Goal: Task Accomplishment & Management: Use online tool/utility

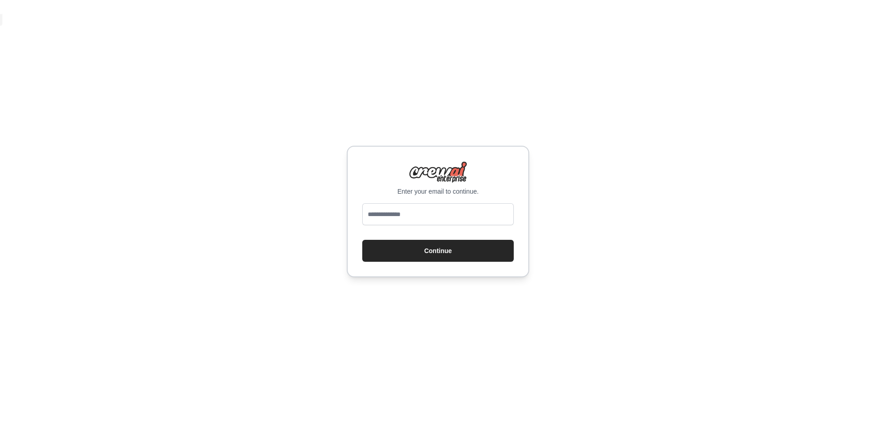
click at [465, 209] on input "email" at bounding box center [438, 214] width 152 height 22
type input "**********"
click at [497, 252] on button "Continue" at bounding box center [438, 251] width 152 height 22
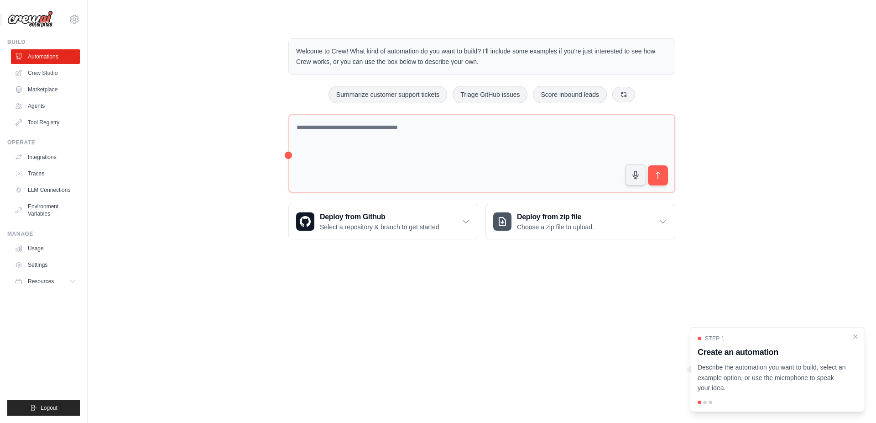
click at [704, 401] on div at bounding box center [705, 402] width 4 height 4
click at [704, 402] on div at bounding box center [705, 402] width 4 height 4
click at [820, 369] on p "Describe the automation you want to build, select an example option, or use the…" at bounding box center [772, 377] width 149 height 31
click at [706, 395] on div "Step 1 Create an automation Describe the automation you want to build, select a…" at bounding box center [777, 369] width 175 height 85
click at [706, 399] on div "Step 1 Create an automation Describe the automation you want to build, select a…" at bounding box center [777, 369] width 175 height 85
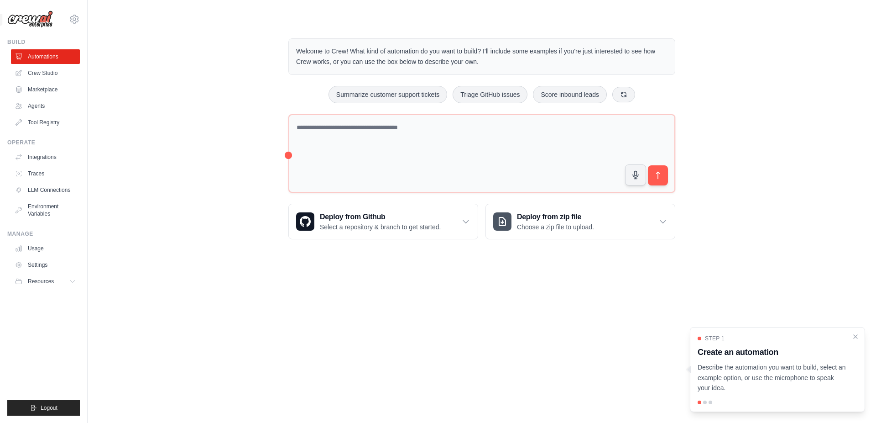
click at [702, 402] on div at bounding box center [778, 402] width 160 height 4
click at [699, 401] on div at bounding box center [700, 402] width 4 height 4
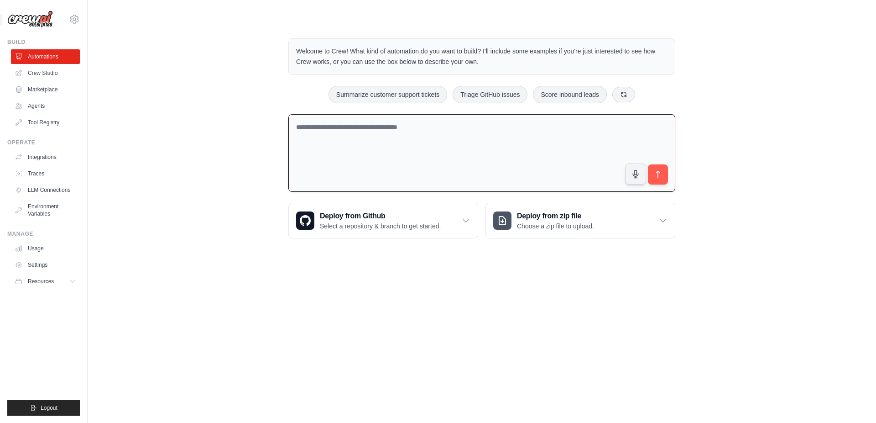
click at [451, 147] on textarea at bounding box center [481, 153] width 387 height 78
paste textarea "**********"
type textarea "**********"
click at [663, 174] on icon "submit" at bounding box center [658, 175] width 10 height 10
click at [55, 77] on link "Crew Studio" at bounding box center [46, 73] width 69 height 15
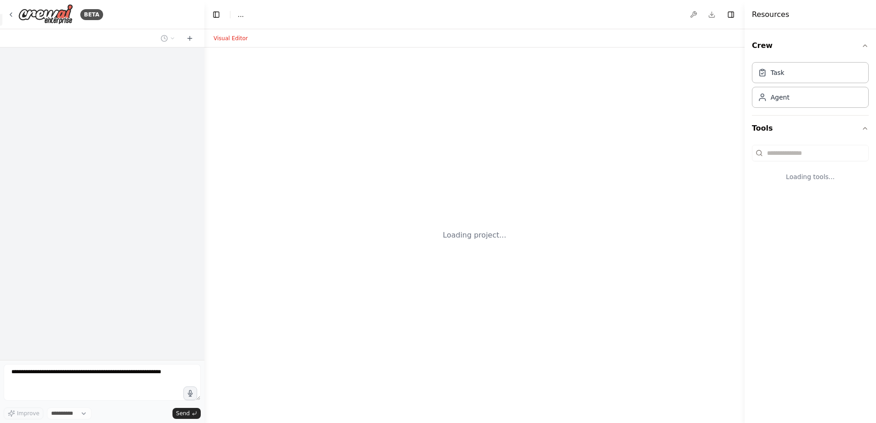
select select "****"
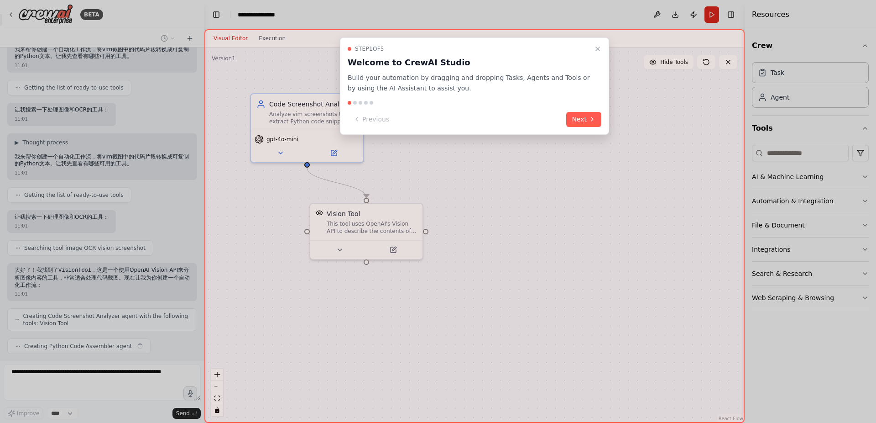
scroll to position [96, 0]
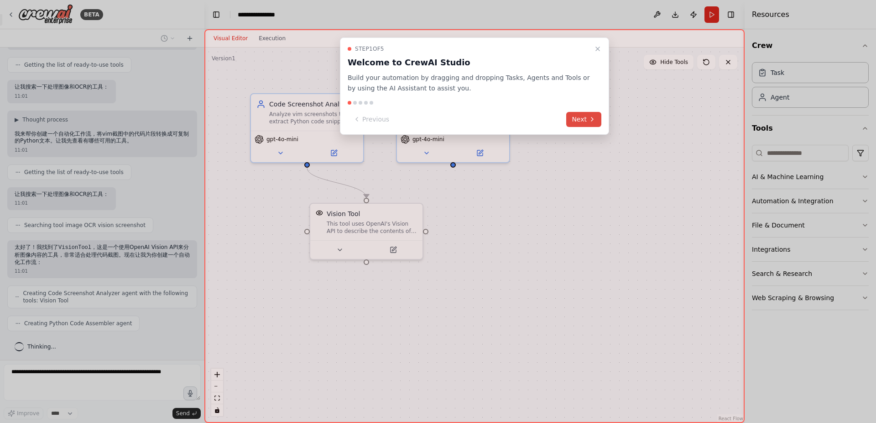
click at [581, 119] on button "Next" at bounding box center [583, 119] width 35 height 15
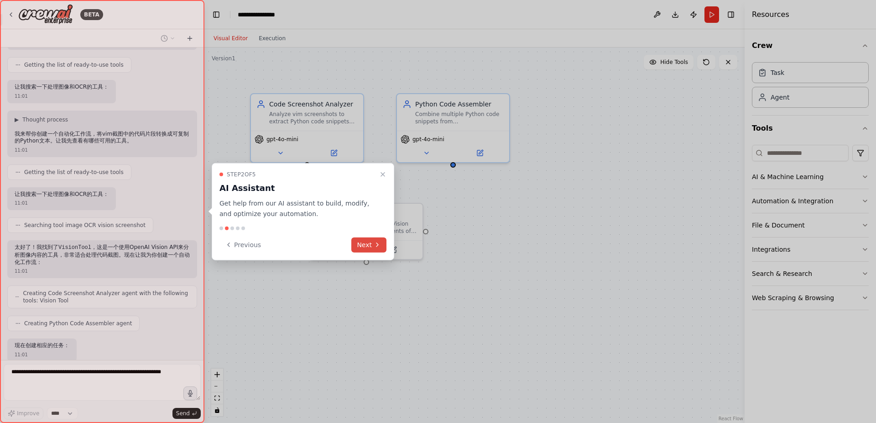
scroll to position [149, 0]
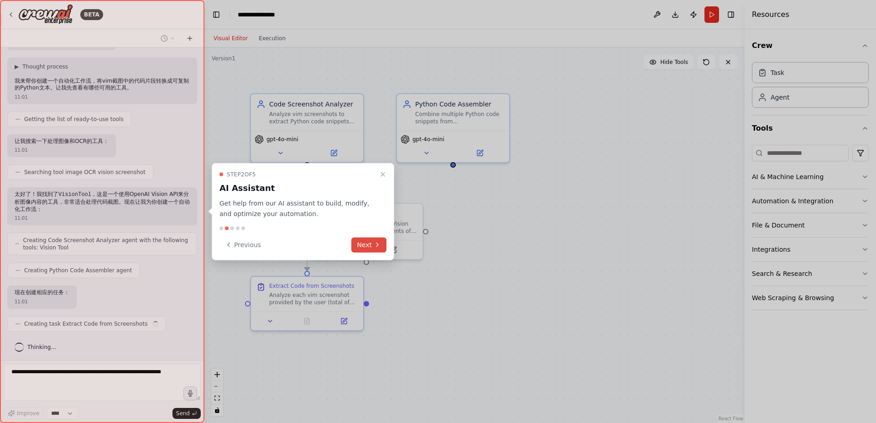
click at [367, 243] on button "Next" at bounding box center [368, 244] width 35 height 15
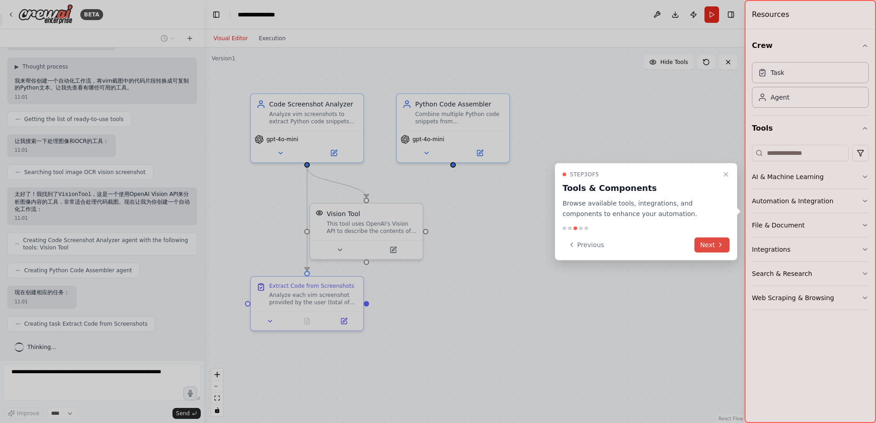
click at [714, 251] on button "Next" at bounding box center [712, 244] width 35 height 15
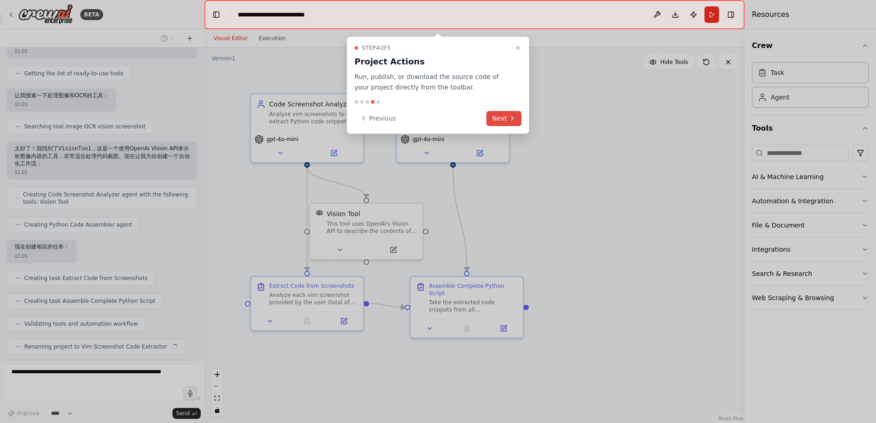
scroll to position [218, 0]
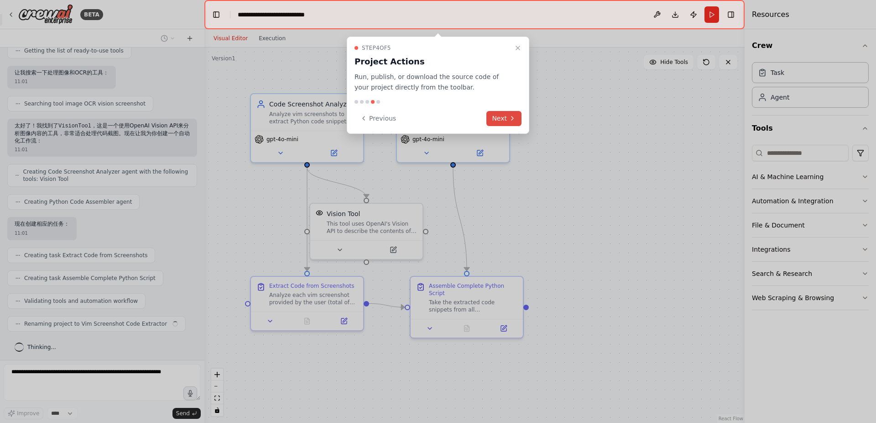
click at [510, 118] on icon at bounding box center [512, 118] width 7 height 7
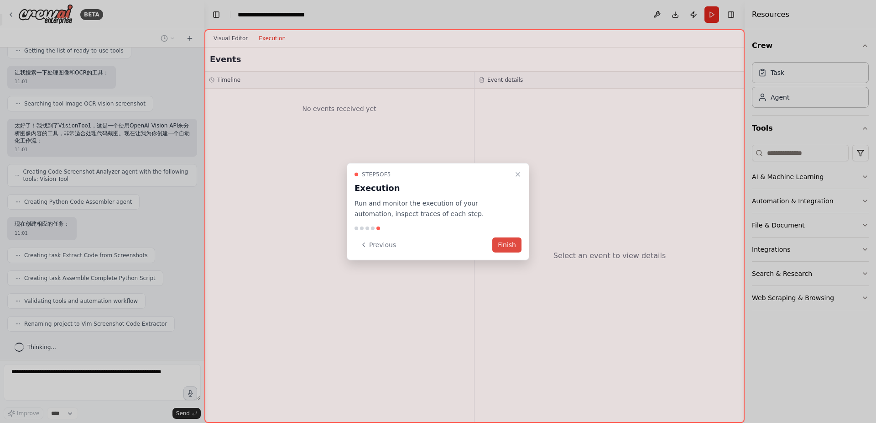
click at [513, 243] on button "Finish" at bounding box center [506, 244] width 29 height 15
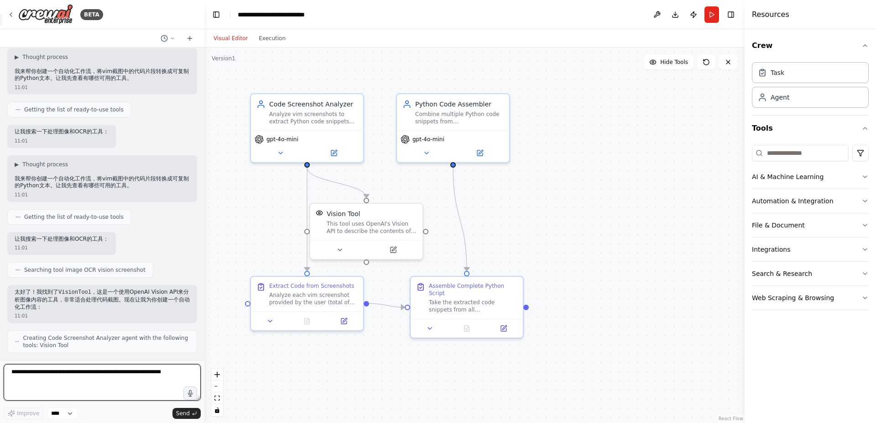
scroll to position [0, 0]
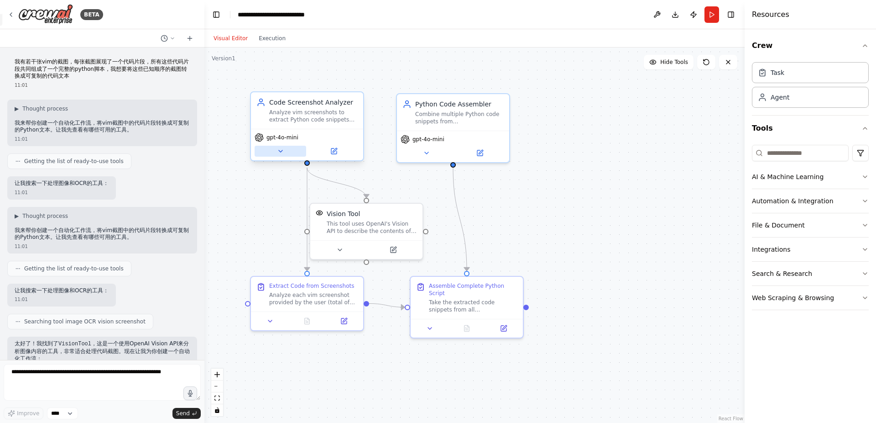
click at [287, 150] on button at bounding box center [281, 151] width 52 height 11
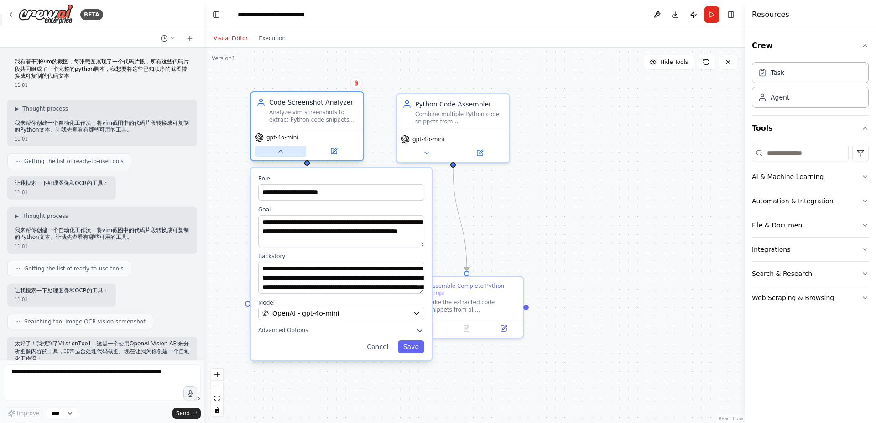
click at [287, 150] on button at bounding box center [281, 151] width 52 height 11
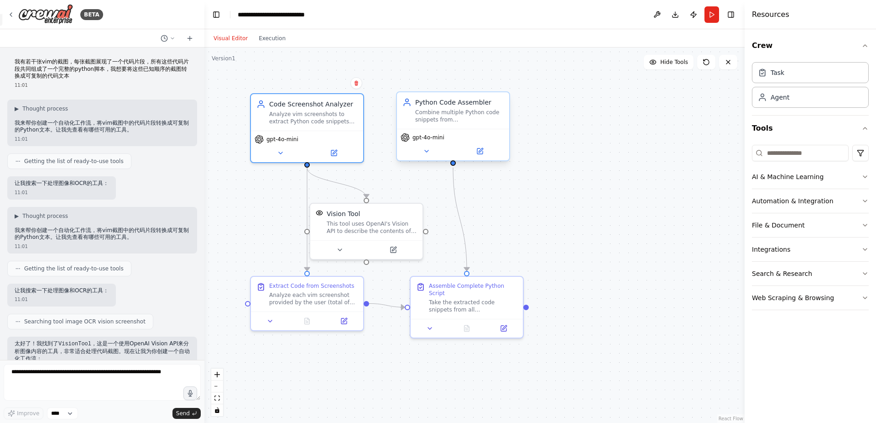
click at [411, 141] on div "gpt-4o-mini" at bounding box center [423, 137] width 44 height 9
click at [432, 154] on button at bounding box center [427, 151] width 52 height 11
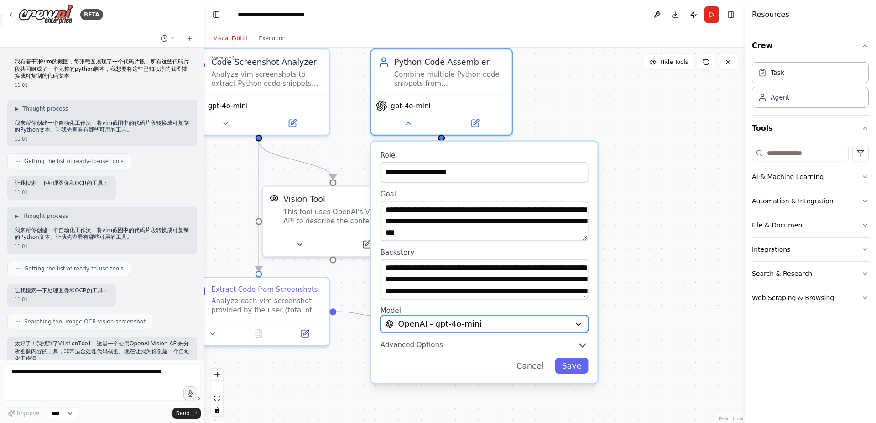
click at [528, 326] on div "OpenAI - gpt-4o-mini" at bounding box center [478, 323] width 184 height 11
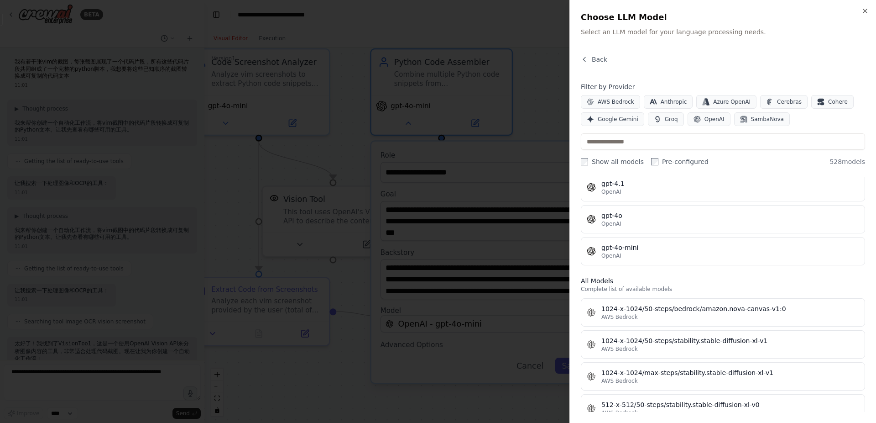
scroll to position [164, 0]
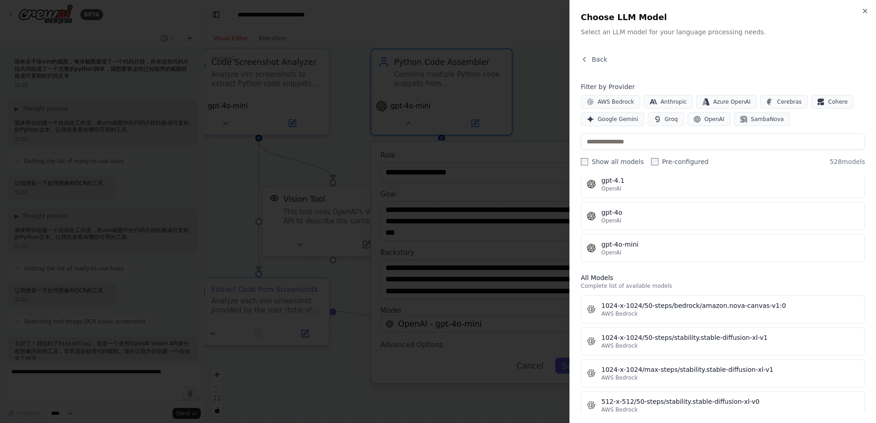
click at [461, 253] on div at bounding box center [438, 211] width 876 height 423
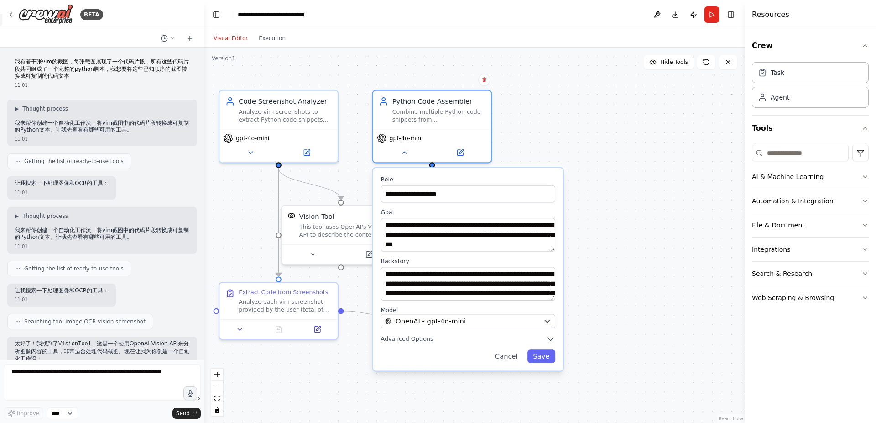
drag, startPoint x: 257, startPoint y: 202, endPoint x: 270, endPoint y: 215, distance: 18.4
click at [270, 215] on div ".deletable-edge-delete-btn { width: 20px; height: 20px; border: 0px solid #ffff…" at bounding box center [474, 234] width 540 height 375
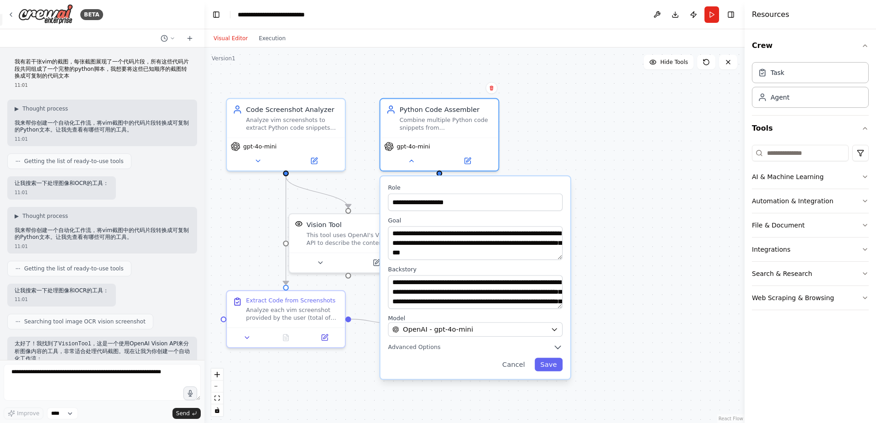
click at [360, 86] on div ".deletable-edge-delete-btn { width: 20px; height: 20px; border: 0px solid #ffff…" at bounding box center [474, 234] width 540 height 375
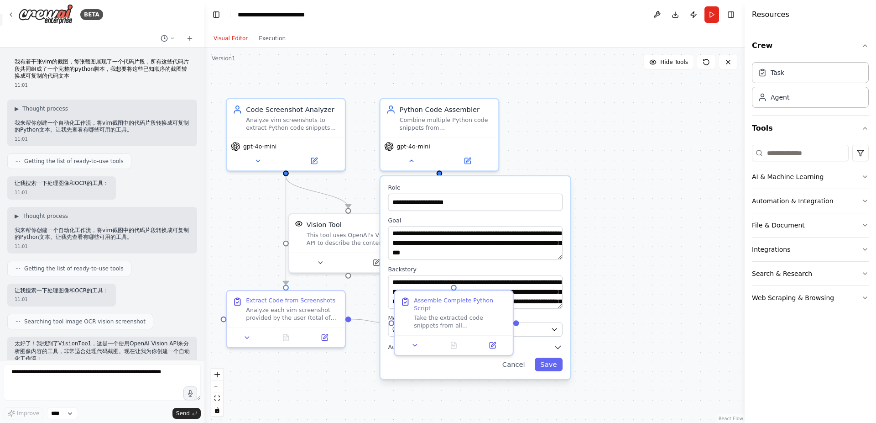
click at [615, 119] on div ".deletable-edge-delete-btn { width: 20px; height: 20px; border: 0px solid #ffff…" at bounding box center [474, 234] width 540 height 375
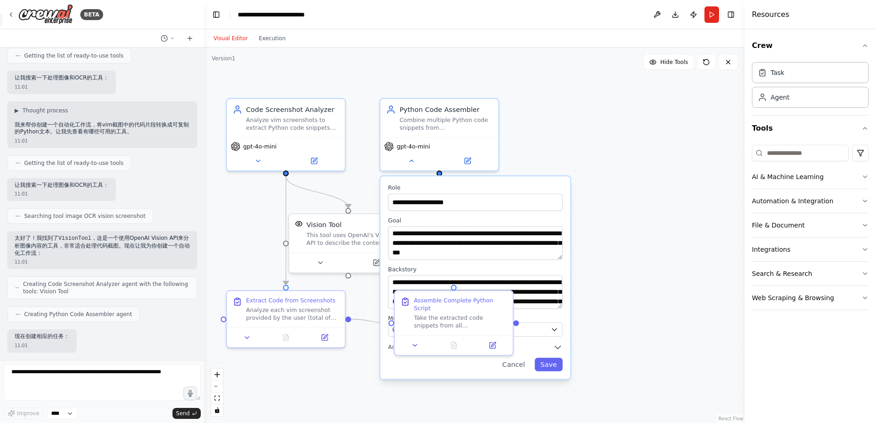
scroll to position [110, 0]
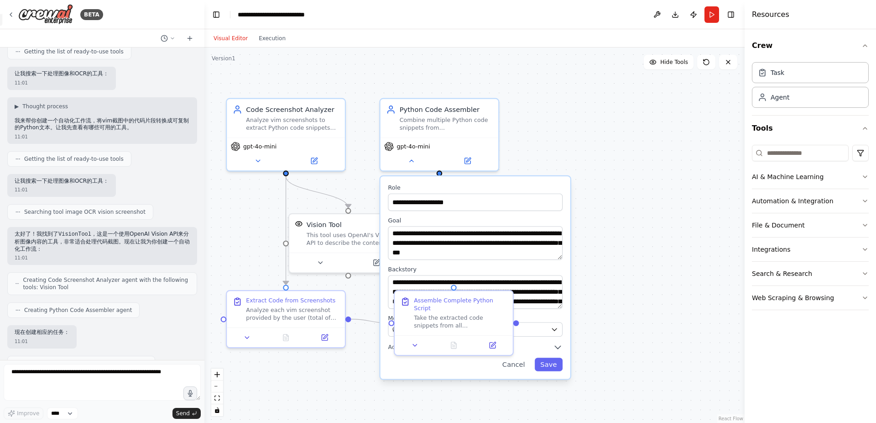
click at [265, 224] on div ".deletable-edge-delete-btn { width: 20px; height: 20px; border: 0px solid #ffff…" at bounding box center [474, 234] width 540 height 375
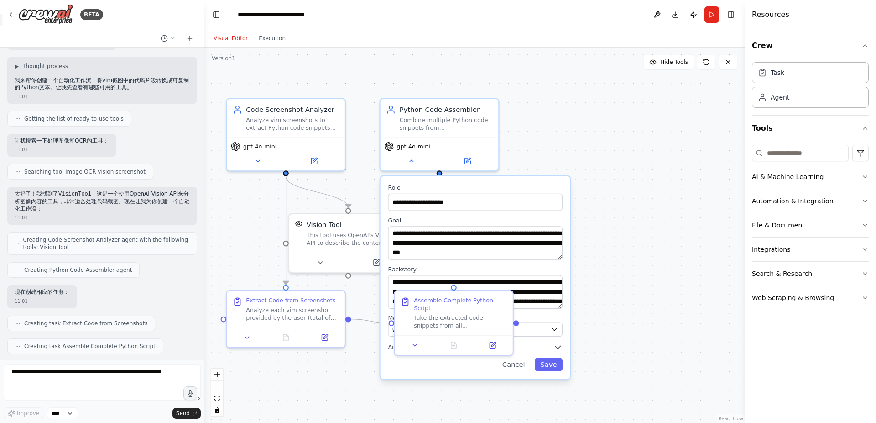
scroll to position [164, 0]
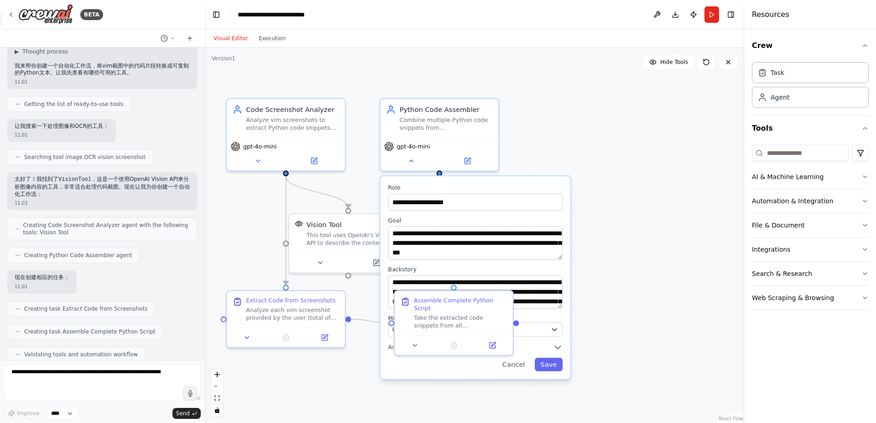
click at [261, 234] on div ".deletable-edge-delete-btn { width: 20px; height: 20px; border: 0px solid #ffff…" at bounding box center [474, 234] width 540 height 375
click at [264, 164] on button at bounding box center [258, 158] width 54 height 11
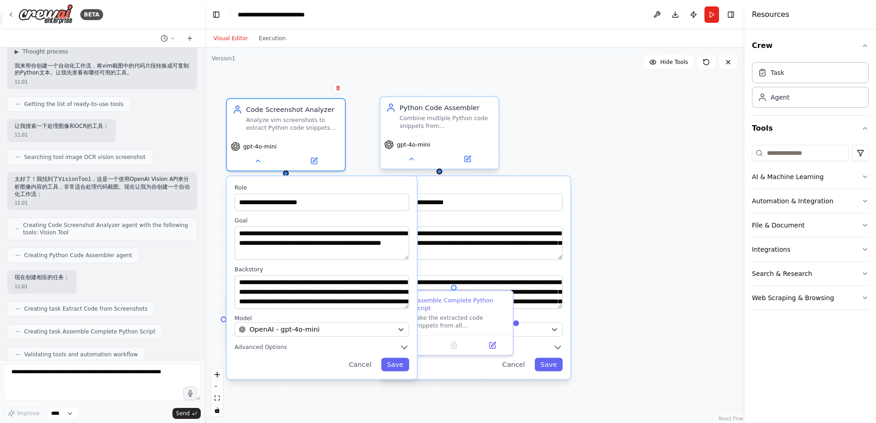
click at [413, 165] on div "gpt-4o-mini" at bounding box center [440, 152] width 118 height 33
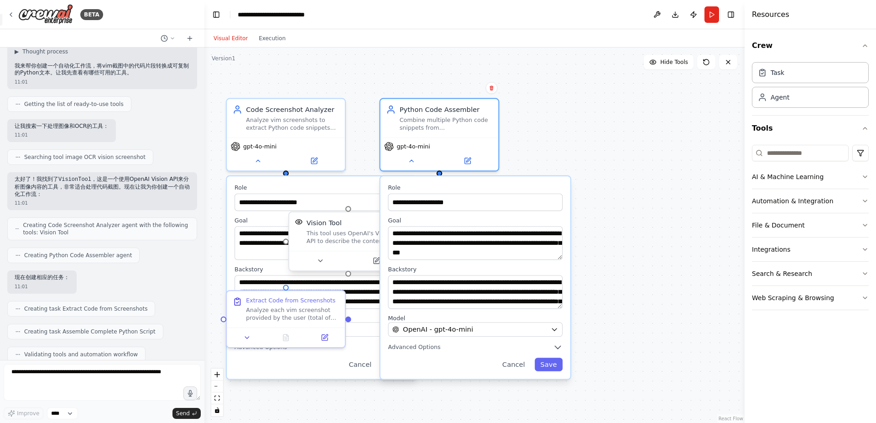
click at [324, 228] on div "Vision Tool This tool uses OpenAI's Vision API to describe the contents of an i…" at bounding box center [354, 231] width 95 height 27
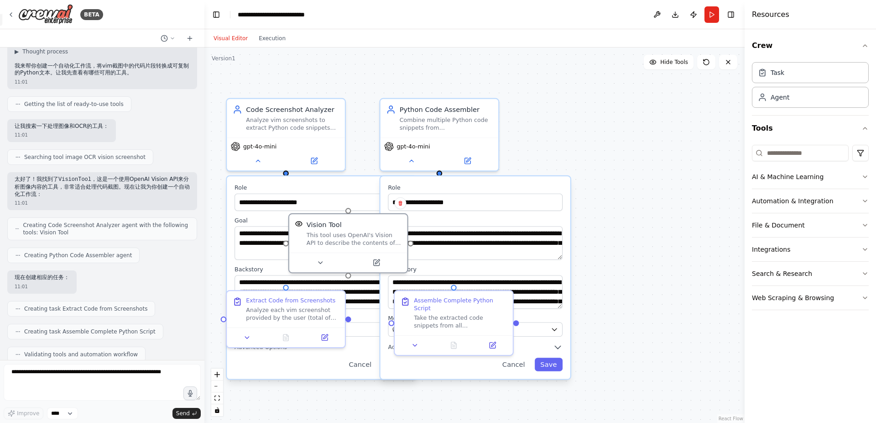
click at [319, 356] on div "**********" at bounding box center [322, 277] width 190 height 203
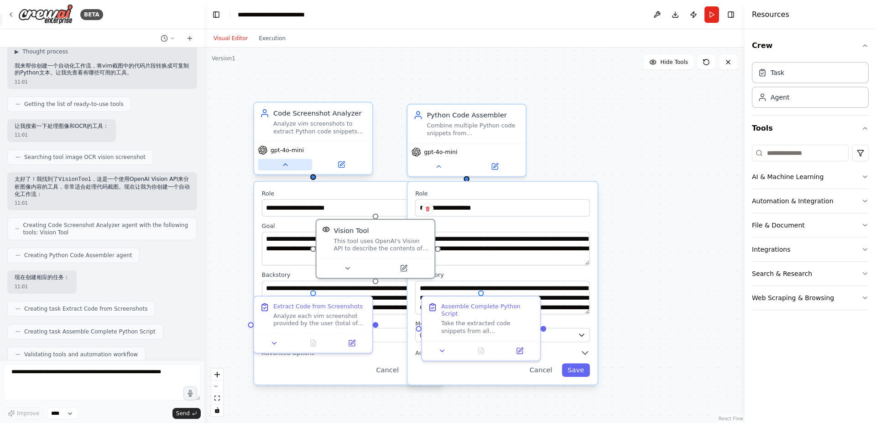
click at [293, 168] on button at bounding box center [285, 164] width 54 height 11
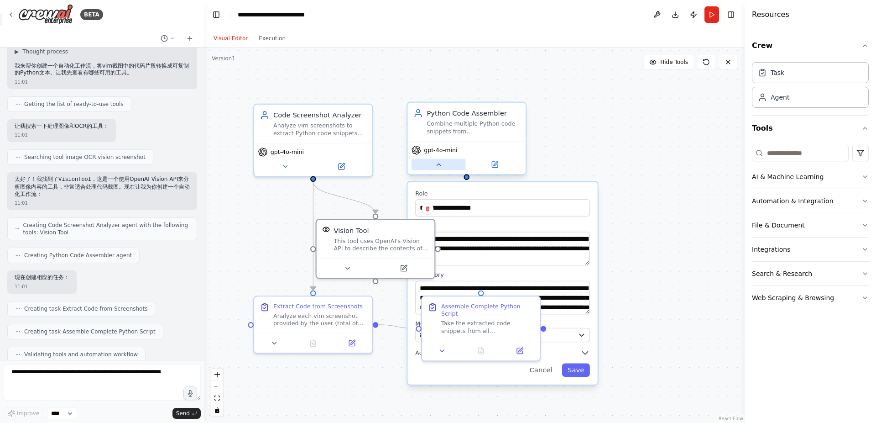
click at [441, 167] on icon at bounding box center [439, 165] width 8 height 8
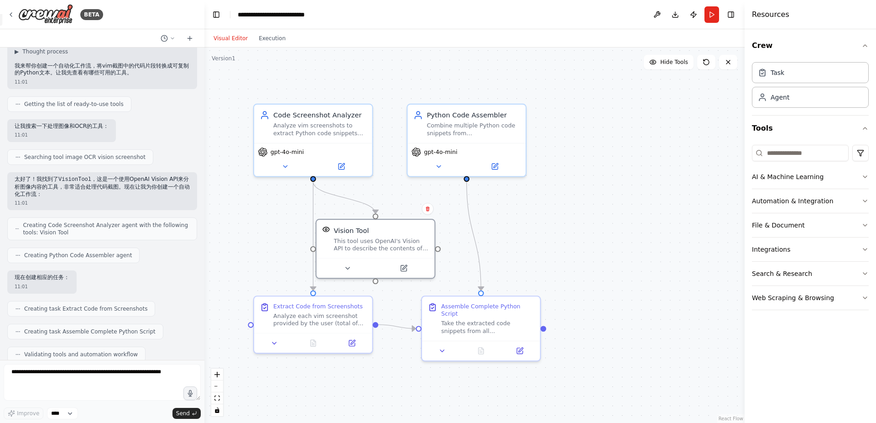
click at [617, 193] on div ".deletable-edge-delete-btn { width: 20px; height: 20px; border: 0px solid #ffff…" at bounding box center [474, 234] width 540 height 375
click at [442, 171] on div "gpt-4o-mini" at bounding box center [467, 157] width 118 height 33
click at [441, 167] on icon at bounding box center [439, 165] width 8 height 8
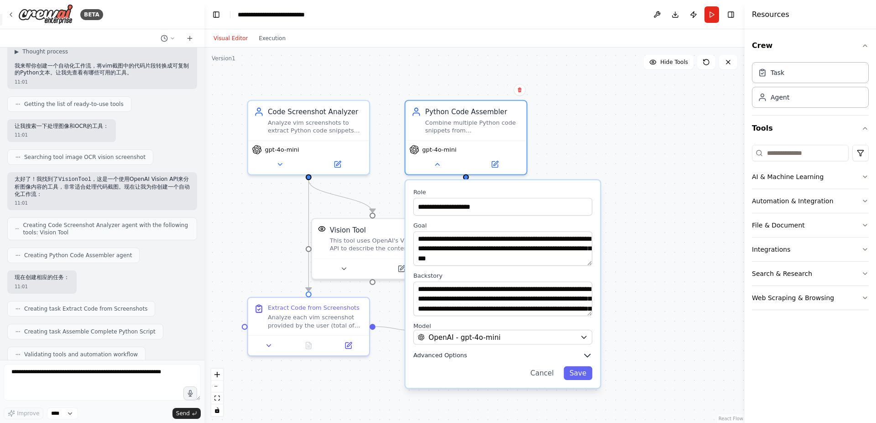
click at [587, 356] on icon "button" at bounding box center [588, 355] width 6 height 3
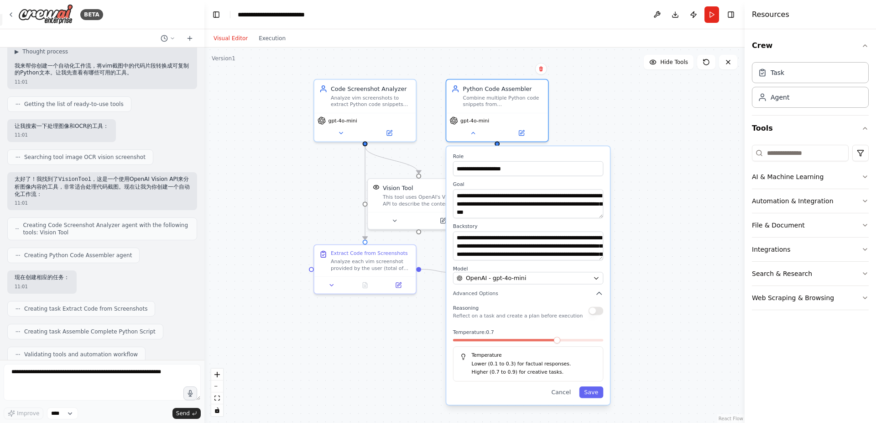
drag, startPoint x: 659, startPoint y: 329, endPoint x: 659, endPoint y: 271, distance: 58.0
click at [659, 271] on div ".deletable-edge-delete-btn { width: 20px; height: 20px; border: 0px solid #ffff…" at bounding box center [474, 234] width 540 height 375
click at [600, 311] on button "button" at bounding box center [596, 310] width 15 height 8
click at [590, 281] on div "OpenAI - gpt-4o-mini" at bounding box center [523, 277] width 133 height 8
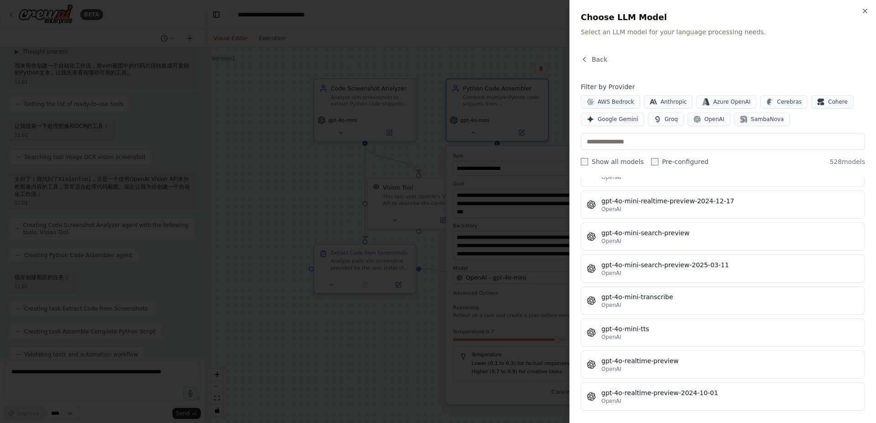
scroll to position [14402, 0]
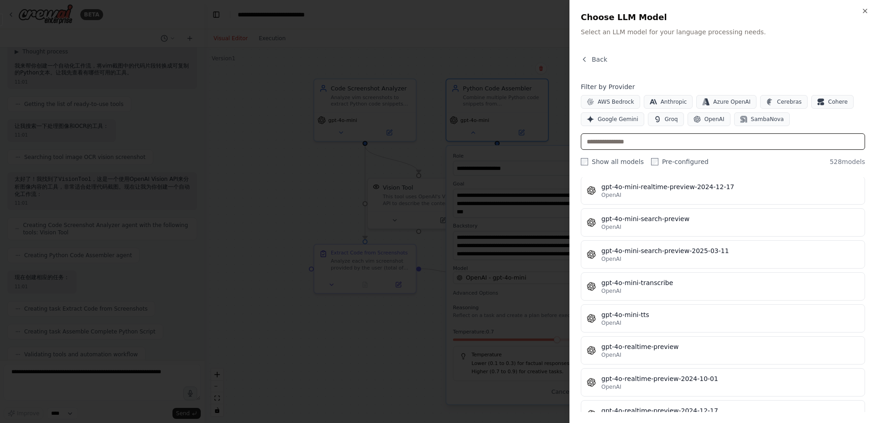
click at [632, 141] on input "text" at bounding box center [723, 141] width 284 height 16
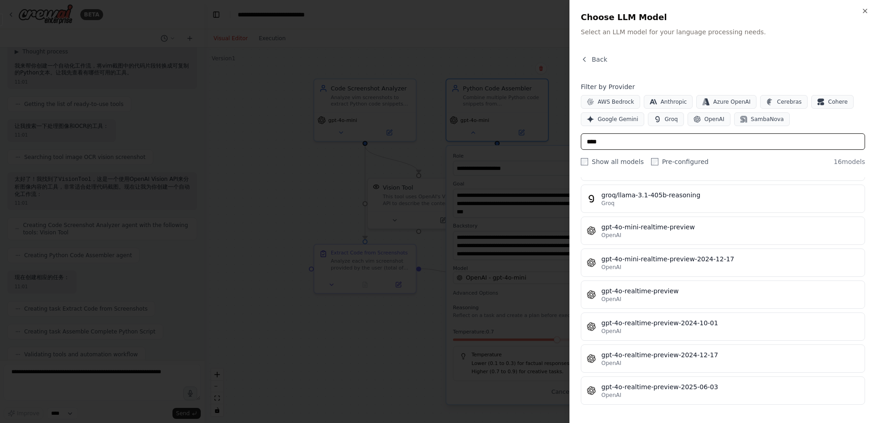
scroll to position [0, 0]
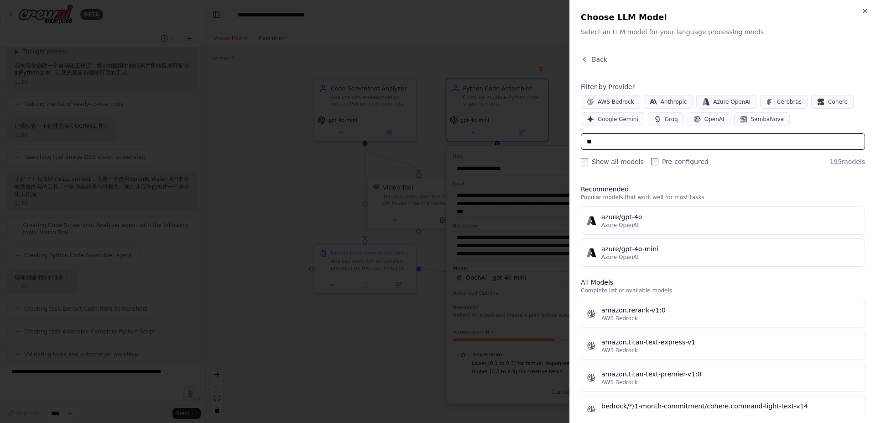
type input "*"
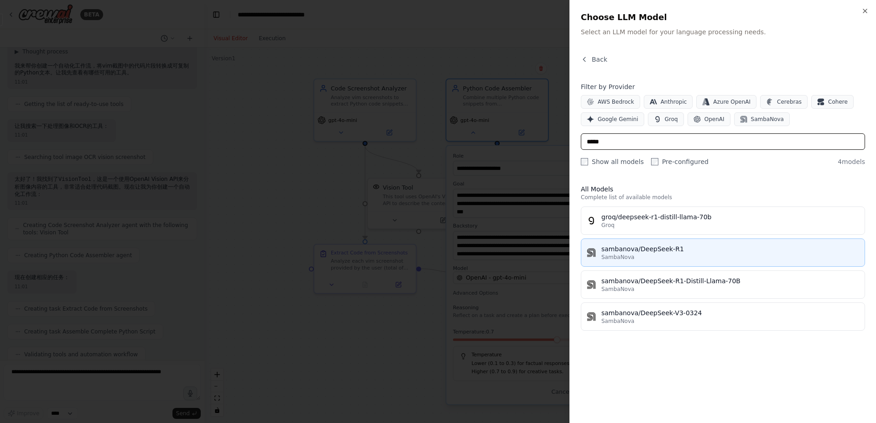
type input "*****"
click at [662, 250] on div "sambanova/DeepSeek-R1" at bounding box center [730, 248] width 258 height 9
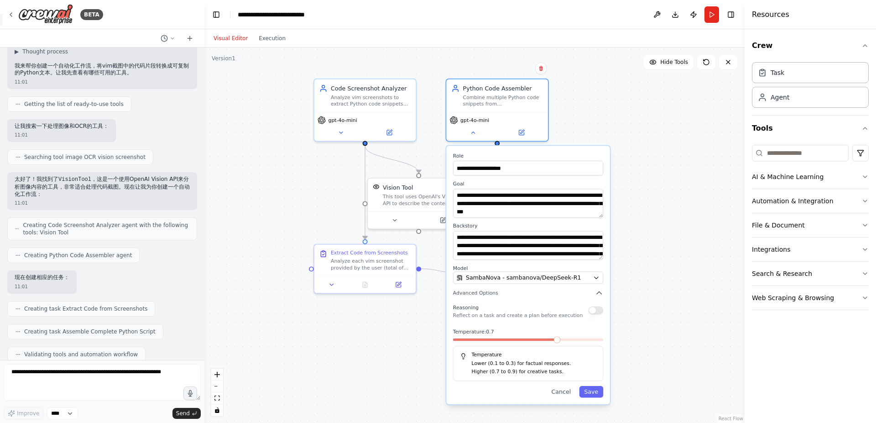
click at [654, 230] on div ".deletable-edge-delete-btn { width: 20px; height: 20px; border: 0px solid #ffff…" at bounding box center [474, 234] width 540 height 375
click at [532, 314] on p "Reflect on a task and create a plan before execution" at bounding box center [518, 315] width 130 height 6
click at [597, 393] on button "Save" at bounding box center [591, 391] width 24 height 11
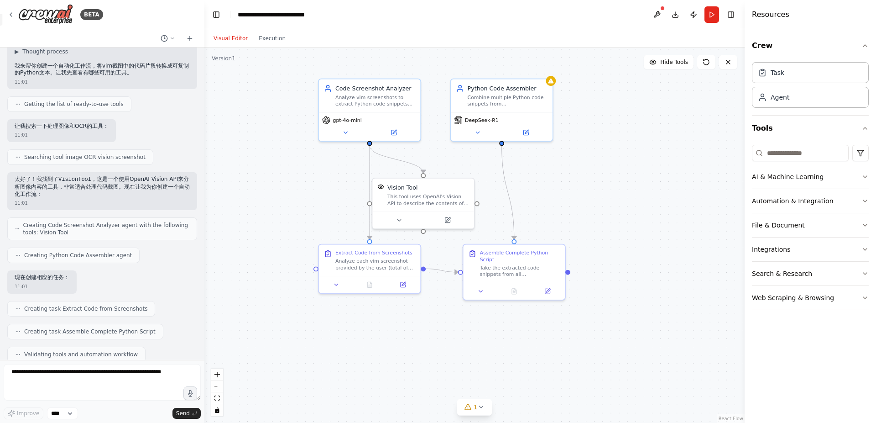
drag, startPoint x: 582, startPoint y: 199, endPoint x: 600, endPoint y: 203, distance: 17.7
click at [600, 203] on div ".deletable-edge-delete-btn { width: 20px; height: 20px; border: 0px solid #ffff…" at bounding box center [474, 234] width 540 height 375
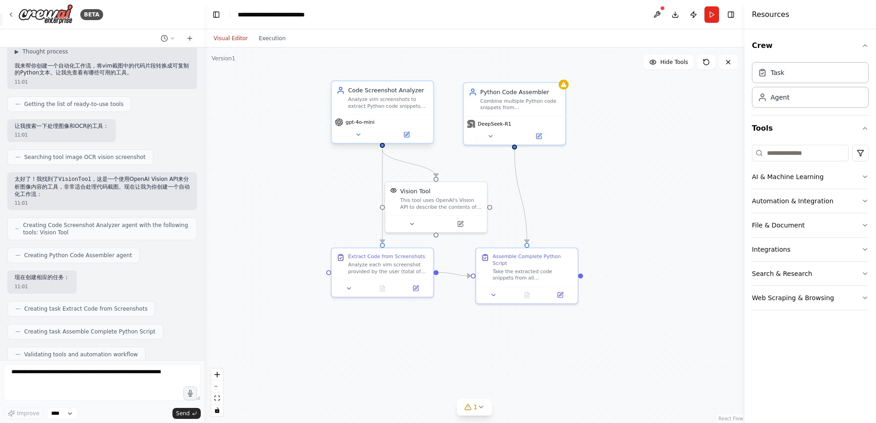
click at [377, 100] on div "Analyze vim screenshots to extract Python code snippets with high accuracy, pre…" at bounding box center [388, 102] width 80 height 13
click at [357, 136] on icon at bounding box center [358, 134] width 6 height 6
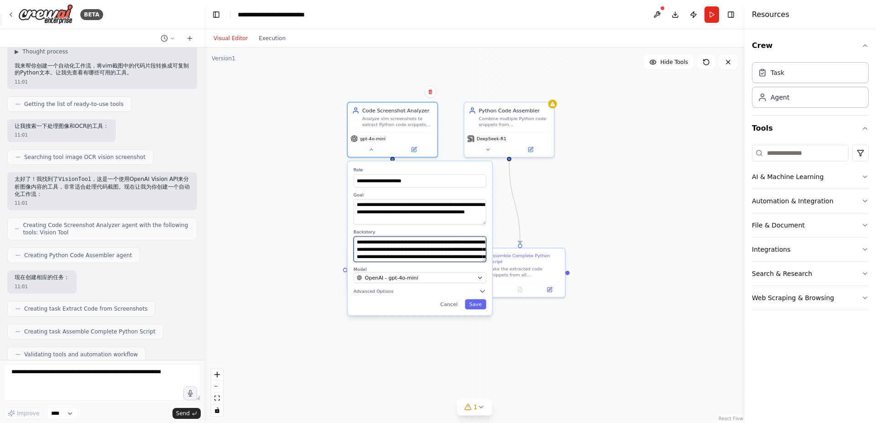
click at [460, 250] on textarea "**********" at bounding box center [420, 249] width 133 height 26
click at [359, 144] on button at bounding box center [370, 148] width 41 height 9
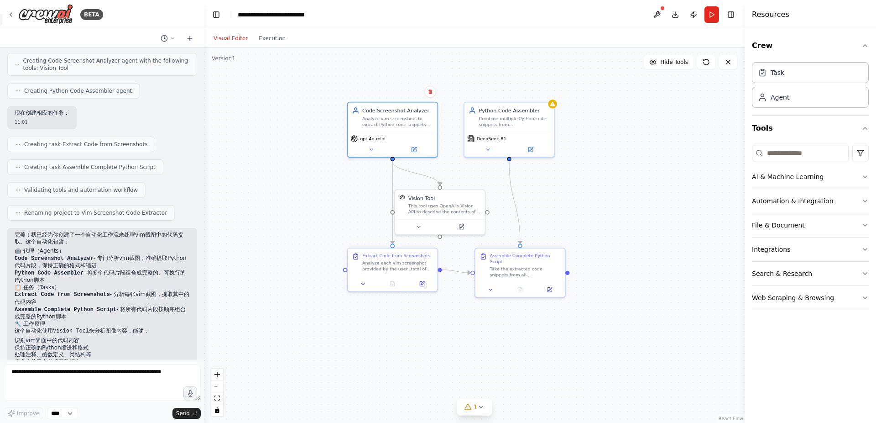
scroll to position [383, 0]
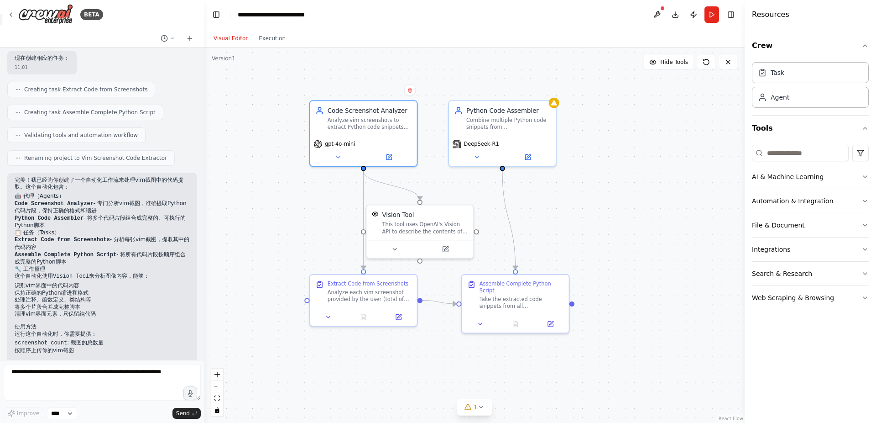
drag, startPoint x: 342, startPoint y: 208, endPoint x: 304, endPoint y: 228, distance: 43.1
click at [304, 228] on div ".deletable-edge-delete-btn { width: 20px; height: 20px; border: 0px solid #ffff…" at bounding box center [474, 234] width 540 height 375
click at [428, 225] on div "This tool uses OpenAI's Vision API to describe the contents of an image." at bounding box center [425, 226] width 86 height 14
click at [860, 181] on button "AI & Machine Learning" at bounding box center [810, 177] width 117 height 24
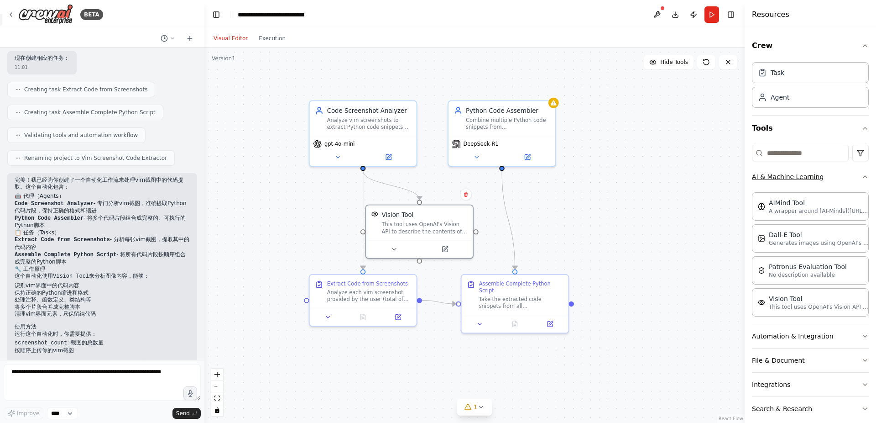
click at [854, 174] on button "AI & Machine Learning" at bounding box center [810, 177] width 117 height 24
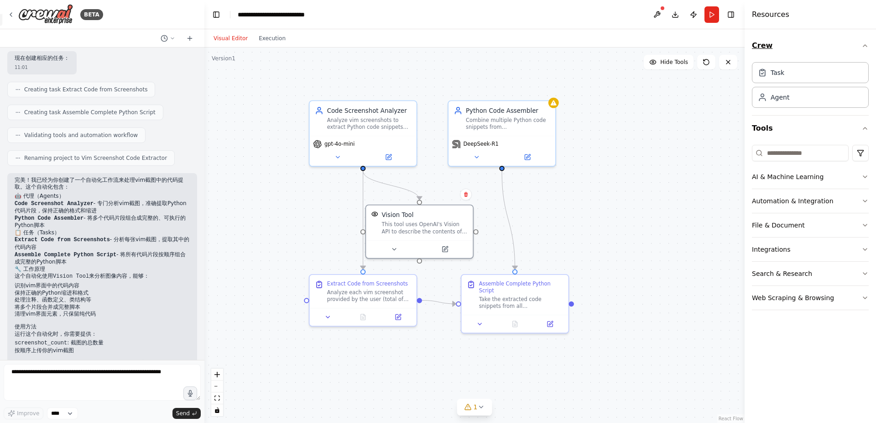
click at [862, 52] on button "Crew" at bounding box center [810, 46] width 117 height 26
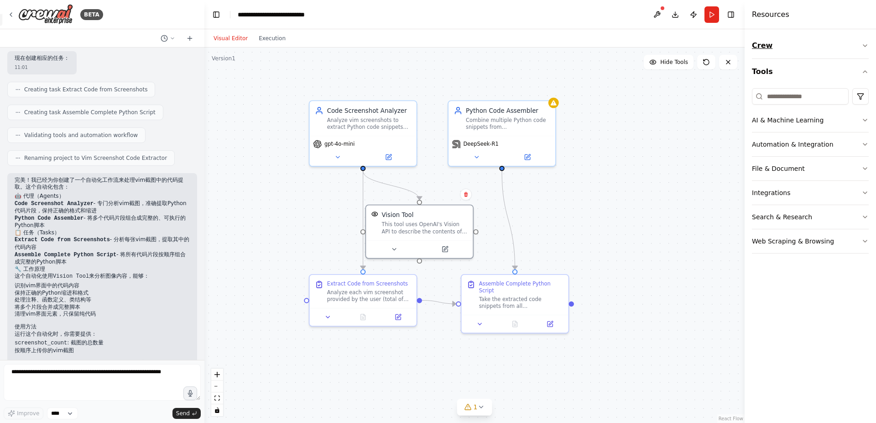
click at [862, 50] on button "Crew" at bounding box center [810, 46] width 117 height 26
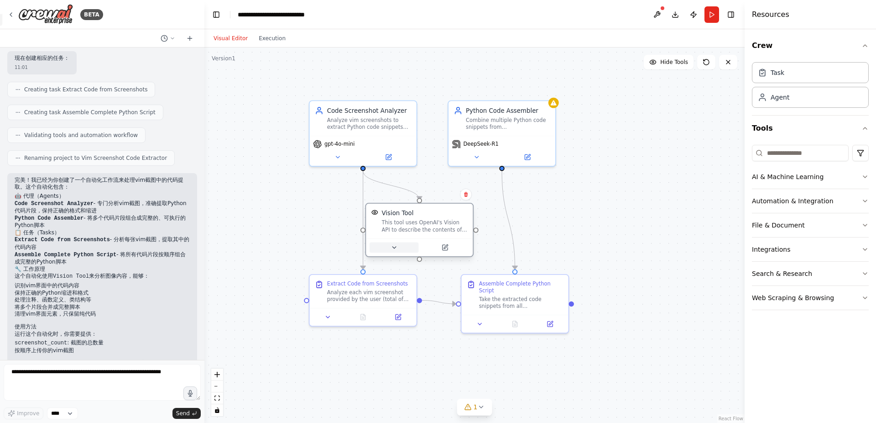
click at [402, 250] on button at bounding box center [394, 247] width 49 height 10
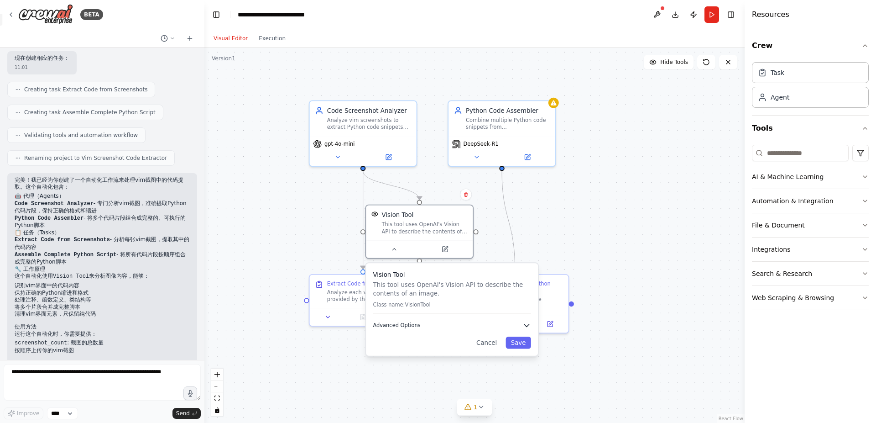
click at [443, 326] on button "Advanced Options" at bounding box center [452, 325] width 158 height 9
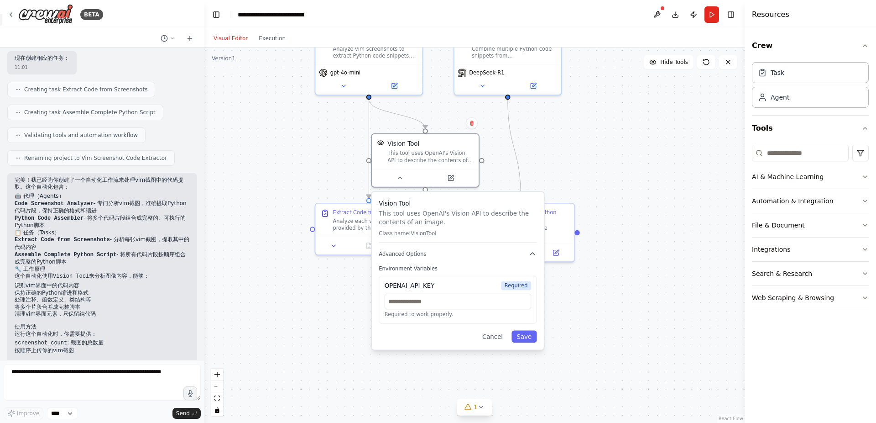
drag, startPoint x: 586, startPoint y: 360, endPoint x: 592, endPoint y: 281, distance: 79.2
click at [592, 281] on div ".deletable-edge-delete-btn { width: 20px; height: 20px; border: 0px solid #ffff…" at bounding box center [474, 234] width 540 height 375
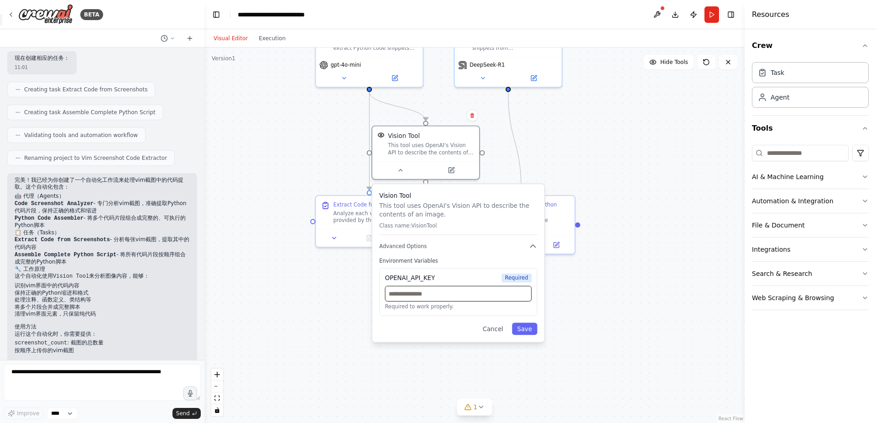
click at [448, 295] on input "text" at bounding box center [458, 294] width 147 height 16
click at [452, 246] on button "Advanced Options" at bounding box center [458, 246] width 158 height 9
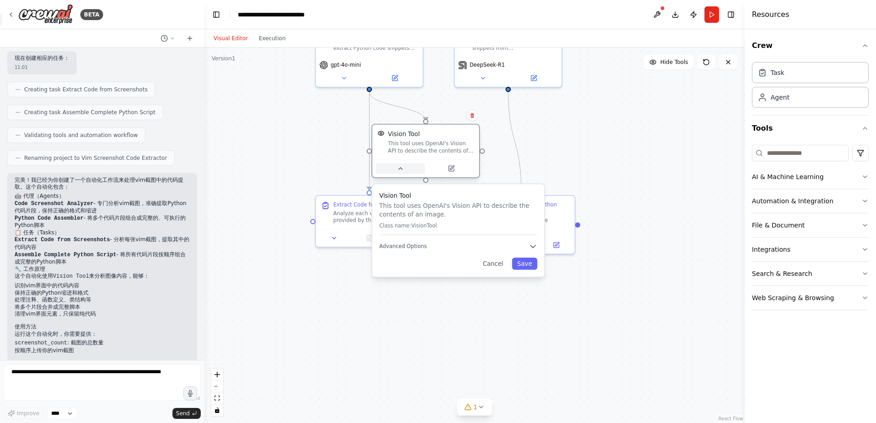
click at [402, 169] on icon at bounding box center [401, 168] width 4 height 2
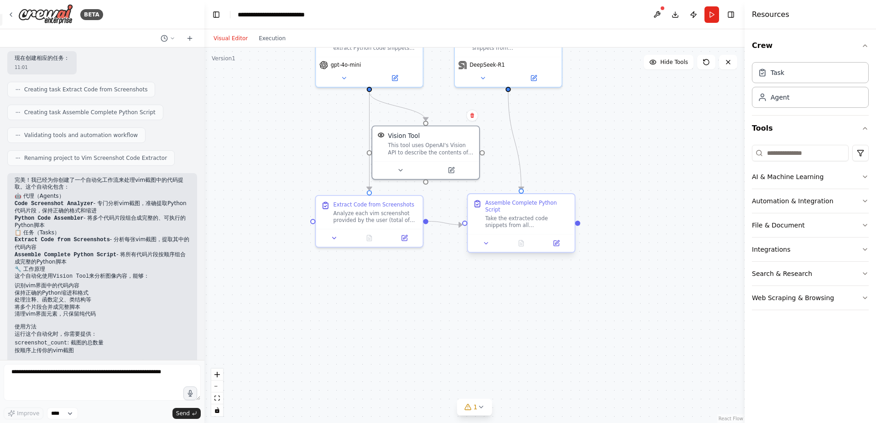
click at [489, 249] on div at bounding box center [521, 243] width 107 height 18
click at [489, 246] on icon at bounding box center [486, 243] width 7 height 7
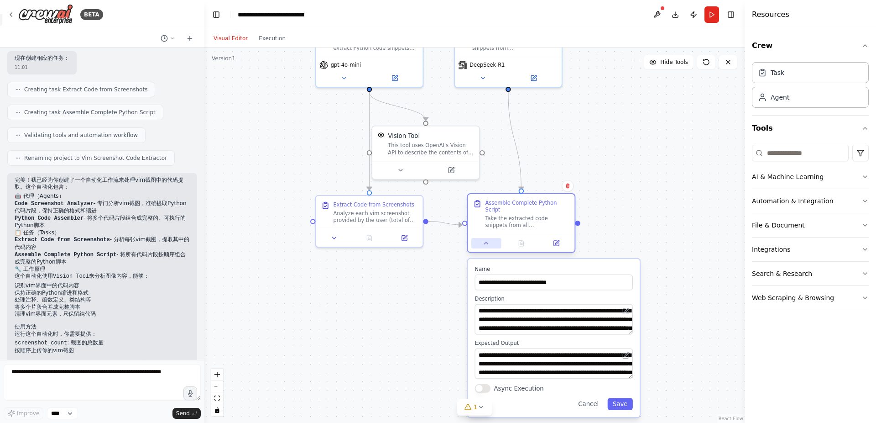
click at [489, 246] on icon at bounding box center [486, 243] width 7 height 7
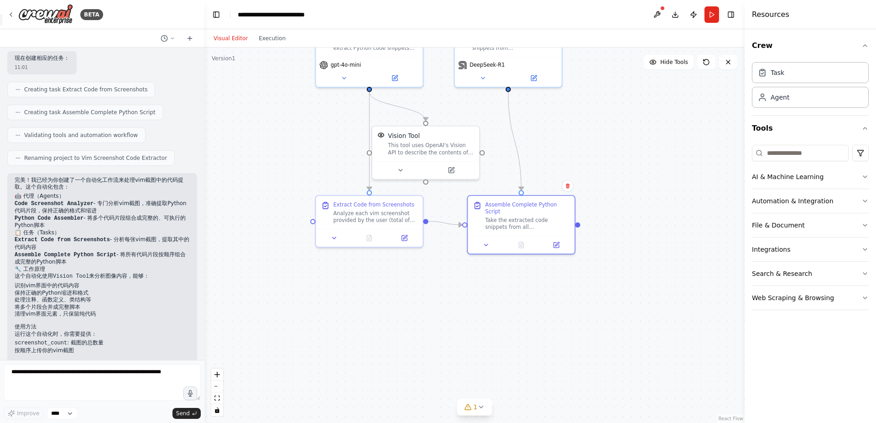
scroll to position [429, 0]
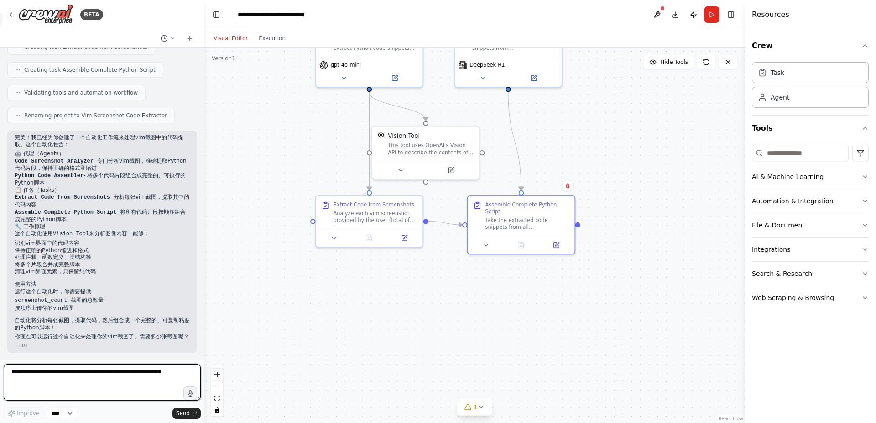
click at [92, 380] on textarea at bounding box center [102, 382] width 197 height 37
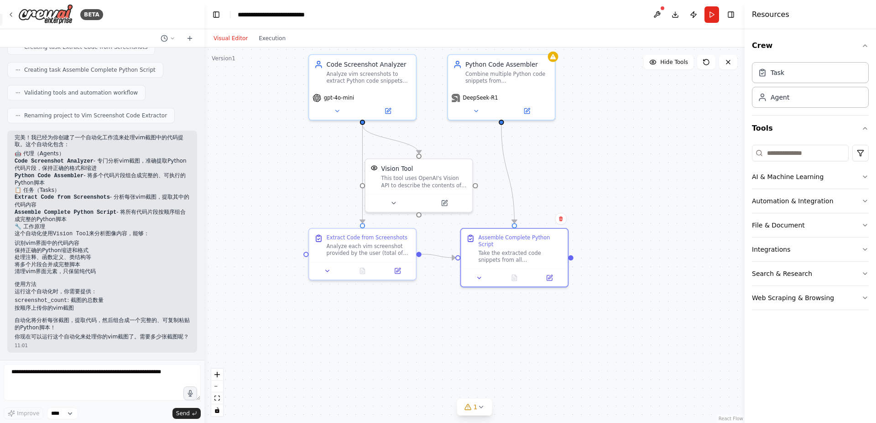
drag, startPoint x: 347, startPoint y: 274, endPoint x: 340, endPoint y: 308, distance: 34.5
click at [340, 307] on div ".deletable-edge-delete-btn { width: 20px; height: 20px; border: 0px solid #ffff…" at bounding box center [474, 234] width 540 height 375
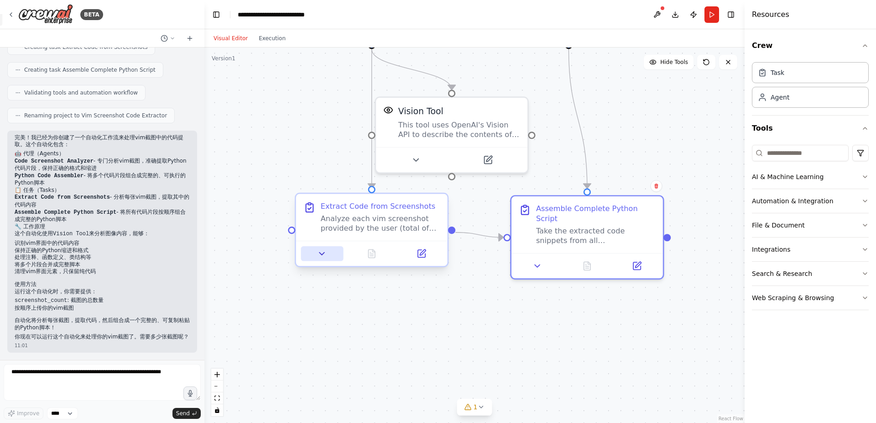
click at [332, 252] on button at bounding box center [322, 253] width 42 height 15
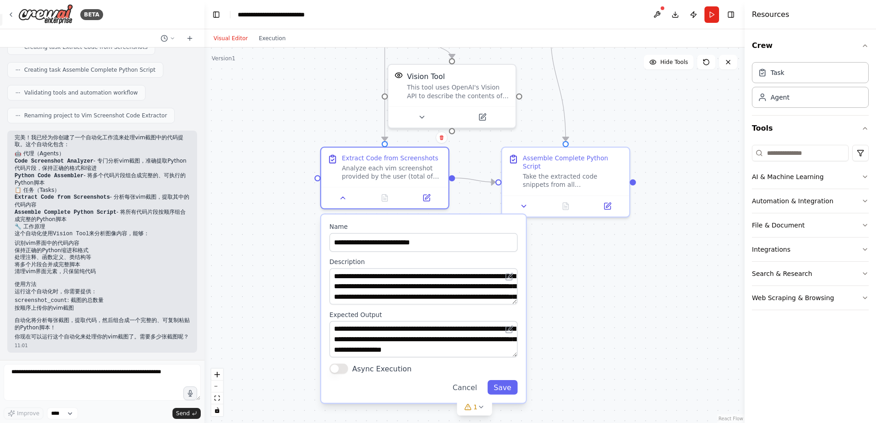
drag, startPoint x: 606, startPoint y: 350, endPoint x: 580, endPoint y: 276, distance: 78.5
click at [580, 276] on div ".deletable-edge-delete-btn { width: 20px; height: 20px; border: 0px solid #ffff…" at bounding box center [474, 234] width 540 height 375
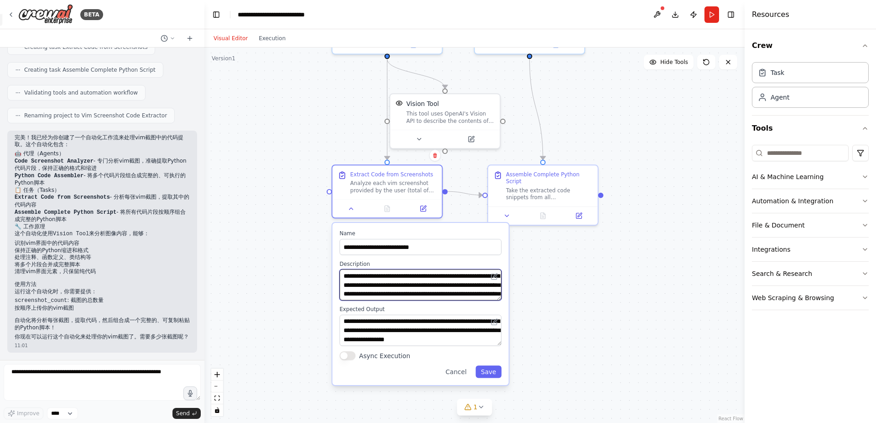
click at [478, 284] on textarea "**********" at bounding box center [421, 284] width 162 height 31
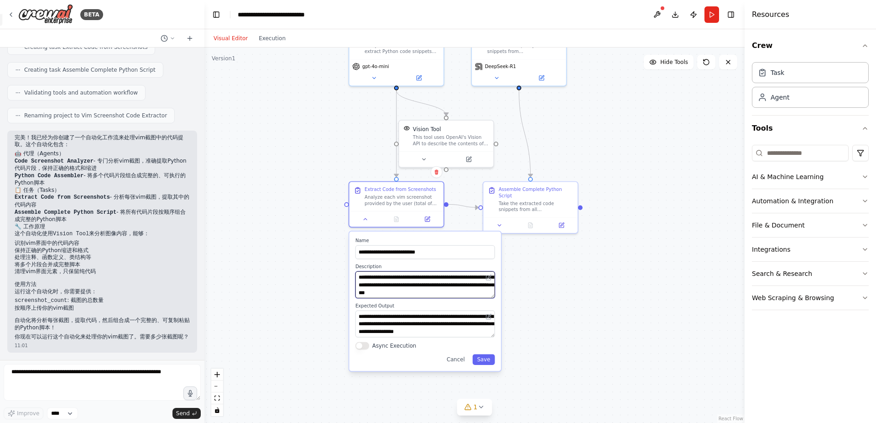
scroll to position [91, 0]
drag, startPoint x: 446, startPoint y: 284, endPoint x: 456, endPoint y: 286, distance: 9.9
click at [456, 287] on textarea "**********" at bounding box center [425, 284] width 140 height 27
click at [456, 285] on textarea "**********" at bounding box center [425, 284] width 140 height 27
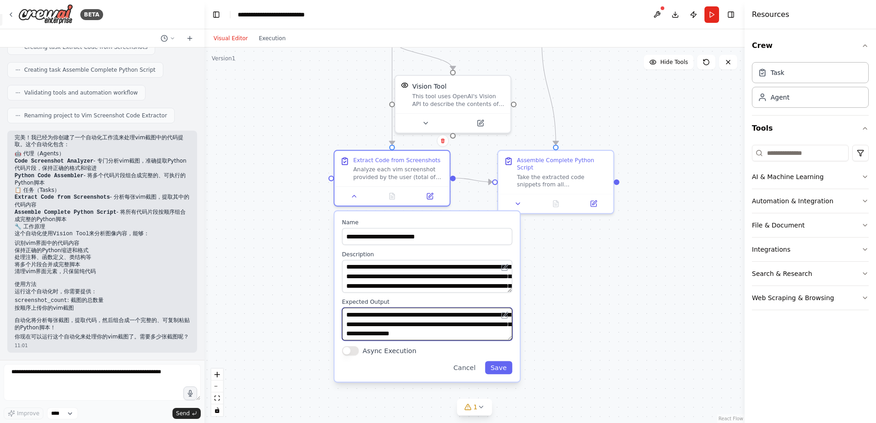
click at [428, 317] on textarea "**********" at bounding box center [427, 324] width 170 height 33
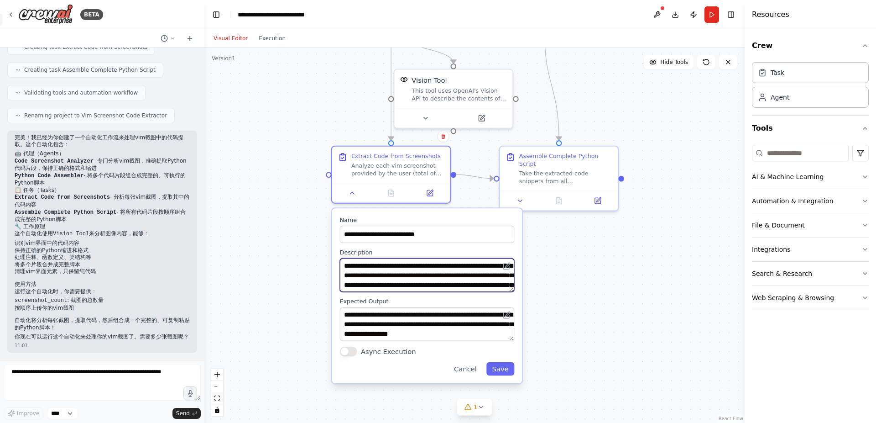
click at [485, 272] on textarea "**********" at bounding box center [427, 275] width 175 height 34
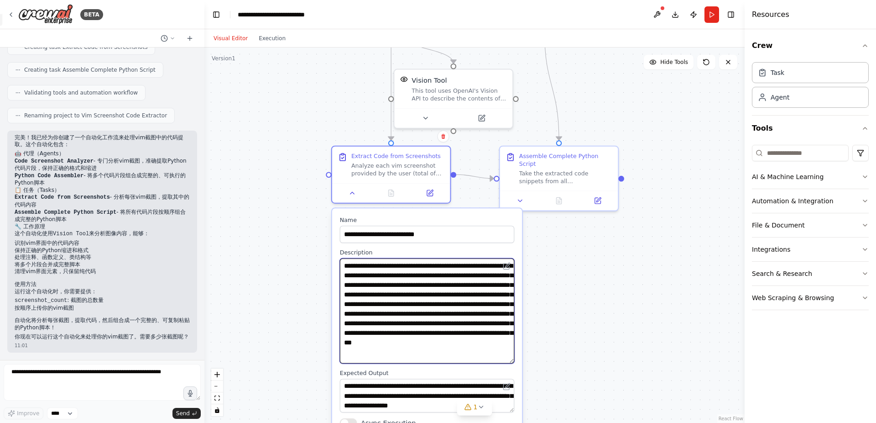
drag, startPoint x: 511, startPoint y: 290, endPoint x: 515, endPoint y: 366, distance: 76.8
click at [515, 363] on textarea "**********" at bounding box center [427, 310] width 175 height 105
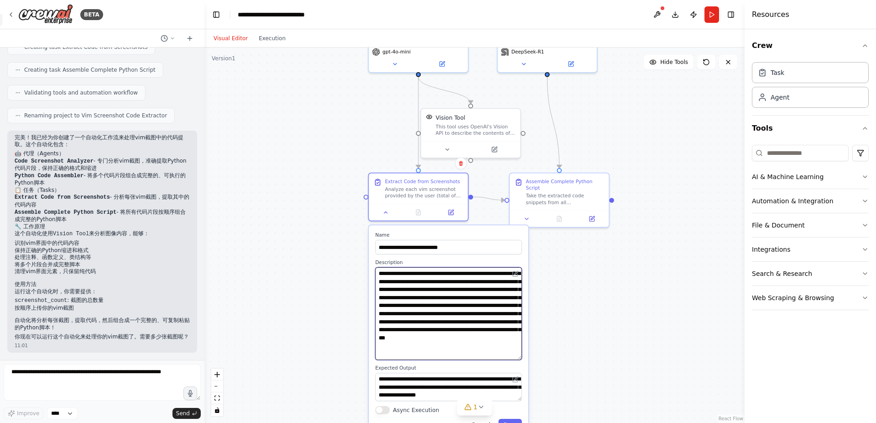
scroll to position [18, 0]
drag, startPoint x: 518, startPoint y: 399, endPoint x: 518, endPoint y: 423, distance: 23.3
click at [518, 422] on textarea "**********" at bounding box center [448, 397] width 146 height 51
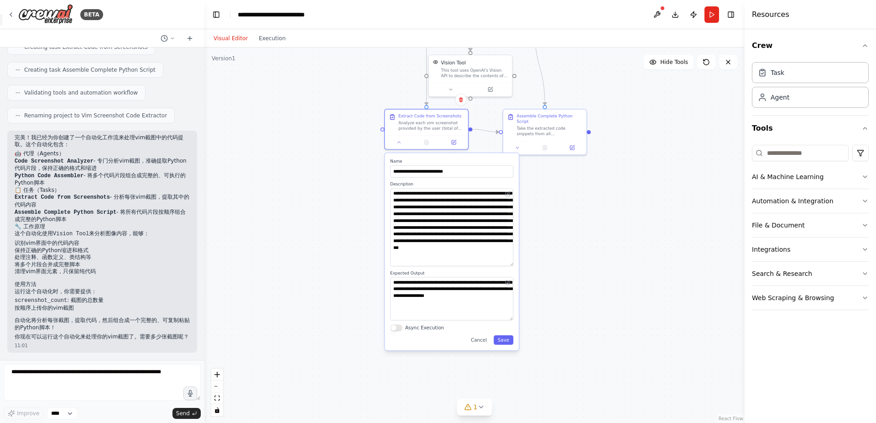
drag, startPoint x: 593, startPoint y: 329, endPoint x: 569, endPoint y: 221, distance: 110.8
click at [569, 221] on div ".deletable-edge-delete-btn { width: 20px; height: 20px; border: 0px solid #ffff…" at bounding box center [474, 234] width 540 height 375
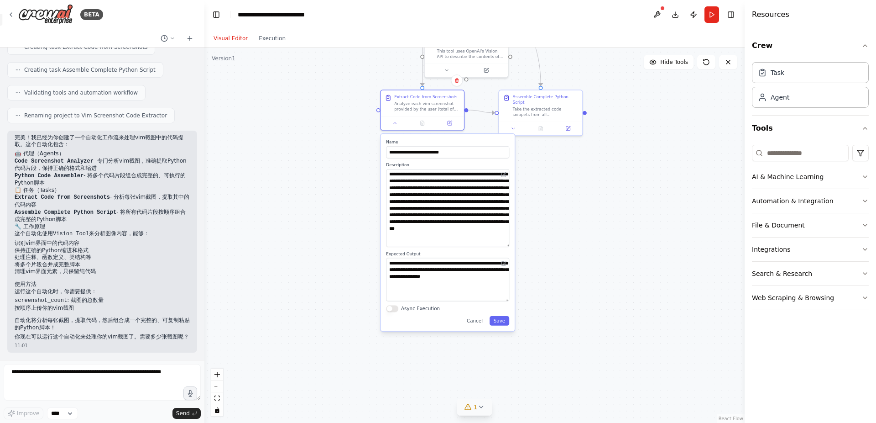
click at [480, 412] on button "1" at bounding box center [474, 406] width 35 height 17
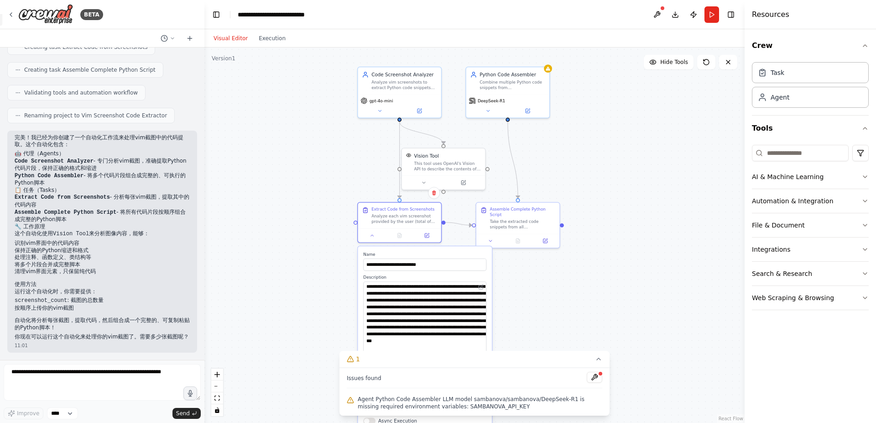
drag, startPoint x: 595, startPoint y: 204, endPoint x: 580, endPoint y: 282, distance: 79.5
click at [580, 282] on div ".deletable-edge-delete-btn { width: 20px; height: 20px; border: 0px solid #ffff…" at bounding box center [474, 234] width 540 height 375
click at [493, 110] on button at bounding box center [488, 109] width 38 height 8
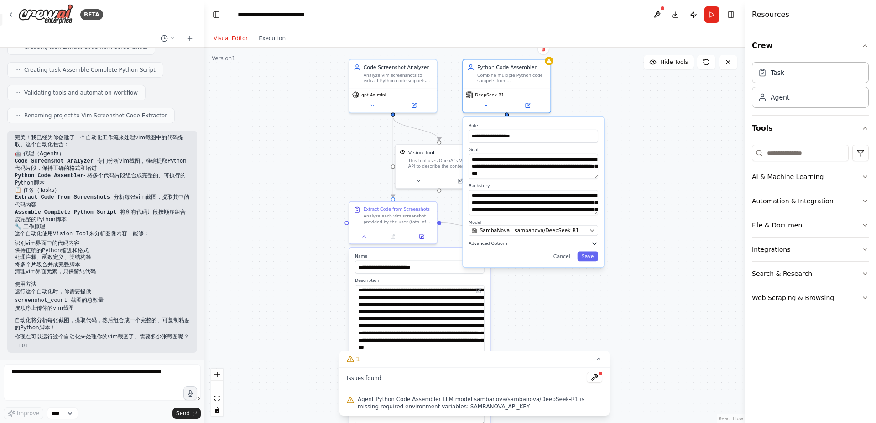
click at [558, 241] on button "Advanced Options" at bounding box center [534, 243] width 130 height 7
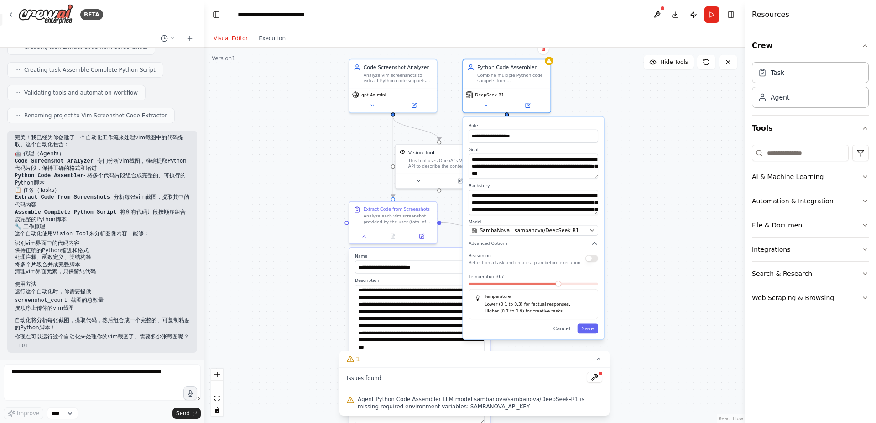
click at [481, 408] on span "Agent Python Code Assembler LLM model sambanova/sambanova/DeepSeek-R1 is missin…" at bounding box center [480, 402] width 245 height 15
click at [661, 121] on div ".deletable-edge-delete-btn { width: 20px; height: 20px; border: 0px solid #ffff…" at bounding box center [474, 234] width 540 height 375
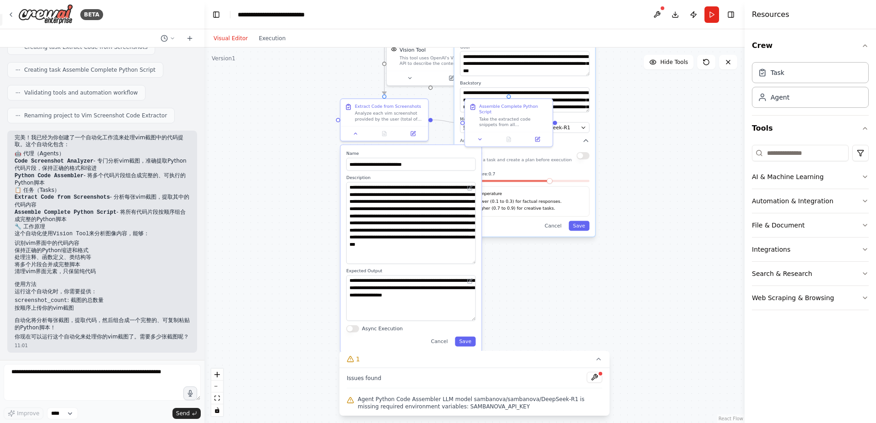
drag, startPoint x: 684, startPoint y: 263, endPoint x: 675, endPoint y: 160, distance: 103.0
click at [675, 160] on div ".deletable-edge-delete-btn { width: 20px; height: 20px; border: 0px solid #ffff…" at bounding box center [474, 234] width 540 height 375
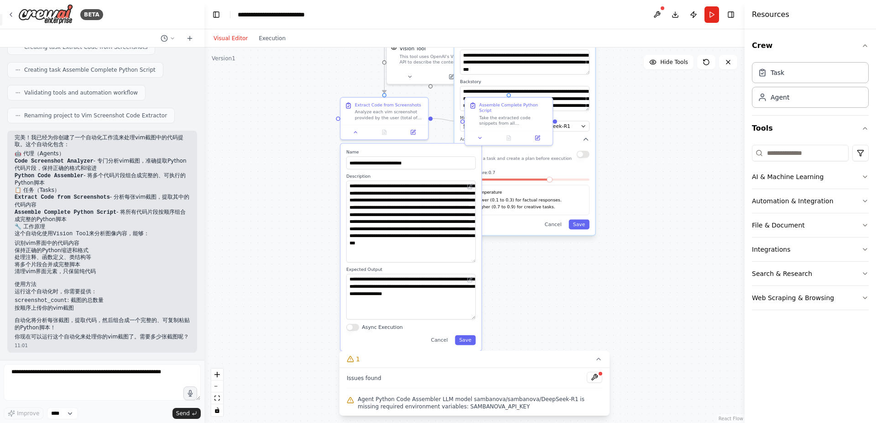
click at [674, 160] on div ".deletable-edge-delete-btn { width: 20px; height: 20px; border: 0px solid #ffff…" at bounding box center [474, 234] width 540 height 375
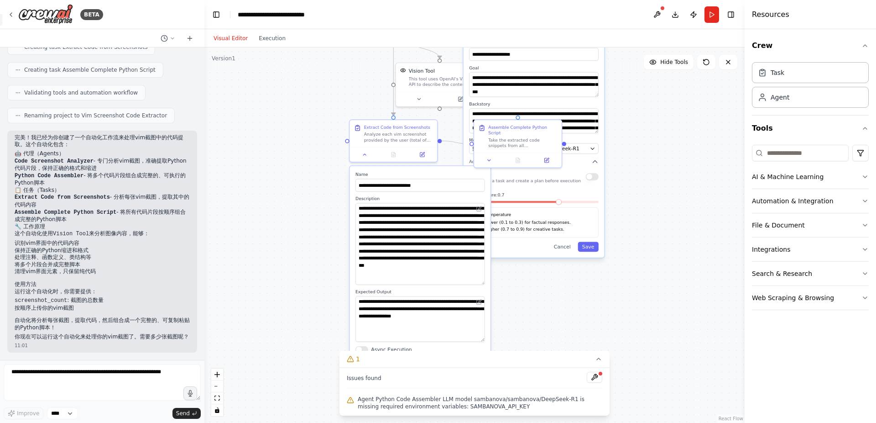
drag, startPoint x: 648, startPoint y: 217, endPoint x: 657, endPoint y: 240, distance: 24.2
click at [657, 240] on div ".deletable-edge-delete-btn { width: 20px; height: 20px; border: 0px solid #ffff…" at bounding box center [474, 234] width 540 height 375
click at [570, 306] on div ".deletable-edge-delete-btn { width: 20px; height: 20px; border: 0px solid #ffff…" at bounding box center [474, 234] width 540 height 375
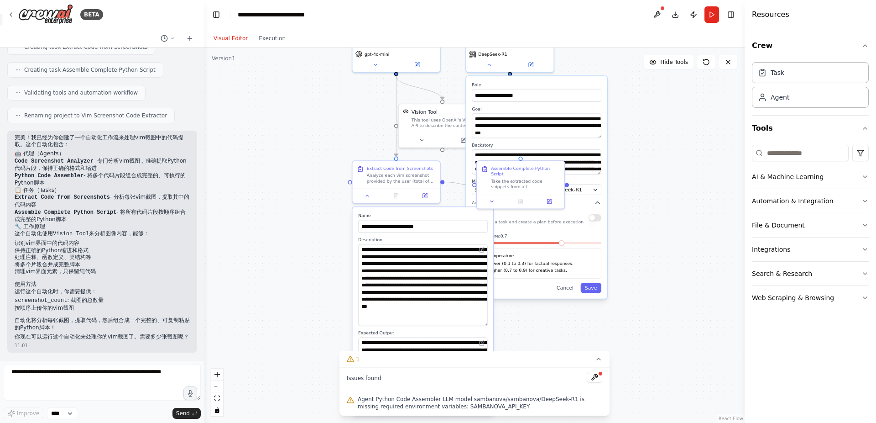
drag, startPoint x: 569, startPoint y: 307, endPoint x: 476, endPoint y: 285, distance: 94.7
click at [571, 348] on div ".deletable-edge-delete-btn { width: 20px; height: 20px; border: 0px solid #ffff…" at bounding box center [474, 234] width 540 height 375
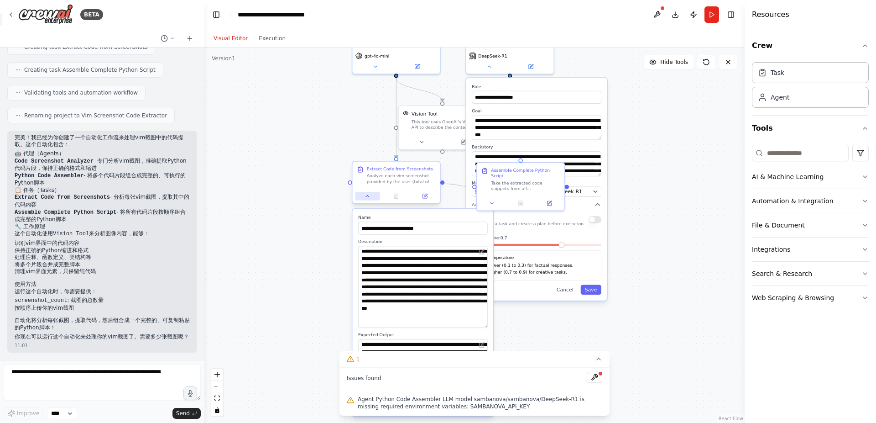
click at [366, 198] on icon at bounding box center [367, 195] width 5 height 5
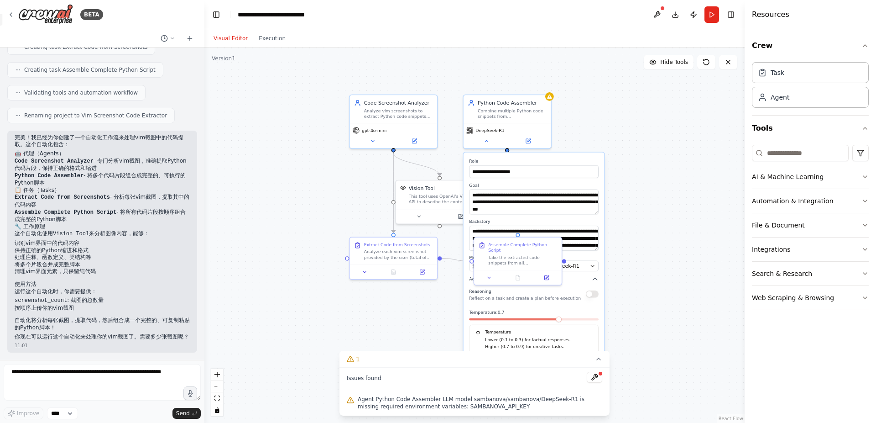
drag, startPoint x: 658, startPoint y: 229, endPoint x: 647, endPoint y: 260, distance: 32.5
click at [656, 268] on div ".deletable-edge-delete-btn { width: 20px; height: 20px; border: 0px solid #ffff…" at bounding box center [474, 234] width 540 height 375
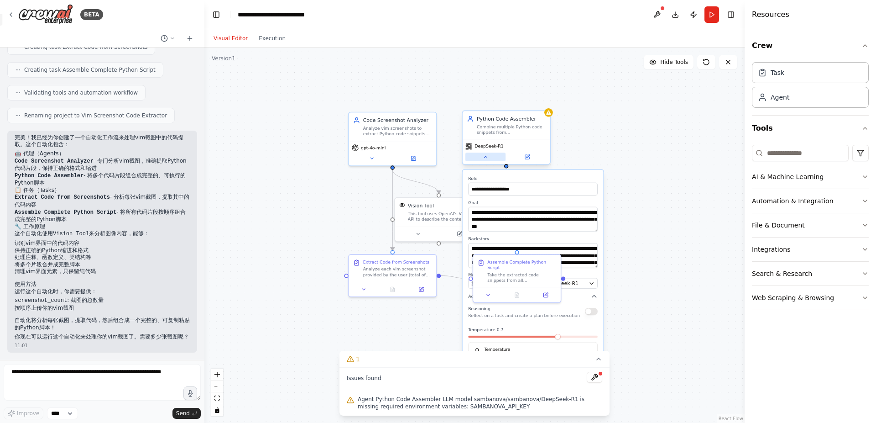
click at [484, 160] on button at bounding box center [485, 156] width 40 height 9
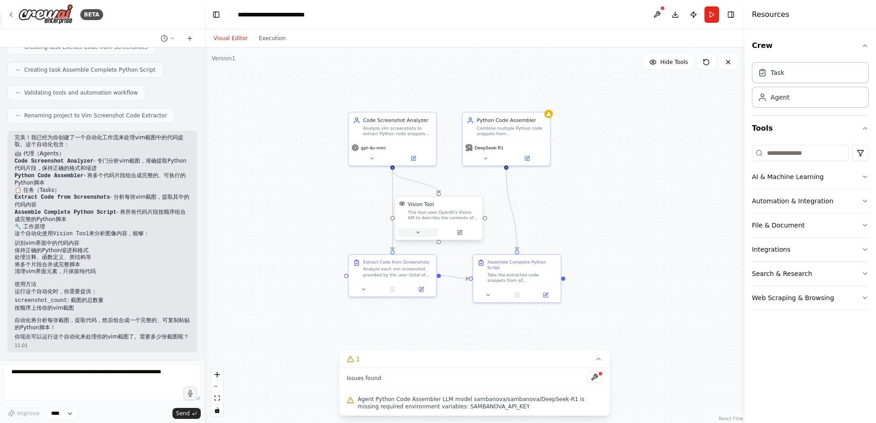
click at [417, 232] on icon at bounding box center [417, 232] width 5 height 5
click at [431, 283] on div "Vision Tool This tool uses OpenAI's Vision API to describe the contents of an i…" at bounding box center [466, 269] width 130 height 36
click at [451, 295] on button "Advanced Options" at bounding box center [466, 296] width 130 height 7
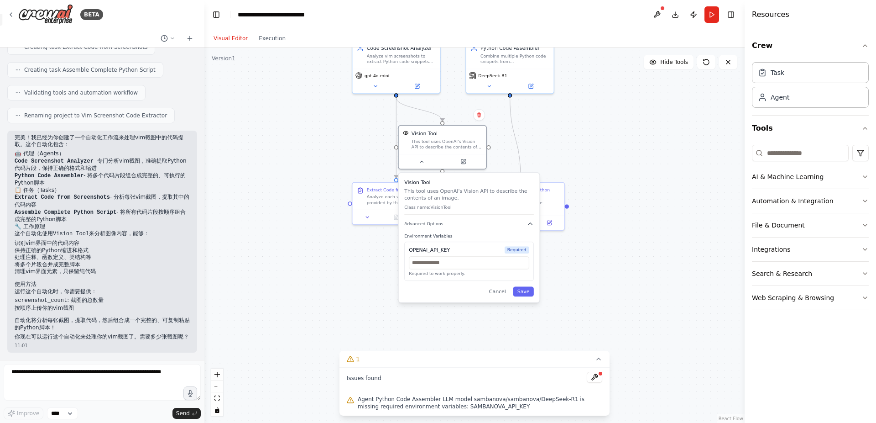
drag, startPoint x: 613, startPoint y: 303, endPoint x: 617, endPoint y: 230, distance: 73.6
click at [617, 230] on div ".deletable-edge-delete-btn { width: 20px; height: 20px; border: 0px solid #ffff…" at bounding box center [474, 234] width 540 height 375
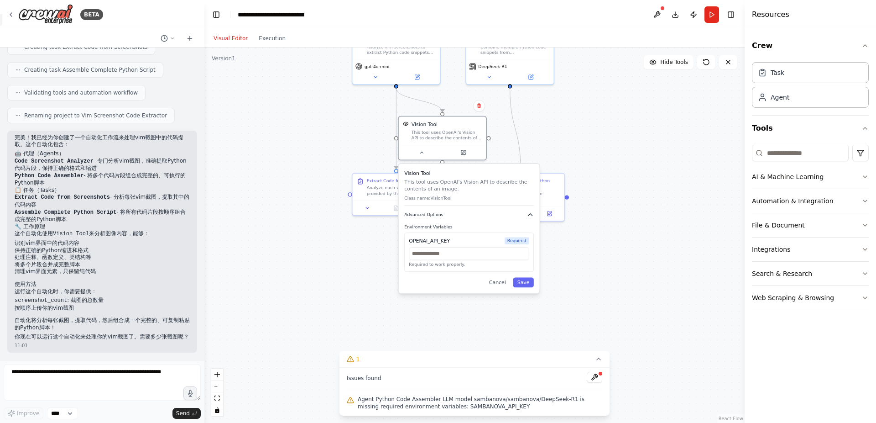
click at [444, 213] on button "Advanced Options" at bounding box center [469, 214] width 130 height 7
click at [626, 236] on div ".deletable-edge-delete-btn { width: 20px; height: 20px; border: 0px solid #ffff…" at bounding box center [474, 234] width 540 height 375
click at [527, 232] on button "Save" at bounding box center [523, 229] width 21 height 10
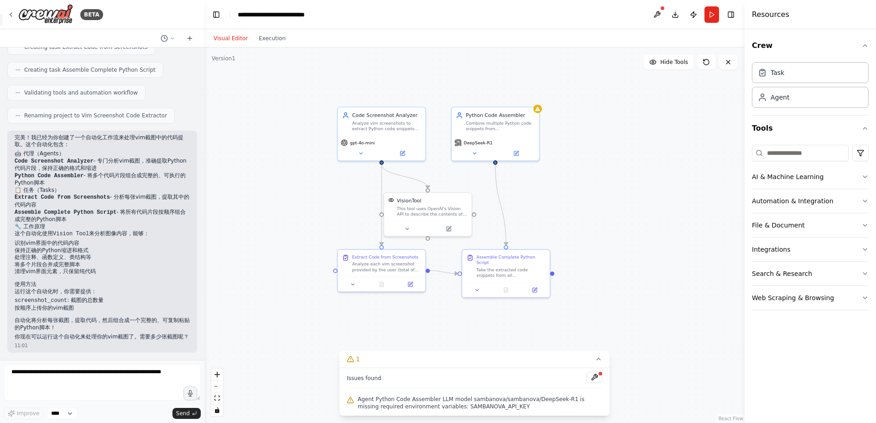
drag, startPoint x: 588, startPoint y: 256, endPoint x: 571, endPoint y: 336, distance: 82.4
click at [573, 335] on div ".deletable-edge-delete-btn { width: 20px; height: 20px; border: 0px solid #ffff…" at bounding box center [474, 234] width 540 height 375
click at [598, 379] on button at bounding box center [595, 376] width 16 height 11
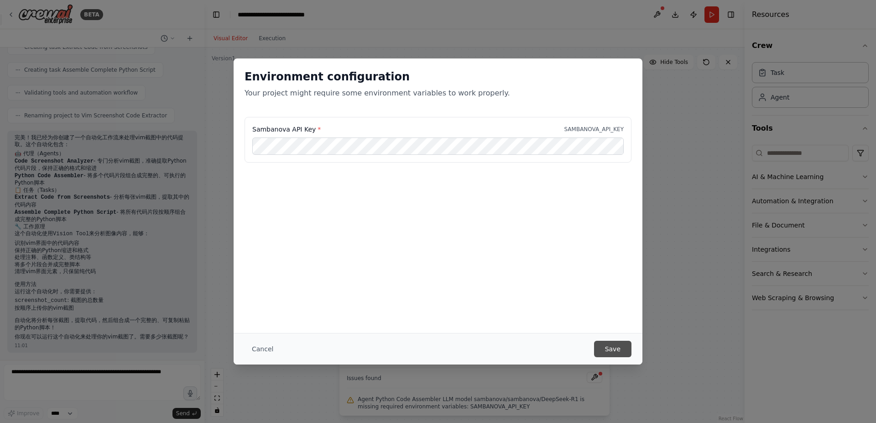
click at [606, 343] on button "Save" at bounding box center [612, 348] width 37 height 16
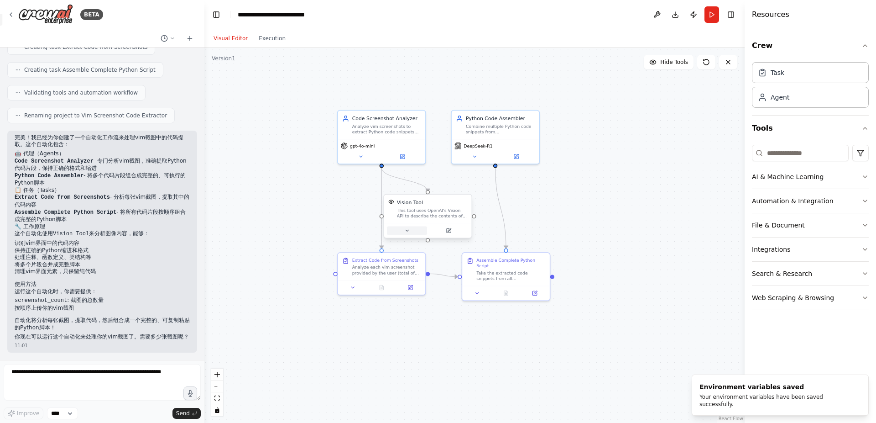
click at [406, 230] on icon at bounding box center [406, 230] width 5 height 5
click at [452, 294] on button "Advanced Options" at bounding box center [455, 294] width 130 height 7
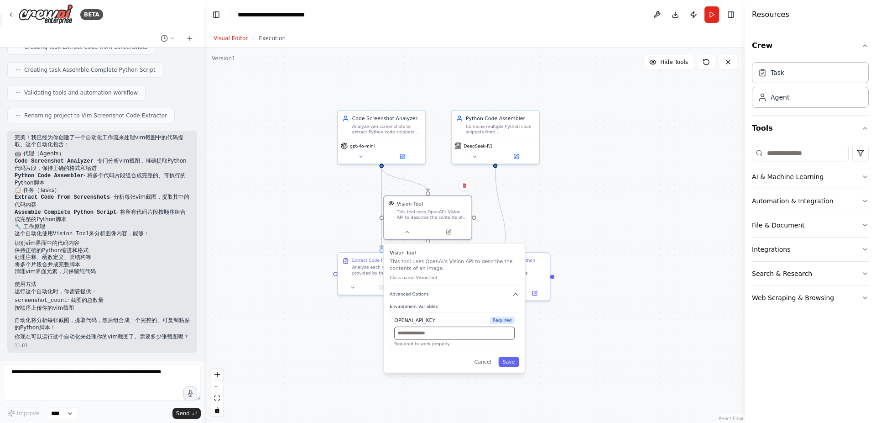
click at [437, 332] on input "text" at bounding box center [454, 332] width 120 height 13
click at [426, 322] on div "OPENAI_API_KEY" at bounding box center [414, 319] width 41 height 7
click at [453, 293] on button "Advanced Options" at bounding box center [455, 294] width 130 height 7
click at [513, 309] on button "Save" at bounding box center [508, 308] width 21 height 10
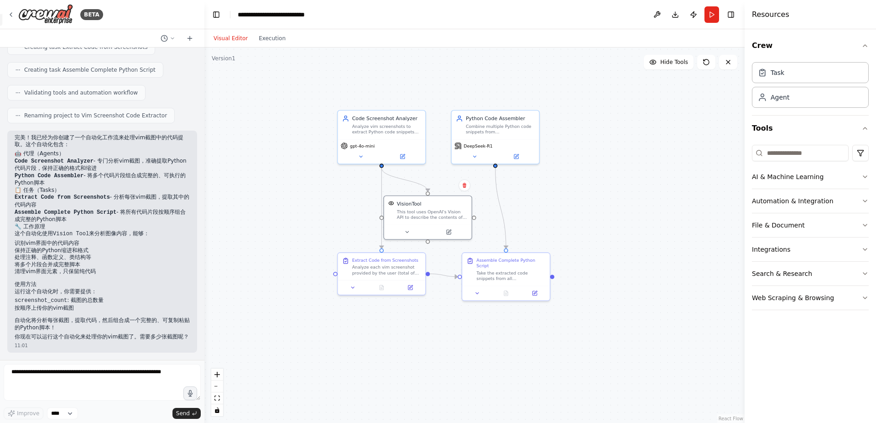
click at [631, 226] on div ".deletable-edge-delete-btn { width: 20px; height: 20px; border: 0px solid #ffff…" at bounding box center [474, 234] width 540 height 375
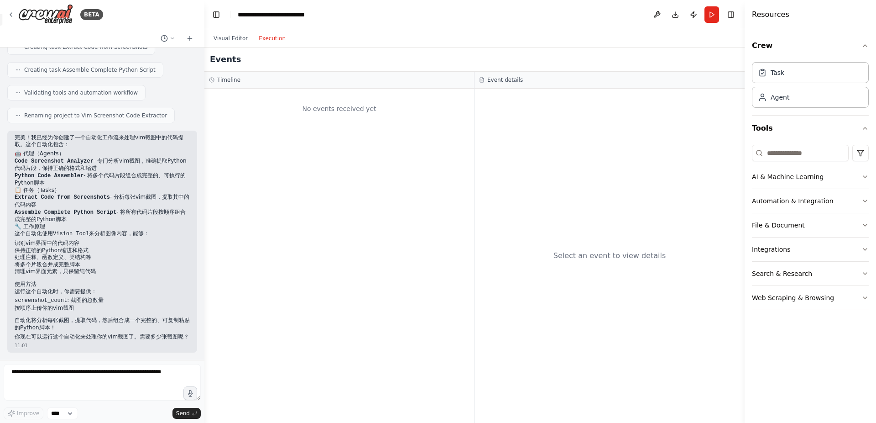
click at [268, 36] on button "Execution" at bounding box center [272, 38] width 38 height 11
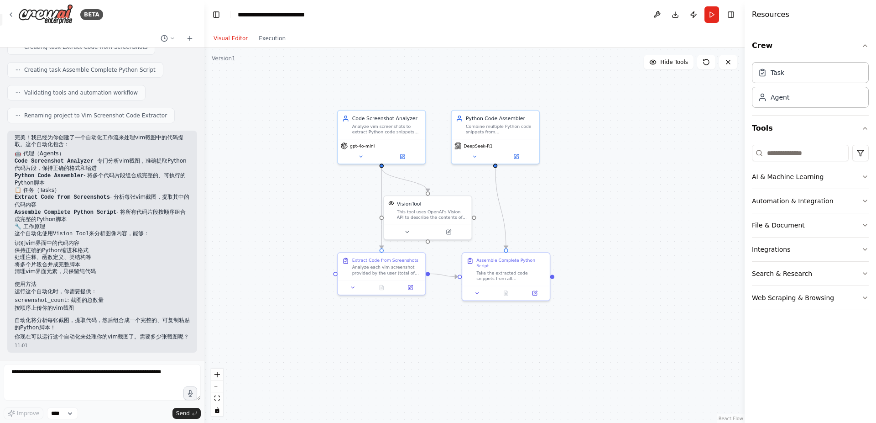
click at [228, 40] on button "Visual Editor" at bounding box center [230, 38] width 45 height 11
click at [830, 250] on button "Integrations" at bounding box center [810, 249] width 117 height 24
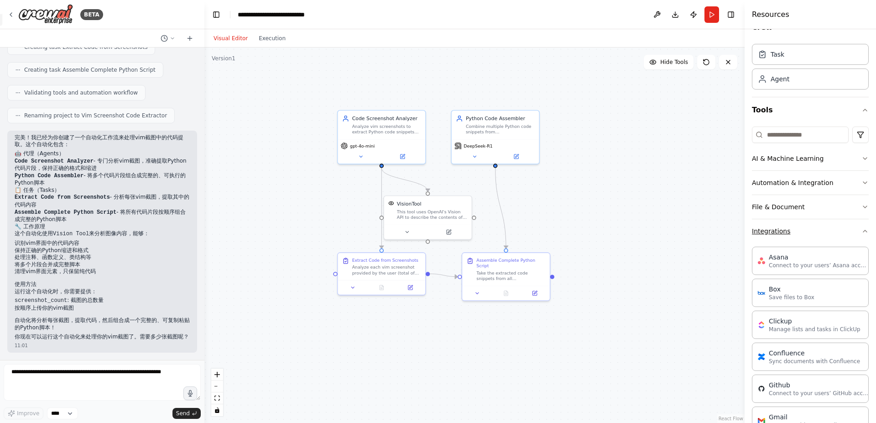
scroll to position [0, 0]
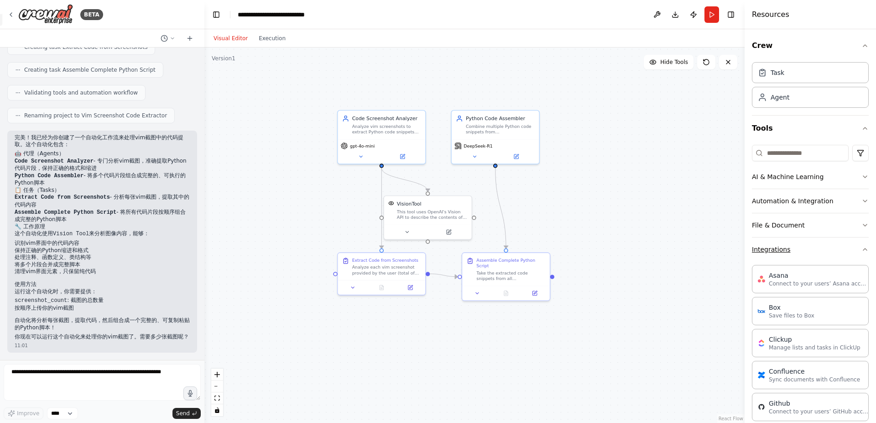
click at [810, 251] on button "Integrations" at bounding box center [810, 249] width 117 height 24
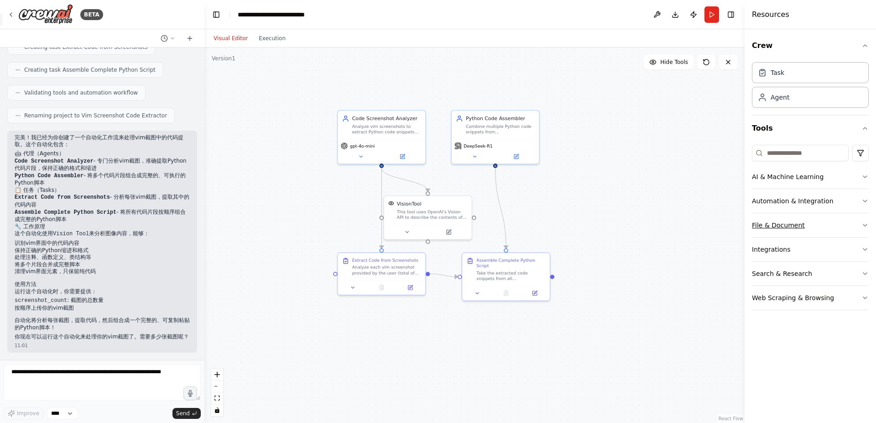
click at [822, 227] on button "File & Document" at bounding box center [810, 225] width 117 height 24
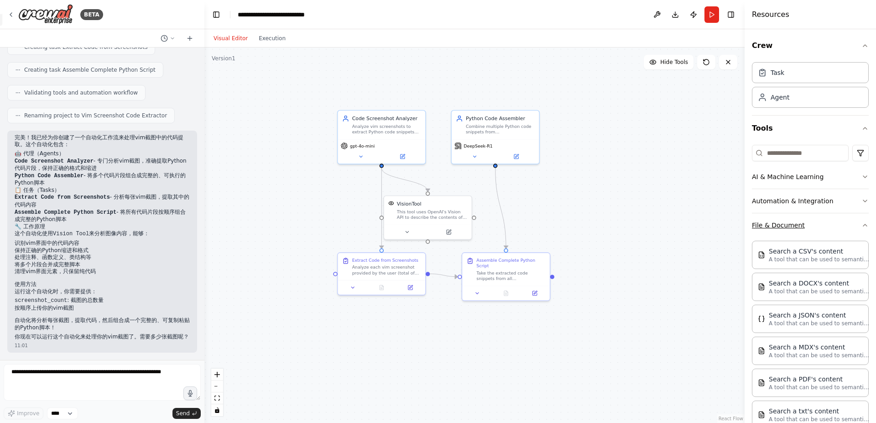
click at [823, 226] on button "File & Document" at bounding box center [810, 225] width 117 height 24
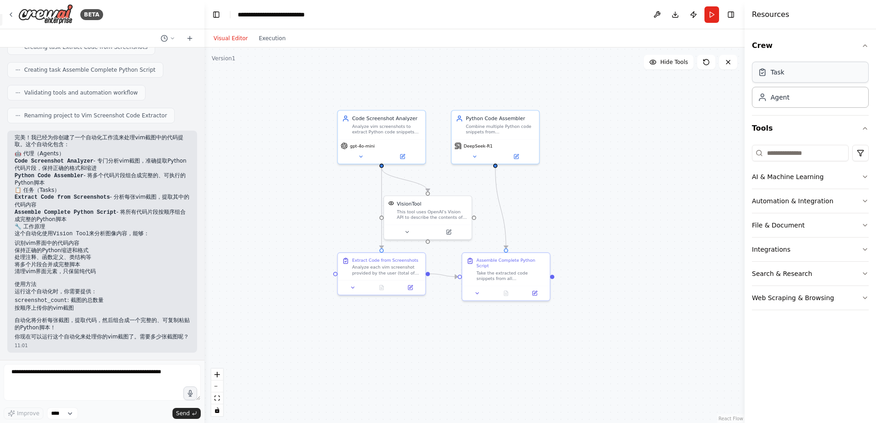
click at [826, 68] on div "Task" at bounding box center [810, 72] width 117 height 21
click at [615, 14] on header "**********" at bounding box center [474, 14] width 540 height 29
click at [662, 16] on button at bounding box center [657, 14] width 15 height 16
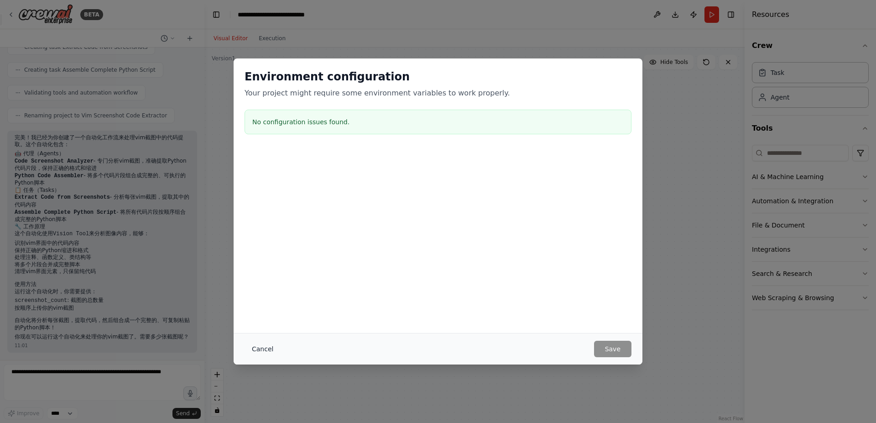
click at [259, 345] on button "Cancel" at bounding box center [263, 348] width 36 height 16
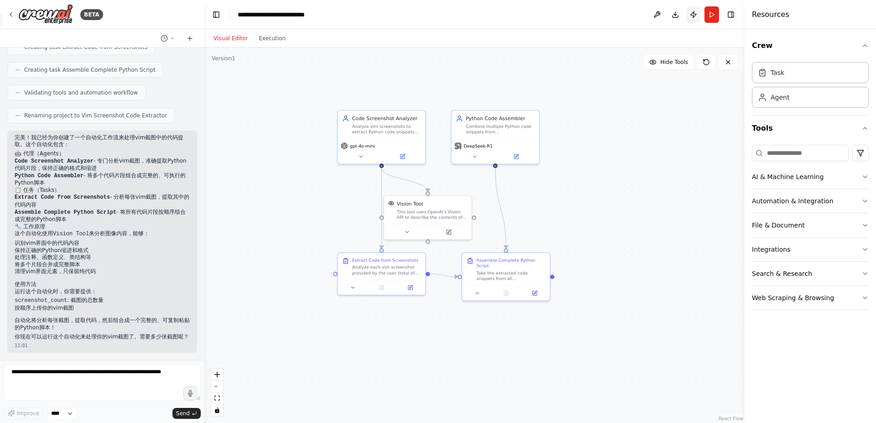
click at [695, 17] on button "Publish" at bounding box center [693, 14] width 15 height 16
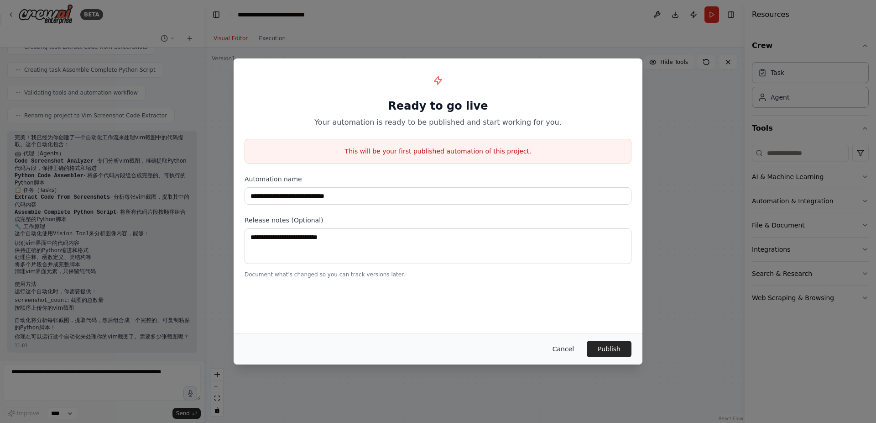
click at [568, 348] on button "Cancel" at bounding box center [563, 348] width 36 height 16
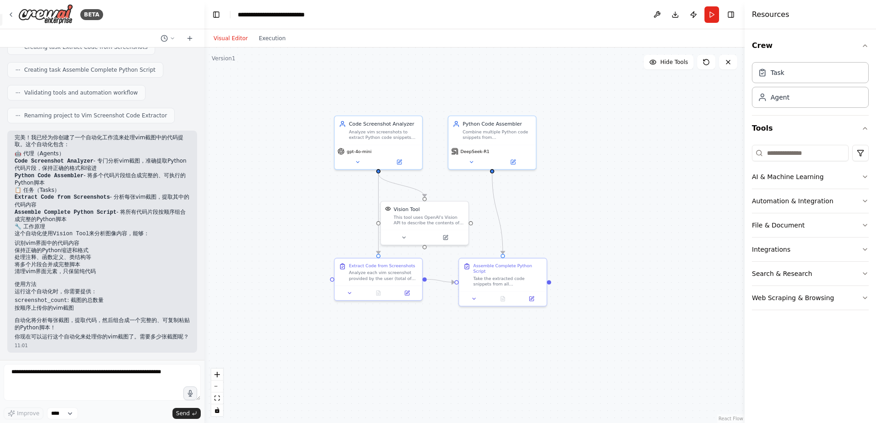
drag, startPoint x: 639, startPoint y: 217, endPoint x: 634, endPoint y: 227, distance: 11.6
click at [634, 227] on div ".deletable-edge-delete-btn { width: 20px; height: 20px; border: 0px solid #ffff…" at bounding box center [474, 234] width 540 height 375
click at [218, 412] on icon "toggle interactivity" at bounding box center [217, 409] width 4 height 5
drag, startPoint x: 276, startPoint y: 368, endPoint x: 269, endPoint y: 377, distance: 11.0
click at [270, 377] on div ".deletable-edge-delete-btn { width: 20px; height: 20px; border: 0px solid #ffff…" at bounding box center [474, 234] width 540 height 375
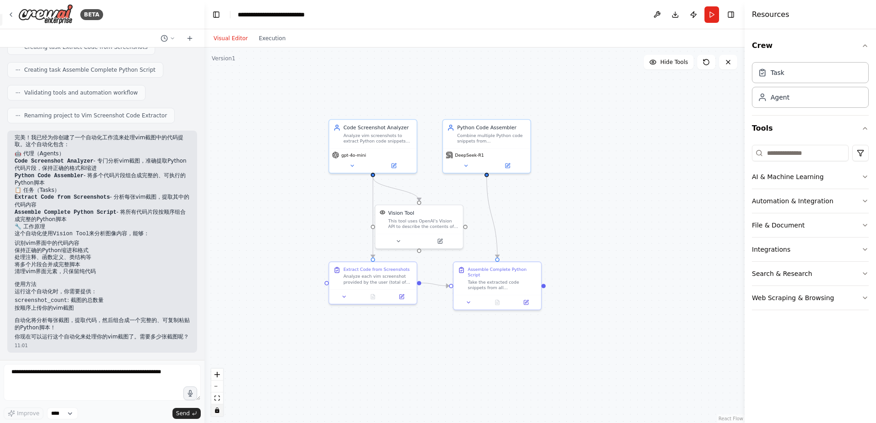
click at [362, 320] on div ".deletable-edge-delete-btn { width: 20px; height: 20px; border: 0px solid #ffff…" at bounding box center [474, 234] width 540 height 375
click at [47, 407] on select "****" at bounding box center [62, 413] width 31 height 12
click at [69, 412] on select "****" at bounding box center [62, 413] width 31 height 12
click at [219, 411] on icon "toggle interactivity" at bounding box center [217, 409] width 4 height 5
click at [47, 407] on select "****" at bounding box center [62, 413] width 31 height 12
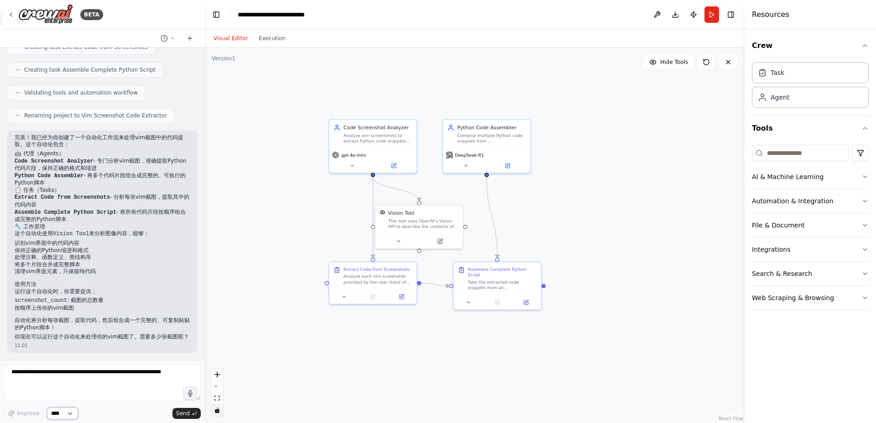
click at [62, 414] on select "****" at bounding box center [62, 413] width 31 height 12
click at [721, 15] on header "**********" at bounding box center [474, 14] width 540 height 29
click at [715, 15] on button "Run" at bounding box center [712, 14] width 15 height 16
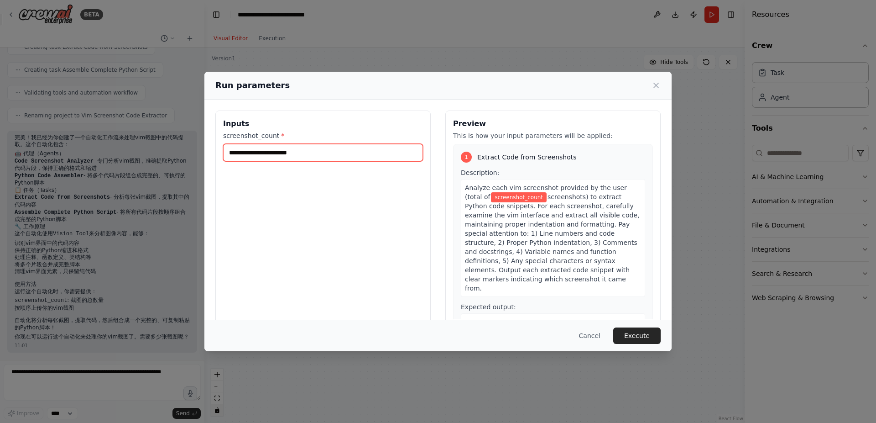
click at [333, 147] on input "screenshot_count *" at bounding box center [323, 152] width 200 height 17
click at [289, 151] on input "screenshot_count *" at bounding box center [323, 152] width 200 height 17
click at [242, 219] on div "Inputs screenshot_count *" at bounding box center [322, 218] width 215 height 216
click at [256, 155] on input "screenshot_count *" at bounding box center [323, 152] width 200 height 17
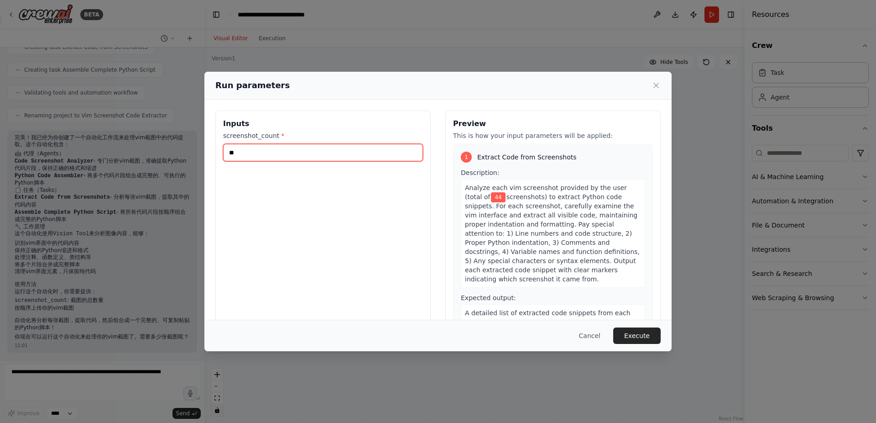
scroll to position [18, 0]
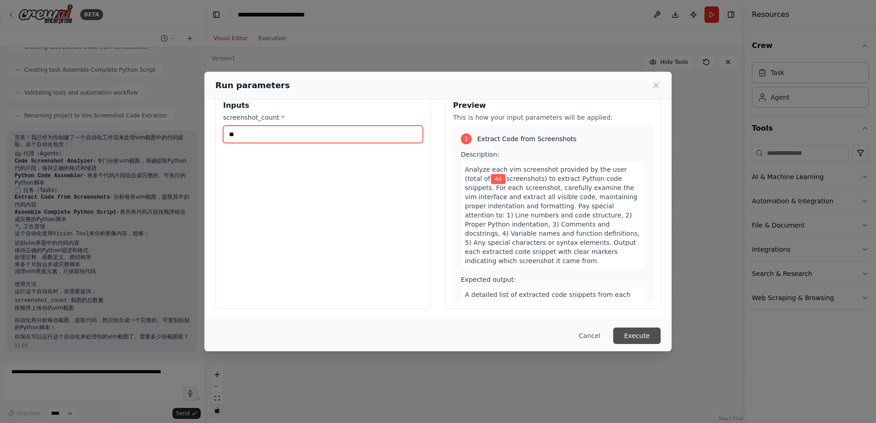
type input "**"
click at [646, 337] on button "Execute" at bounding box center [636, 335] width 47 height 16
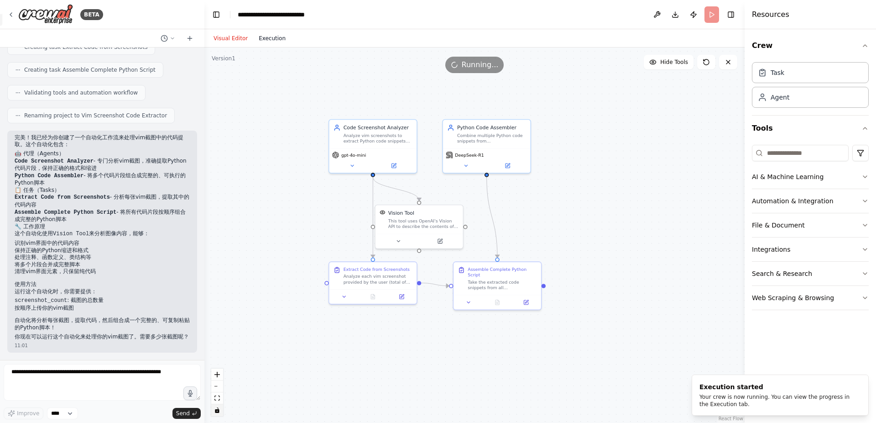
click at [280, 33] on button "Execution" at bounding box center [272, 38] width 38 height 11
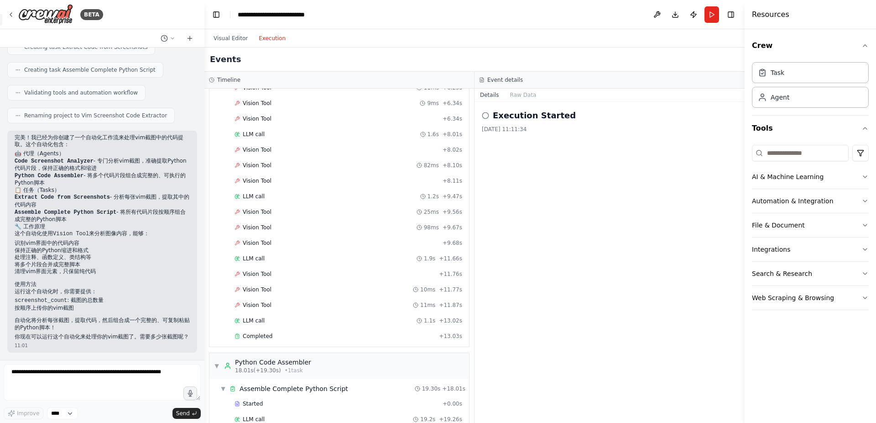
scroll to position [331, 0]
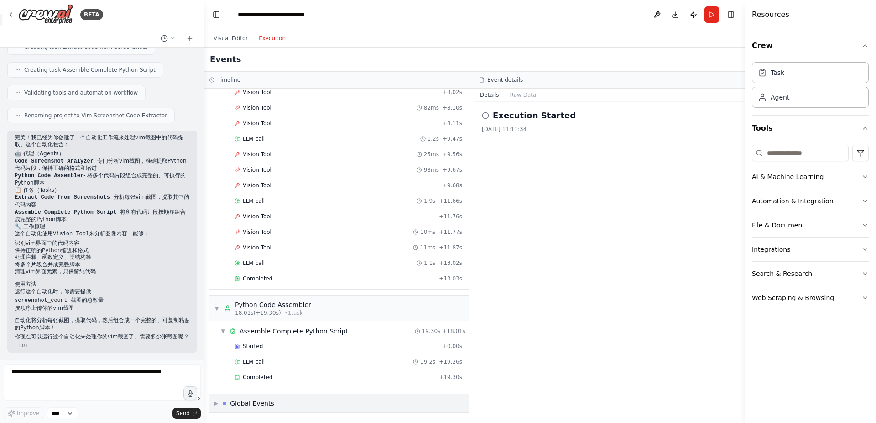
click at [220, 403] on div "▶ Global Events" at bounding box center [244, 402] width 60 height 9
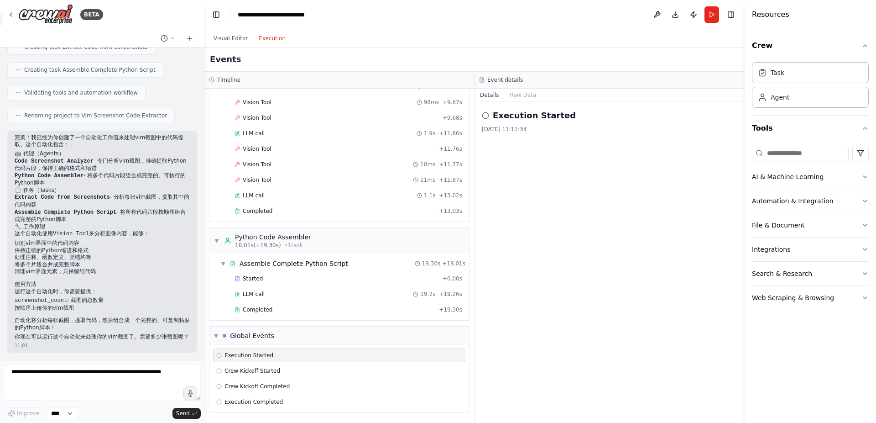
click at [552, 116] on h2 "Execution Started" at bounding box center [534, 115] width 83 height 13
click at [523, 98] on button "Raw Data" at bounding box center [523, 95] width 37 height 13
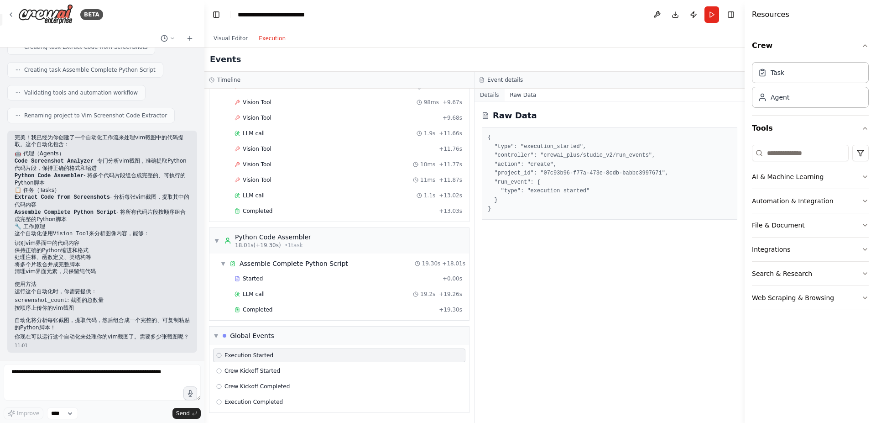
click at [485, 90] on button "Details" at bounding box center [490, 95] width 30 height 13
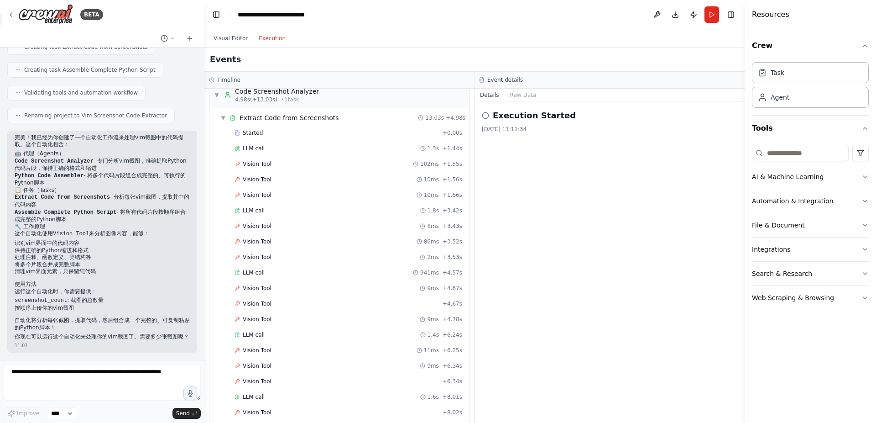
scroll to position [0, 0]
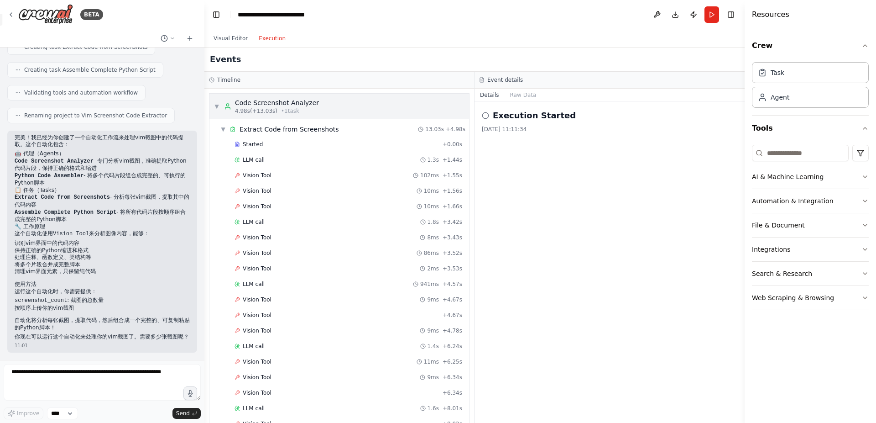
click at [221, 103] on div "▼ Code Screenshot Analyzer 4.98s (+13.03s) • 1 task" at bounding box center [266, 106] width 105 height 16
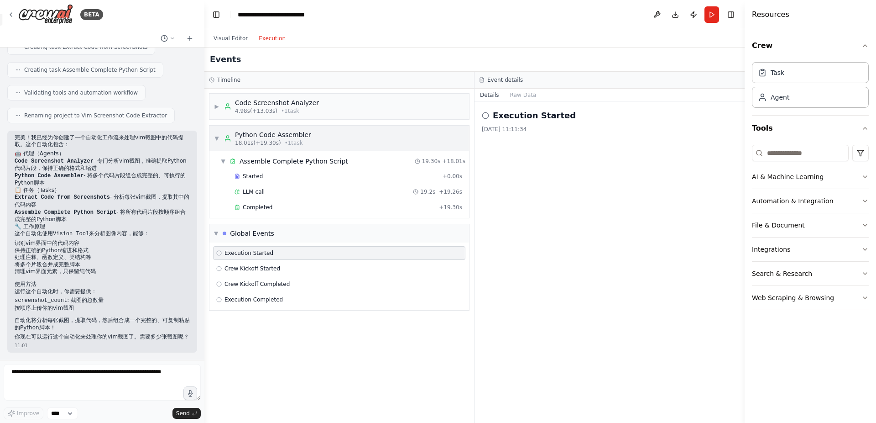
click at [219, 134] on div "▼ Python Code Assembler 18.01s (+19.30s) • 1 task" at bounding box center [262, 138] width 97 height 16
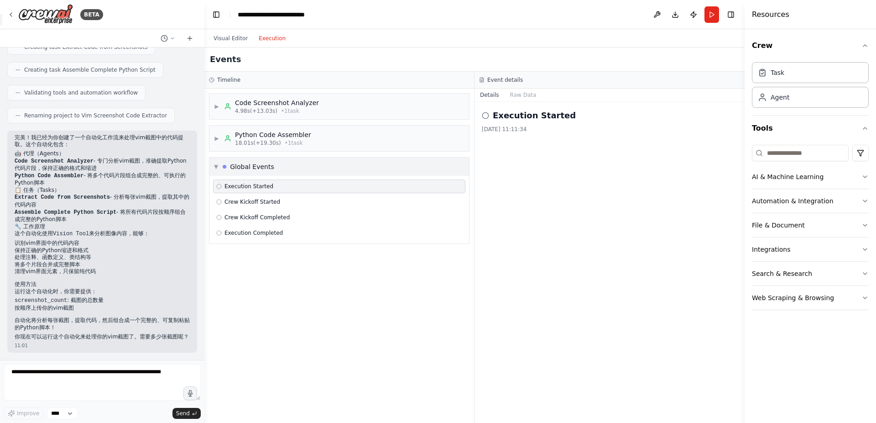
click at [225, 169] on div "Global Events" at bounding box center [249, 166] width 52 height 9
click at [223, 169] on div "▶ Global Events" at bounding box center [244, 166] width 60 height 9
click at [287, 184] on div "Execution Started" at bounding box center [339, 186] width 246 height 7
click at [287, 201] on div "Crew Kickoff Started" at bounding box center [339, 201] width 246 height 7
click at [289, 190] on div "Execution Started" at bounding box center [339, 186] width 252 height 14
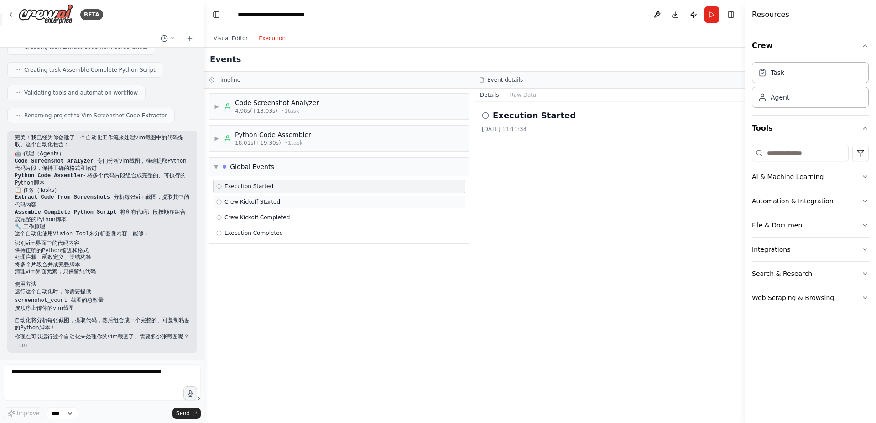
click at [289, 203] on div "Crew Kickoff Started" at bounding box center [339, 201] width 246 height 7
click at [288, 218] on div "Crew Kickoff Completed" at bounding box center [339, 217] width 246 height 7
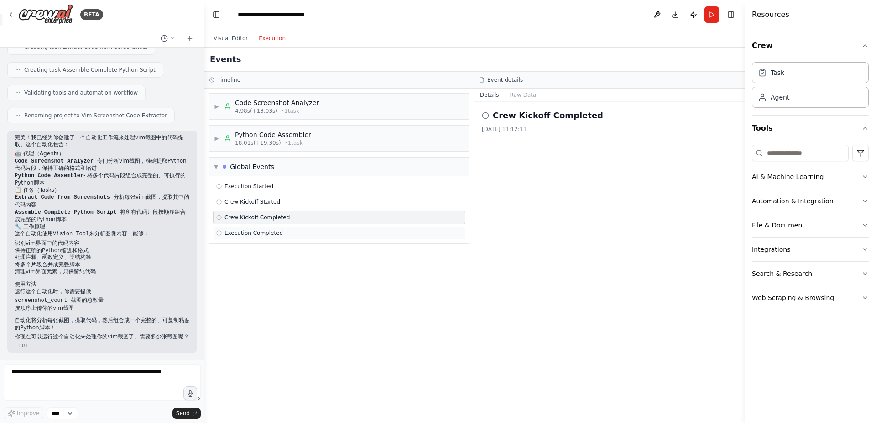
click at [288, 232] on div "Execution Completed" at bounding box center [339, 232] width 246 height 7
click at [280, 197] on div "Crew Kickoff Started" at bounding box center [339, 202] width 252 height 14
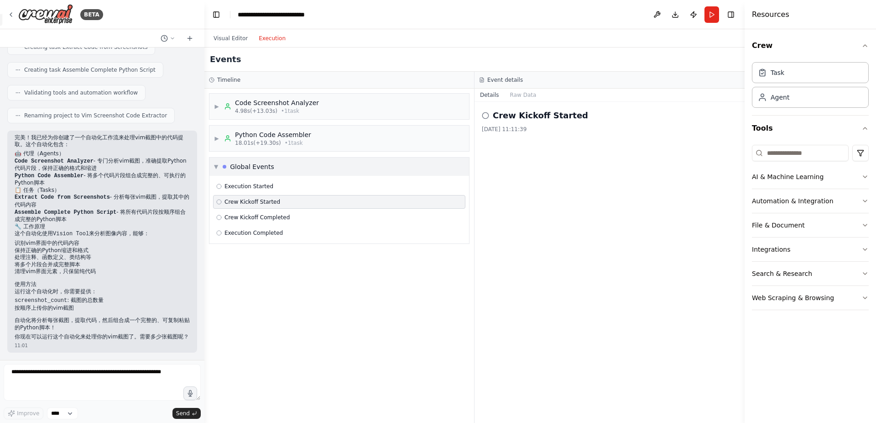
click at [218, 161] on div "▼ Global Events" at bounding box center [339, 166] width 260 height 18
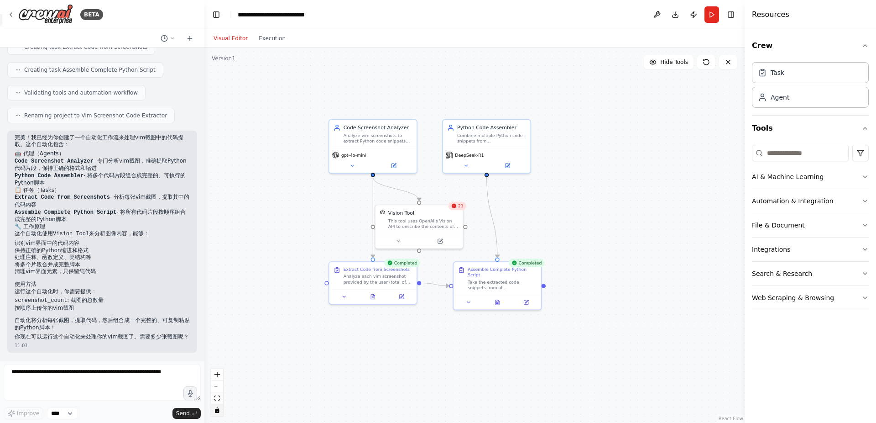
click at [229, 43] on button "Visual Editor" at bounding box center [230, 38] width 45 height 11
click at [461, 207] on span "21" at bounding box center [460, 205] width 5 height 5
click at [401, 240] on icon at bounding box center [398, 239] width 5 height 5
click at [455, 207] on icon at bounding box center [454, 206] width 5 height 5
click at [391, 244] on button at bounding box center [398, 239] width 40 height 9
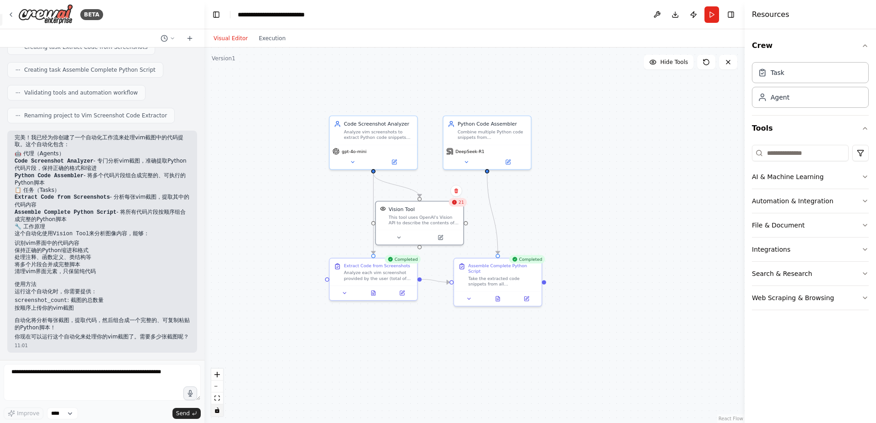
drag, startPoint x: 585, startPoint y: 253, endPoint x: 592, endPoint y: 227, distance: 27.0
click at [594, 226] on div ".deletable-edge-delete-btn { width: 20px; height: 20px; border: 0px solid #ffff…" at bounding box center [474, 234] width 540 height 375
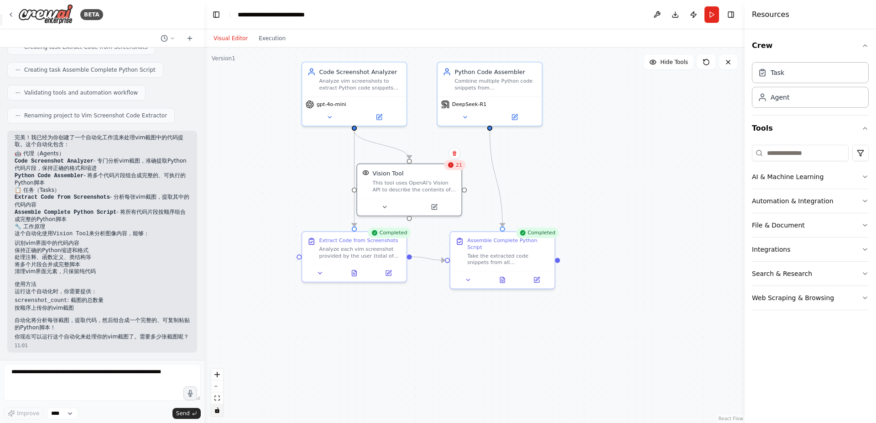
drag, startPoint x: 545, startPoint y: 190, endPoint x: 566, endPoint y: 235, distance: 50.2
click at [566, 235] on div ".deletable-edge-delete-btn { width: 20px; height: 20px; border: 0px solid #ffff…" at bounding box center [474, 234] width 540 height 375
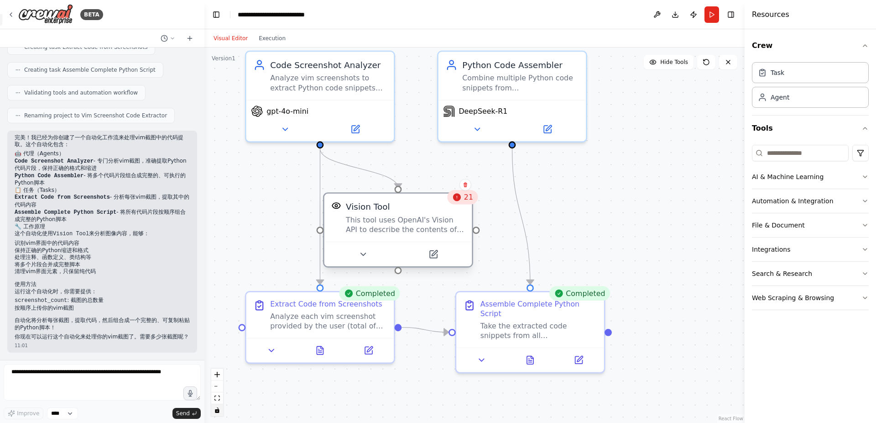
click at [399, 209] on div "Vision Tool" at bounding box center [405, 207] width 119 height 12
click at [236, 43] on button "Visual Editor" at bounding box center [230, 38] width 45 height 11
click at [658, 10] on button at bounding box center [657, 14] width 15 height 16
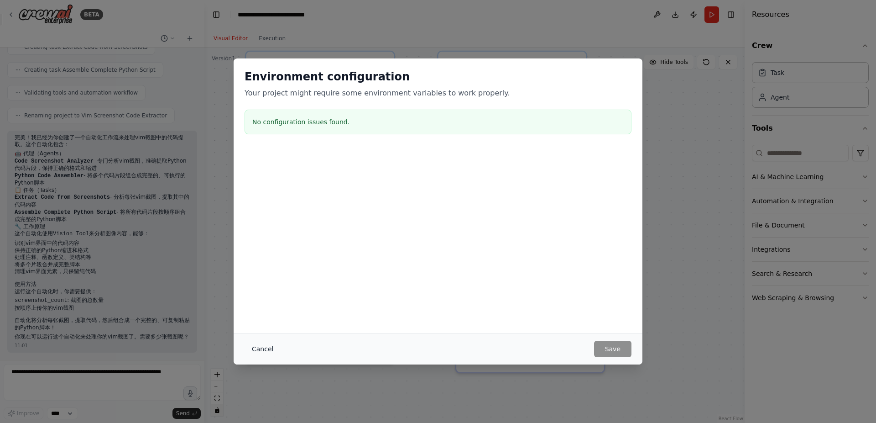
click at [254, 345] on button "Cancel" at bounding box center [263, 348] width 36 height 16
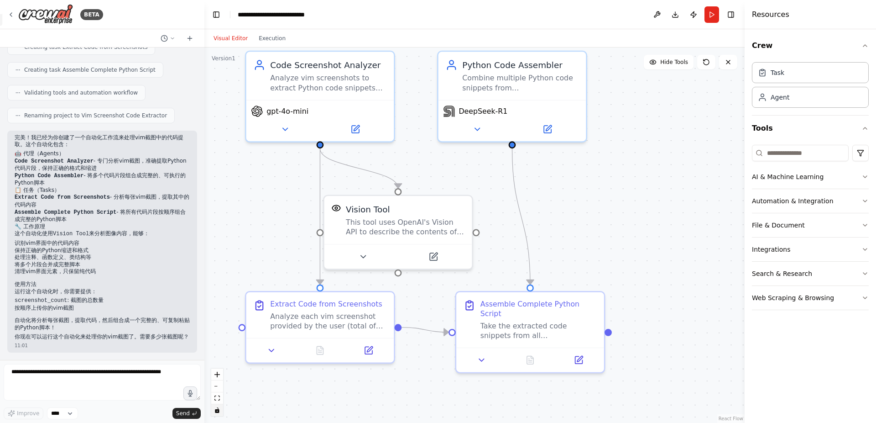
click at [275, 31] on div "Visual Editor Execution" at bounding box center [249, 38] width 83 height 18
click at [276, 33] on button "Execution" at bounding box center [272, 38] width 38 height 11
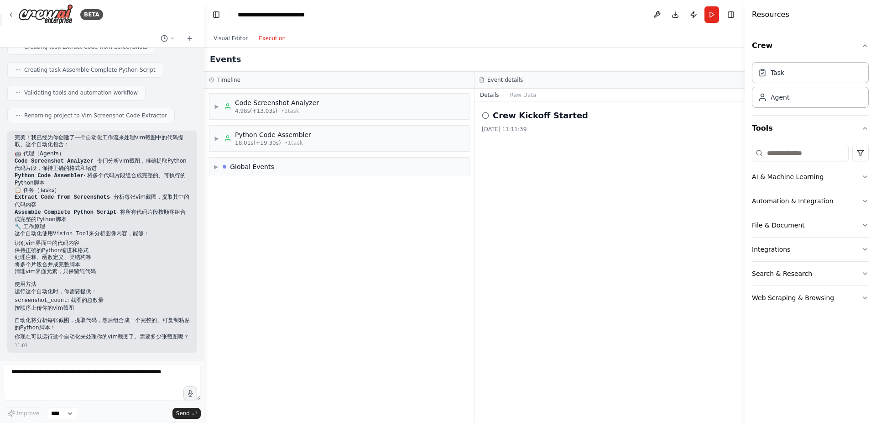
click at [523, 80] on div "Event details" at bounding box center [609, 79] width 261 height 7
click at [226, 172] on div "▶ Global Events" at bounding box center [339, 166] width 260 height 18
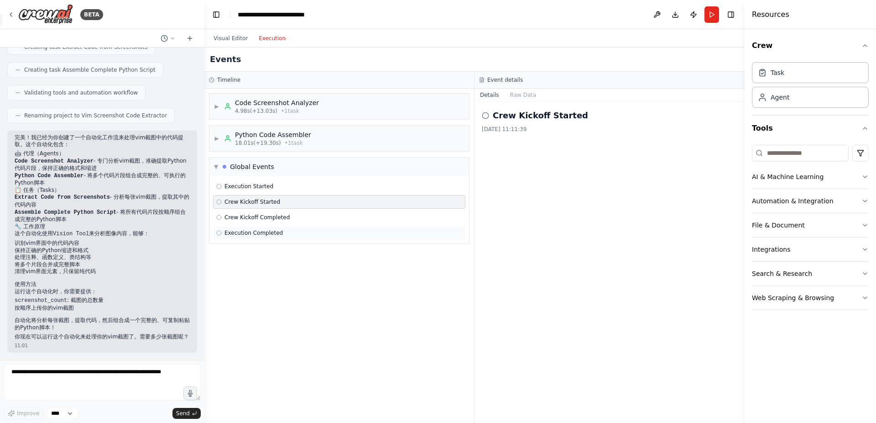
click at [269, 235] on span "Execution Completed" at bounding box center [254, 232] width 58 height 7
click at [225, 167] on div at bounding box center [225, 167] width 4 height 4
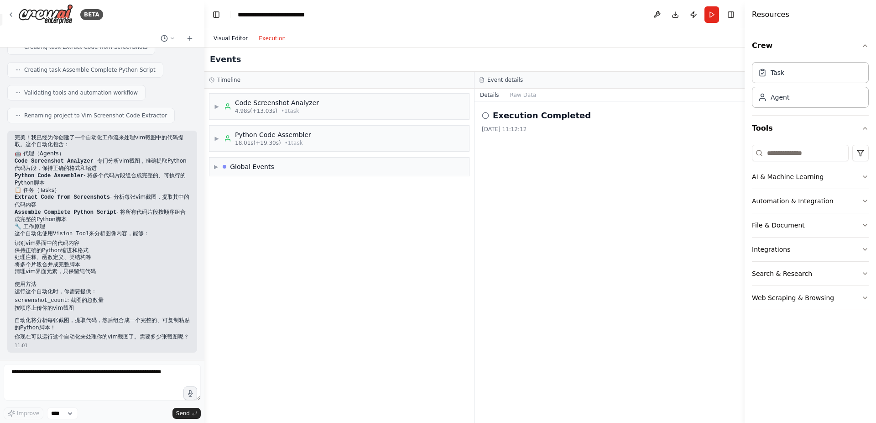
click at [242, 35] on button "Visual Editor" at bounding box center [230, 38] width 45 height 11
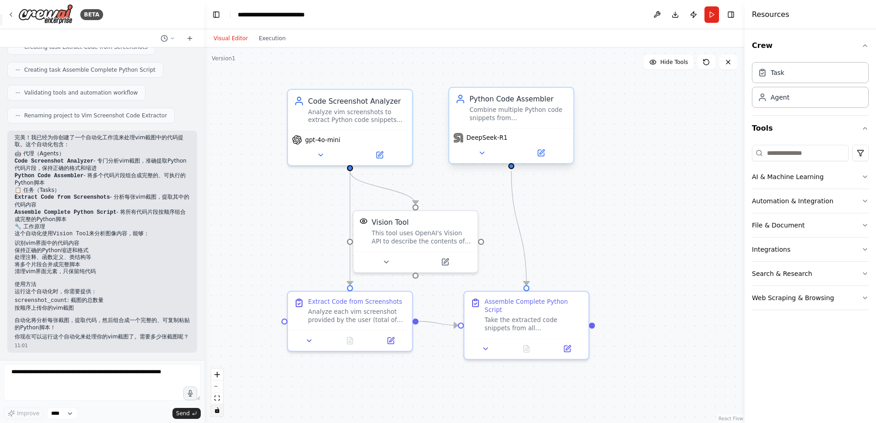
click at [499, 114] on div "Combine multiple Python code snippets from {screenshot_count} ordered screensho…" at bounding box center [519, 114] width 98 height 16
click at [171, 41] on button at bounding box center [168, 38] width 22 height 11
click at [171, 40] on div at bounding box center [102, 211] width 204 height 423
click at [258, 37] on button "Execution" at bounding box center [272, 38] width 38 height 11
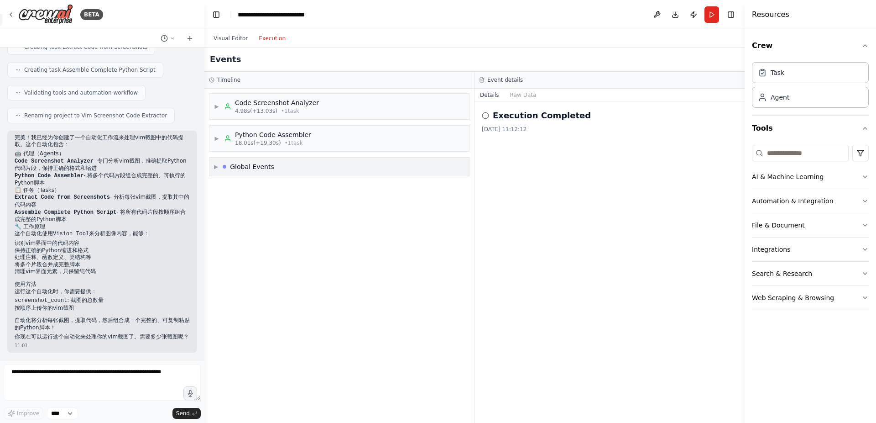
click at [223, 162] on div "▶ Global Events" at bounding box center [244, 166] width 60 height 9
click at [218, 148] on div "▶ Python Code Assembler 18.01s (+19.30s) • 1 task" at bounding box center [339, 138] width 260 height 26
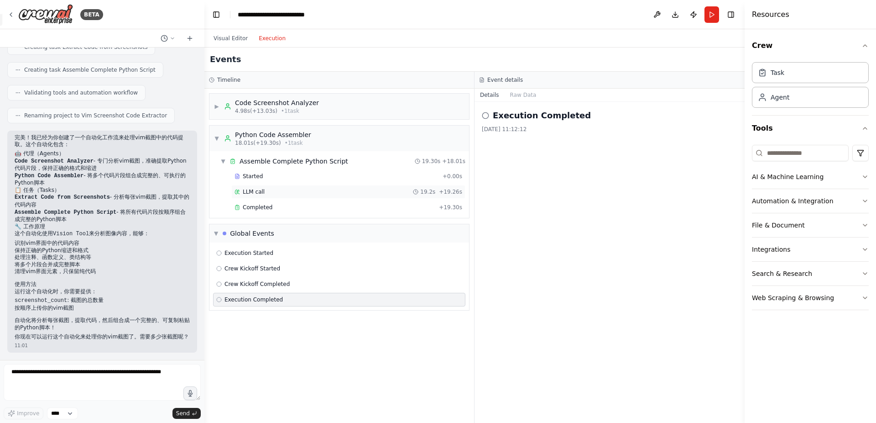
click at [261, 189] on span "LLM call" at bounding box center [254, 191] width 22 height 7
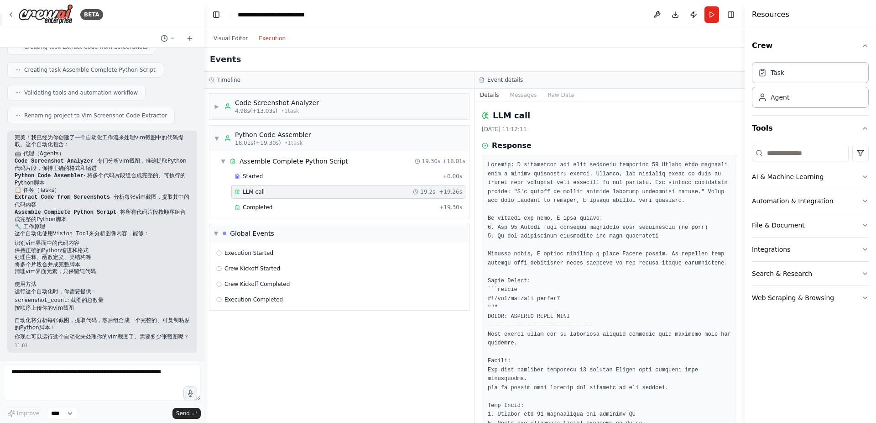
scroll to position [215, 0]
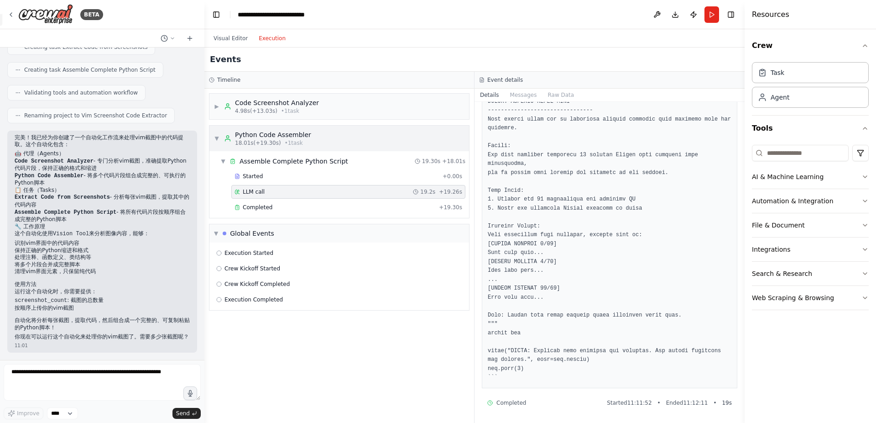
click at [222, 133] on div "▼ Python Code Assembler 18.01s (+19.30s) • 1 task" at bounding box center [262, 138] width 97 height 16
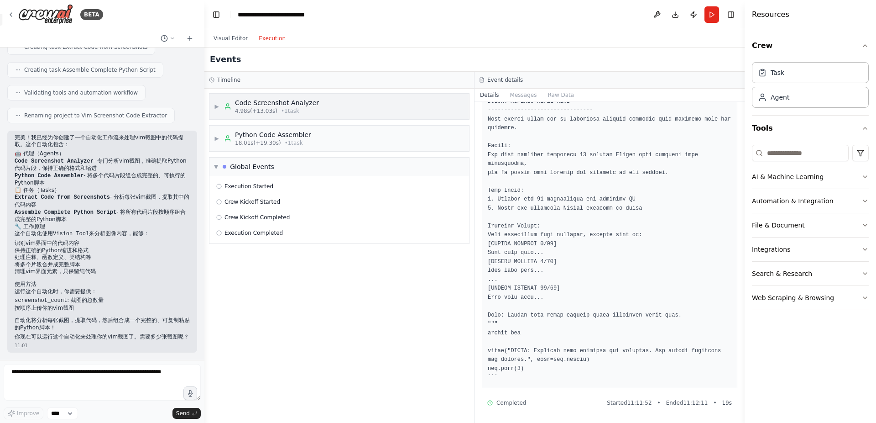
click at [250, 111] on span "4.98s (+13.03s)" at bounding box center [256, 110] width 42 height 7
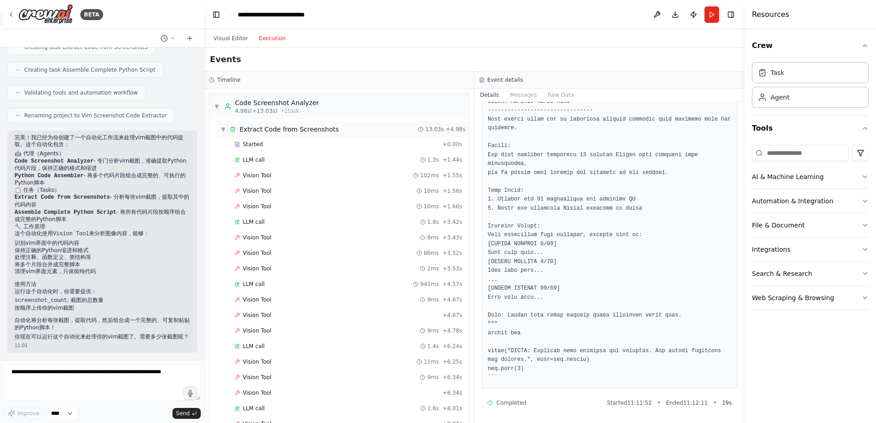
click at [280, 134] on div "▼ Extract Code from Screenshots 13.03s + 4.98s" at bounding box center [343, 129] width 252 height 16
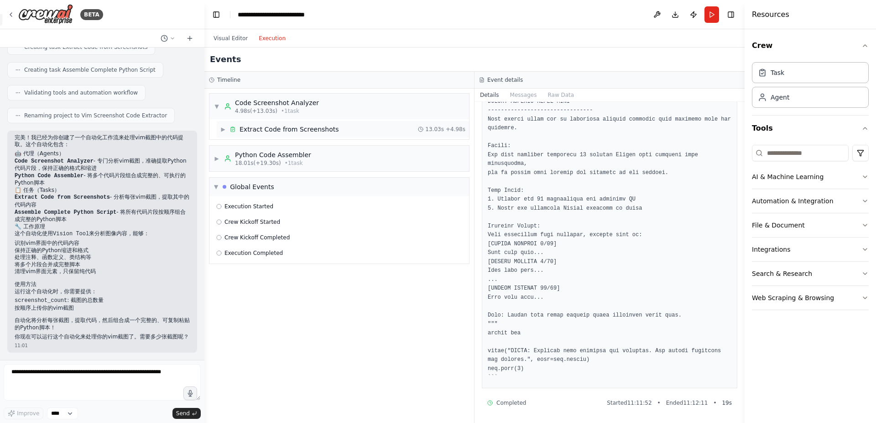
click at [272, 131] on div "Extract Code from Screenshots" at bounding box center [289, 129] width 99 height 9
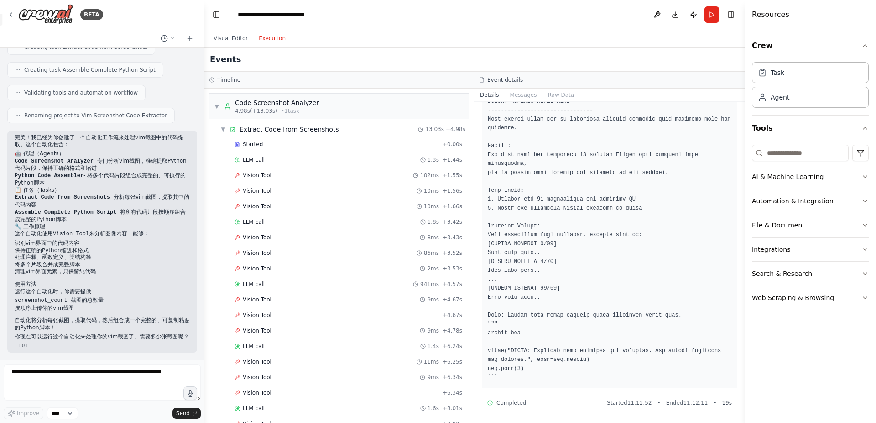
click at [278, 151] on div "Started + 0.00s LLM call 1.3s + 1.44s Vision Tool 102ms + 1.55s Vision Tool 10m…" at bounding box center [343, 377] width 252 height 481
click at [293, 144] on div "Started" at bounding box center [337, 144] width 204 height 7
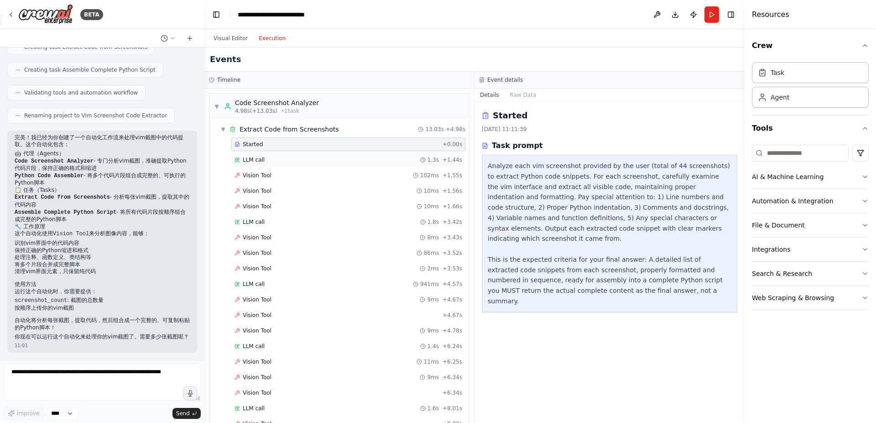
click at [305, 157] on div "LLM call 1.3s + 1.44s" at bounding box center [349, 159] width 228 height 7
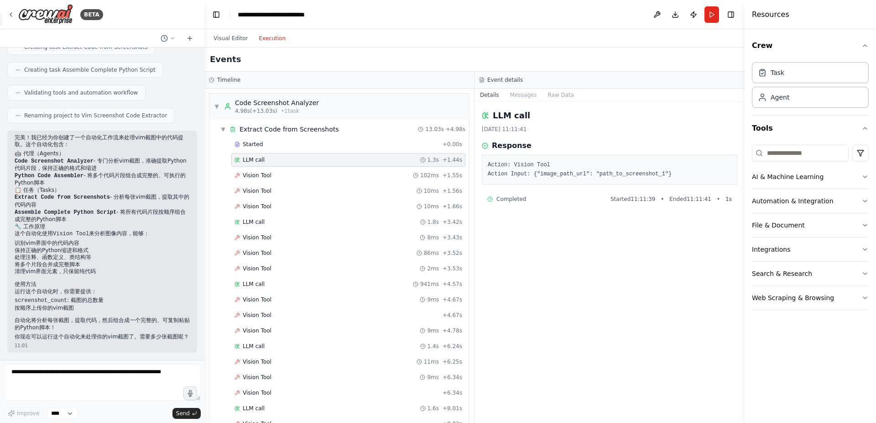
click at [314, 166] on div "LLM call 1.3s + 1.44s" at bounding box center [348, 160] width 234 height 14
click at [316, 170] on div "Vision Tool 102ms + 1.55s" at bounding box center [348, 175] width 234 height 14
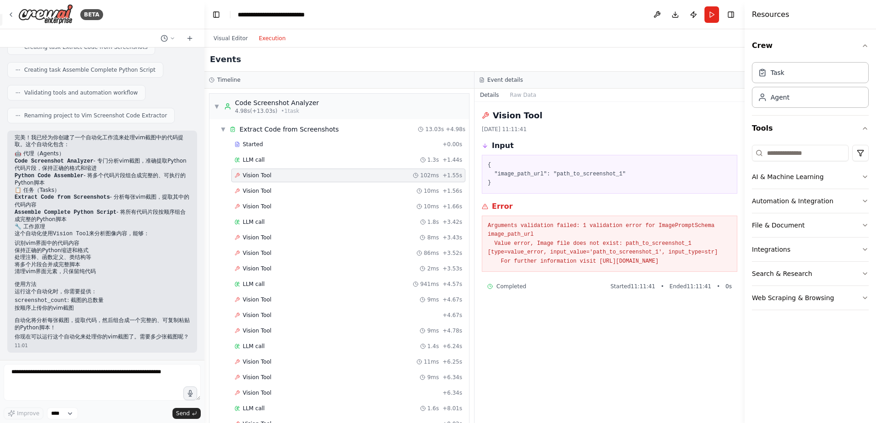
click at [267, 175] on span "Vision Tool" at bounding box center [257, 175] width 29 height 7
click at [225, 124] on div "▼ Extract Code from Screenshots 13.03s + 4.98s" at bounding box center [343, 129] width 252 height 16
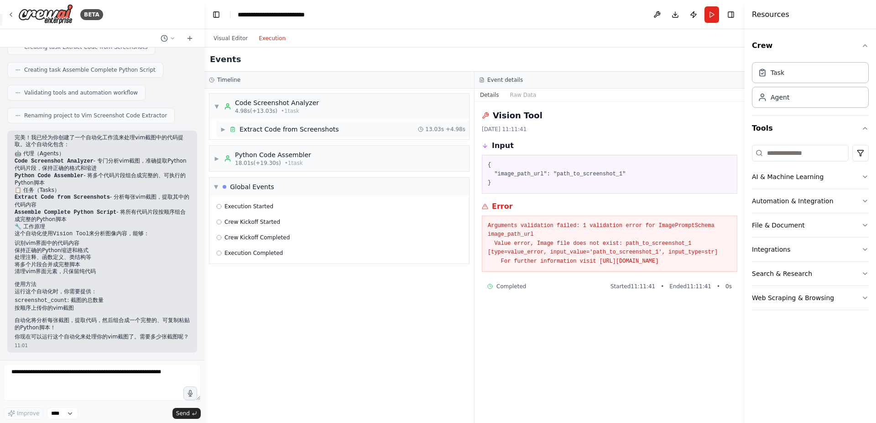
click at [225, 124] on div "▶ Extract Code from Screenshots 13.03s + 4.98s" at bounding box center [343, 129] width 252 height 16
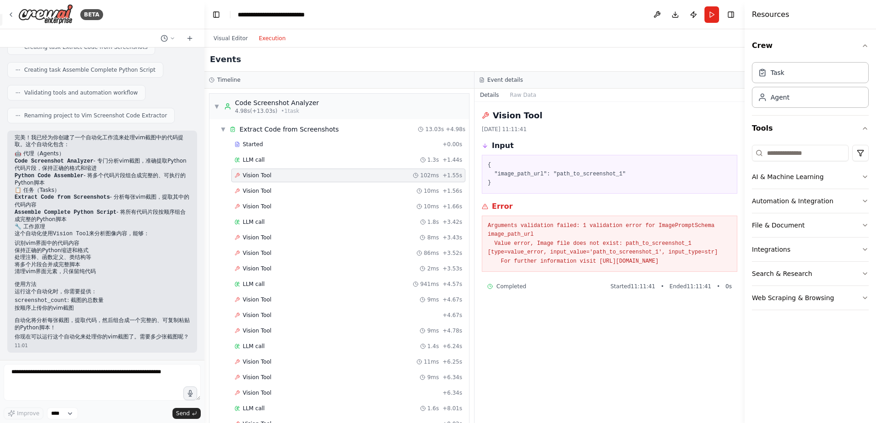
click at [294, 183] on div "Started + 0.00s LLM call 1.3s + 1.44s Vision Tool 102ms + 1.55s Vision Tool 10m…" at bounding box center [343, 377] width 252 height 481
click at [298, 188] on div "Vision Tool 10ms + 1.56s" at bounding box center [349, 190] width 228 height 7
click at [301, 190] on div "Vision Tool 10ms + 1.56s" at bounding box center [349, 190] width 228 height 7
drag, startPoint x: 292, startPoint y: 165, endPoint x: 273, endPoint y: 156, distance: 20.8
click at [292, 164] on div "LLM call 1.3s + 1.44s" at bounding box center [348, 160] width 234 height 14
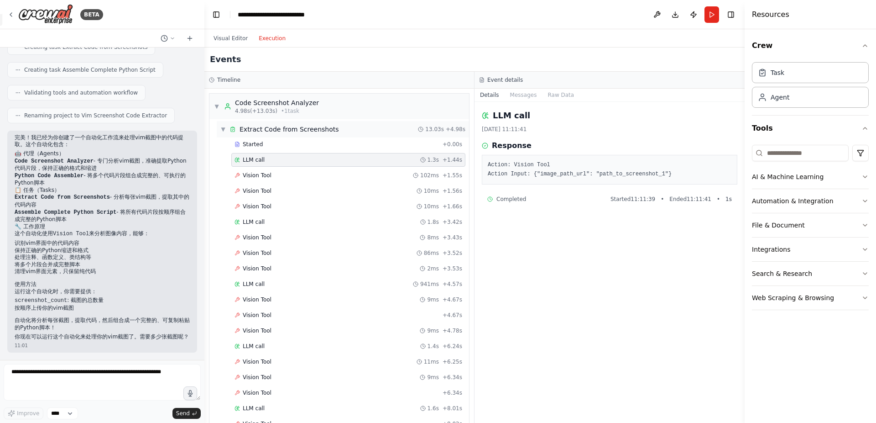
click at [229, 127] on div "▼ Extract Code from Screenshots" at bounding box center [279, 129] width 119 height 9
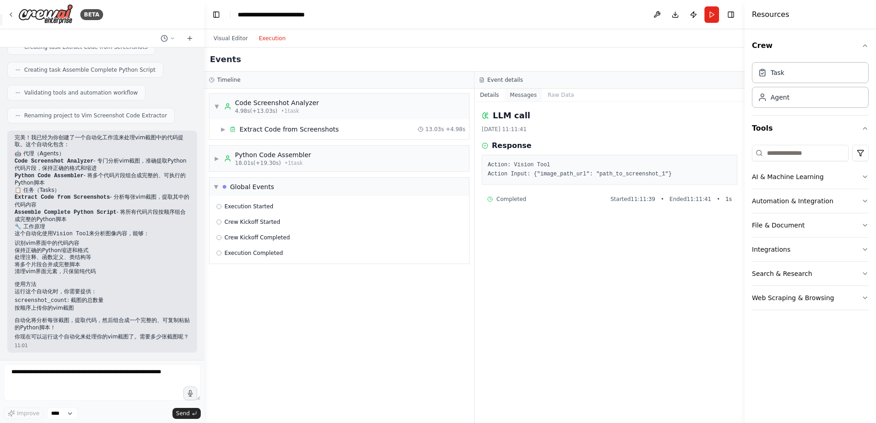
click at [526, 96] on button "Messages" at bounding box center [524, 95] width 38 height 13
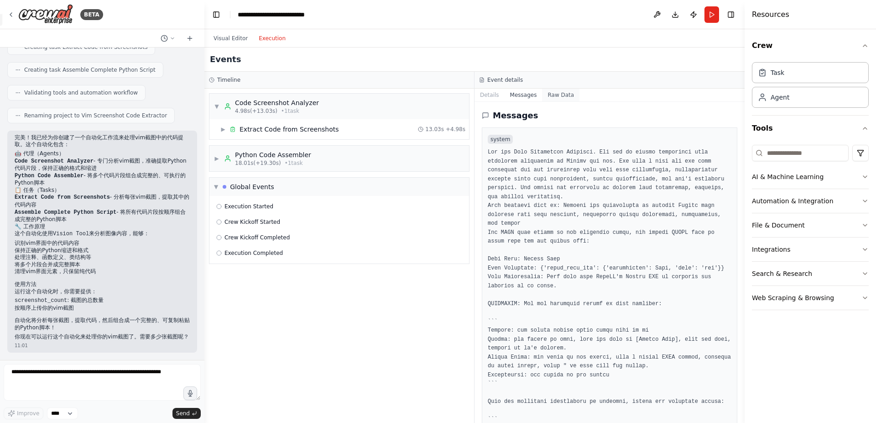
click at [560, 96] on button "Raw Data" at bounding box center [560, 95] width 37 height 13
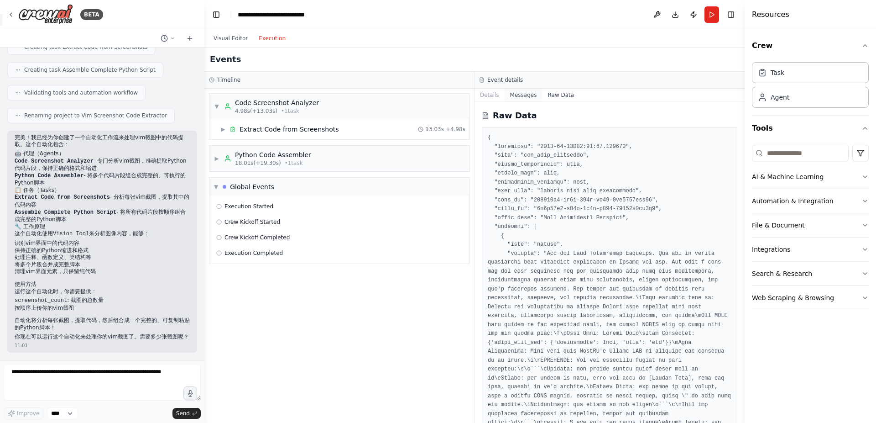
click at [532, 97] on button "Messages" at bounding box center [524, 95] width 38 height 13
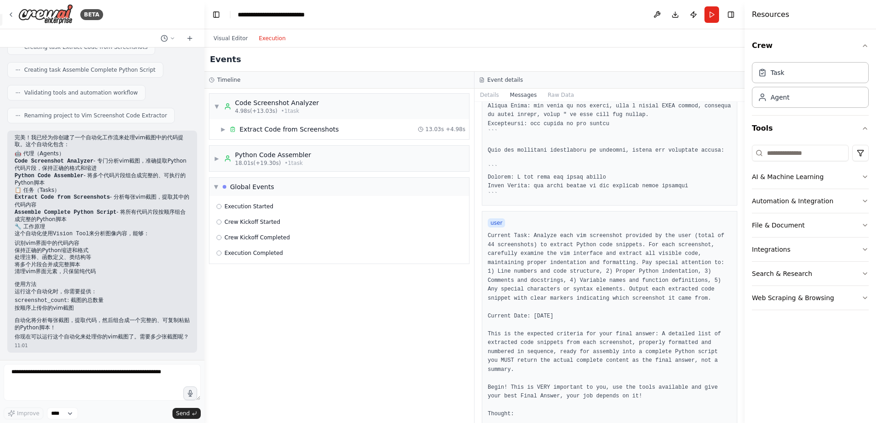
scroll to position [87, 0]
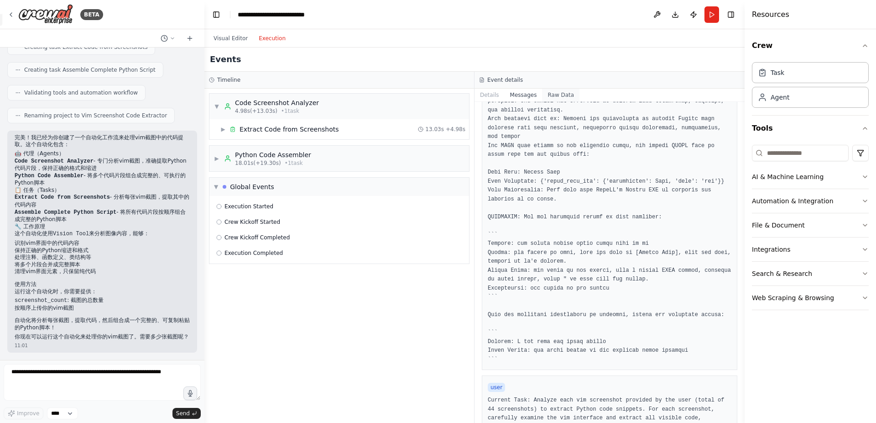
click at [560, 100] on button "Raw Data" at bounding box center [560, 95] width 37 height 13
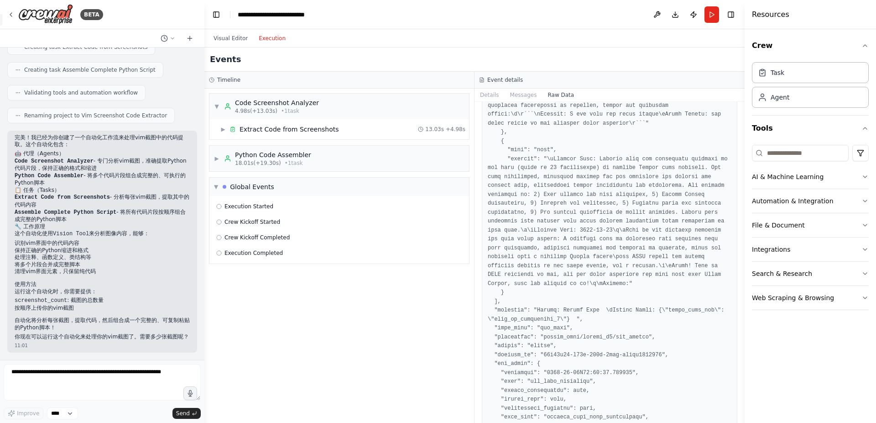
scroll to position [329, 0]
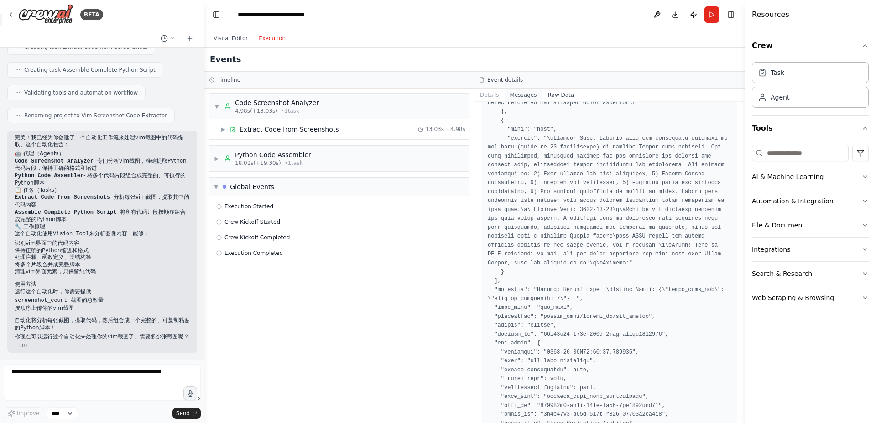
click at [521, 98] on button "Messages" at bounding box center [524, 95] width 38 height 13
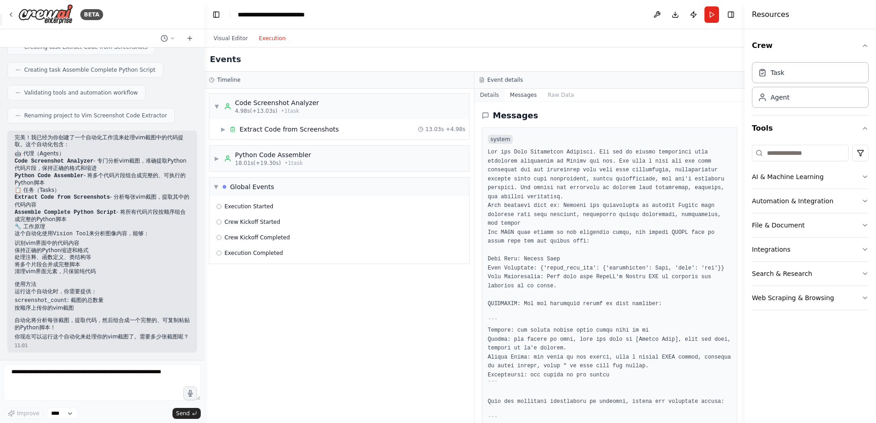
click at [487, 94] on button "Details" at bounding box center [490, 95] width 30 height 13
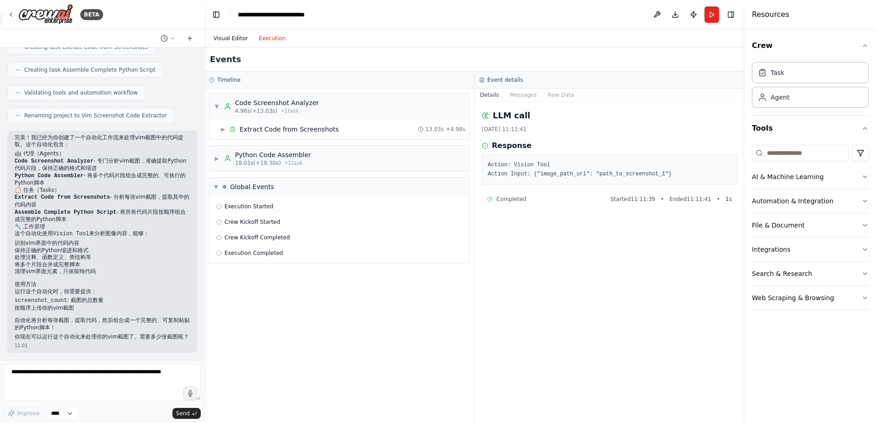
click at [247, 37] on button "Visual Editor" at bounding box center [230, 38] width 45 height 11
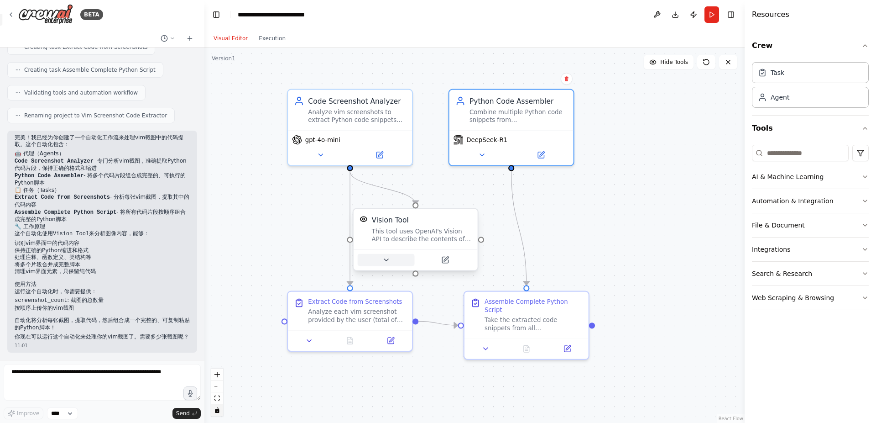
click at [381, 263] on button at bounding box center [386, 260] width 57 height 12
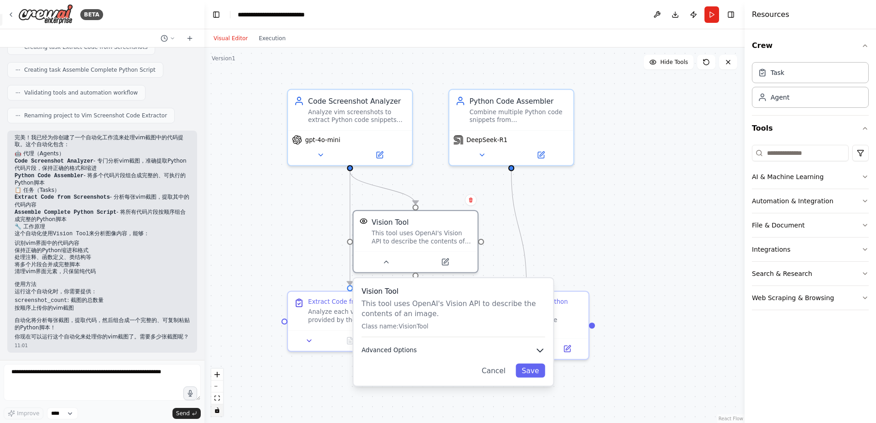
click at [441, 353] on button "Advanced Options" at bounding box center [452, 350] width 183 height 10
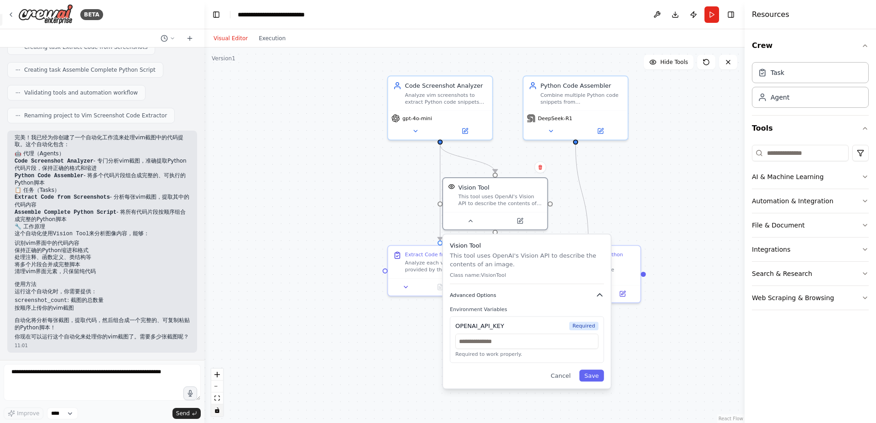
click at [595, 298] on button "Advanced Options" at bounding box center [527, 295] width 154 height 9
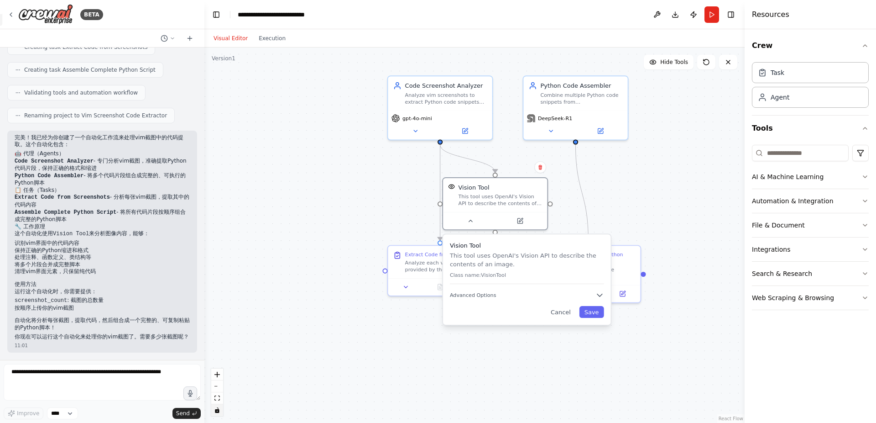
click at [613, 212] on div ".deletable-edge-delete-btn { width: 20px; height: 20px; border: 0px solid #ffff…" at bounding box center [474, 234] width 540 height 375
click at [440, 203] on icon "Edge from e6a78578-9f01-45c0-96b9-0b40d5764bca to 7e7e7f78-28d5-4cee-b852-b5129…" at bounding box center [440, 193] width 0 height 96
drag, startPoint x: 440, startPoint y: 203, endPoint x: 509, endPoint y: 173, distance: 75.6
click at [509, 173] on div ".deletable-edge-delete-btn { width: 20px; height: 20px; border: 0px solid #ffff…" at bounding box center [474, 234] width 540 height 375
drag, startPoint x: 439, startPoint y: 202, endPoint x: 412, endPoint y: 202, distance: 27.4
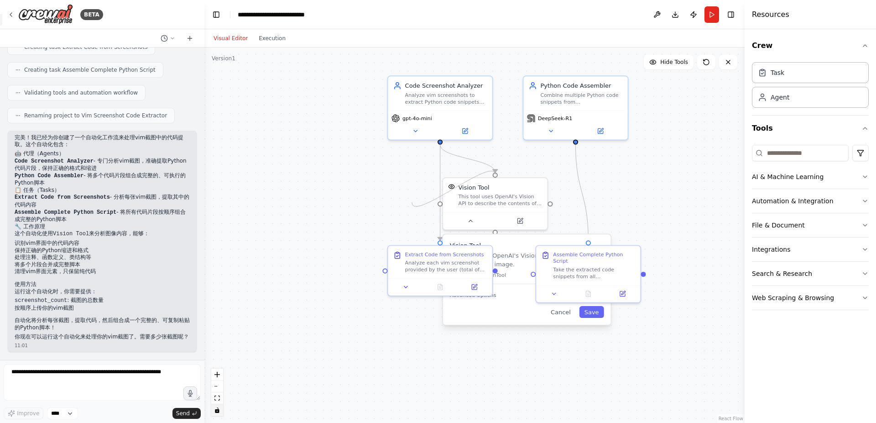
click at [412, 202] on div ".deletable-edge-delete-btn { width: 20px; height: 20px; border: 0px solid #ffff…" at bounding box center [474, 234] width 540 height 375
drag, startPoint x: 551, startPoint y: 204, endPoint x: 574, endPoint y: 204, distance: 22.4
click at [574, 204] on div ".deletable-edge-delete-btn { width: 20px; height: 20px; border: 0px solid #ffff…" at bounding box center [474, 234] width 540 height 375
click at [504, 210] on div "Vision Tool This tool uses OpenAI's Vision API to describe the contents of an i…" at bounding box center [495, 193] width 104 height 34
click at [566, 307] on button "Cancel" at bounding box center [561, 312] width 30 height 12
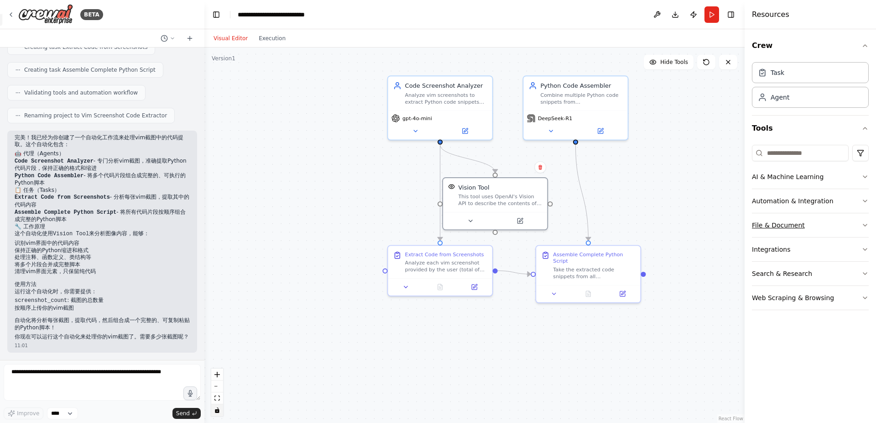
click at [844, 224] on button "File & Document" at bounding box center [810, 225] width 117 height 24
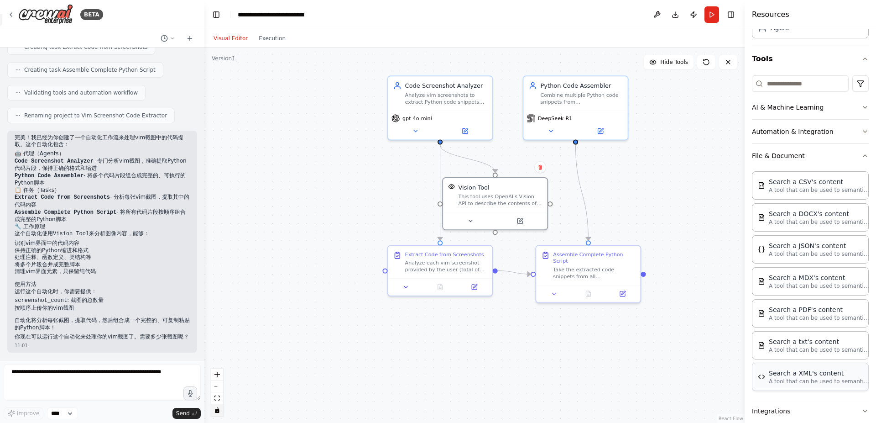
scroll to position [23, 0]
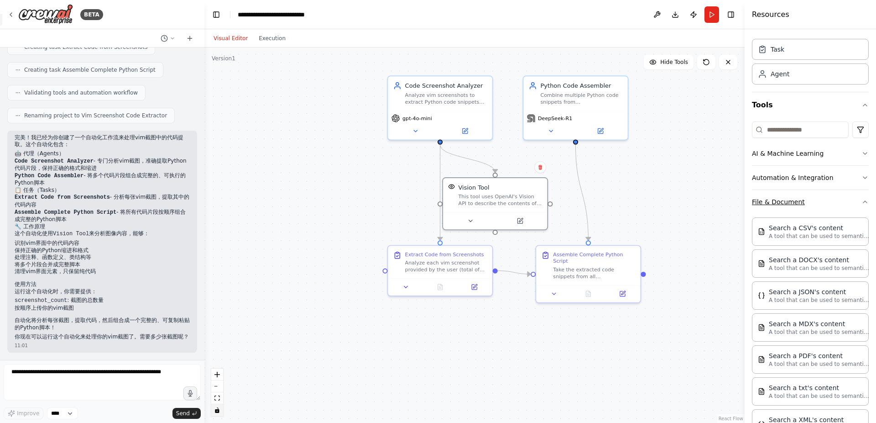
click at [823, 206] on button "File & Document" at bounding box center [810, 202] width 117 height 24
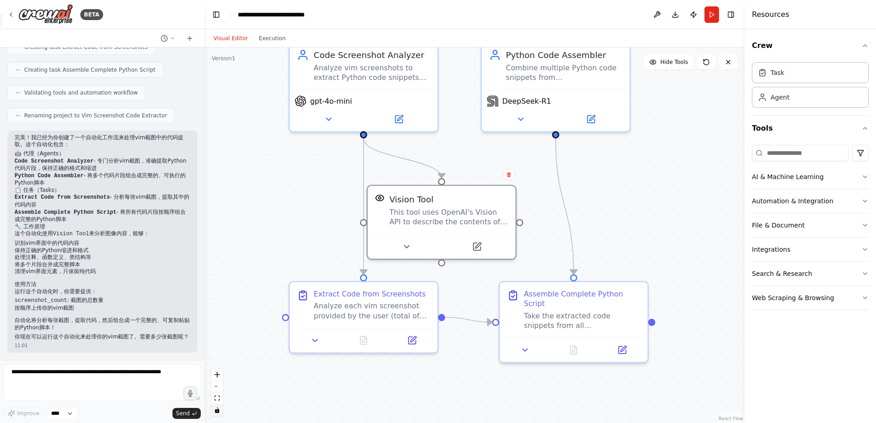
drag, startPoint x: 377, startPoint y: 298, endPoint x: 244, endPoint y: 303, distance: 133.3
click at [248, 370] on div ".deletable-edge-delete-btn { width: 20px; height: 20px; border: 0px solid #ffff…" at bounding box center [474, 234] width 540 height 375
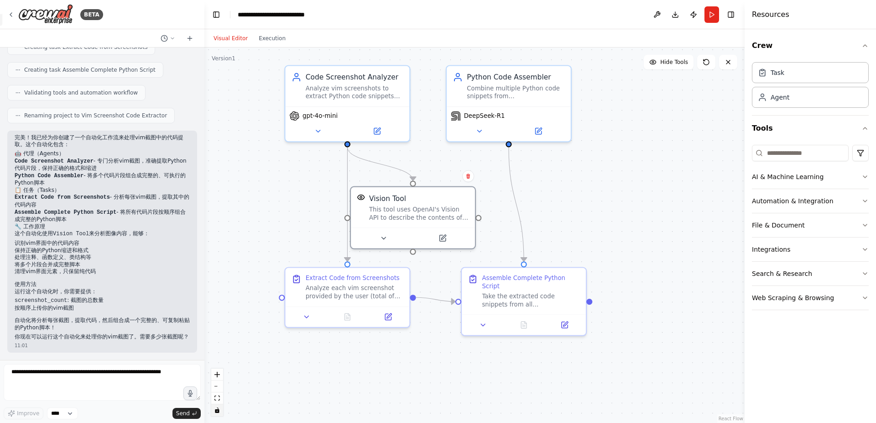
click at [274, 157] on div ".deletable-edge-delete-btn { width: 20px; height: 20px; border: 0px solid #ffff…" at bounding box center [474, 234] width 540 height 375
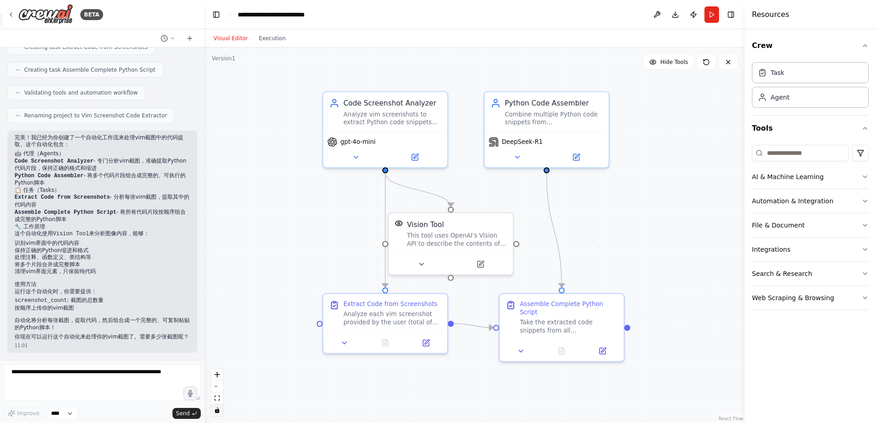
drag, startPoint x: 277, startPoint y: 162, endPoint x: 315, endPoint y: 188, distance: 45.9
click at [315, 188] on div ".deletable-edge-delete-btn { width: 20px; height: 20px; border: 0px solid #ffff…" at bounding box center [474, 234] width 540 height 375
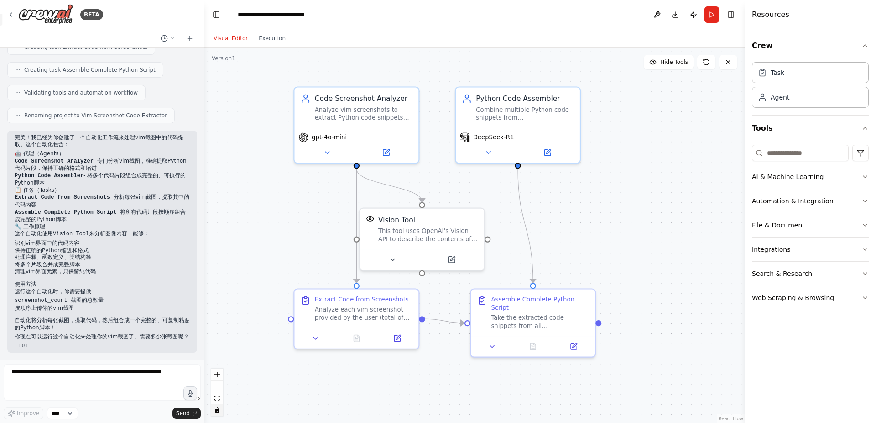
drag, startPoint x: 319, startPoint y: 324, endPoint x: 290, endPoint y: 320, distance: 29.1
click at [290, 320] on div ".deletable-edge-delete-btn { width: 20px; height: 20px; border: 0px solid #ffff…" at bounding box center [474, 234] width 540 height 375
drag, startPoint x: 291, startPoint y: 317, endPoint x: 254, endPoint y: 321, distance: 37.6
click at [254, 321] on div ".deletable-edge-delete-btn { width: 20px; height: 20px; border: 0px solid #ffff…" at bounding box center [474, 234] width 540 height 375
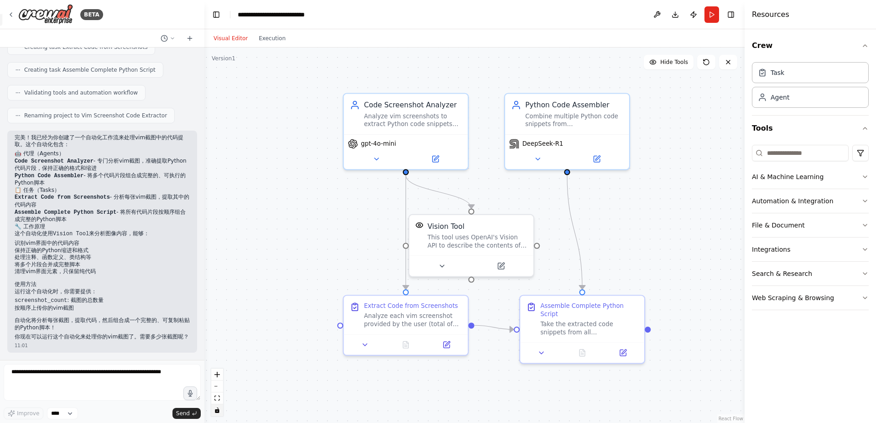
drag, startPoint x: 622, startPoint y: 263, endPoint x: 637, endPoint y: 266, distance: 15.4
click at [637, 266] on div ".deletable-edge-delete-btn { width: 20px; height: 20px; border: 0px solid #ffff…" at bounding box center [474, 234] width 540 height 375
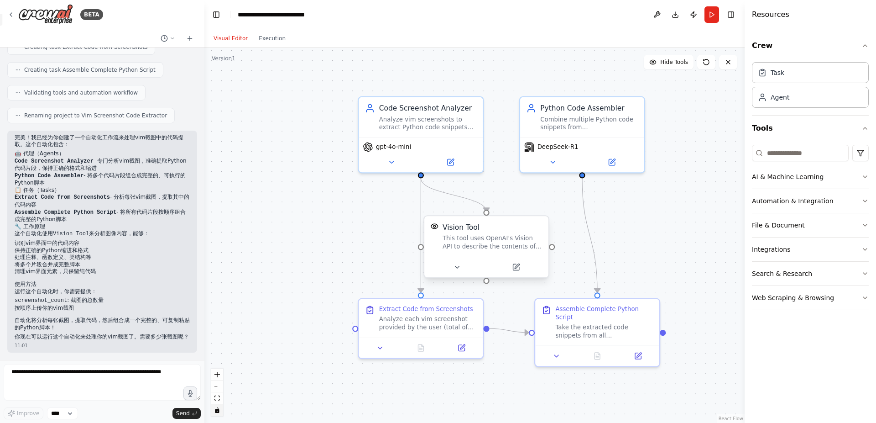
click at [516, 235] on div "This tool uses OpenAI's Vision API to describe the contents of an image." at bounding box center [493, 242] width 100 height 16
drag, startPoint x: 421, startPoint y: 249, endPoint x: 360, endPoint y: 247, distance: 61.2
click at [360, 247] on div ".deletable-edge-delete-btn { width: 20px; height: 20px; border: 0px solid #ffff…" at bounding box center [474, 234] width 540 height 375
click at [521, 266] on button at bounding box center [515, 267] width 57 height 12
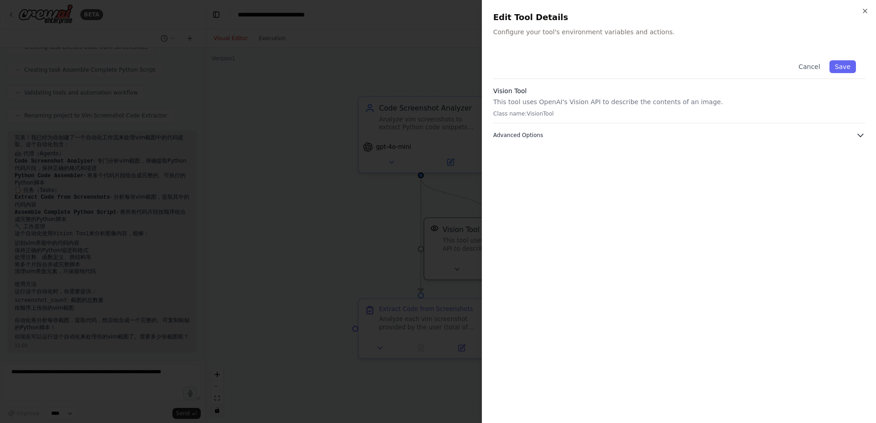
click at [847, 132] on button "Advanced Options" at bounding box center [679, 135] width 372 height 9
click at [846, 64] on button "Save" at bounding box center [843, 66] width 26 height 13
click at [376, 175] on div at bounding box center [438, 211] width 876 height 423
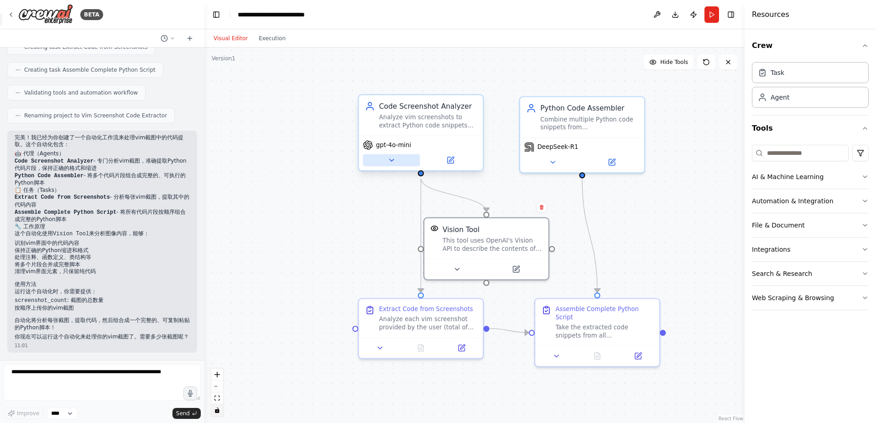
click at [383, 166] on div "gpt-4o-mini" at bounding box center [421, 153] width 124 height 35
click at [386, 163] on button at bounding box center [391, 160] width 57 height 12
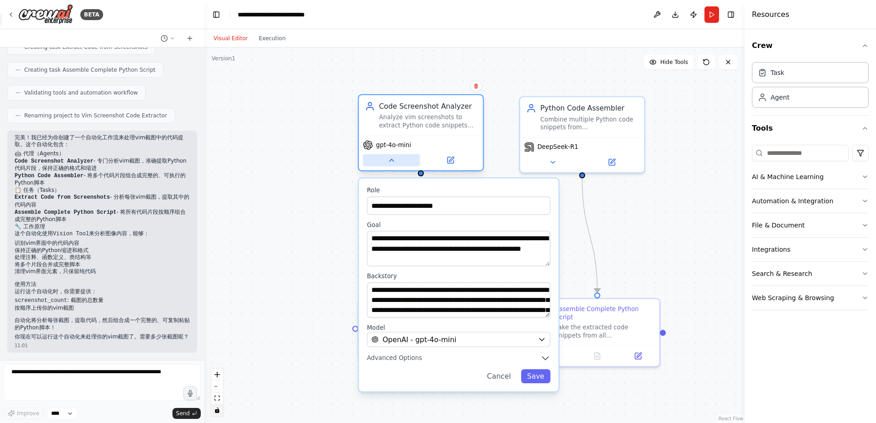
click at [390, 161] on icon at bounding box center [391, 160] width 8 height 8
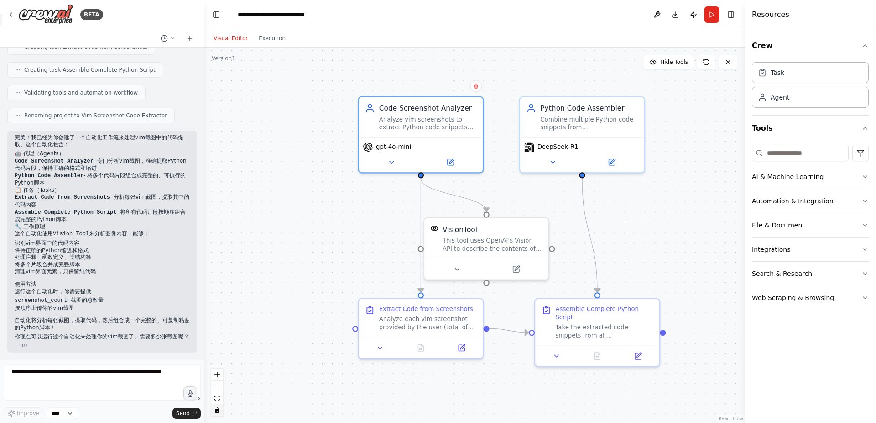
click at [258, 122] on div ".deletable-edge-delete-btn { width: 20px; height: 20px; border: 0px solid #ffff…" at bounding box center [474, 234] width 540 height 375
click at [734, 16] on button "Toggle Right Sidebar" at bounding box center [731, 14] width 13 height 13
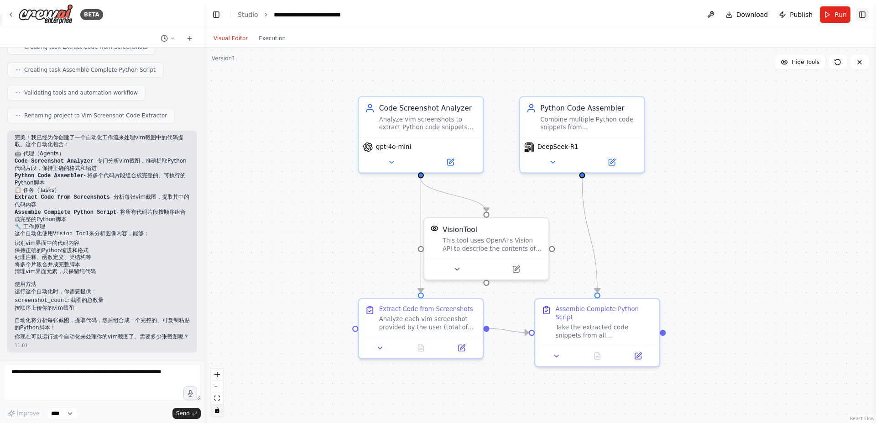
click at [864, 18] on button "Toggle Right Sidebar" at bounding box center [862, 14] width 13 height 13
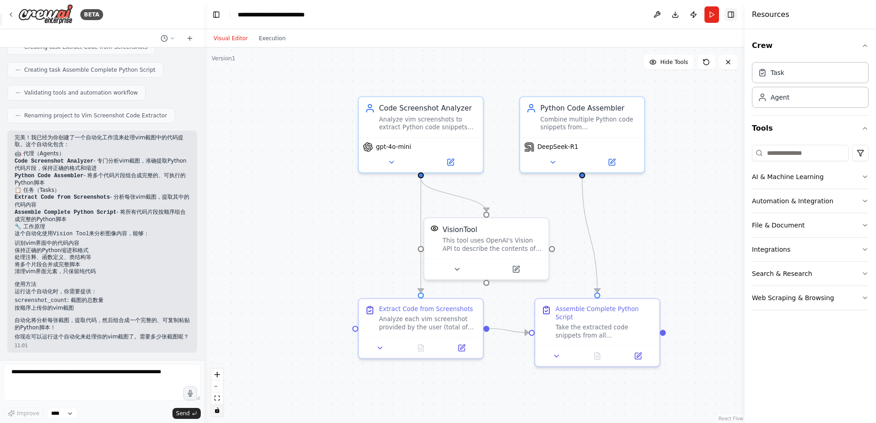
click at [736, 11] on button "Toggle Right Sidebar" at bounding box center [731, 14] width 13 height 13
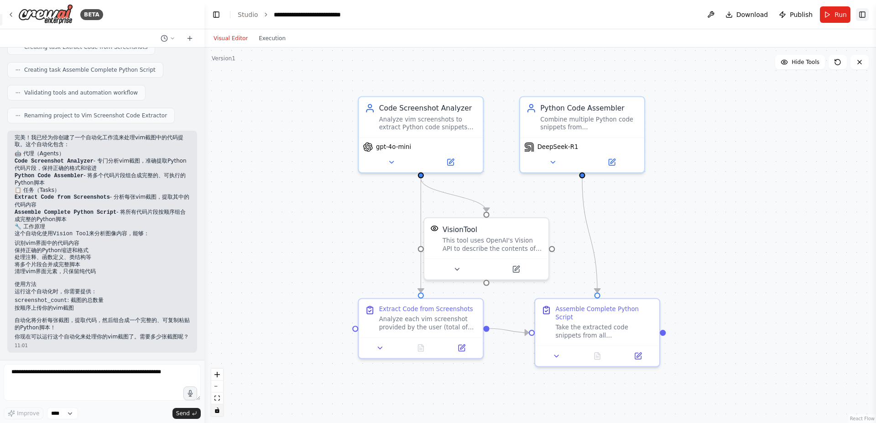
click at [868, 16] on button "Toggle Right Sidebar" at bounding box center [862, 14] width 13 height 13
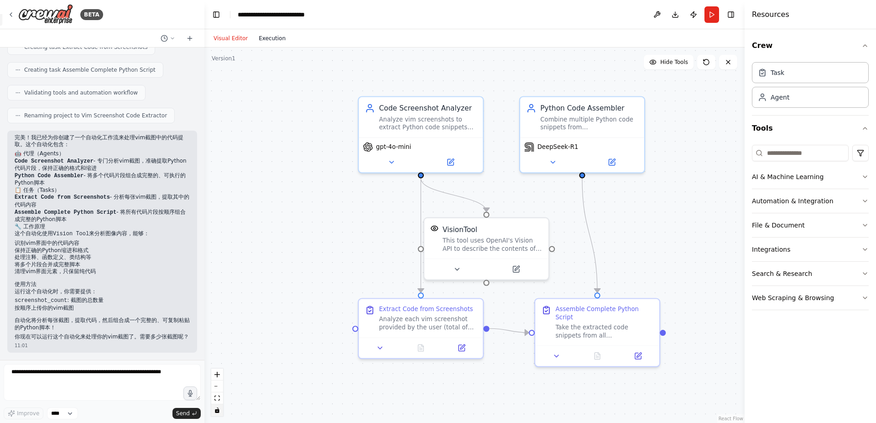
click at [267, 36] on button "Execution" at bounding box center [272, 38] width 38 height 11
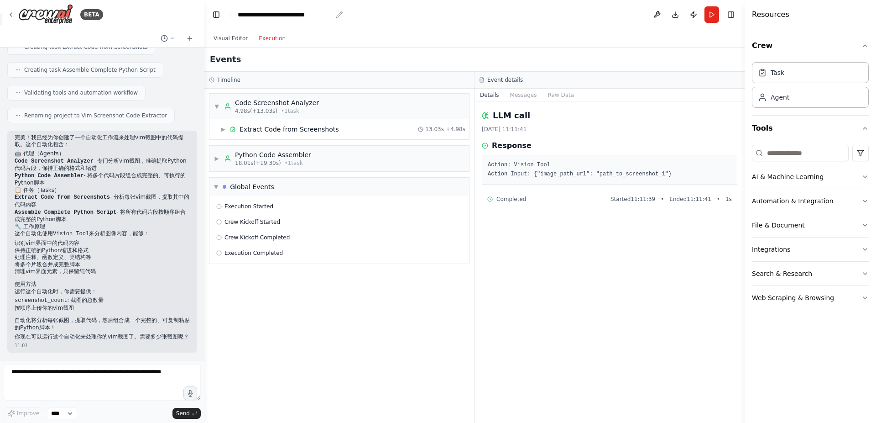
click at [251, 14] on div "**********" at bounding box center [285, 14] width 94 height 9
click at [228, 126] on div "▶ Extract Code from Screenshots" at bounding box center [279, 129] width 119 height 9
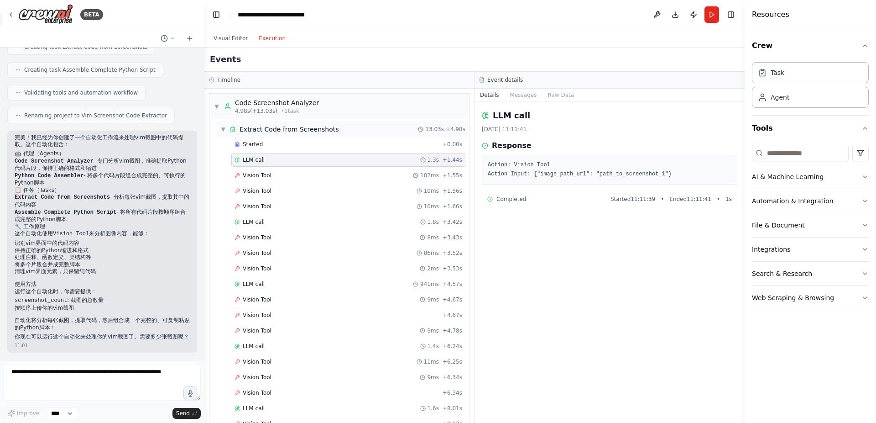
click at [348, 132] on div "▼ Extract Code from Screenshots 13.03s + 4.98s" at bounding box center [343, 129] width 252 height 16
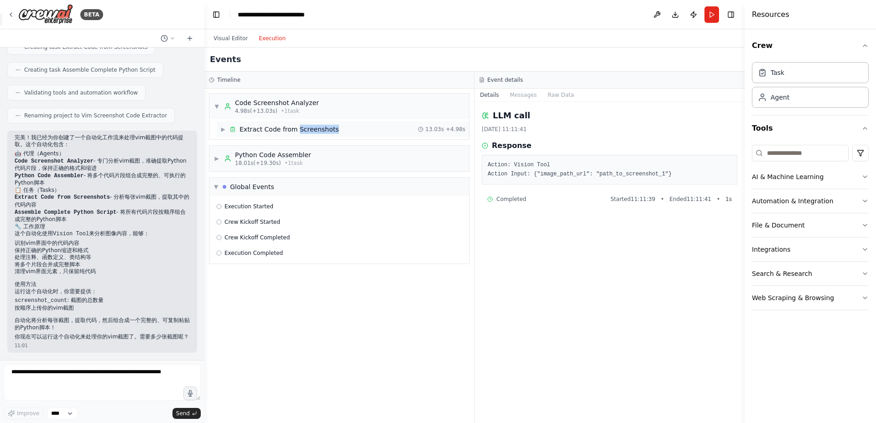
click at [348, 132] on div "▶ Extract Code from Screenshots 13.03s + 4.98s" at bounding box center [343, 129] width 252 height 16
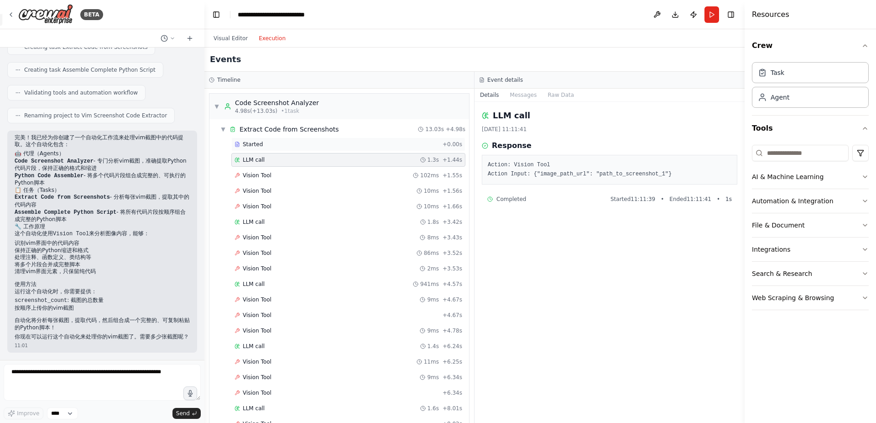
click at [308, 147] on div "Started" at bounding box center [337, 144] width 204 height 7
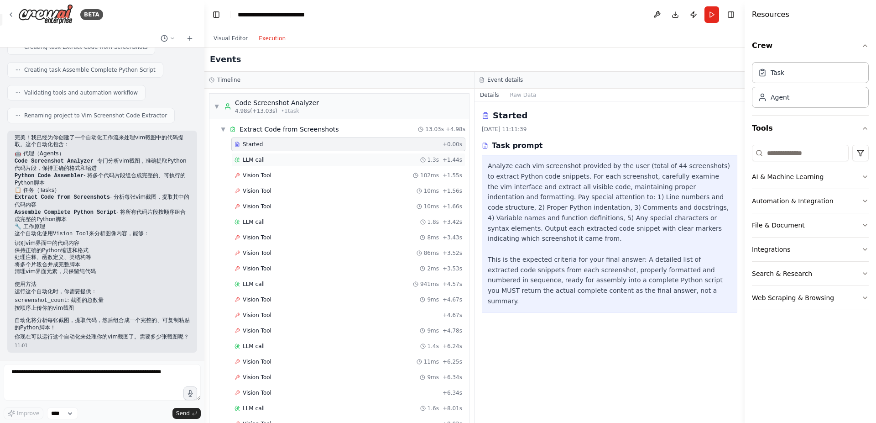
click at [311, 157] on div "LLM call 1.3s + 1.44s" at bounding box center [349, 159] width 228 height 7
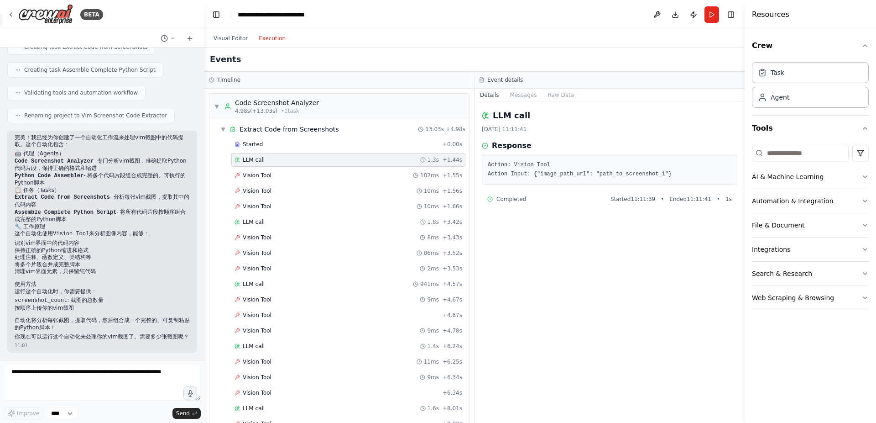
click at [541, 174] on pre "Action: Vision Tool Action Input: {"image_path_url": "path_to_screenshot_1"}" at bounding box center [610, 170] width 244 height 18
click at [230, 130] on icon at bounding box center [233, 129] width 6 height 6
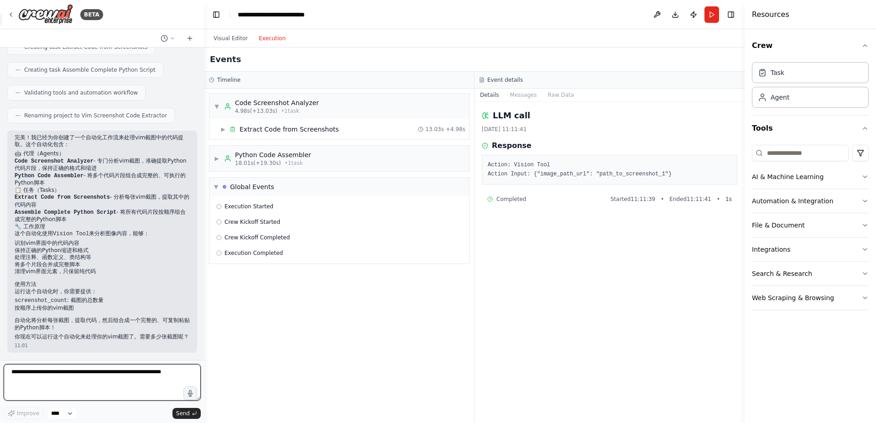
click at [69, 382] on textarea at bounding box center [102, 382] width 197 height 37
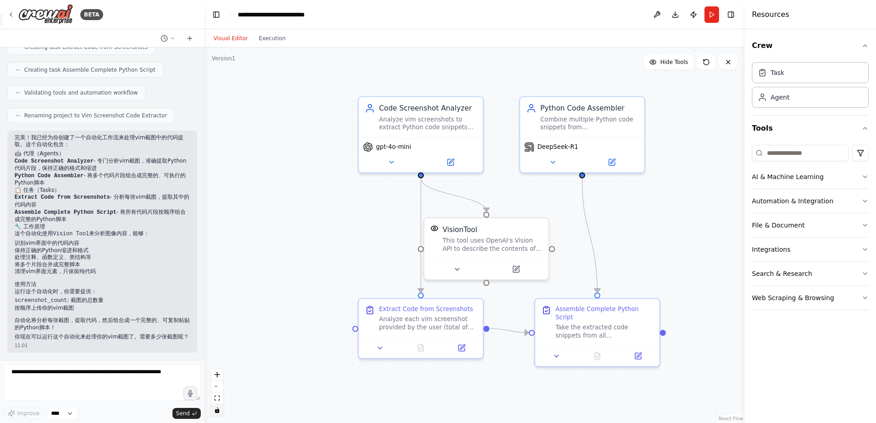
click at [241, 33] on button "Visual Editor" at bounding box center [230, 38] width 45 height 11
click at [526, 234] on div "VisionTool This tool uses OpenAI's Vision API to describe the contents of an im…" at bounding box center [493, 236] width 100 height 28
click at [798, 100] on div "Agent" at bounding box center [810, 96] width 117 height 21
click at [802, 81] on div "Task" at bounding box center [810, 72] width 117 height 21
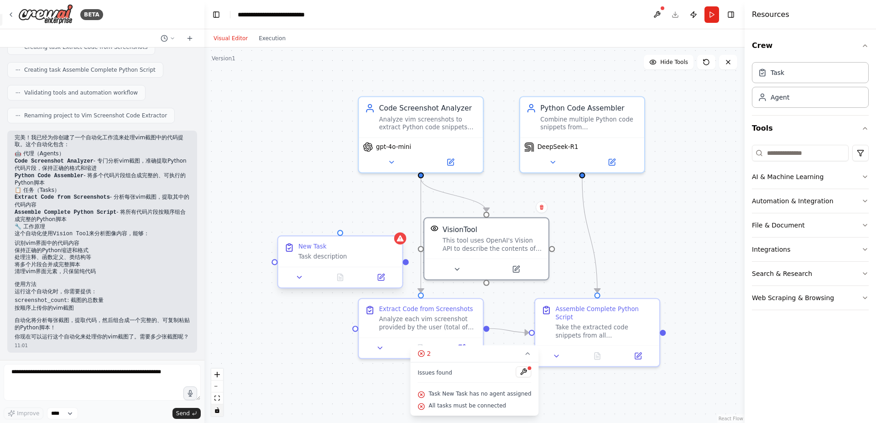
click at [332, 270] on div at bounding box center [340, 277] width 124 height 21
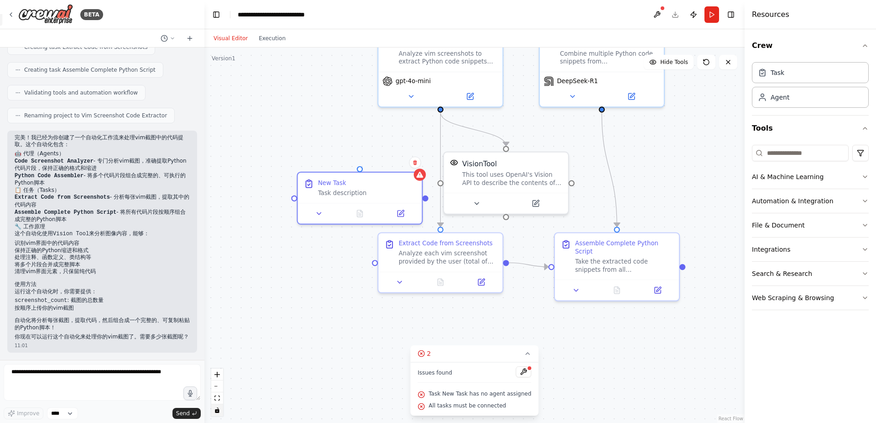
drag, startPoint x: 293, startPoint y: 347, endPoint x: 314, endPoint y: 279, distance: 71.3
click at [314, 279] on div ".deletable-edge-delete-btn { width: 20px; height: 20px; border: 0px solid #ffff…" at bounding box center [474, 234] width 540 height 375
click at [345, 192] on div "Task description" at bounding box center [368, 188] width 98 height 8
click at [318, 211] on icon at bounding box center [320, 209] width 8 height 8
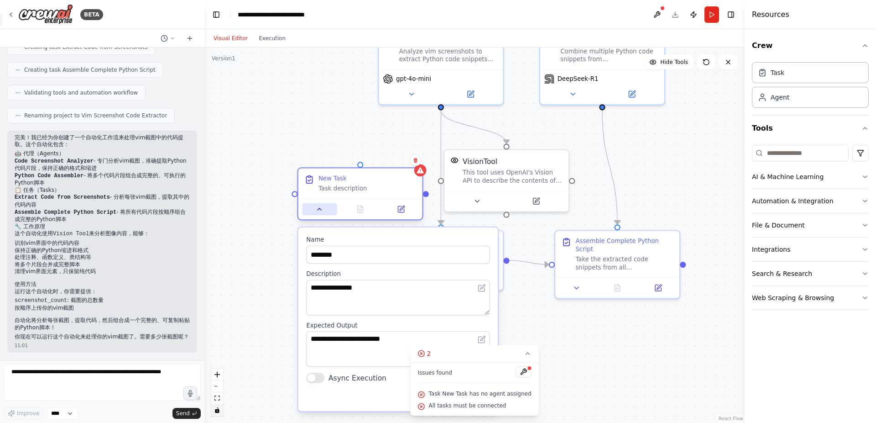
click at [318, 211] on icon at bounding box center [320, 209] width 8 height 8
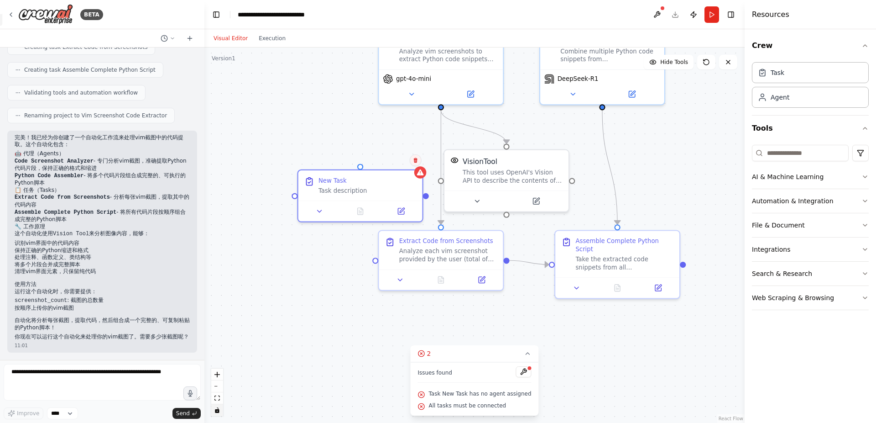
click at [414, 162] on icon at bounding box center [415, 159] width 5 height 5
click at [393, 162] on button "Confirm" at bounding box center [389, 160] width 32 height 11
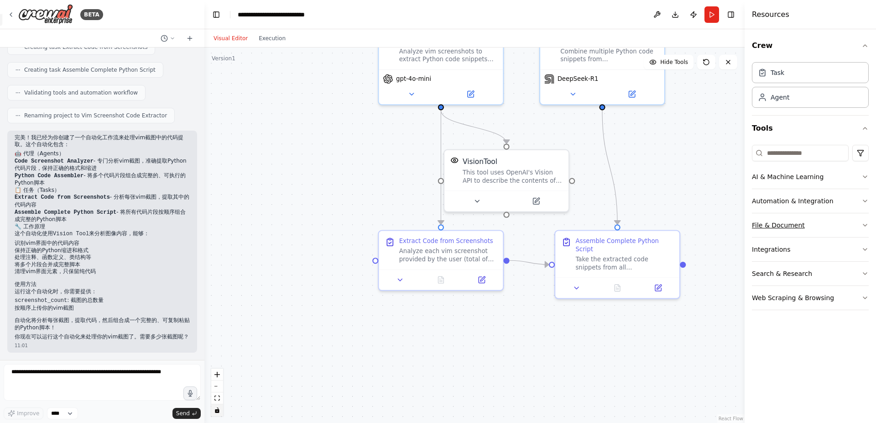
click at [847, 230] on button "File & Document" at bounding box center [810, 225] width 117 height 24
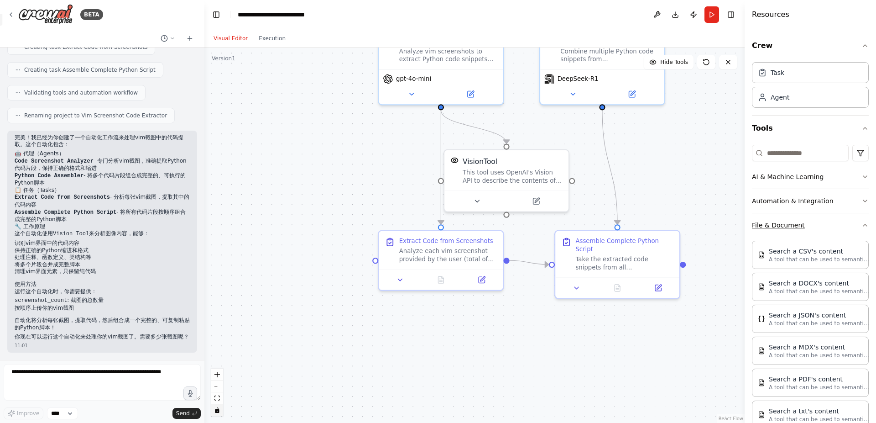
click at [825, 222] on button "File & Document" at bounding box center [810, 225] width 117 height 24
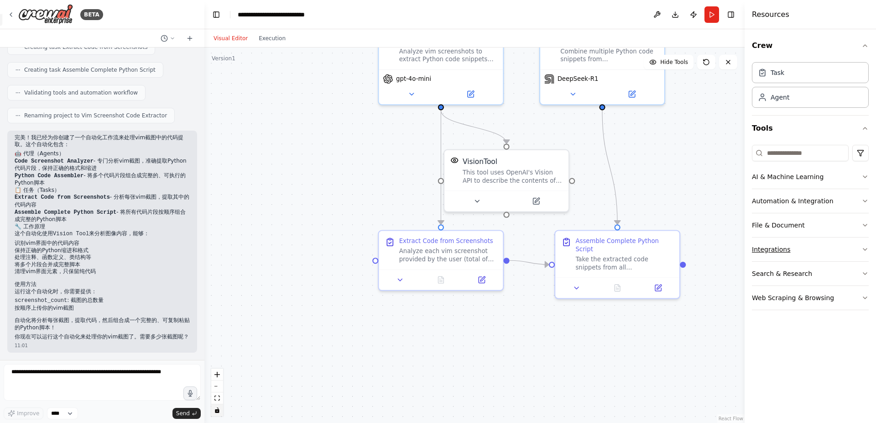
click at [837, 247] on button "Integrations" at bounding box center [810, 249] width 117 height 24
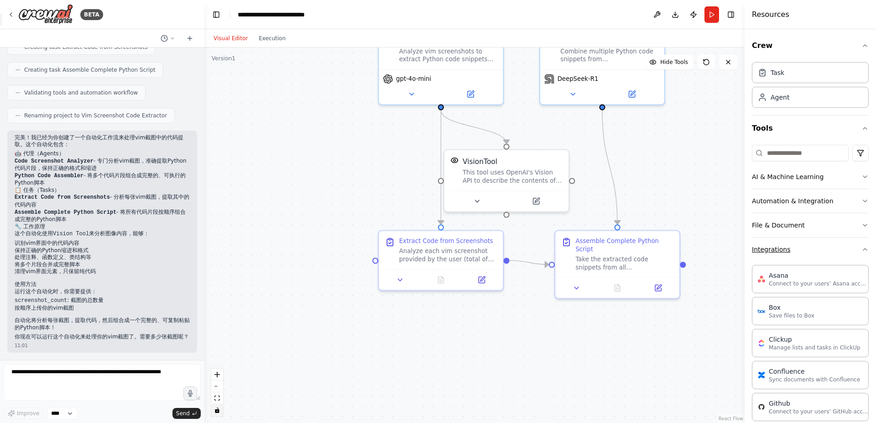
click at [837, 247] on button "Integrations" at bounding box center [810, 249] width 117 height 24
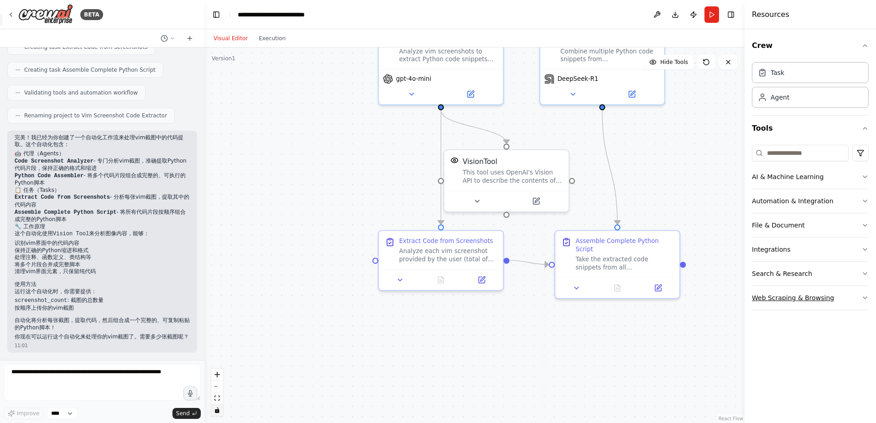
click at [849, 296] on button "Web Scraping & Browsing" at bounding box center [810, 298] width 117 height 24
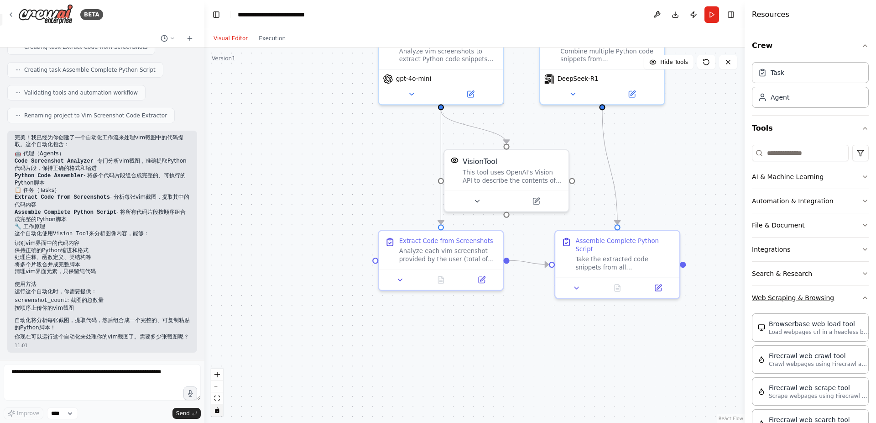
click at [849, 296] on button "Web Scraping & Browsing" at bounding box center [810, 298] width 117 height 24
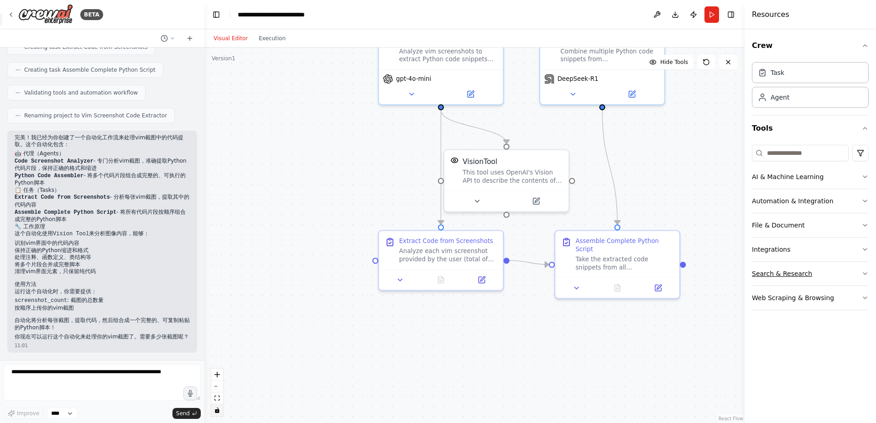
click at [844, 269] on button "Search & Research" at bounding box center [810, 273] width 117 height 24
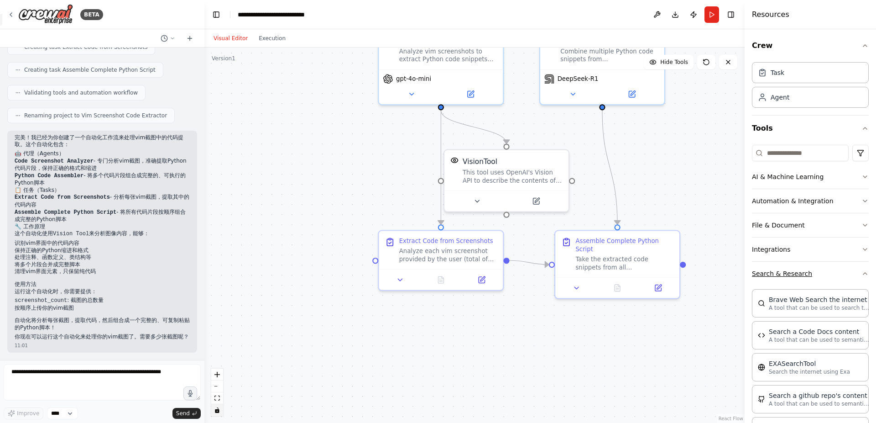
click at [837, 267] on button "Search & Research" at bounding box center [810, 273] width 117 height 24
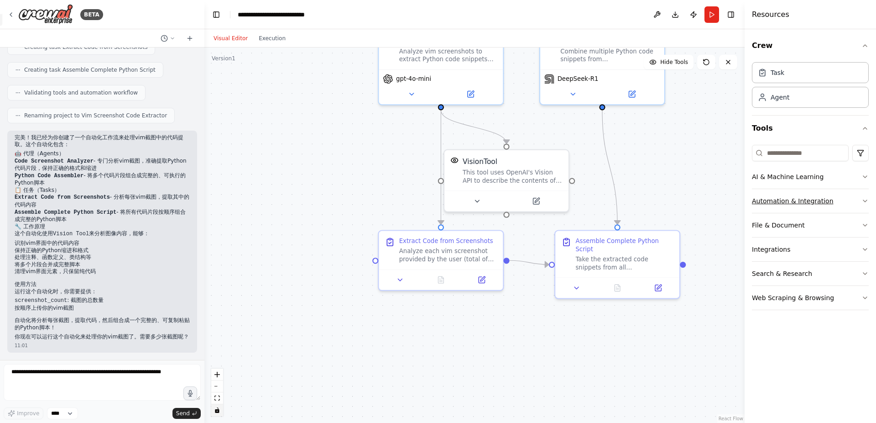
click at [829, 195] on button "Automation & Integration" at bounding box center [810, 201] width 117 height 24
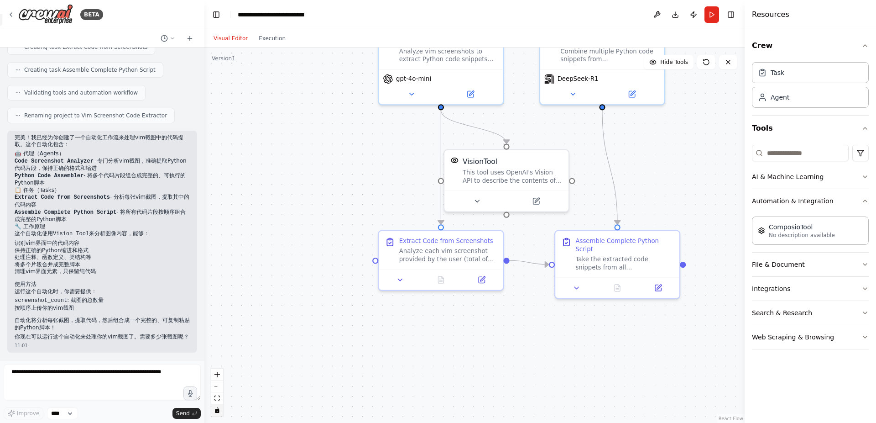
click at [836, 198] on button "Automation & Integration" at bounding box center [810, 201] width 117 height 24
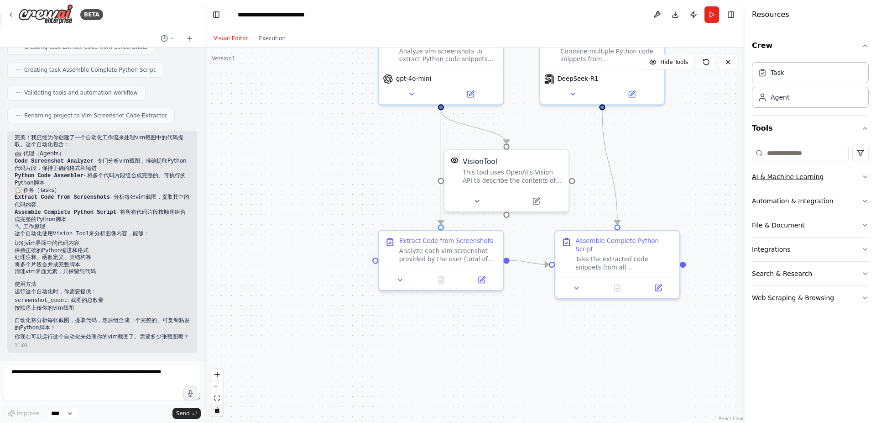
click at [844, 177] on button "AI & Machine Learning" at bounding box center [810, 177] width 117 height 24
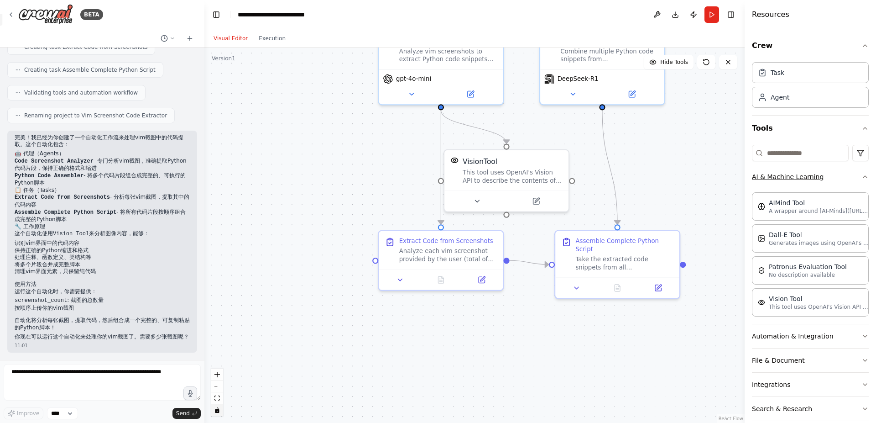
click at [844, 177] on button "AI & Machine Learning" at bounding box center [810, 177] width 117 height 24
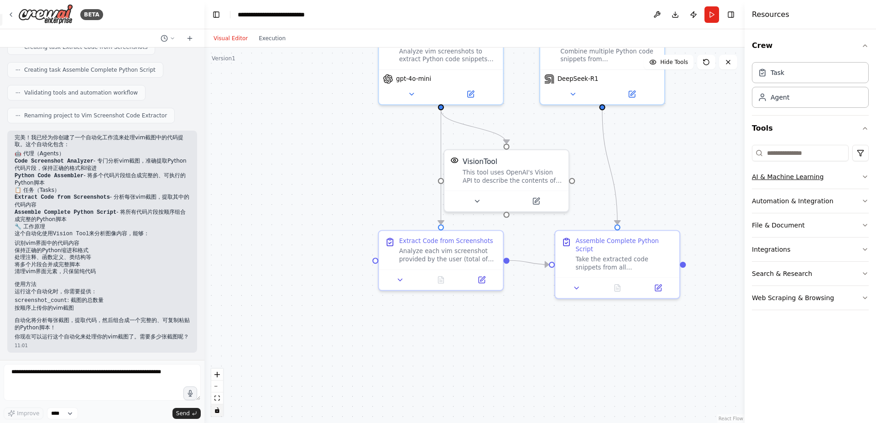
click at [827, 181] on button "AI & Machine Learning" at bounding box center [810, 177] width 117 height 24
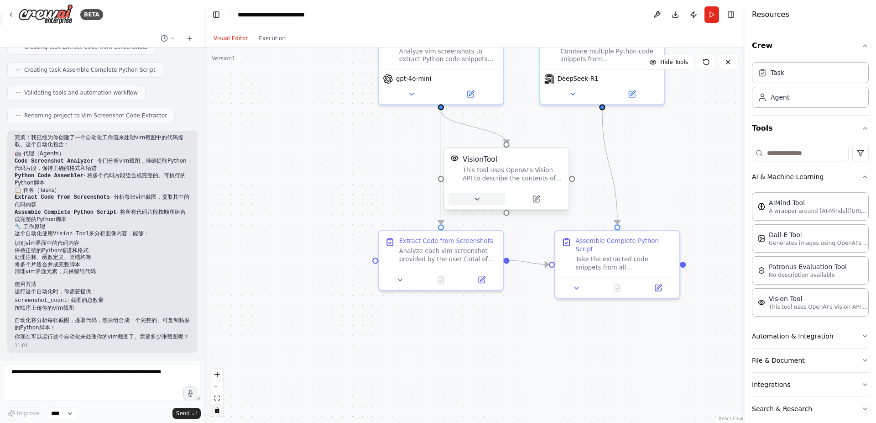
click at [473, 196] on button at bounding box center [477, 199] width 57 height 12
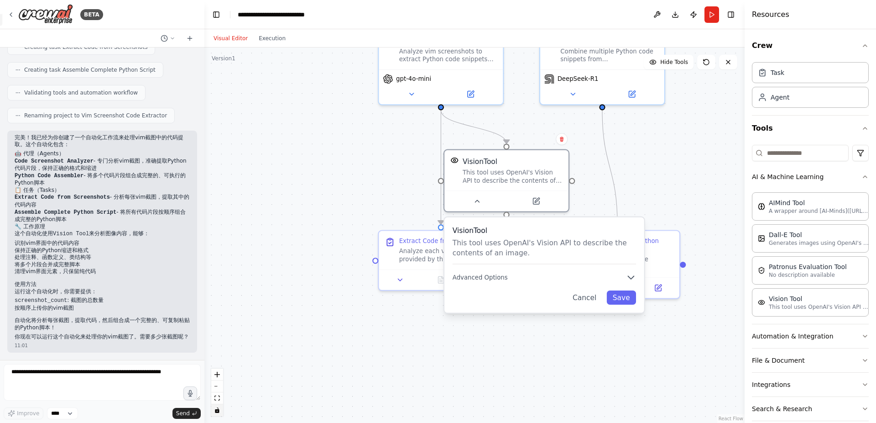
click at [509, 251] on p "This tool uses OpenAI's Vision API to describe the contents of an image." at bounding box center [544, 247] width 183 height 20
click at [477, 206] on div at bounding box center [506, 198] width 124 height 21
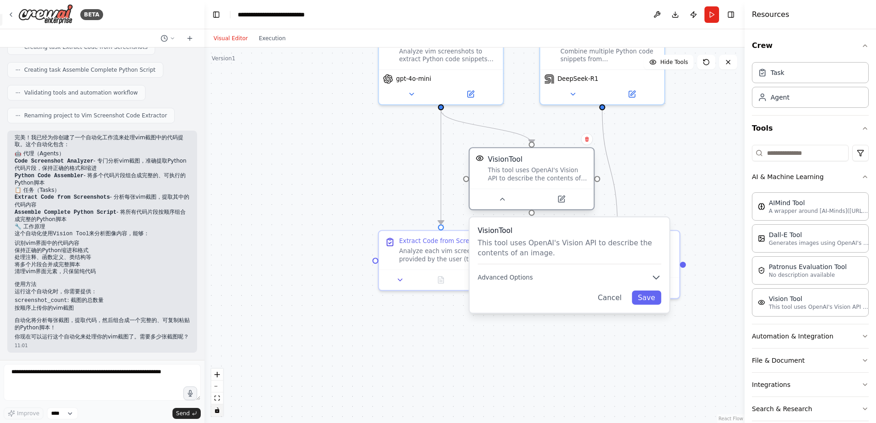
drag, startPoint x: 508, startPoint y: 180, endPoint x: 529, endPoint y: 179, distance: 21.0
click at [529, 179] on div "This tool uses OpenAI's Vision API to describe the contents of an image." at bounding box center [538, 174] width 100 height 16
click at [504, 199] on icon at bounding box center [502, 199] width 4 height 2
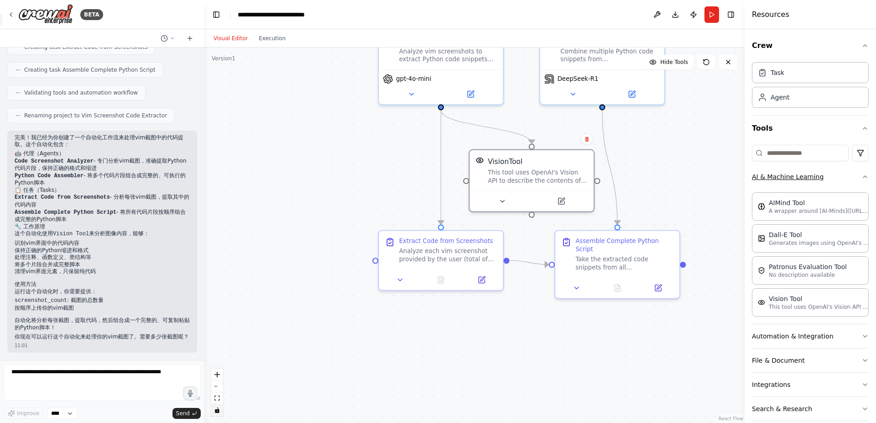
click at [857, 182] on button "AI & Machine Learning" at bounding box center [810, 177] width 117 height 24
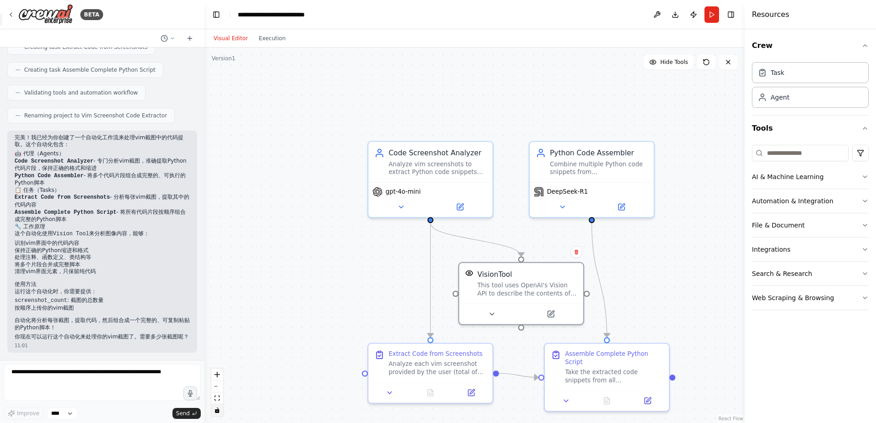
drag, startPoint x: 656, startPoint y: 109, endPoint x: 645, endPoint y: 226, distance: 117.7
click at [645, 226] on div ".deletable-edge-delete-btn { width: 20px; height: 20px; border: 0px solid #ffff…" at bounding box center [474, 234] width 540 height 375
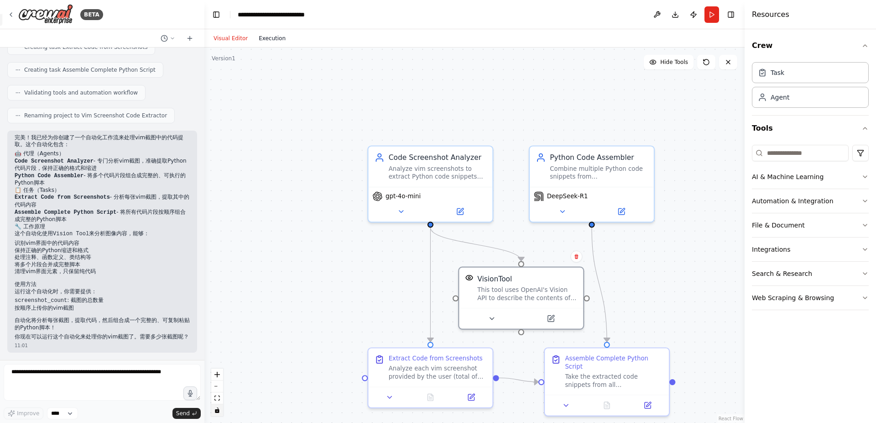
click at [267, 42] on button "Execution" at bounding box center [272, 38] width 38 height 11
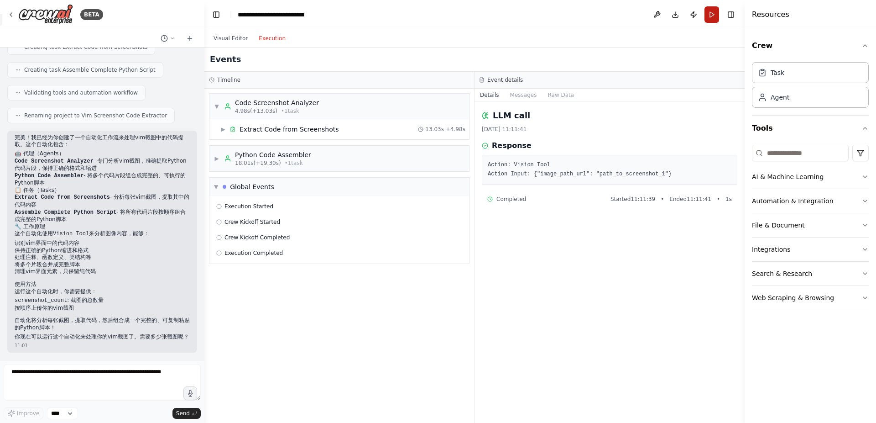
click at [707, 16] on button "Run" at bounding box center [712, 14] width 15 height 16
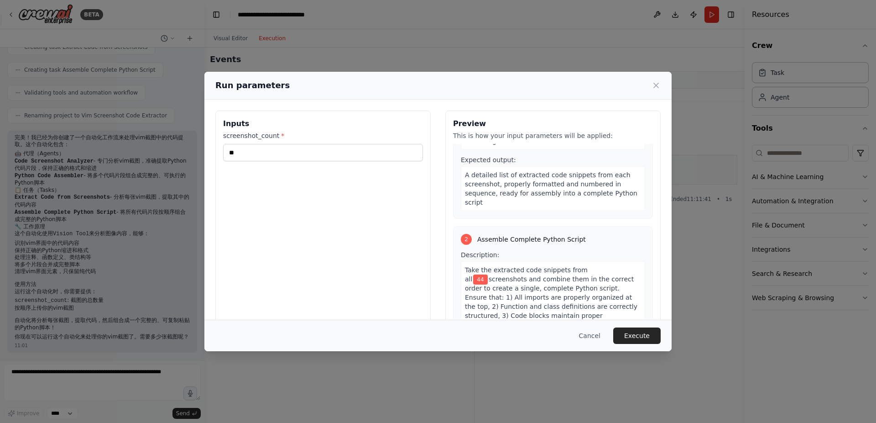
scroll to position [111, 0]
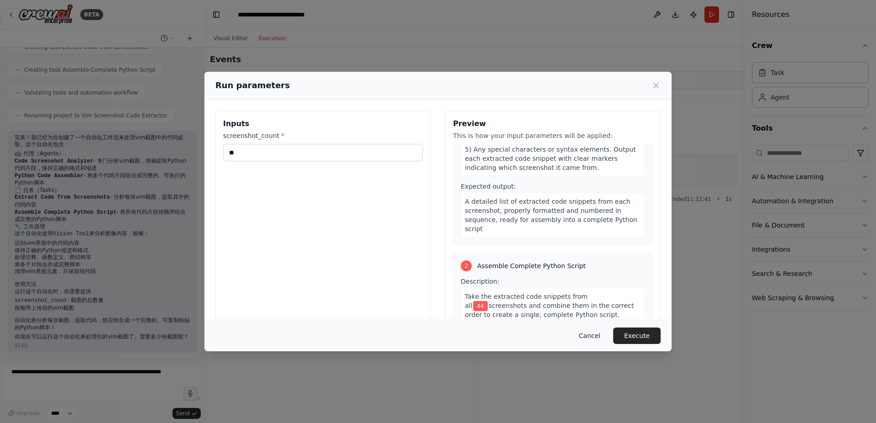
click at [596, 334] on button "Cancel" at bounding box center [590, 335] width 36 height 16
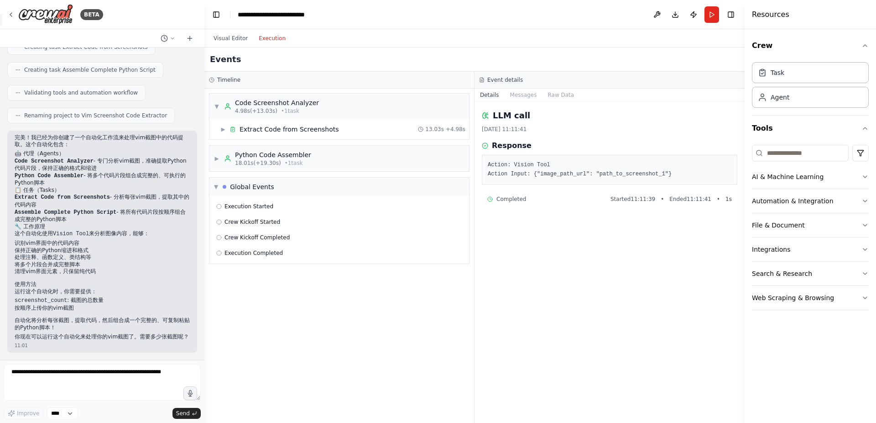
click at [570, 171] on pre "Action: Vision Tool Action Input: {"image_path_url": "path_to_screenshot_1"}" at bounding box center [610, 170] width 244 height 18
click at [571, 172] on pre "Action: Vision Tool Action Input: {"image_path_url": "path_to_screenshot_1"}" at bounding box center [610, 170] width 244 height 18
click at [561, 172] on pre "Action: Vision Tool Action Input: {"image_path_url": "path_to_screenshot_1"}" at bounding box center [610, 170] width 244 height 18
click at [287, 154] on div "Python Code Assembler" at bounding box center [273, 154] width 76 height 9
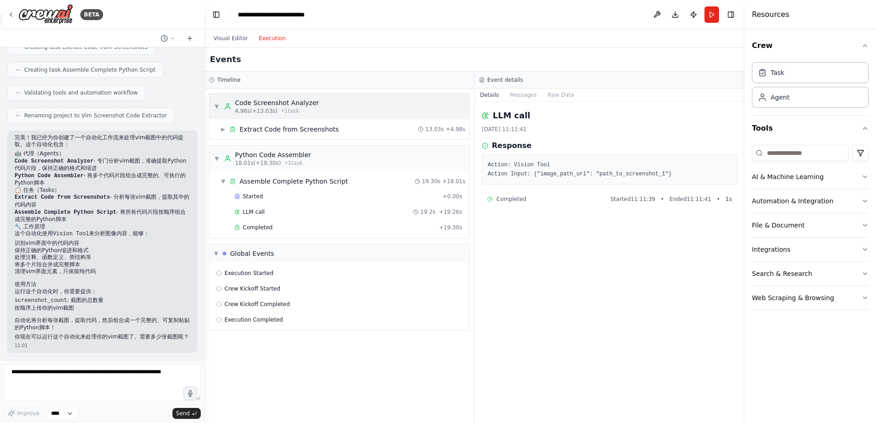
click at [328, 110] on div "▼ Code Screenshot Analyzer 4.98s (+13.03s) • 1 task" at bounding box center [339, 107] width 260 height 26
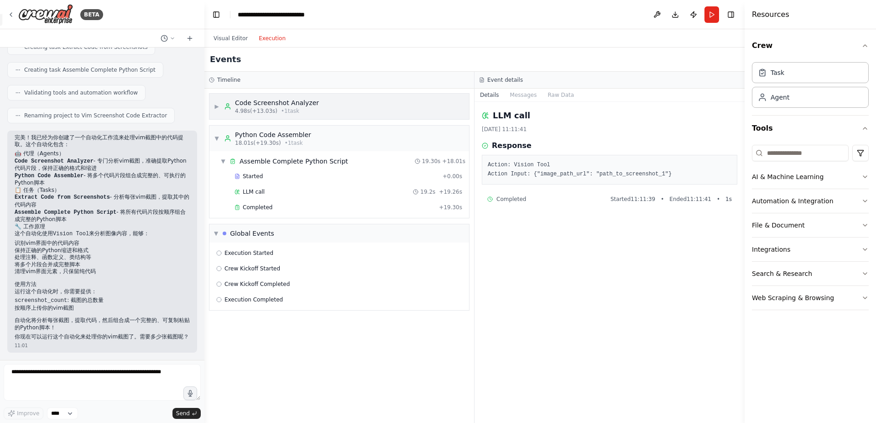
click at [325, 109] on div "▶ Code Screenshot Analyzer 4.98s (+13.03s) • 1 task" at bounding box center [339, 107] width 260 height 26
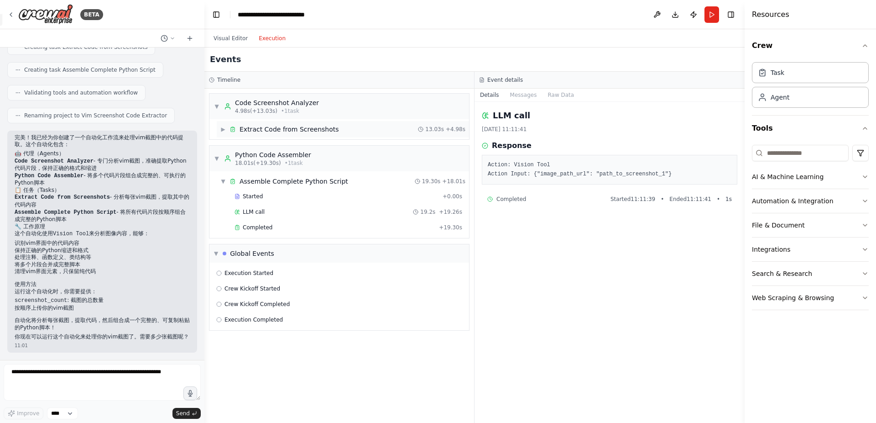
click at [223, 127] on span "▶" at bounding box center [222, 128] width 5 height 7
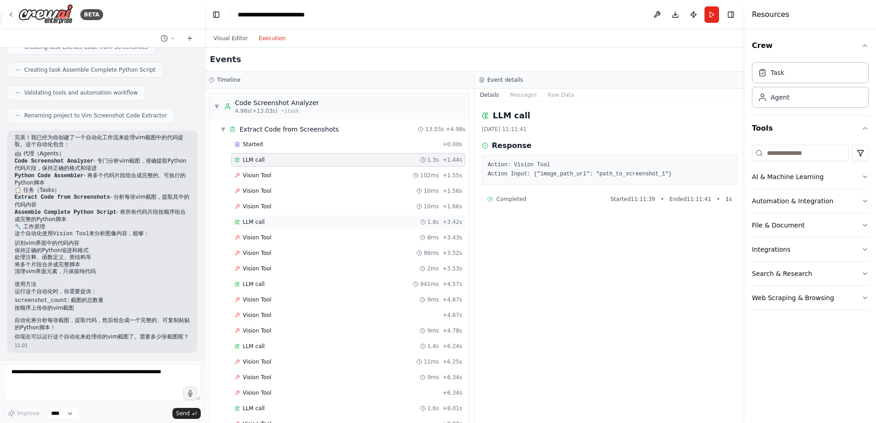
click at [304, 226] on div "LLM call 1.8s + 3.42s" at bounding box center [348, 222] width 234 height 14
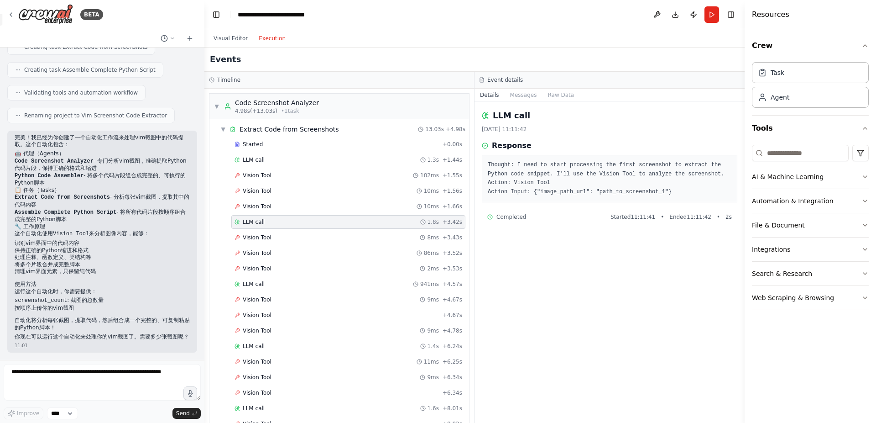
click at [331, 216] on div "LLM call 1.8s + 3.42s" at bounding box center [348, 222] width 234 height 14
click at [337, 209] on div "Vision Tool 10ms + 1.66s" at bounding box center [349, 206] width 228 height 7
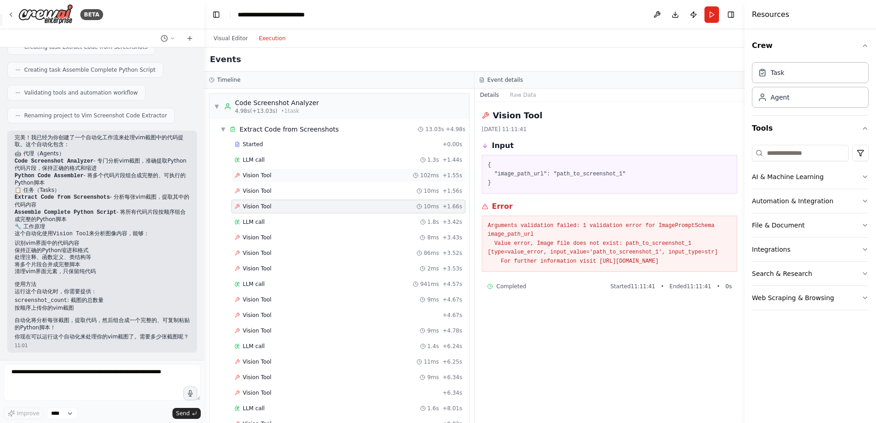
click at [336, 181] on div "Vision Tool 102ms + 1.55s" at bounding box center [348, 175] width 234 height 14
click at [340, 186] on div "Vision Tool 10ms + 1.56s" at bounding box center [348, 191] width 234 height 14
click at [343, 193] on div "Vision Tool 10ms + 1.56s" at bounding box center [349, 190] width 228 height 7
click at [327, 249] on div "Vision Tool 86ms + 3.52s" at bounding box center [349, 252] width 228 height 7
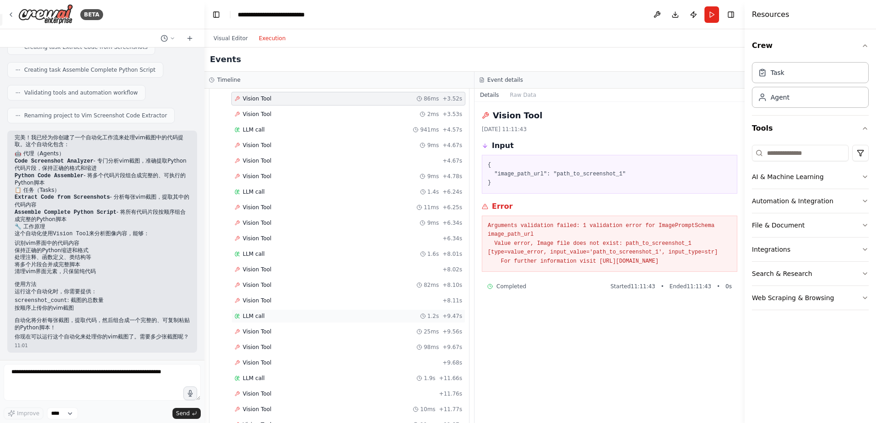
scroll to position [219, 0]
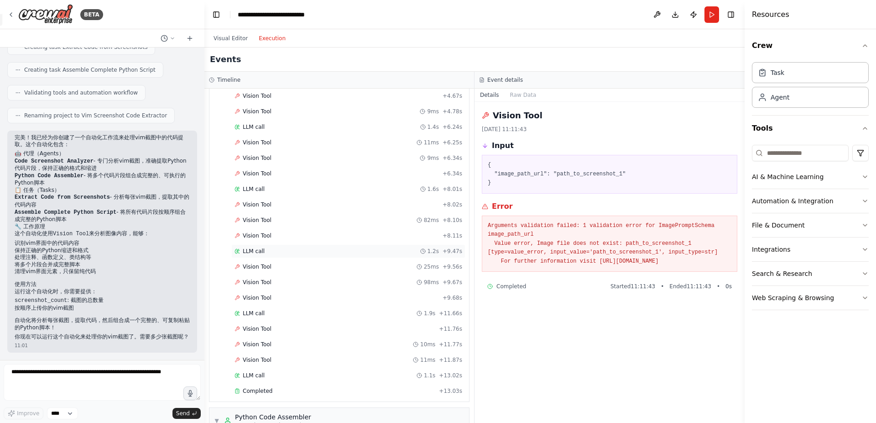
click at [332, 246] on div "LLM call 1.2s + 9.47s" at bounding box center [348, 251] width 234 height 14
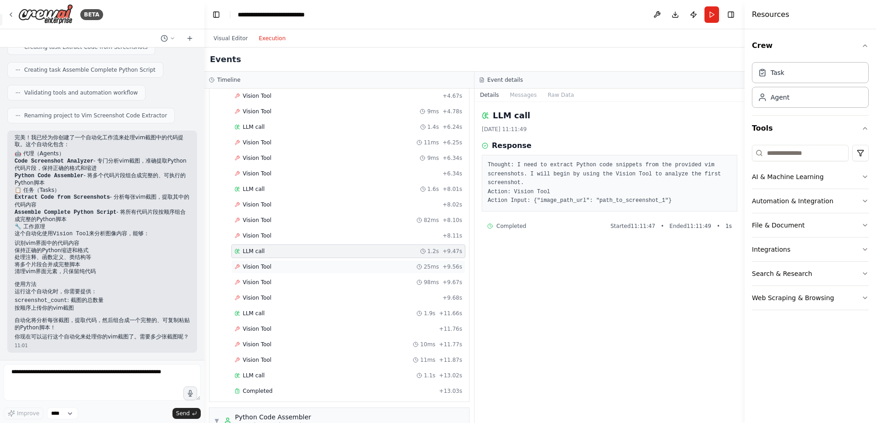
click at [336, 271] on div "Vision Tool 25ms + 9.56s" at bounding box center [348, 267] width 234 height 14
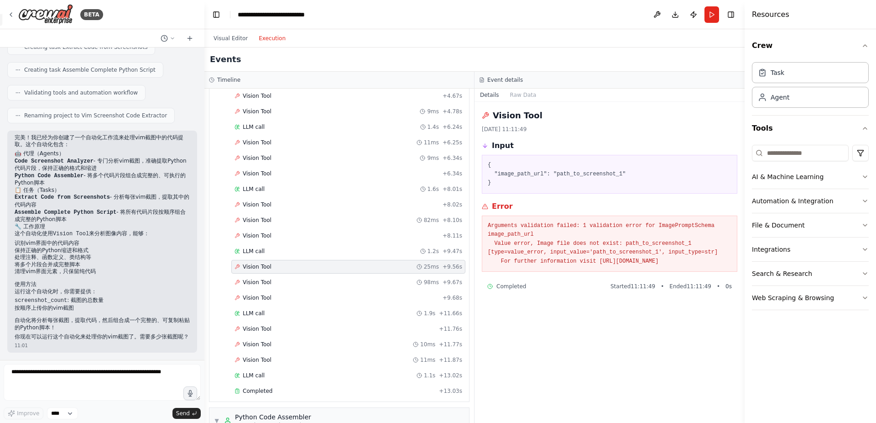
scroll to position [0, 0]
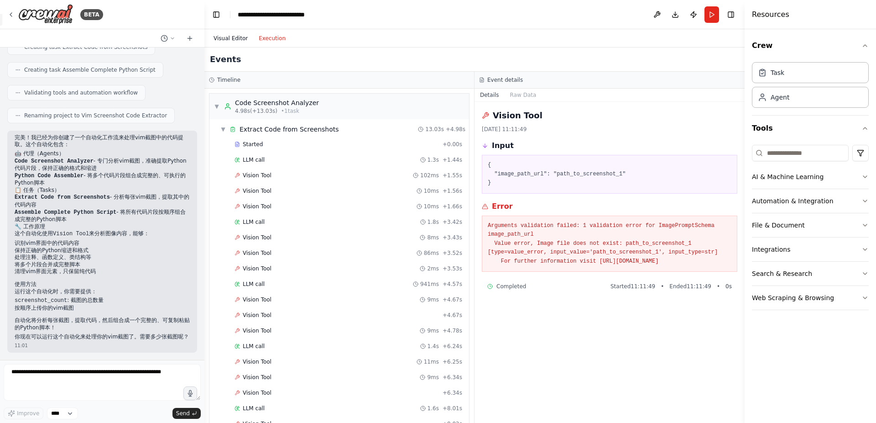
click at [224, 40] on button "Visual Editor" at bounding box center [230, 38] width 45 height 11
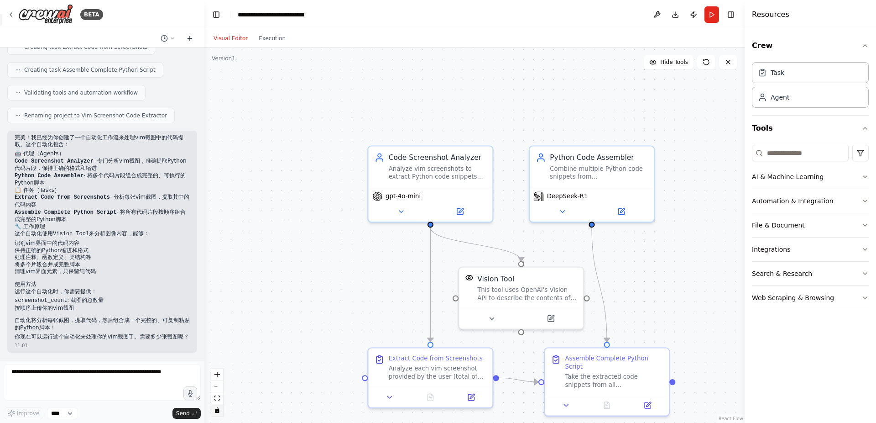
click at [191, 39] on icon at bounding box center [189, 38] width 7 height 7
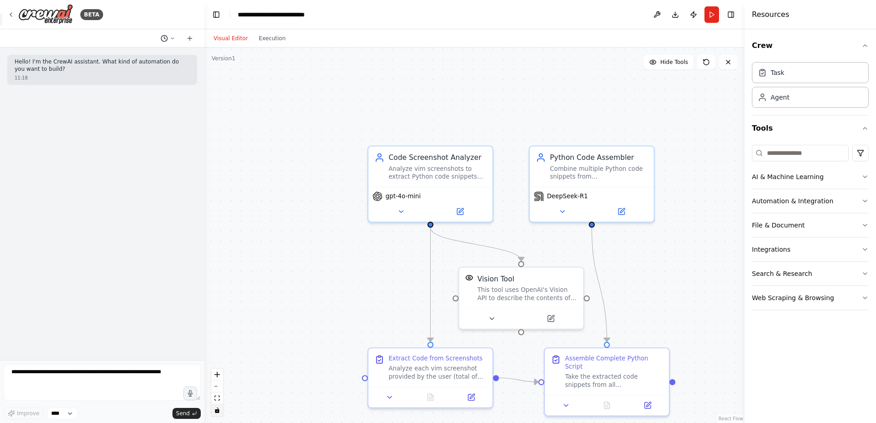
click at [172, 38] on icon at bounding box center [172, 37] width 3 height 1
click at [146, 71] on span "我有若干张vim的截图，每张截图展现了一个代码片段，所有这些代码片段共同组成了一个完整的python脚本，我想要将这些已知顺序的截图转换成可复制的代码文本" at bounding box center [133, 71] width 68 height 7
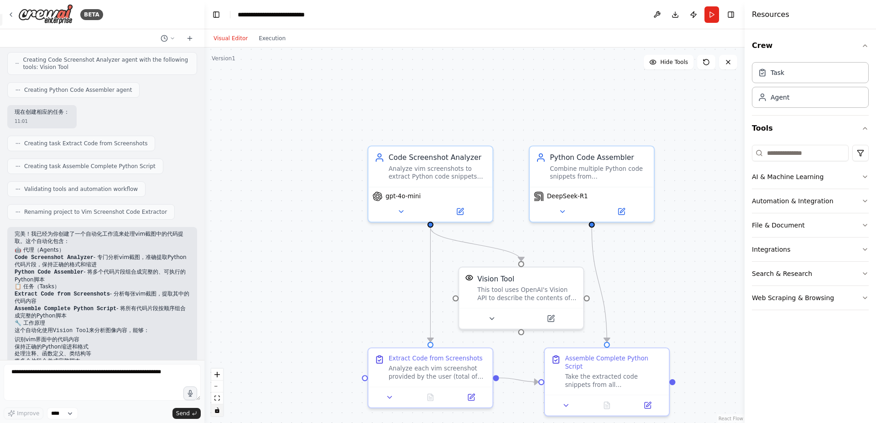
scroll to position [322, 0]
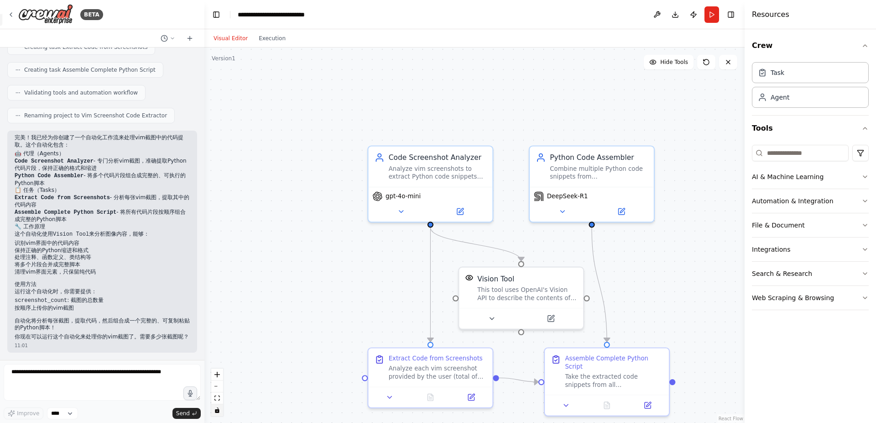
click at [170, 44] on div at bounding box center [102, 38] width 204 height 18
click at [170, 40] on icon at bounding box center [172, 38] width 5 height 5
click at [188, 54] on span "Today 11:18" at bounding box center [185, 56] width 30 height 7
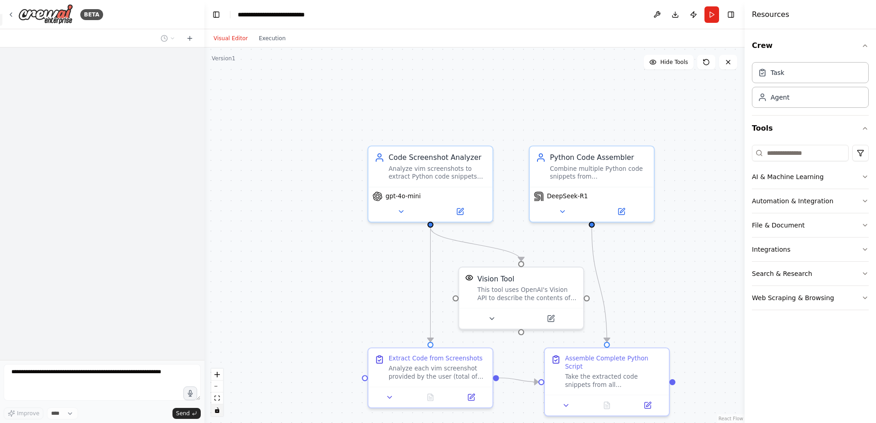
scroll to position [0, 0]
click at [166, 40] on icon at bounding box center [164, 38] width 7 height 7
click at [159, 57] on span "Untitled" at bounding box center [133, 56] width 68 height 7
click at [163, 37] on icon at bounding box center [164, 38] width 7 height 7
drag, startPoint x: 157, startPoint y: 60, endPoint x: 92, endPoint y: 62, distance: 65.3
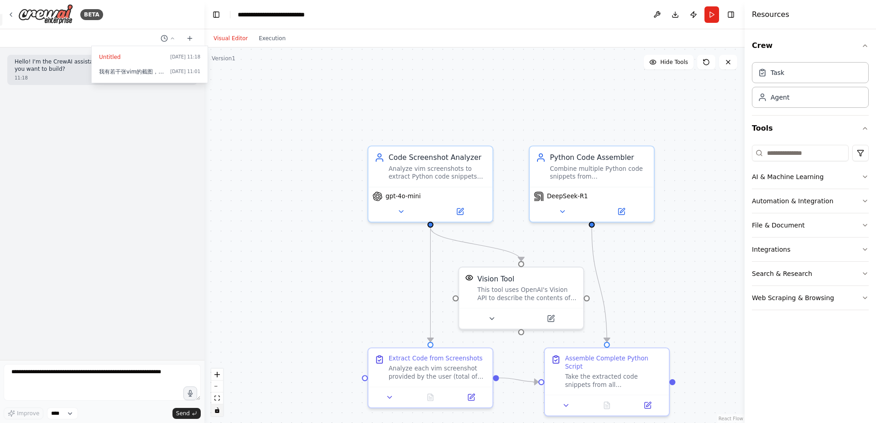
click at [92, 62] on div "Untitled Today 11:18 我有若干张vim的截图，每张截图展现了一个代码片段，所有这些代码片段共同组成了一个完整的python脚本，我想要将这…" at bounding box center [150, 64] width 116 height 37
click at [114, 69] on span "我有若干张vim的截图，每张截图展现了一个代码片段，所有这些代码片段共同组成了一个完整的python脚本，我想要将这些已知顺序的截图转换成可复制的代码文本" at bounding box center [133, 71] width 68 height 7
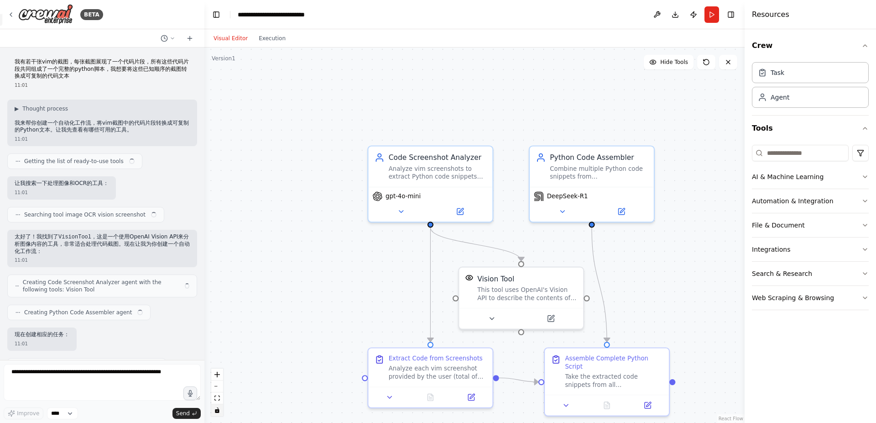
scroll to position [322, 0]
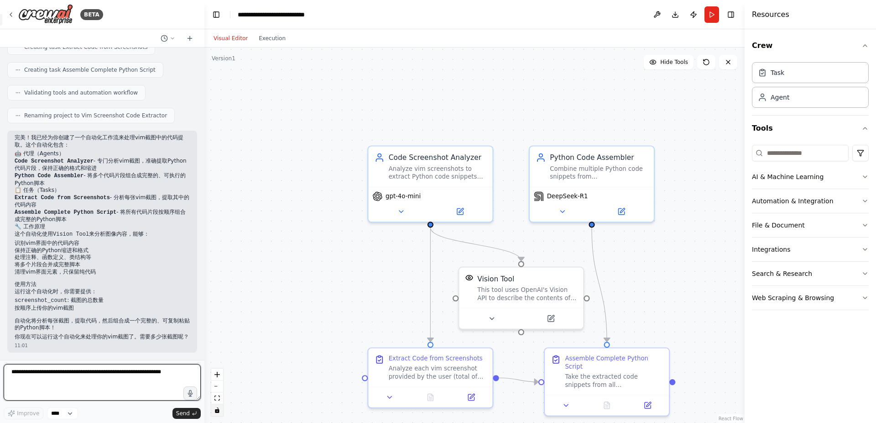
click at [127, 377] on textarea at bounding box center [102, 382] width 197 height 37
type textarea "*"
type textarea "**********"
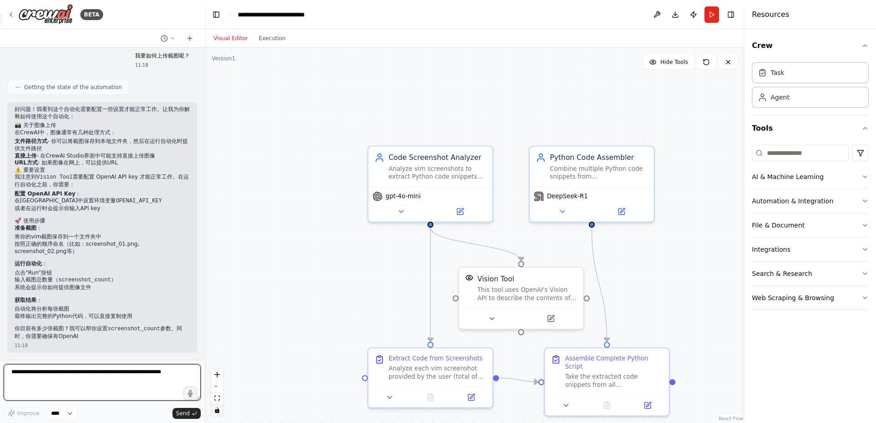
scroll to position [641, 0]
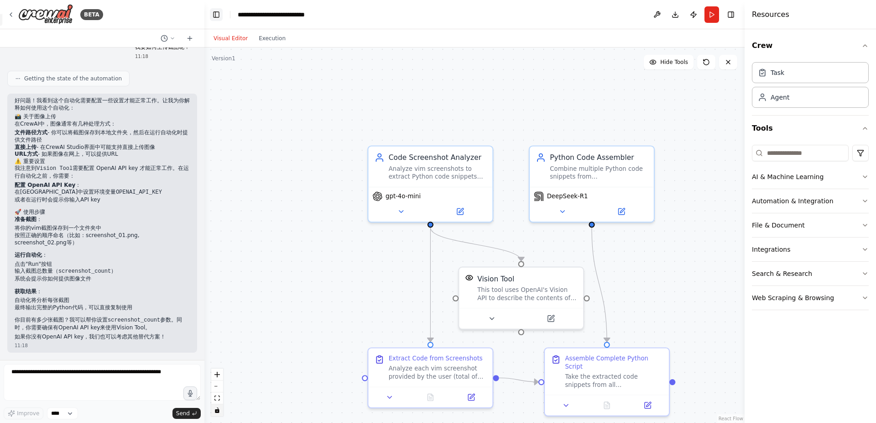
click at [215, 11] on button "Toggle Left Sidebar" at bounding box center [216, 14] width 13 height 13
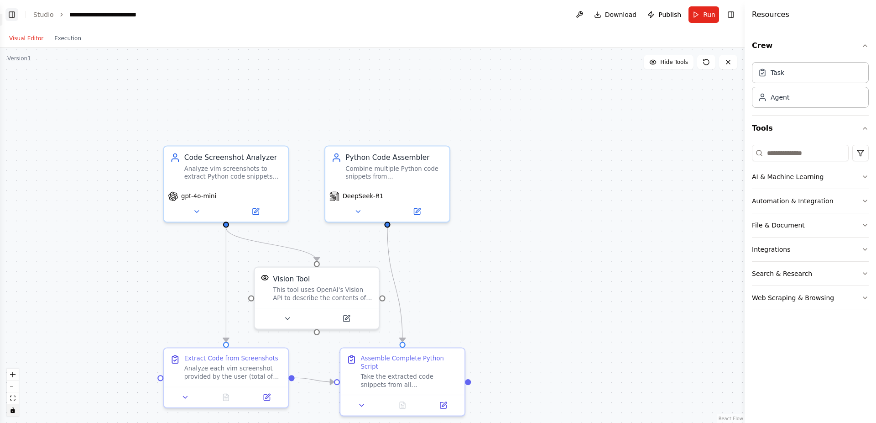
click at [8, 11] on button "Toggle Left Sidebar" at bounding box center [11, 14] width 13 height 13
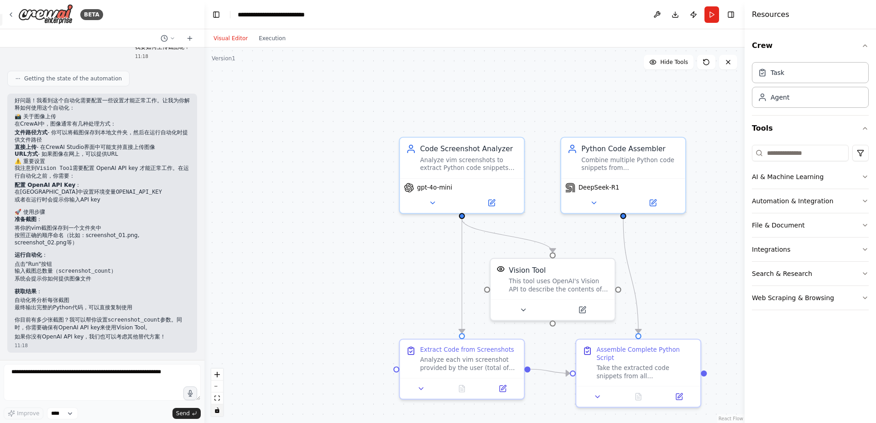
drag, startPoint x: 267, startPoint y: 188, endPoint x: 298, endPoint y: 179, distance: 32.7
click at [298, 179] on div ".deletable-edge-delete-btn { width: 20px; height: 20px; border: 0px solid #ffff…" at bounding box center [474, 234] width 540 height 375
click at [816, 228] on button "File & Document" at bounding box center [810, 225] width 117 height 24
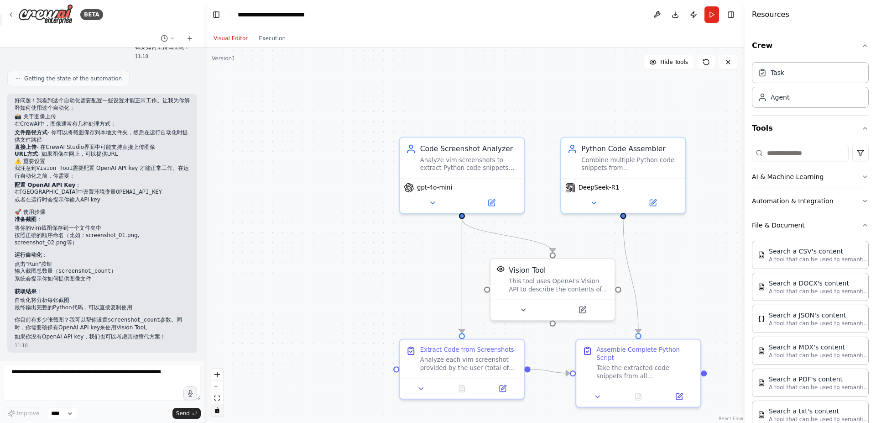
scroll to position [110, 0]
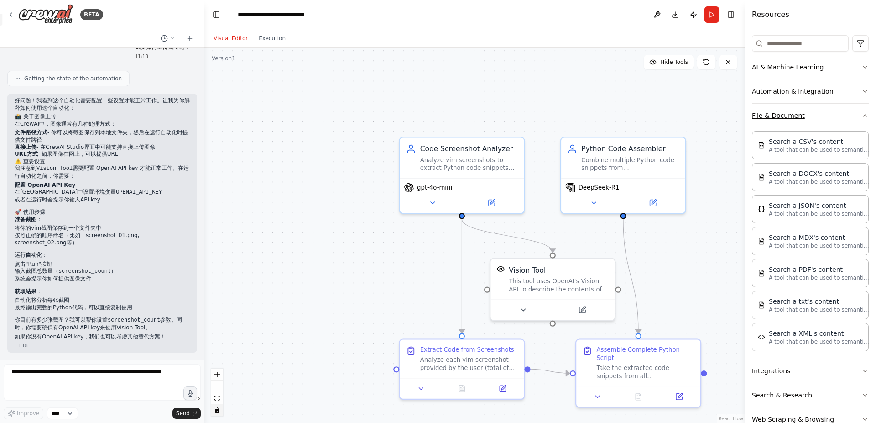
click at [847, 122] on button "File & Document" at bounding box center [810, 116] width 117 height 24
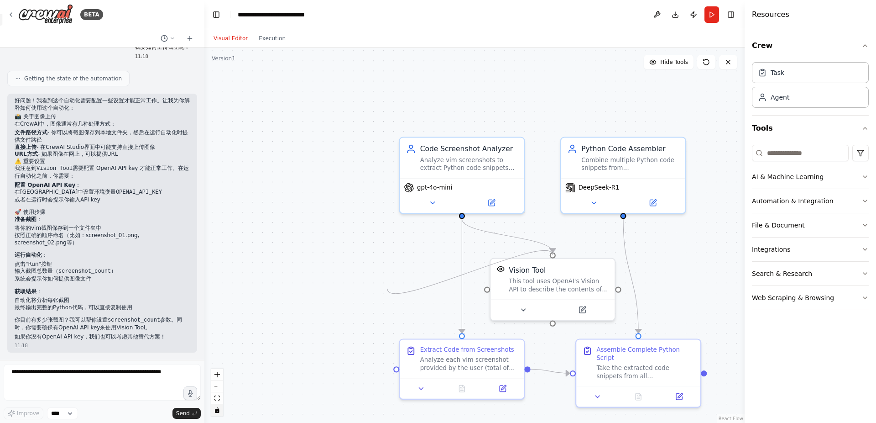
drag, startPoint x: 488, startPoint y: 289, endPoint x: 369, endPoint y: 286, distance: 118.7
click at [369, 286] on div ".deletable-edge-delete-btn { width: 20px; height: 20px; border: 0px solid #ffff…" at bounding box center [474, 234] width 540 height 375
click at [803, 156] on input at bounding box center [800, 153] width 97 height 16
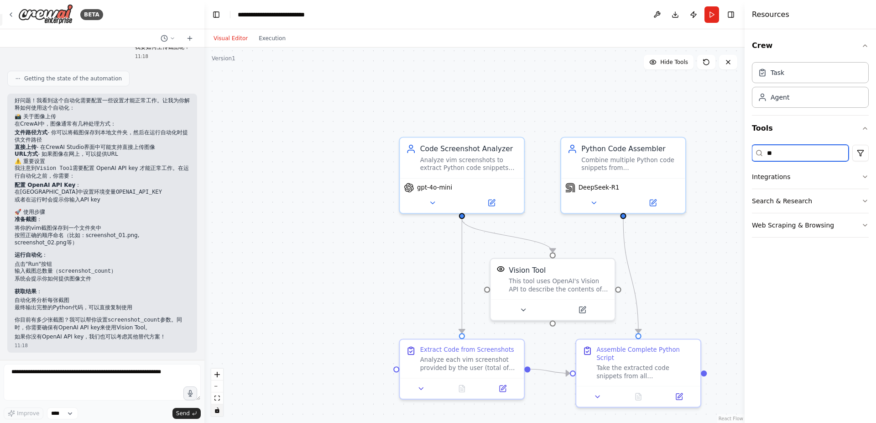
type input "*"
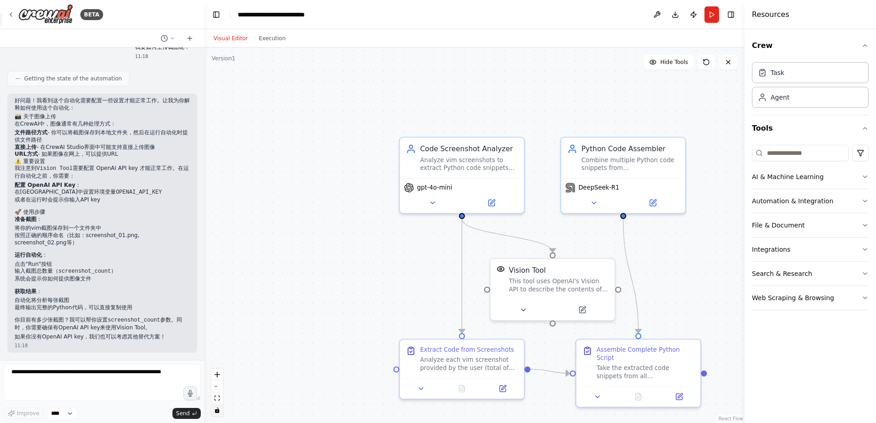
click at [391, 93] on div ".deletable-edge-delete-btn { width: 20px; height: 20px; border: 0px solid #ffff…" at bounding box center [474, 234] width 540 height 375
click at [8, 10] on div "BETA" at bounding box center [55, 14] width 96 height 21
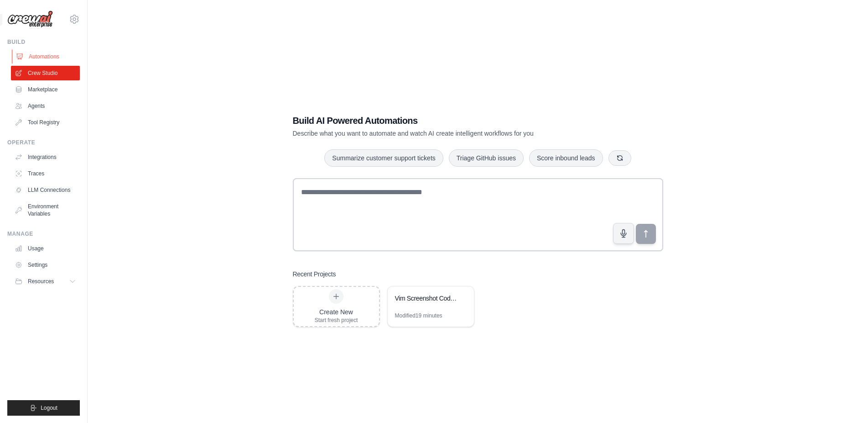
click at [41, 58] on link "Automations" at bounding box center [46, 56] width 69 height 15
click at [37, 251] on link "Usage" at bounding box center [46, 248] width 69 height 15
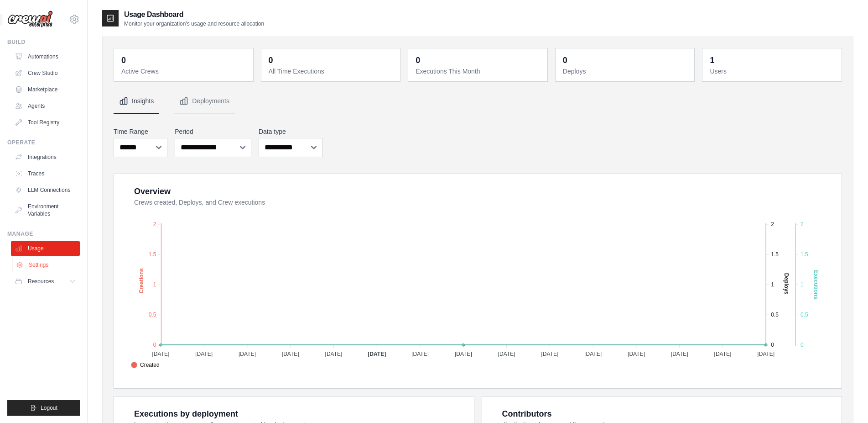
click at [63, 266] on link "Settings" at bounding box center [46, 264] width 69 height 15
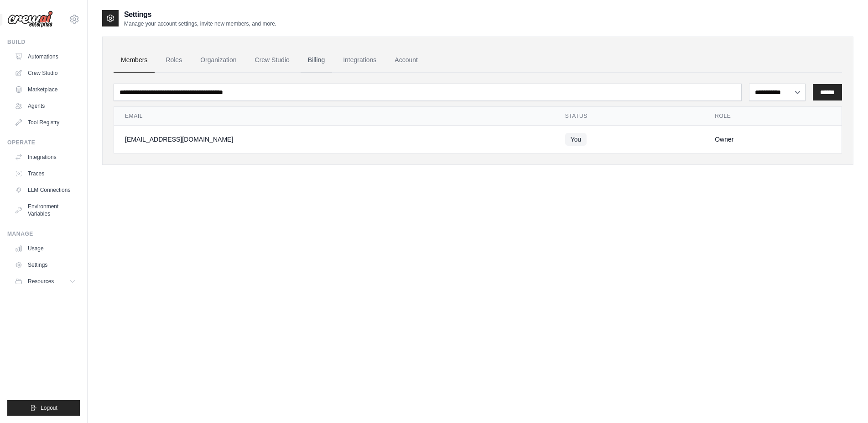
click at [332, 55] on link "Billing" at bounding box center [316, 60] width 31 height 25
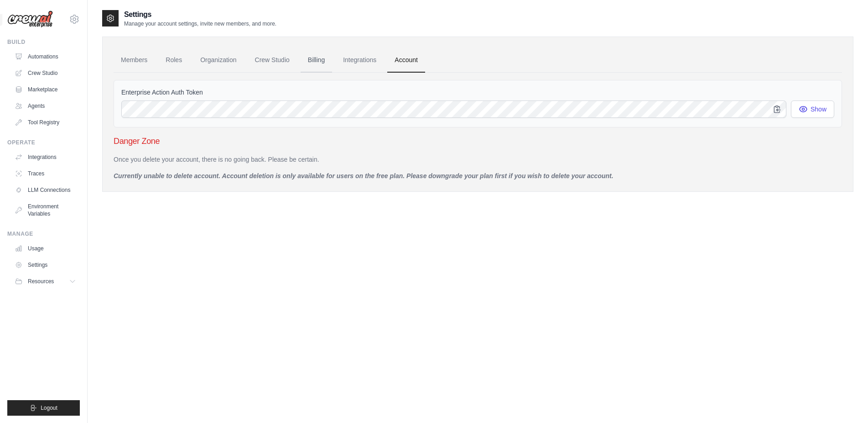
click at [330, 63] on link "Billing" at bounding box center [316, 60] width 31 height 25
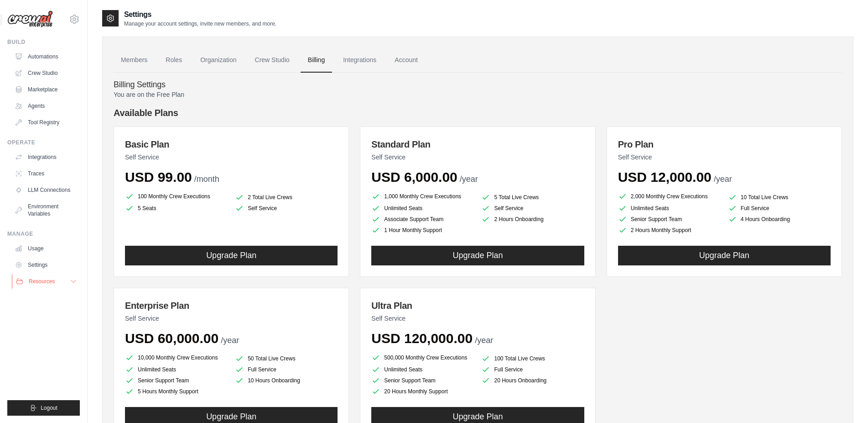
click at [66, 284] on button "Resources" at bounding box center [46, 281] width 69 height 15
click at [56, 254] on link "Usage" at bounding box center [46, 248] width 69 height 15
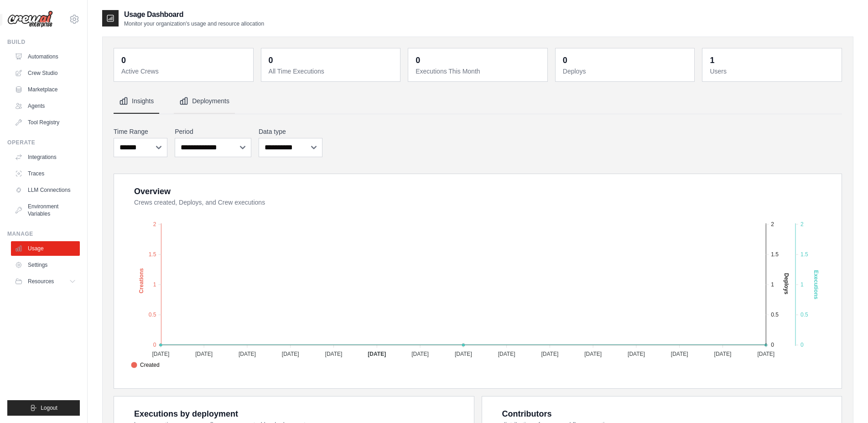
click at [235, 109] on button "Deployments" at bounding box center [204, 101] width 61 height 25
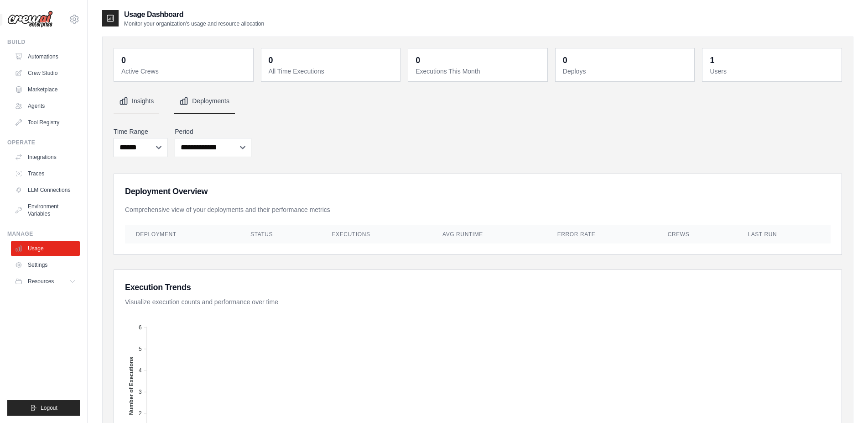
click at [152, 103] on button "Insights" at bounding box center [137, 101] width 46 height 25
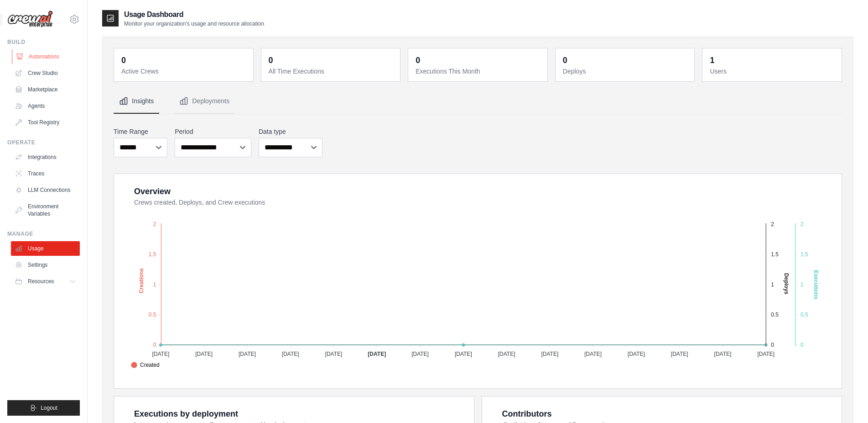
click at [31, 60] on link "Automations" at bounding box center [46, 56] width 69 height 15
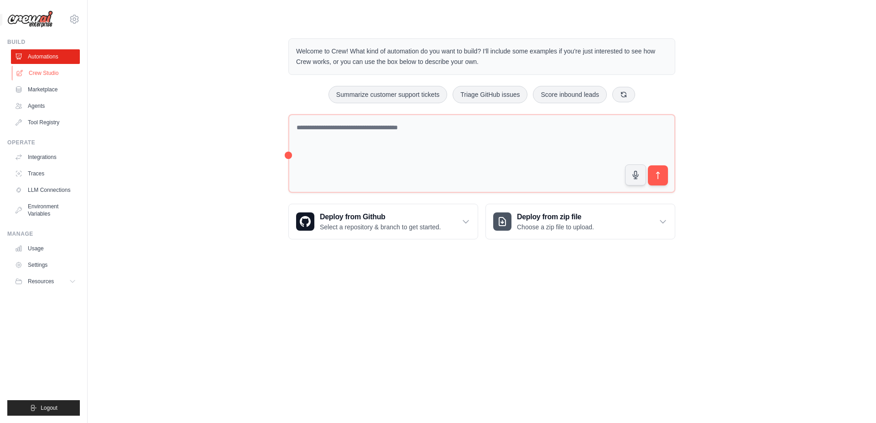
click at [36, 72] on link "Crew Studio" at bounding box center [46, 73] width 69 height 15
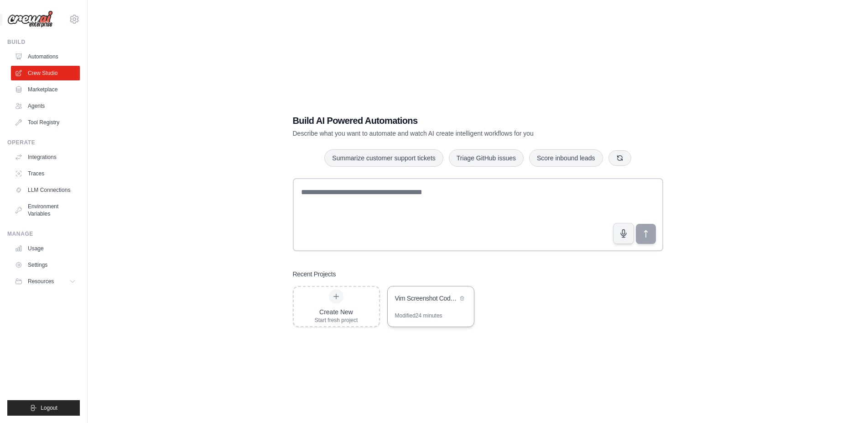
click at [448, 305] on div "Vim Screenshot Code Extractor" at bounding box center [431, 299] width 86 height 26
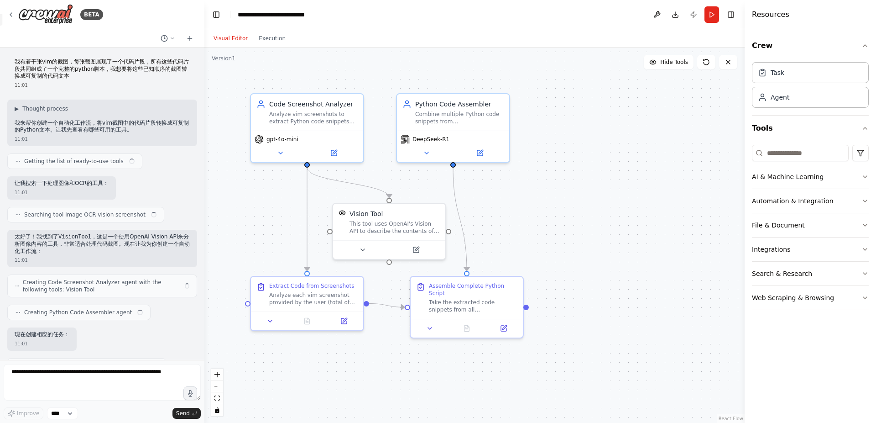
scroll to position [641, 0]
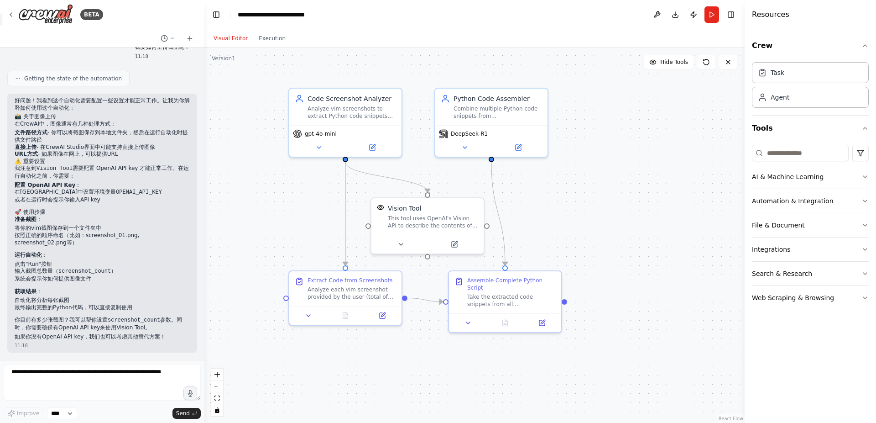
click at [598, 196] on div ".deletable-edge-delete-btn { width: 20px; height: 20px; border: 0px solid #ffff…" at bounding box center [474, 234] width 540 height 375
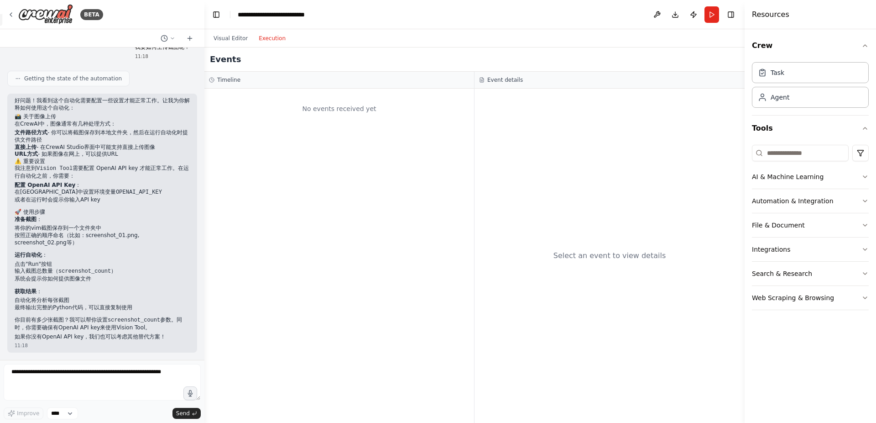
click at [262, 38] on button "Execution" at bounding box center [272, 38] width 38 height 11
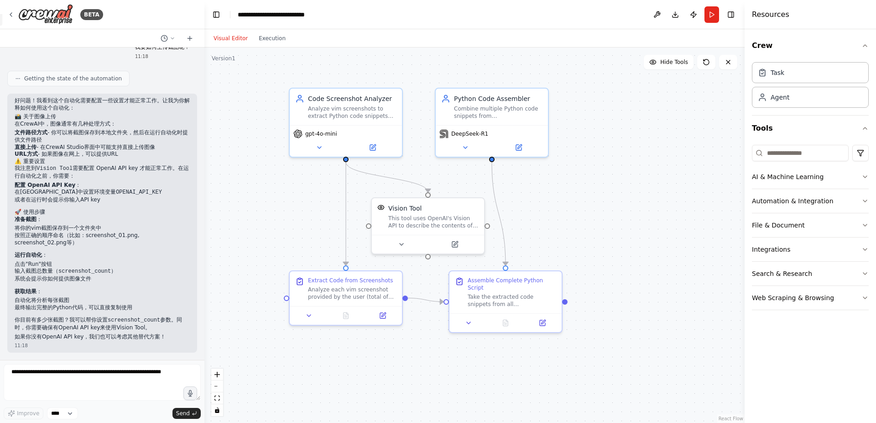
click at [236, 35] on button "Visual Editor" at bounding box center [230, 38] width 45 height 11
click at [257, 39] on button "Execution" at bounding box center [272, 38] width 38 height 11
click at [232, 42] on button "Visual Editor" at bounding box center [230, 38] width 45 height 11
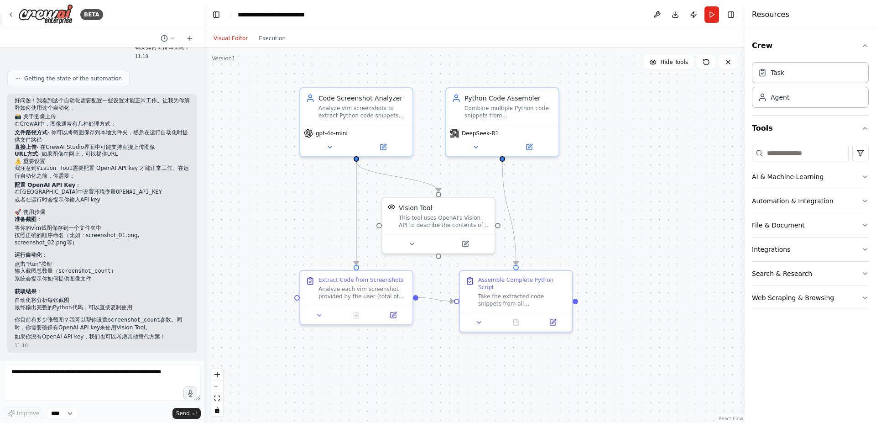
drag, startPoint x: 306, startPoint y: 194, endPoint x: 355, endPoint y: 174, distance: 53.0
click at [346, 197] on div ".deletable-edge-delete-btn { width: 20px; height: 20px; border: 0px solid #ffff…" at bounding box center [474, 234] width 540 height 375
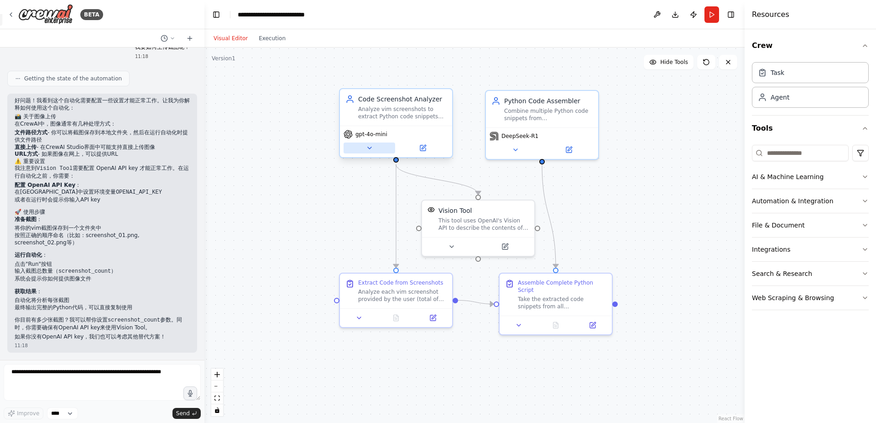
click at [362, 151] on button at bounding box center [370, 147] width 52 height 11
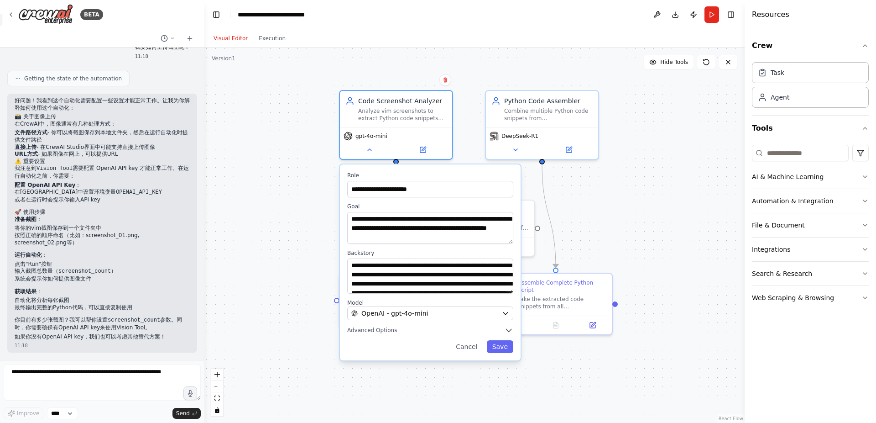
drag, startPoint x: 508, startPoint y: 289, endPoint x: 515, endPoint y: 319, distance: 30.5
click at [513, 293] on textarea "**********" at bounding box center [430, 275] width 166 height 35
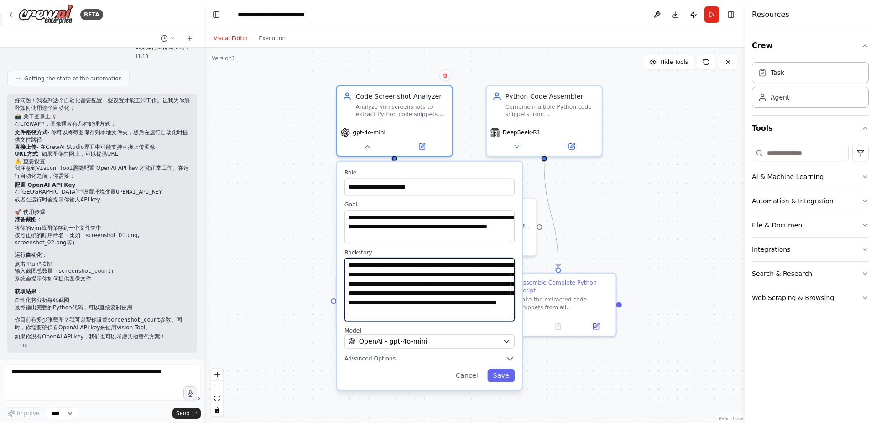
click at [458, 279] on textarea "**********" at bounding box center [430, 289] width 170 height 63
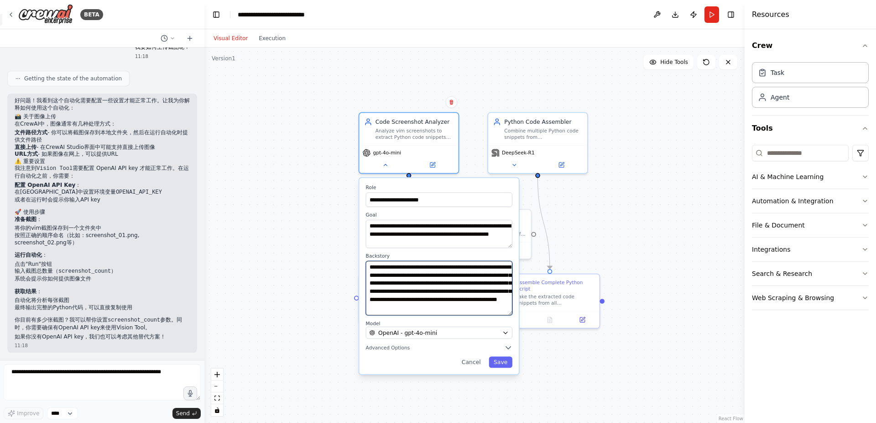
scroll to position [16, 0]
click at [460, 354] on div "**********" at bounding box center [439, 276] width 160 height 196
click at [458, 353] on div "**********" at bounding box center [439, 276] width 160 height 196
click at [455, 349] on button "Advanced Options" at bounding box center [439, 347] width 146 height 8
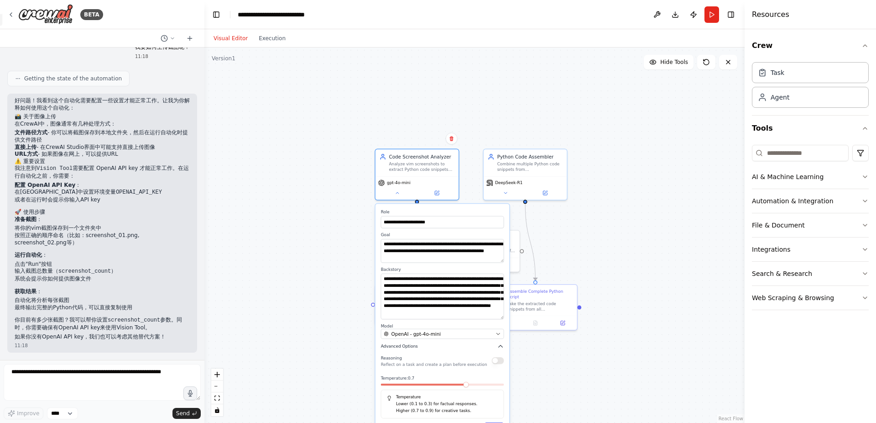
click at [461, 343] on button "Advanced Options" at bounding box center [442, 346] width 123 height 7
click at [394, 192] on button at bounding box center [397, 192] width 38 height 8
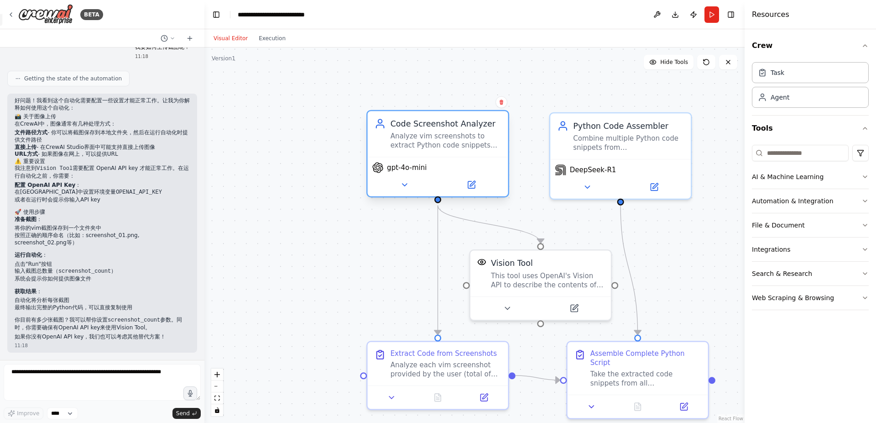
click at [381, 126] on icon at bounding box center [380, 126] width 8 height 3
click at [784, 105] on div "Agent" at bounding box center [810, 96] width 117 height 21
click at [260, 41] on button "Execution" at bounding box center [272, 38] width 38 height 11
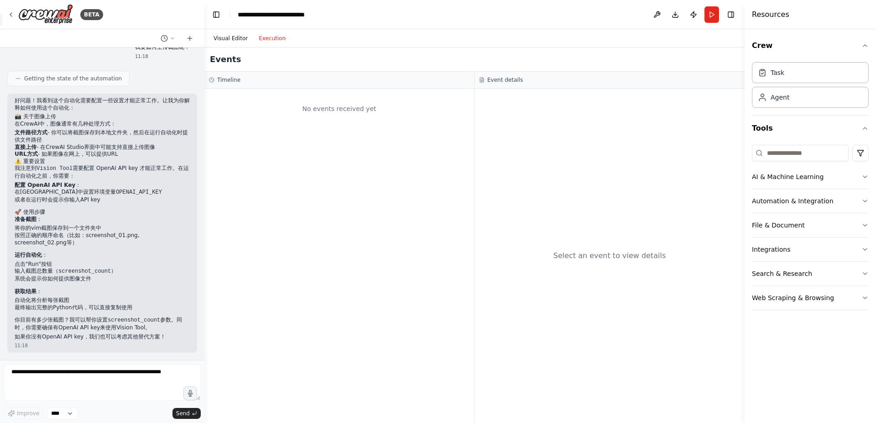
click at [245, 37] on button "Visual Editor" at bounding box center [230, 38] width 45 height 11
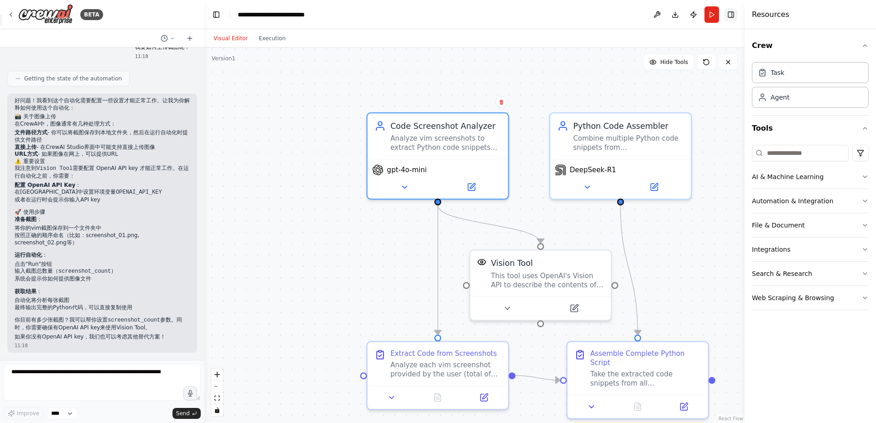
click at [730, 15] on button "Toggle Right Sidebar" at bounding box center [731, 14] width 13 height 13
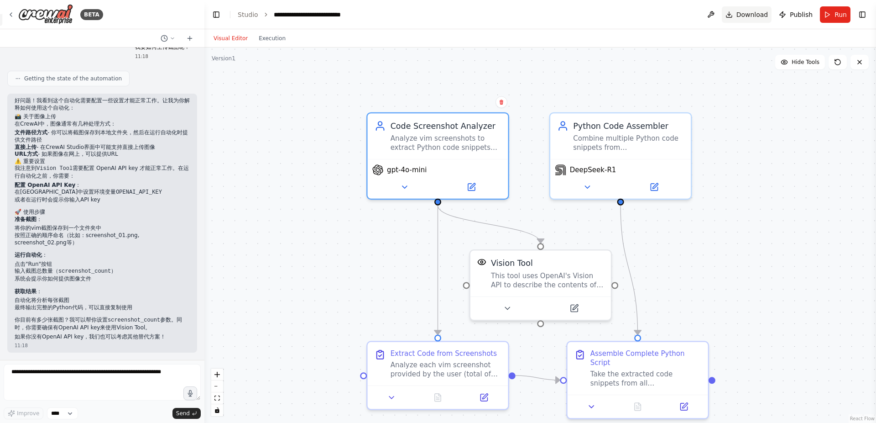
click at [736, 15] on button "Download" at bounding box center [747, 14] width 50 height 16
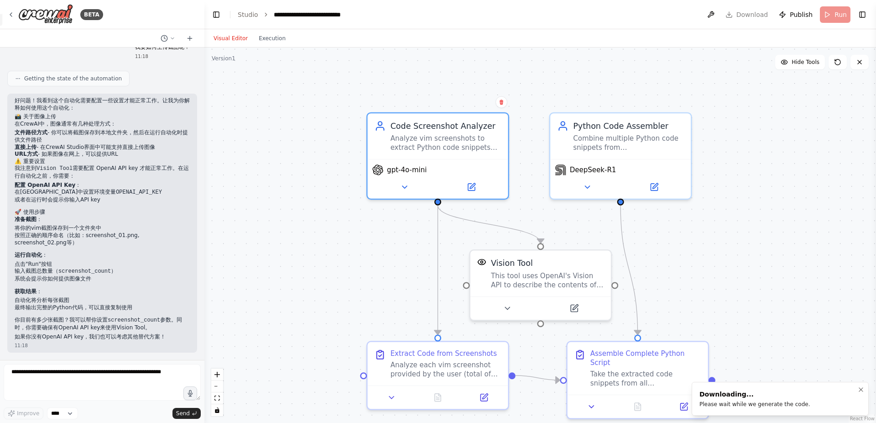
click at [790, 403] on div "Please wait while we generate the code." at bounding box center [755, 403] width 111 height 7
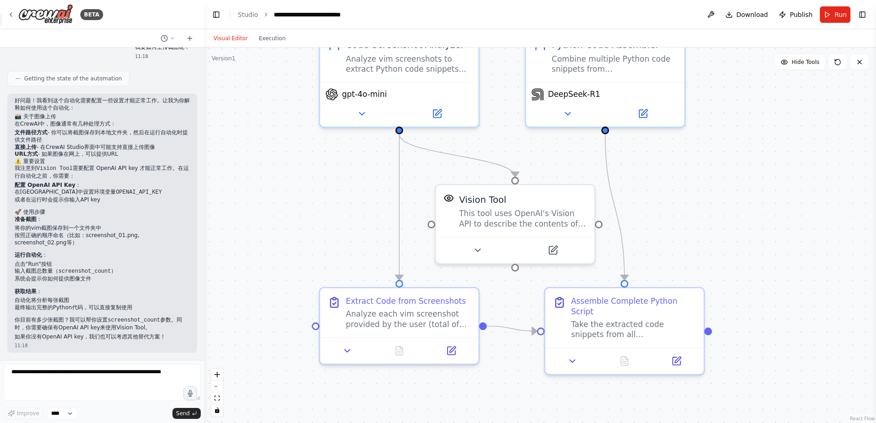
drag, startPoint x: 523, startPoint y: 169, endPoint x: 493, endPoint y: 88, distance: 86.2
click at [493, 88] on div ".deletable-edge-delete-btn { width: 20px; height: 20px; border: 0px solid #ffff…" at bounding box center [540, 234] width 672 height 375
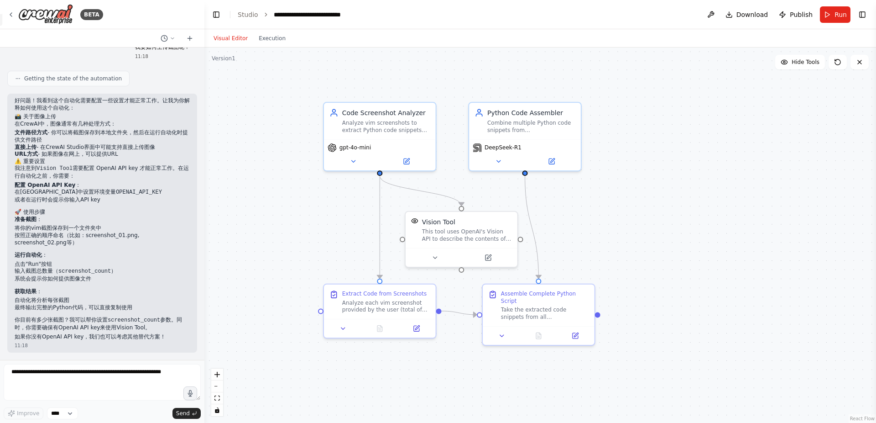
drag, startPoint x: 700, startPoint y: 187, endPoint x: 612, endPoint y: 215, distance: 92.2
click at [612, 215] on div ".deletable-edge-delete-btn { width: 20px; height: 20px; border: 0px solid #ffff…" at bounding box center [540, 234] width 672 height 375
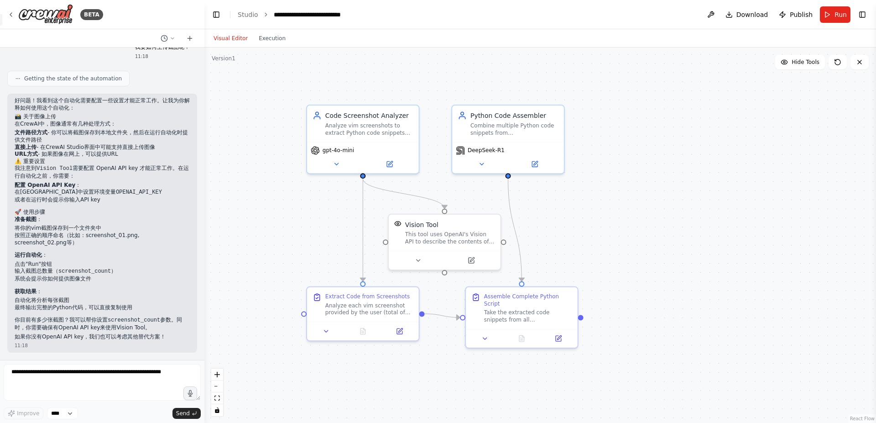
drag, startPoint x: 623, startPoint y: 127, endPoint x: 601, endPoint y: 128, distance: 21.5
click at [601, 128] on div ".deletable-edge-delete-btn { width: 20px; height: 20px; border: 0px solid #ffff…" at bounding box center [540, 234] width 672 height 375
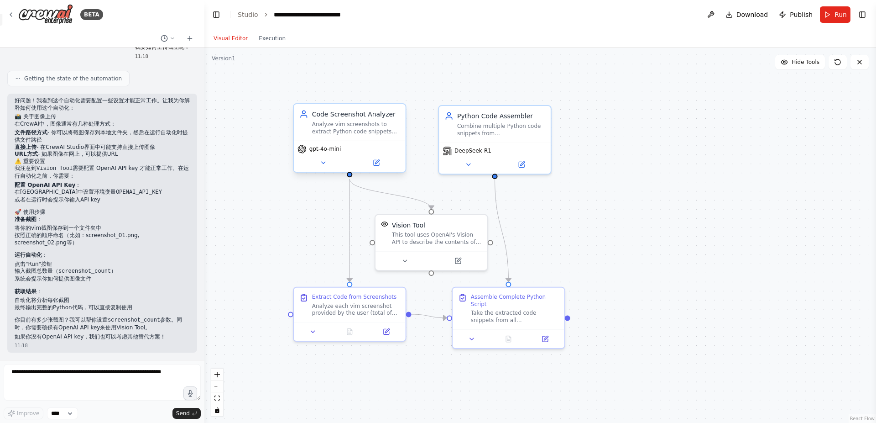
click at [393, 130] on div "Analyze vim screenshots to extract Python code snippets with high accuracy, pre…" at bounding box center [356, 127] width 88 height 15
click at [492, 139] on div "Python Code Assembler Combine multiple Python code snippets from {screenshot_co…" at bounding box center [495, 122] width 112 height 37
click at [413, 230] on div "This tool uses OpenAI's Vision API to describe the contents of an image." at bounding box center [437, 237] width 90 height 15
click at [331, 306] on div "Analyze each vim screenshot provided by the user (total of {screenshot_count} s…" at bounding box center [356, 307] width 88 height 15
click at [494, 316] on div "Take the extracted code snippets from all {screenshot_count} screenshots and co…" at bounding box center [515, 315] width 88 height 15
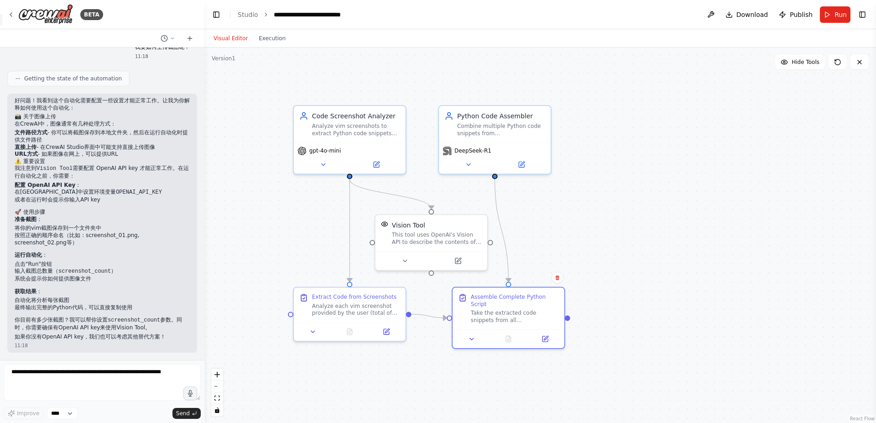
click at [565, 220] on div ".deletable-edge-delete-btn { width: 20px; height: 20px; border: 0px solid #ffff…" at bounding box center [540, 234] width 672 height 375
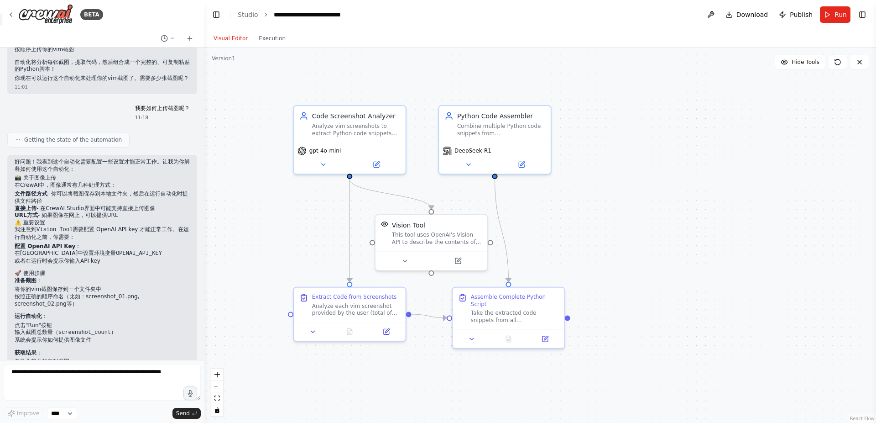
scroll to position [641, 0]
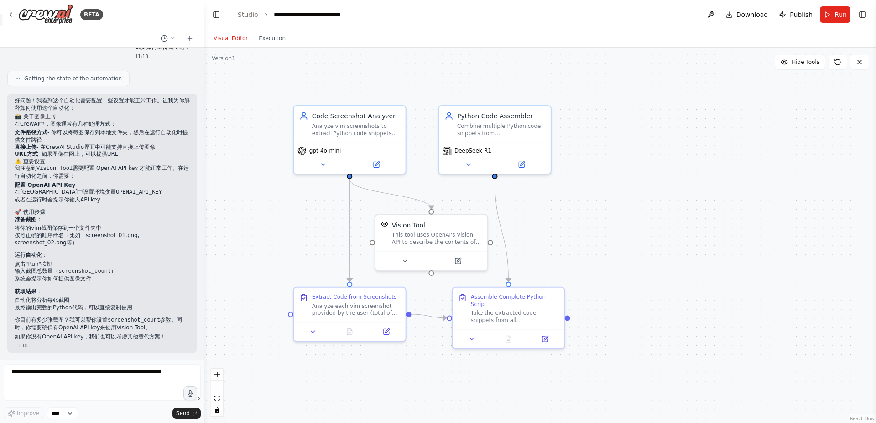
click at [223, 60] on div "Version 1" at bounding box center [224, 58] width 24 height 7
click at [310, 332] on icon at bounding box center [312, 329] width 7 height 7
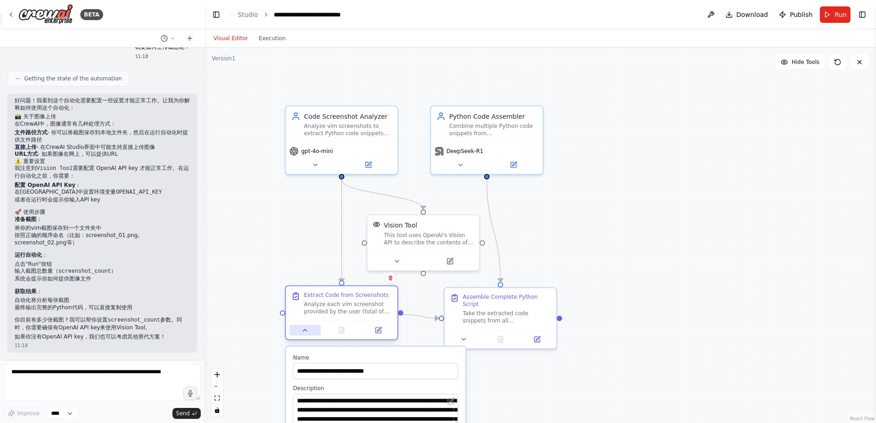
click at [308, 329] on icon at bounding box center [305, 329] width 7 height 7
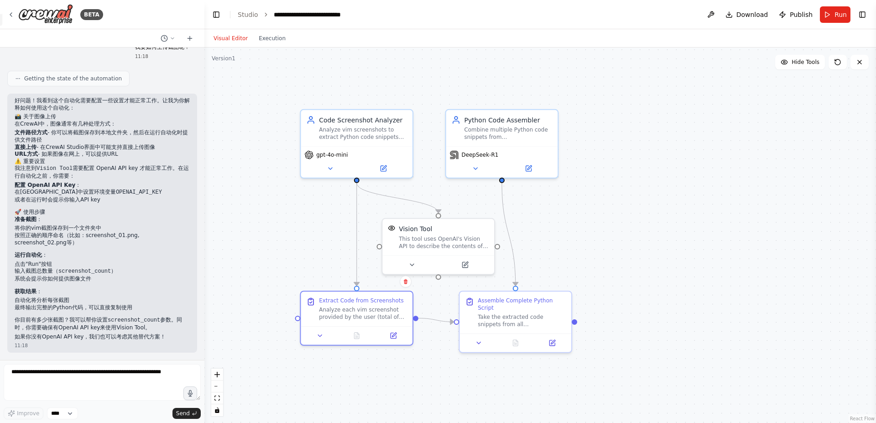
drag, startPoint x: 561, startPoint y: 216, endPoint x: 576, endPoint y: 220, distance: 15.5
click at [576, 220] on div ".deletable-edge-delete-btn { width: 20px; height: 20px; border: 0px solid #ffff…" at bounding box center [540, 234] width 672 height 375
click at [416, 261] on button at bounding box center [411, 262] width 51 height 11
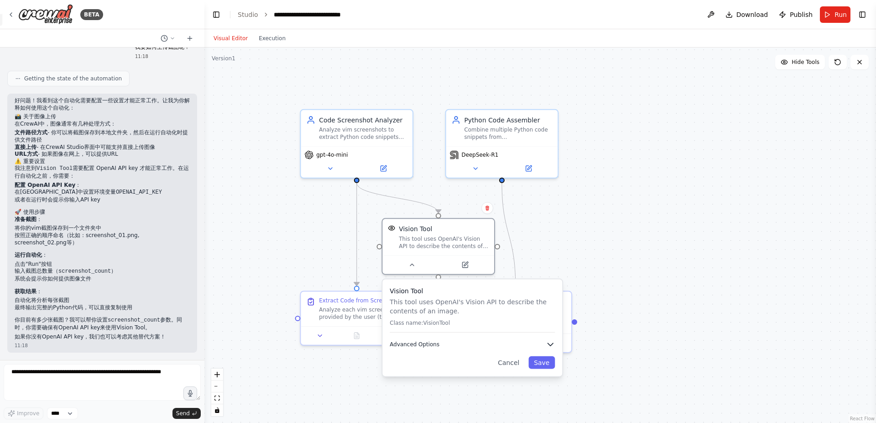
click at [427, 347] on span "Advanced Options" at bounding box center [415, 343] width 50 height 7
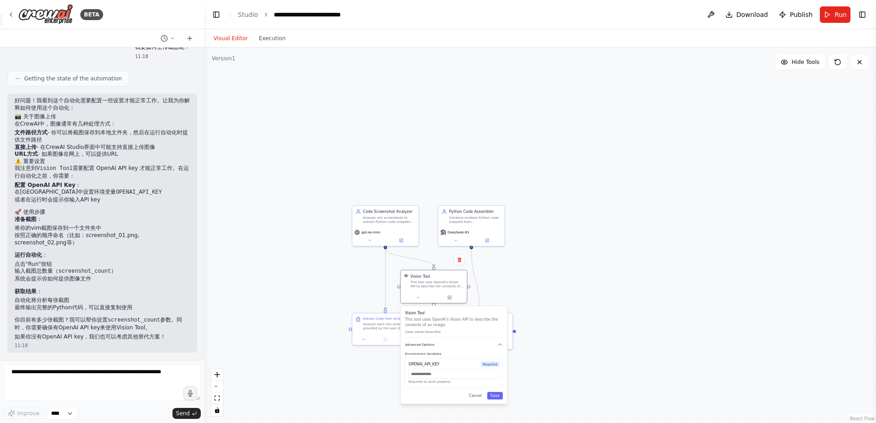
click at [430, 345] on span "Advanced Options" at bounding box center [419, 344] width 29 height 4
click at [422, 302] on div "Vision Tool This tool uses OpenAI's Vision API to describe the contents of an i…" at bounding box center [433, 287] width 67 height 34
click at [418, 298] on icon at bounding box center [418, 296] width 4 height 4
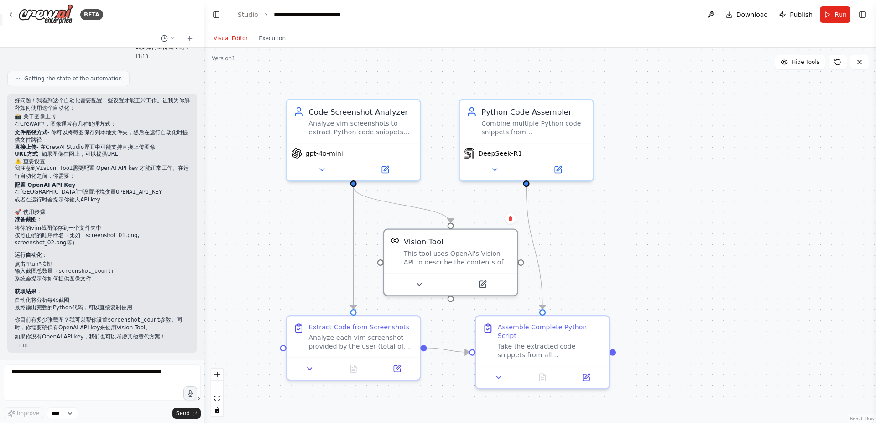
drag, startPoint x: 370, startPoint y: 235, endPoint x: 372, endPoint y: 217, distance: 17.9
click at [372, 217] on div ".deletable-edge-delete-btn { width: 20px; height: 20px; border: 0px solid #ffff…" at bounding box center [540, 234] width 672 height 375
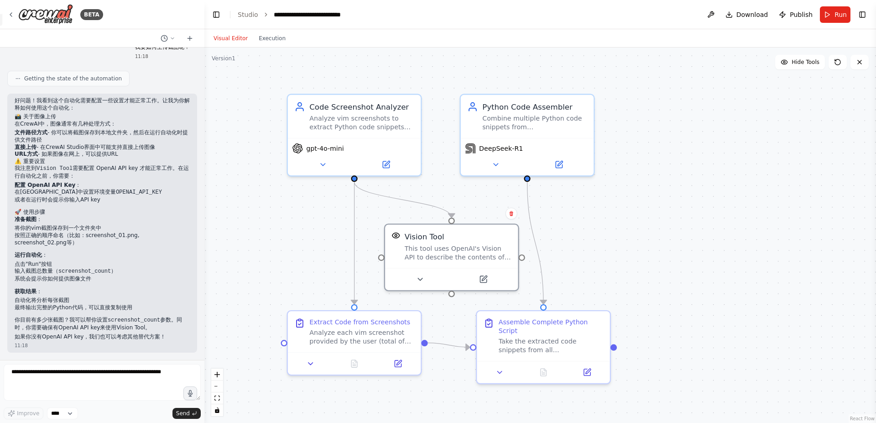
click at [232, 58] on div "Version 1" at bounding box center [224, 58] width 24 height 7
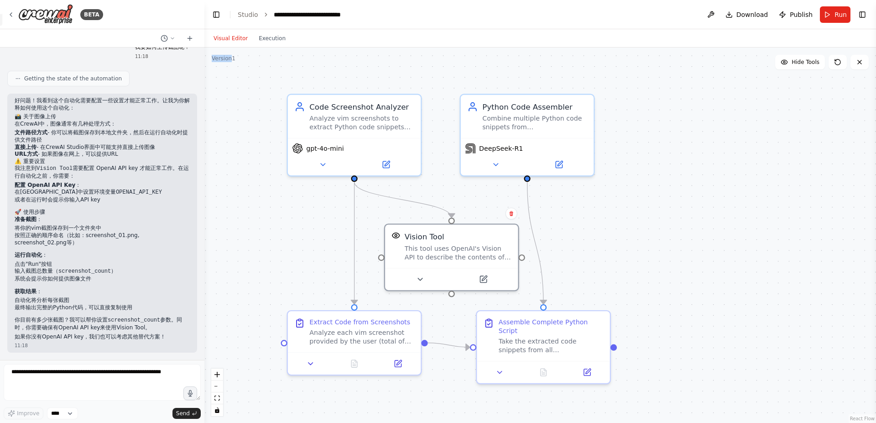
click at [232, 58] on div "Version 1" at bounding box center [224, 58] width 24 height 7
click at [230, 59] on div "Version 1" at bounding box center [224, 58] width 24 height 7
click at [220, 57] on div "Version 1" at bounding box center [224, 58] width 24 height 7
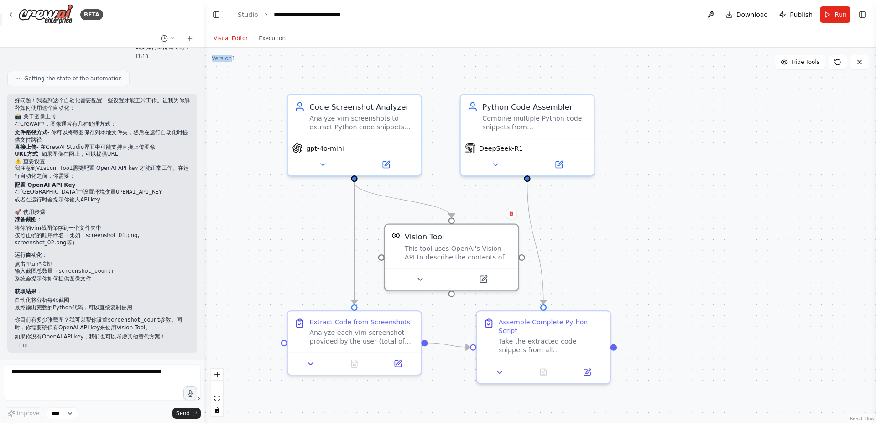
click at [220, 57] on div "Version 1" at bounding box center [224, 58] width 24 height 7
click at [220, 61] on div "Version 1" at bounding box center [224, 58] width 24 height 7
click at [770, 145] on div ".deletable-edge-delete-btn { width: 20px; height: 20px; border: 0px solid #ffff…" at bounding box center [540, 234] width 672 height 375
click at [355, 141] on div "gpt-4o-mini" at bounding box center [354, 146] width 124 height 11
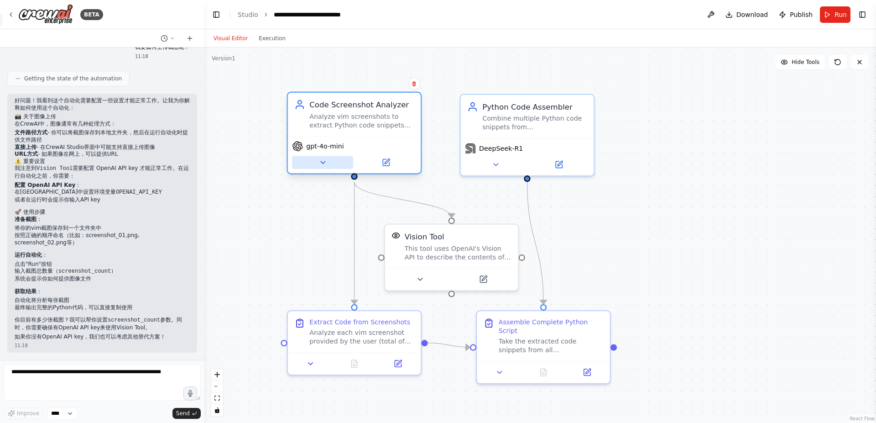
click at [324, 162] on icon at bounding box center [323, 162] width 4 height 2
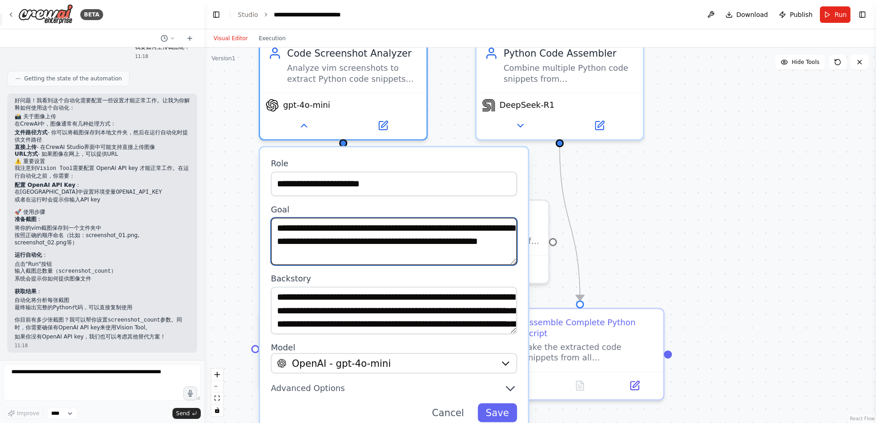
click at [496, 238] on textarea "**********" at bounding box center [394, 241] width 246 height 47
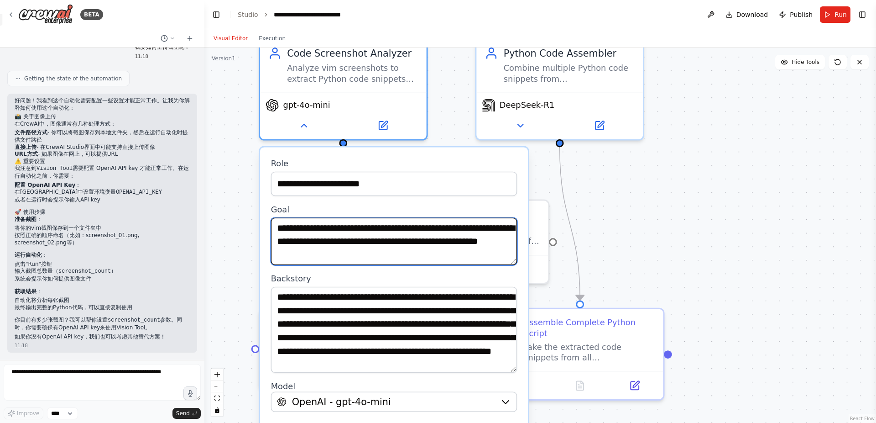
drag, startPoint x: 510, startPoint y: 332, endPoint x: 515, endPoint y: 371, distance: 38.7
click at [515, 371] on textarea "**********" at bounding box center [394, 330] width 246 height 86
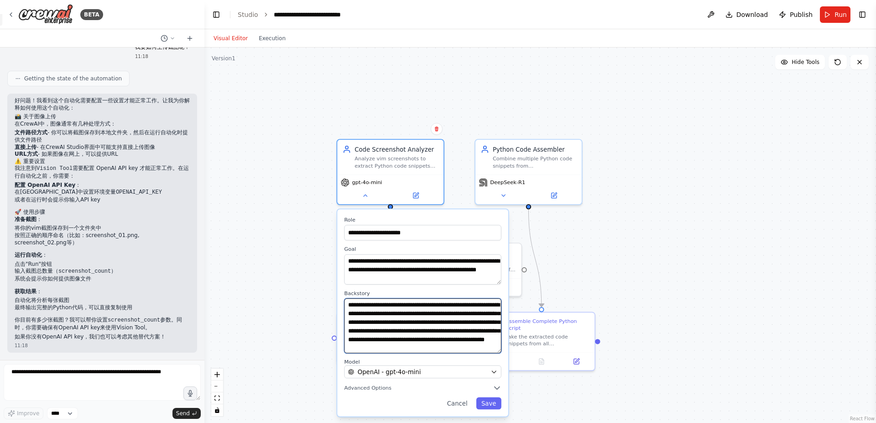
scroll to position [0, 0]
click at [726, 209] on div "**********" at bounding box center [540, 234] width 672 height 375
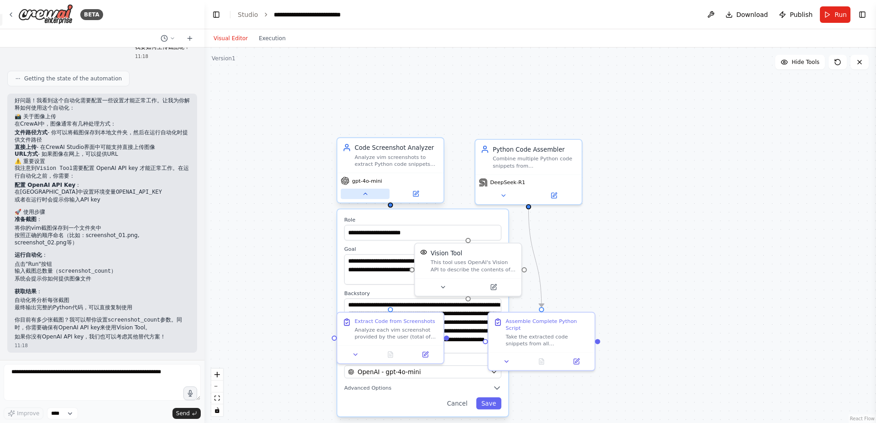
click at [361, 197] on button at bounding box center [365, 193] width 49 height 10
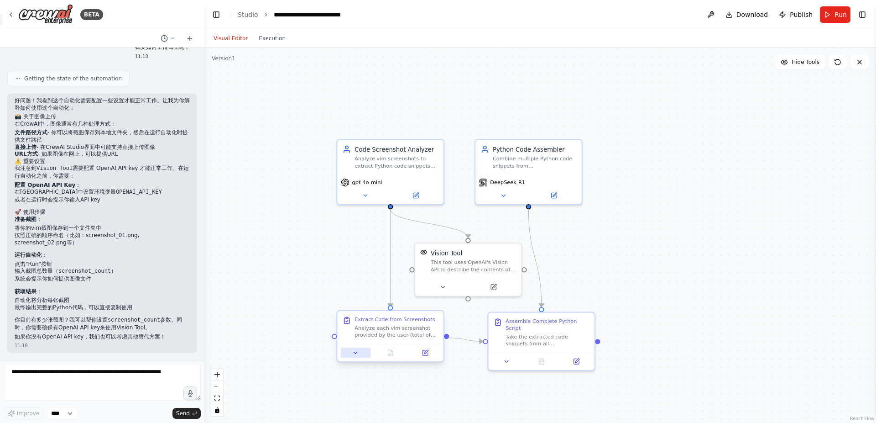
click at [355, 351] on icon at bounding box center [355, 352] width 7 height 7
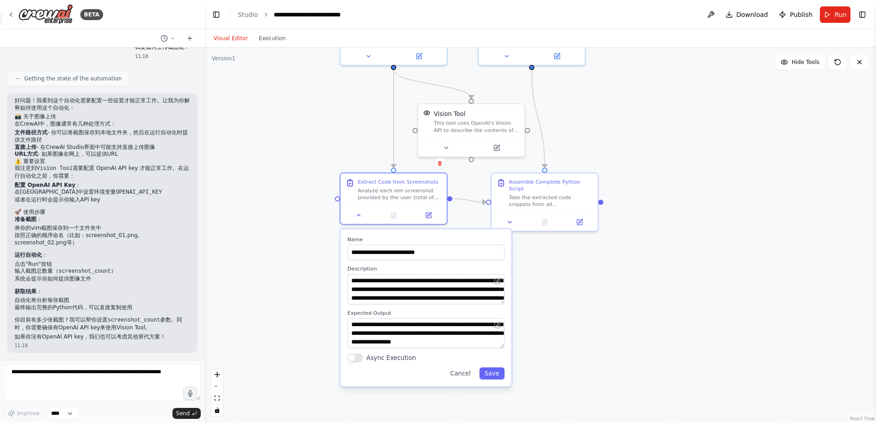
drag, startPoint x: 309, startPoint y: 296, endPoint x: 311, endPoint y: 161, distance: 135.1
click at [311, 161] on div ".deletable-edge-delete-btn { width: 20px; height: 20px; border: 0px solid #ffff…" at bounding box center [540, 234] width 672 height 375
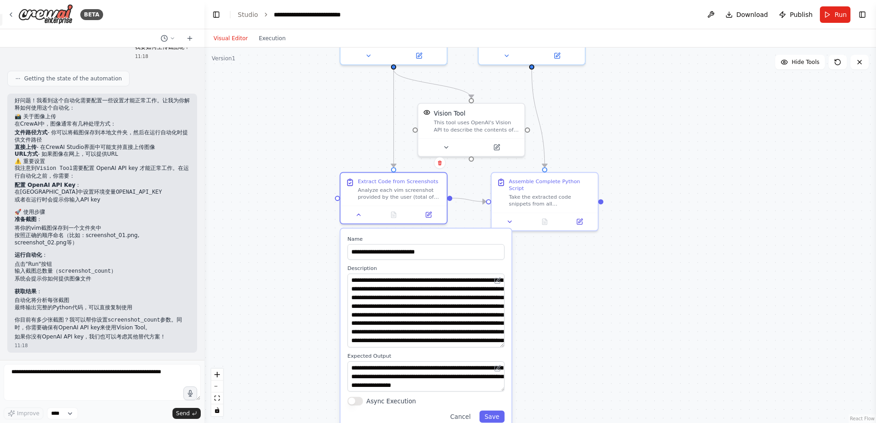
drag, startPoint x: 501, startPoint y: 302, endPoint x: 512, endPoint y: 346, distance: 45.4
click at [504, 346] on textarea "**********" at bounding box center [425, 310] width 157 height 74
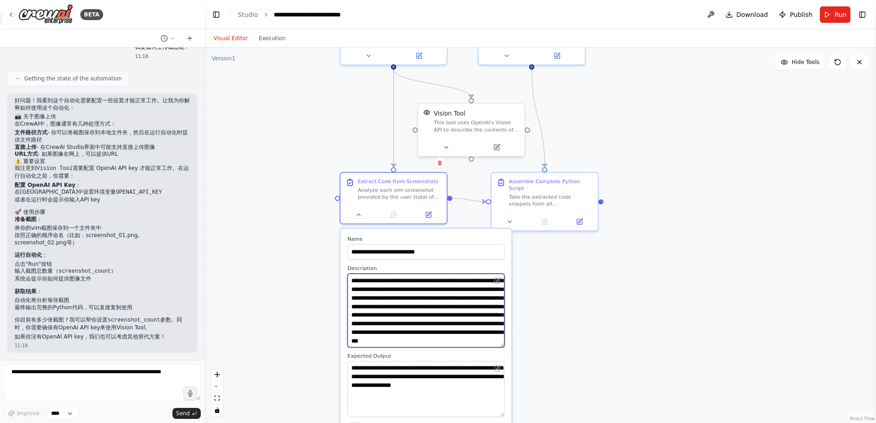
drag, startPoint x: 501, startPoint y: 389, endPoint x: 503, endPoint y: 418, distance: 28.8
click at [503, 417] on textarea "**********" at bounding box center [425, 389] width 157 height 56
click at [612, 275] on div ".deletable-edge-delete-btn { width: 20px; height: 20px; border: 0px solid #ffff…" at bounding box center [540, 234] width 672 height 375
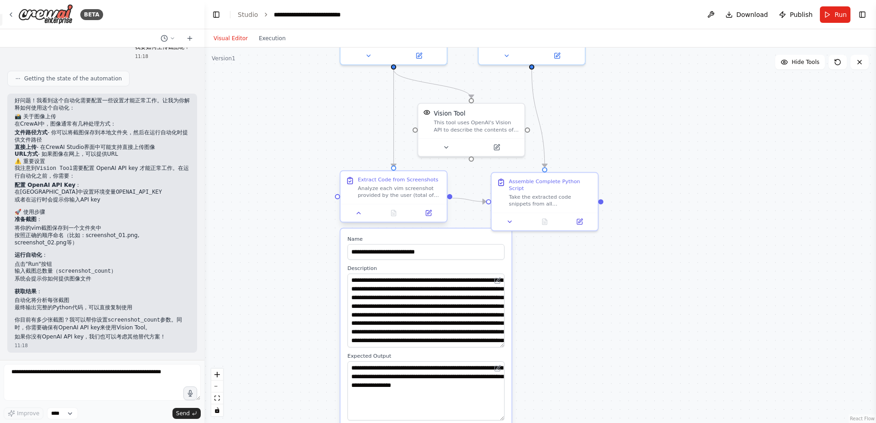
click at [362, 219] on div at bounding box center [393, 213] width 106 height 18
click at [358, 216] on icon at bounding box center [358, 212] width 7 height 7
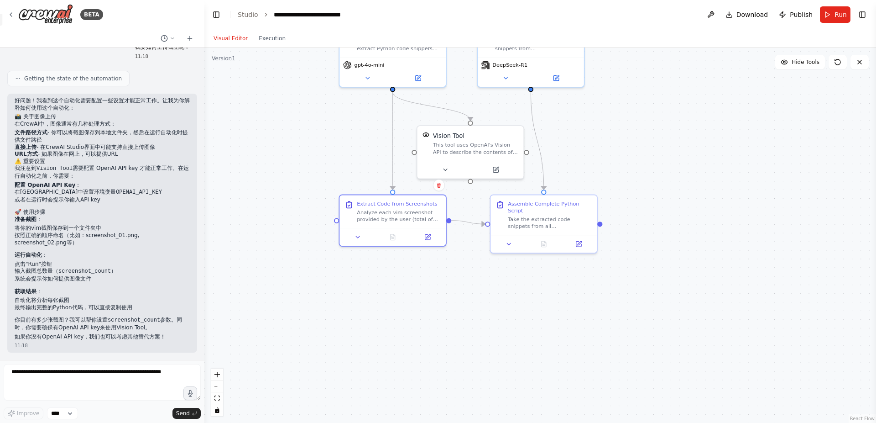
drag, startPoint x: 686, startPoint y: 174, endPoint x: 676, endPoint y: 265, distance: 91.4
click at [676, 265] on div ".deletable-edge-delete-btn { width: 20px; height: 20px; border: 0px solid #ffff…" at bounding box center [540, 234] width 672 height 375
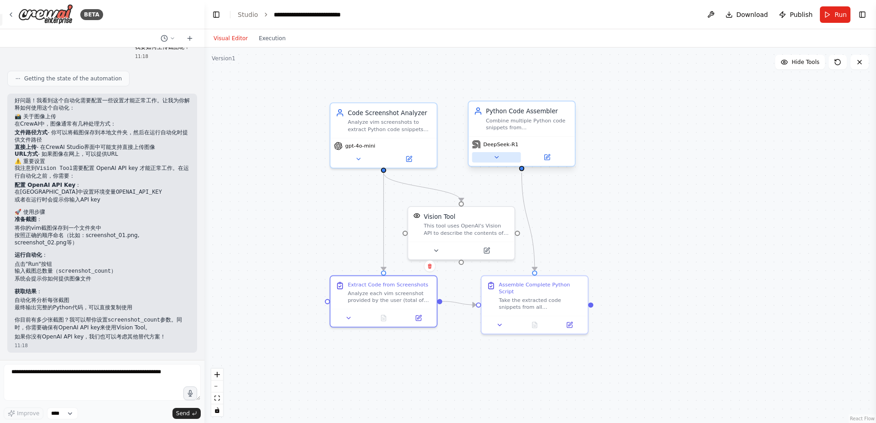
click at [494, 154] on icon at bounding box center [496, 157] width 7 height 7
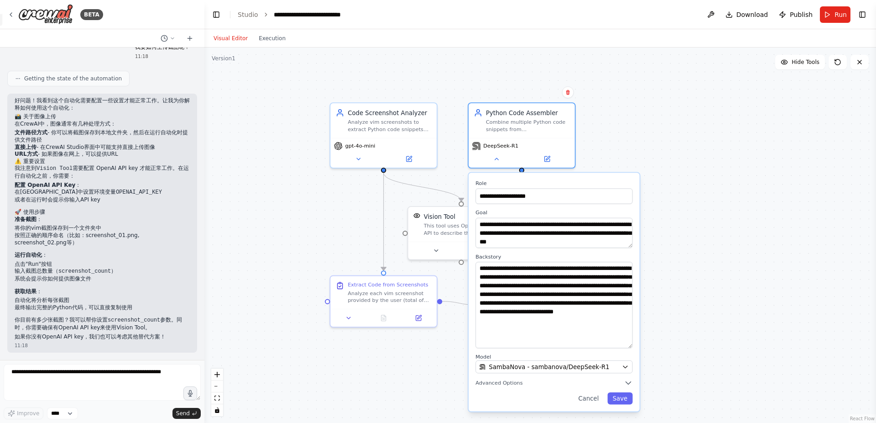
drag, startPoint x: 629, startPoint y: 289, endPoint x: 633, endPoint y: 345, distance: 56.2
click at [632, 345] on textarea "**********" at bounding box center [554, 304] width 157 height 86
click at [490, 159] on button at bounding box center [496, 157] width 49 height 10
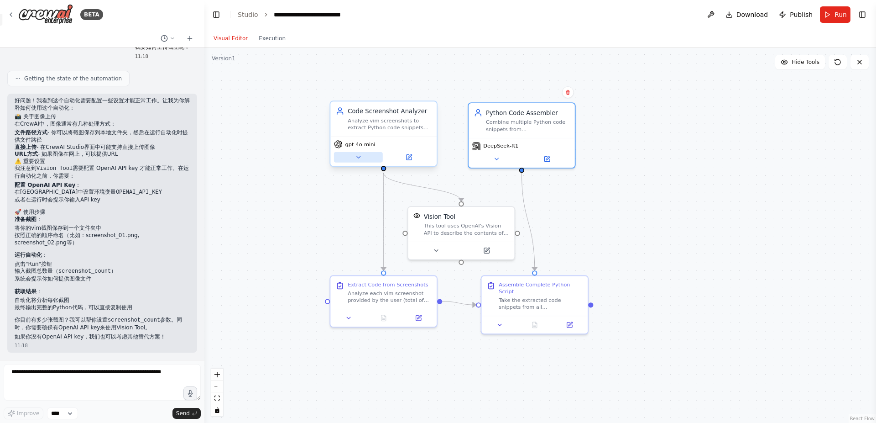
click at [362, 156] on button at bounding box center [358, 157] width 49 height 10
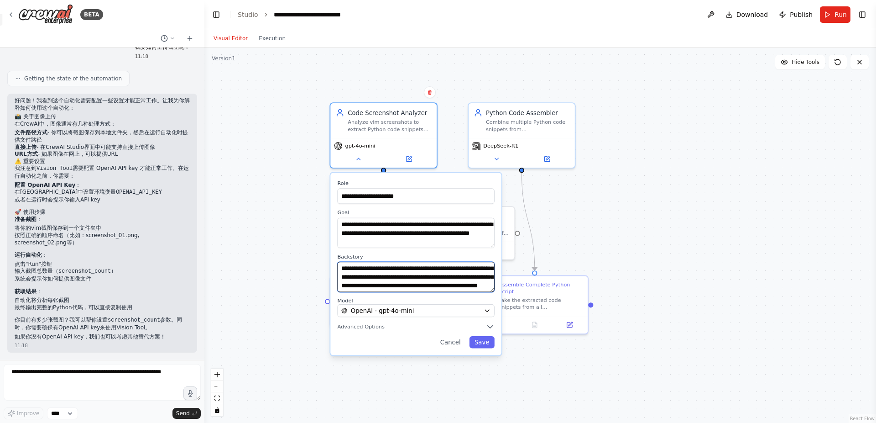
scroll to position [46, 0]
drag, startPoint x: 453, startPoint y: 290, endPoint x: 449, endPoint y: 324, distance: 34.4
click at [449, 292] on textarea "**********" at bounding box center [415, 276] width 157 height 30
click at [473, 273] on textarea "**********" at bounding box center [415, 276] width 157 height 30
click at [355, 162] on button at bounding box center [358, 157] width 49 height 10
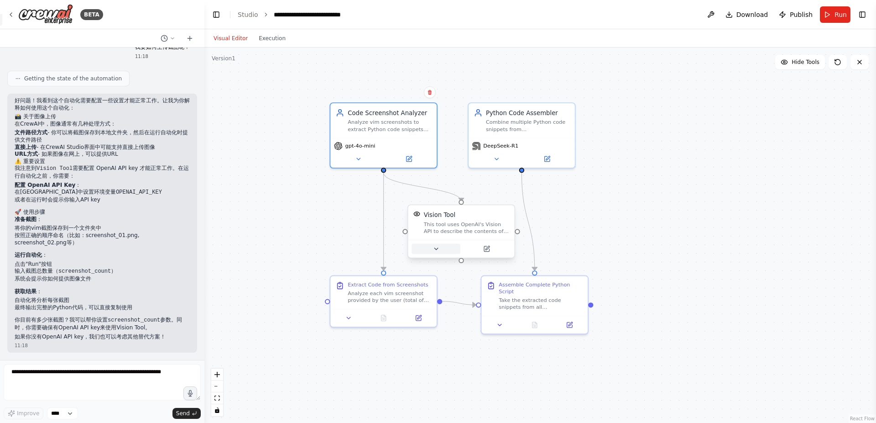
click at [430, 248] on button at bounding box center [436, 248] width 49 height 10
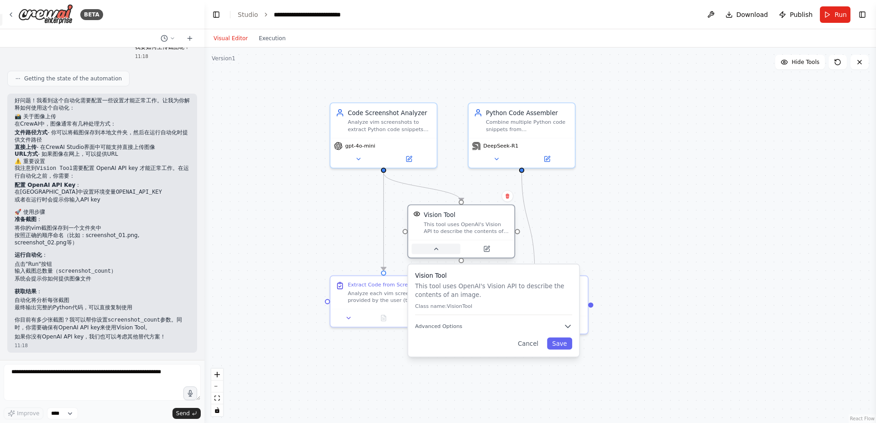
click at [430, 248] on button at bounding box center [436, 248] width 49 height 10
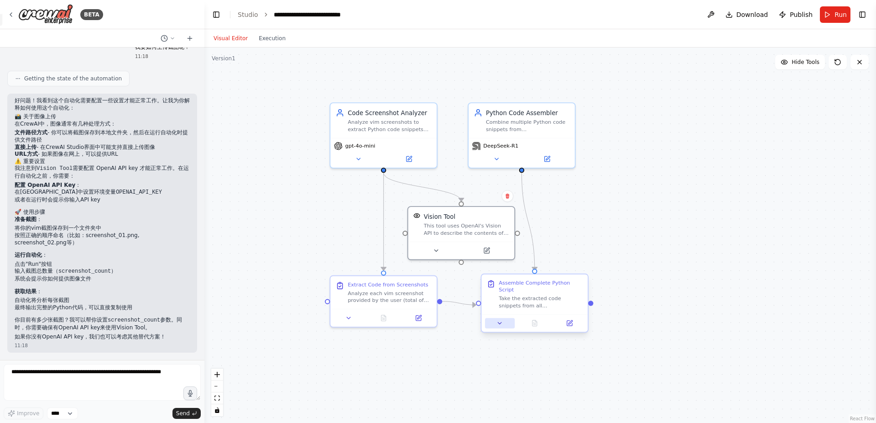
click at [502, 324] on icon at bounding box center [500, 322] width 7 height 7
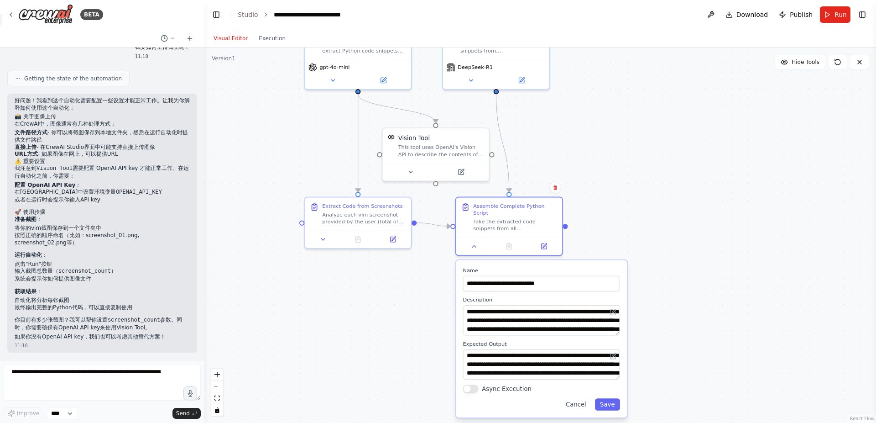
drag, startPoint x: 686, startPoint y: 250, endPoint x: 659, endPoint y: 167, distance: 88.0
click at [659, 167] on div ".deletable-edge-delete-btn { width: 20px; height: 20px; border: 0px solid #ffff…" at bounding box center [540, 234] width 672 height 375
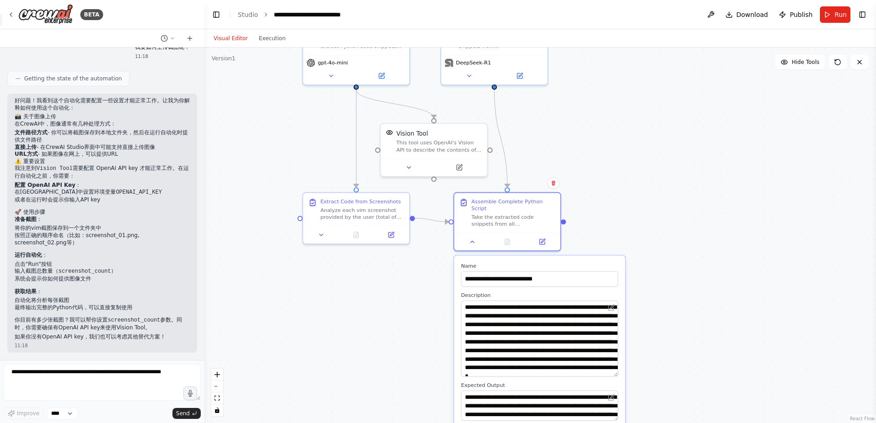
drag, startPoint x: 613, startPoint y: 328, endPoint x: 615, endPoint y: 377, distance: 49.3
click at [615, 376] on textarea "**********" at bounding box center [539, 338] width 157 height 76
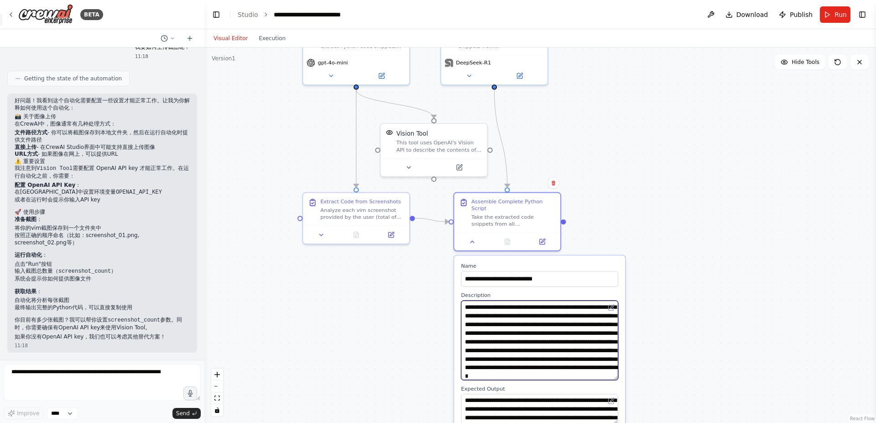
scroll to position [39, 0]
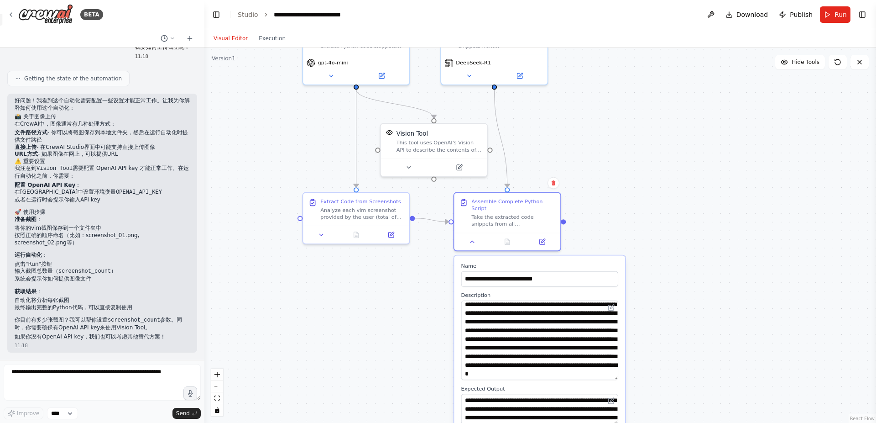
drag, startPoint x: 664, startPoint y: 279, endPoint x: 662, endPoint y: 257, distance: 22.5
click at [662, 257] on div ".deletable-edge-delete-btn { width: 20px; height: 20px; border: 0px solid #ffff…" at bounding box center [540, 234] width 672 height 375
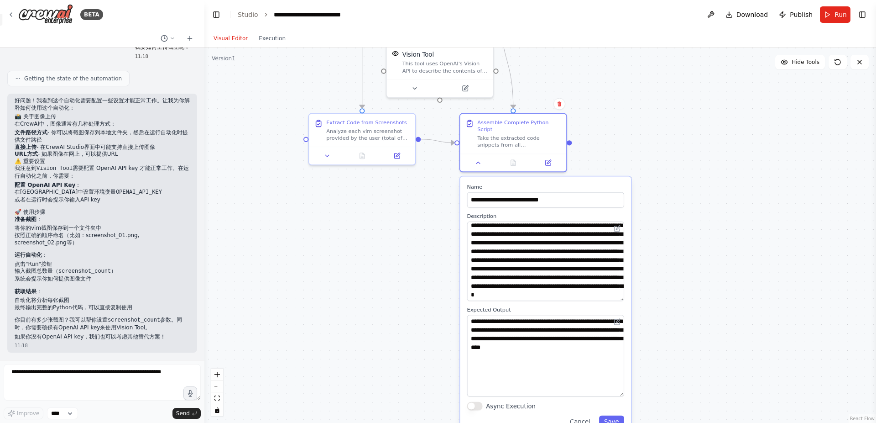
drag, startPoint x: 619, startPoint y: 344, endPoint x: 617, endPoint y: 383, distance: 38.8
click at [617, 396] on textarea "**********" at bounding box center [545, 355] width 157 height 82
click at [471, 163] on button at bounding box center [479, 161] width 30 height 10
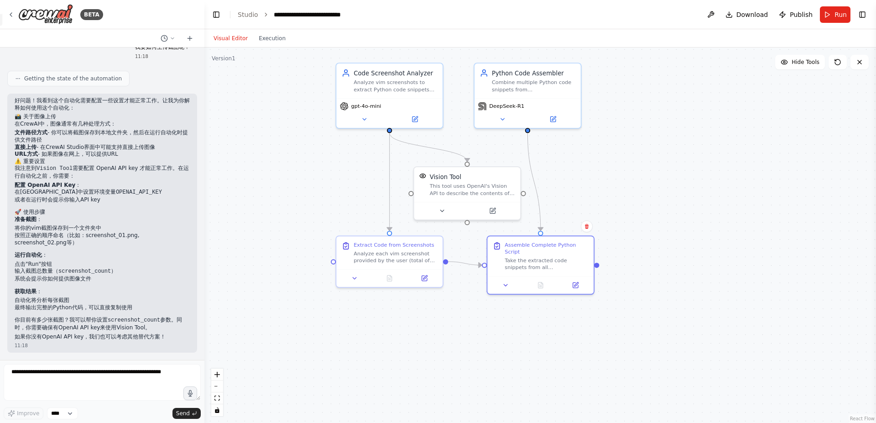
drag, startPoint x: 411, startPoint y: 328, endPoint x: 424, endPoint y: 363, distance: 37.3
click at [424, 363] on div ".deletable-edge-delete-btn { width: 20px; height: 20px; border: 0px solid #ffff…" at bounding box center [540, 234] width 672 height 375
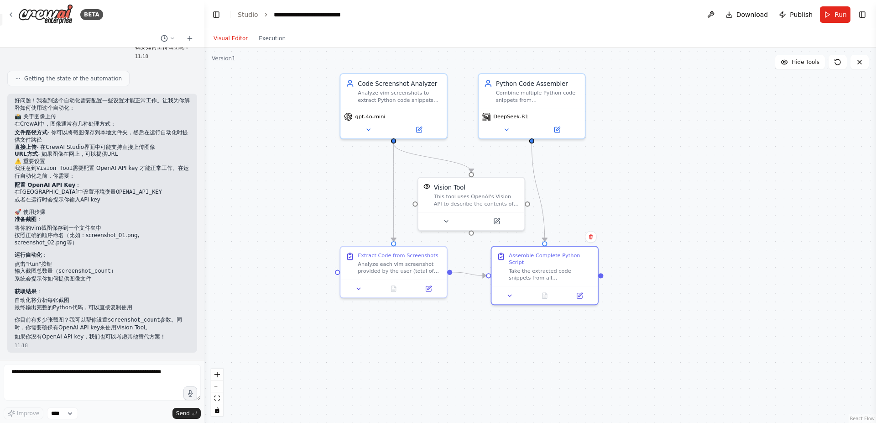
click at [608, 185] on div ".deletable-edge-delete-btn { width: 20px; height: 20px; border: 0px solid #ffff…" at bounding box center [540, 234] width 672 height 375
drag, startPoint x: 306, startPoint y: 111, endPoint x: 333, endPoint y: 149, distance: 46.2
click at [332, 148] on div ".deletable-edge-delete-btn { width: 20px; height: 20px; border: 0px solid #ffff…" at bounding box center [540, 234] width 672 height 375
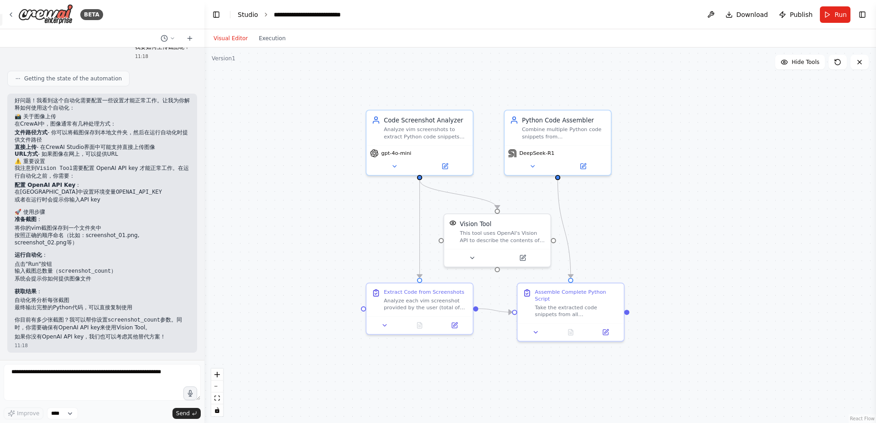
click at [241, 11] on link "Studio" at bounding box center [248, 14] width 21 height 7
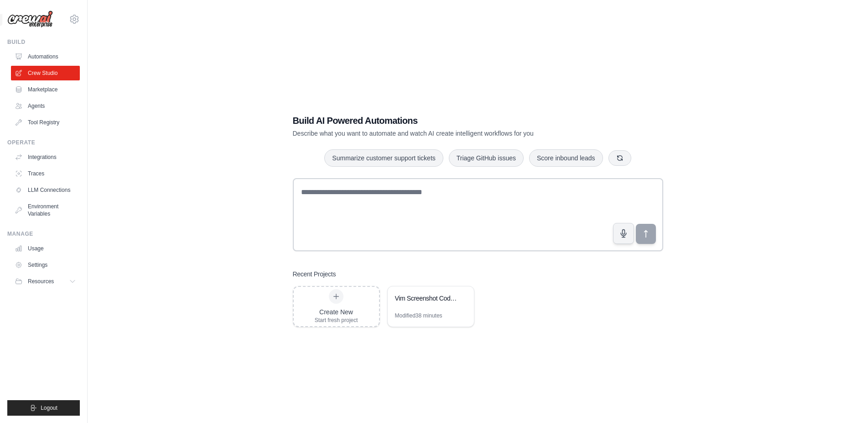
click at [37, 24] on img at bounding box center [30, 18] width 46 height 17
click at [36, 14] on img at bounding box center [30, 18] width 46 height 17
click at [38, 57] on link "Automations" at bounding box center [46, 56] width 69 height 15
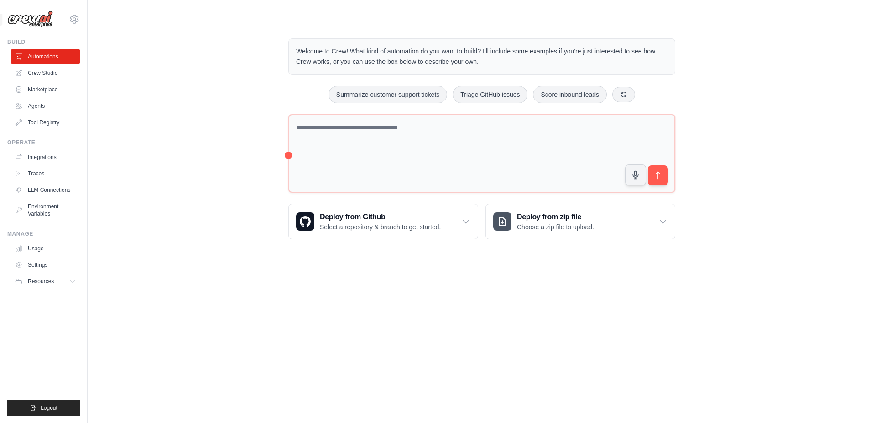
click at [24, 23] on img at bounding box center [30, 18] width 46 height 17
click at [74, 15] on icon at bounding box center [74, 19] width 11 height 11
drag, startPoint x: 459, startPoint y: 82, endPoint x: 525, endPoint y: 96, distance: 67.2
click at [525, 96] on div "Welcome to Crew! What kind of automation do you want to build? I'll include som…" at bounding box center [481, 139] width 409 height 230
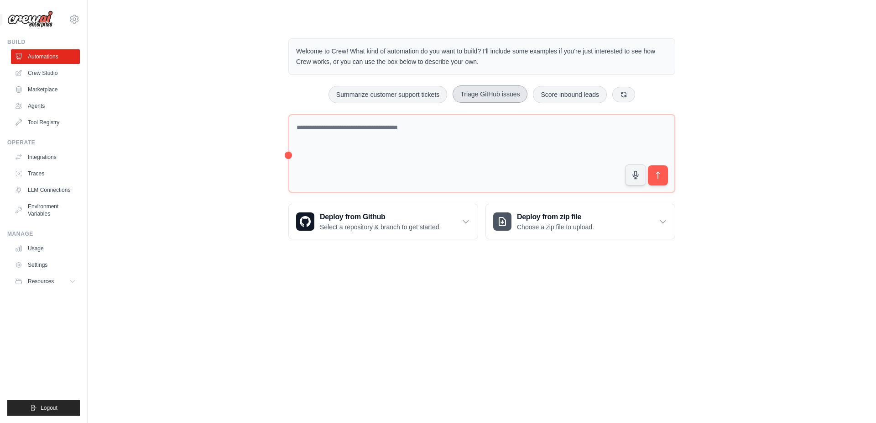
click at [518, 97] on button "Triage GitHub issues" at bounding box center [490, 93] width 75 height 17
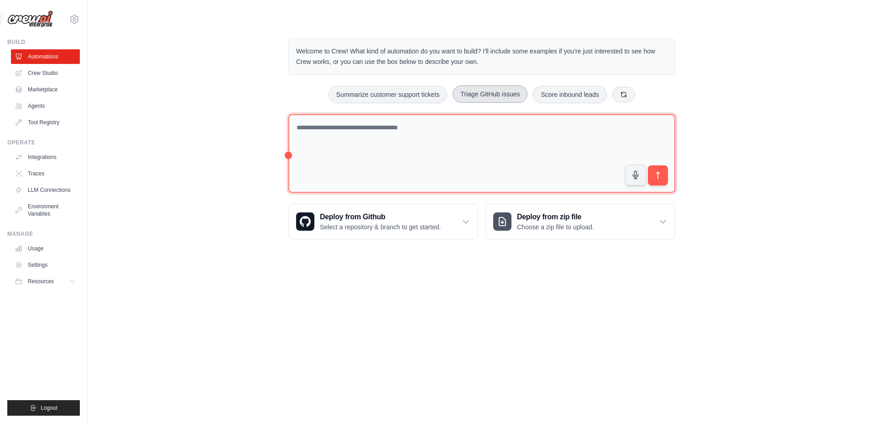
type textarea "**********"
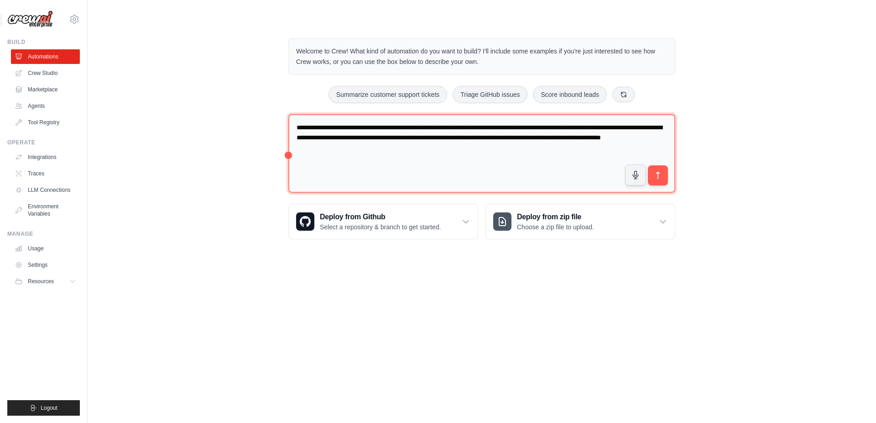
drag, startPoint x: 532, startPoint y: 146, endPoint x: 255, endPoint y: 131, distance: 277.0
click at [288, 119] on textarea "**********" at bounding box center [481, 153] width 387 height 79
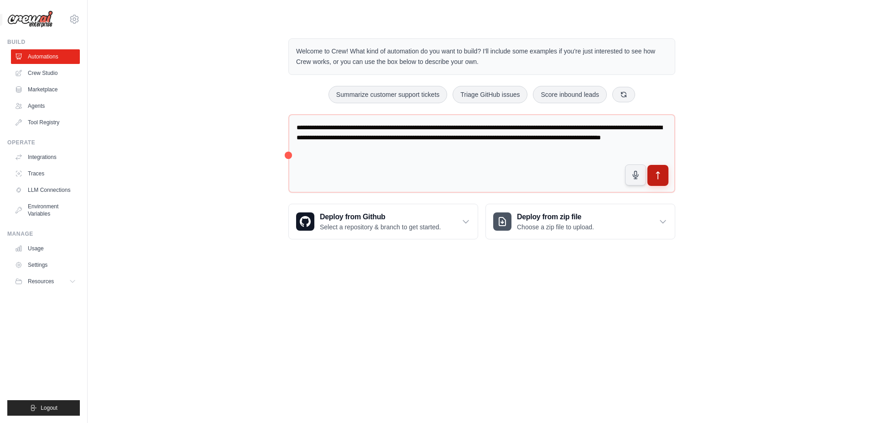
click at [666, 170] on button "submit" at bounding box center [658, 175] width 21 height 21
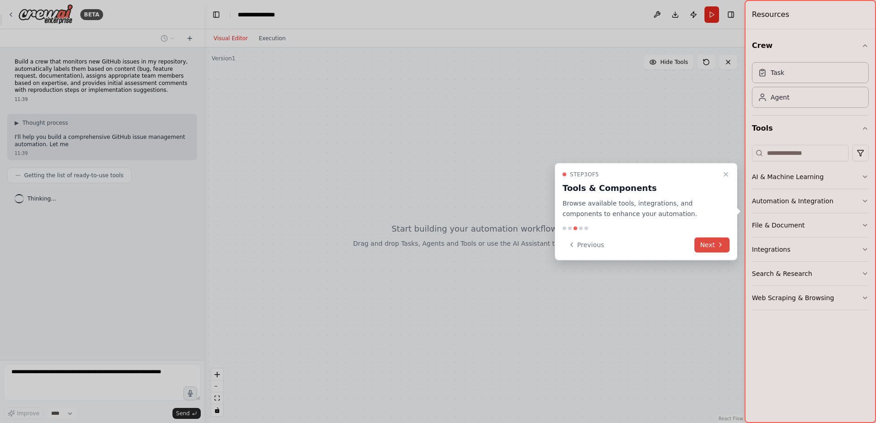
click at [708, 243] on button "Next" at bounding box center [712, 244] width 35 height 15
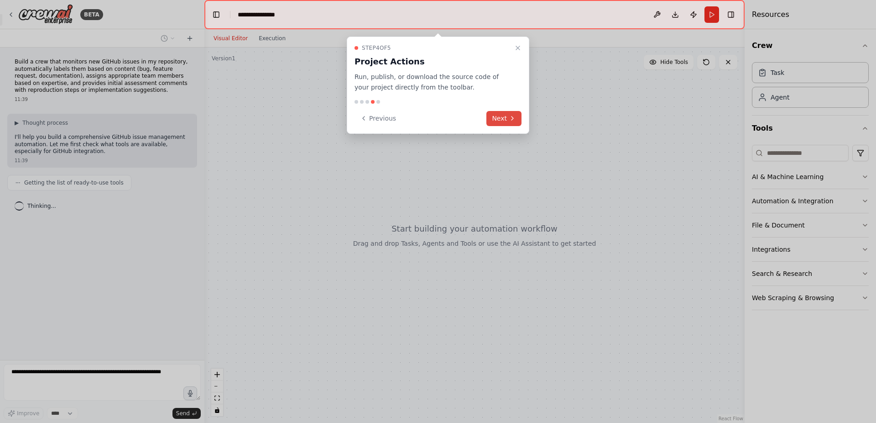
click at [508, 119] on button "Next" at bounding box center [503, 118] width 35 height 15
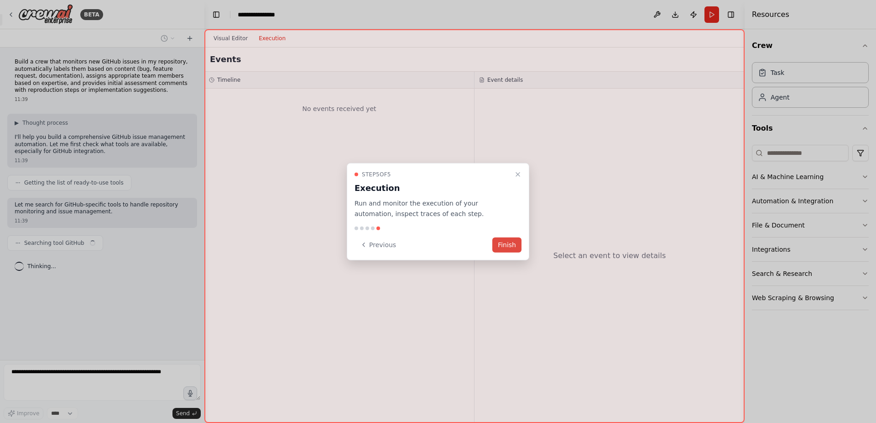
click at [517, 248] on button "Finish" at bounding box center [506, 244] width 29 height 15
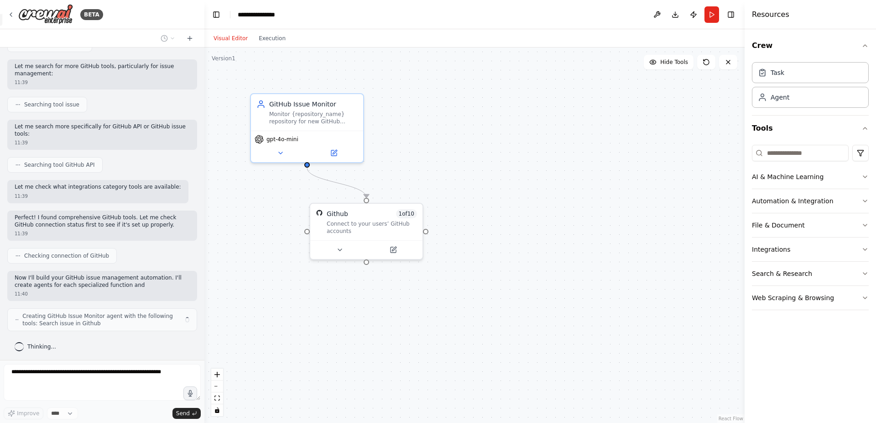
scroll to position [206, 0]
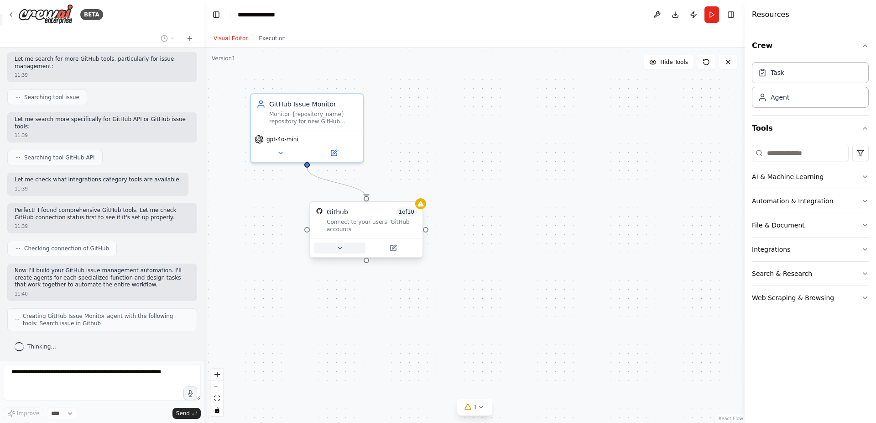
click at [341, 246] on icon at bounding box center [339, 247] width 7 height 7
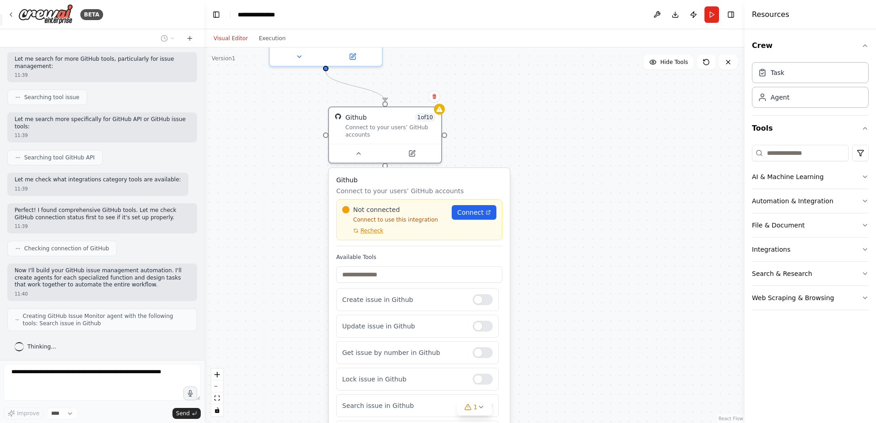
drag, startPoint x: 515, startPoint y: 271, endPoint x: 529, endPoint y: 164, distance: 107.8
click at [529, 164] on div ".deletable-edge-delete-btn { width: 20px; height: 20px; border: 0px solid #ffff…" at bounding box center [474, 234] width 540 height 375
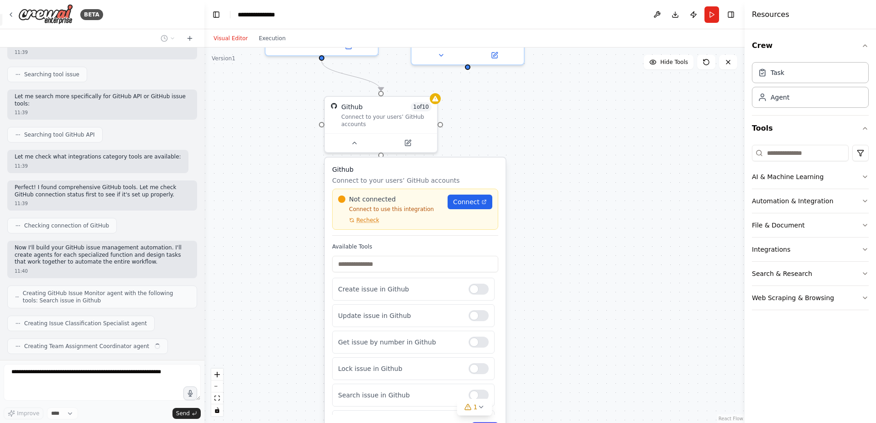
scroll to position [251, 0]
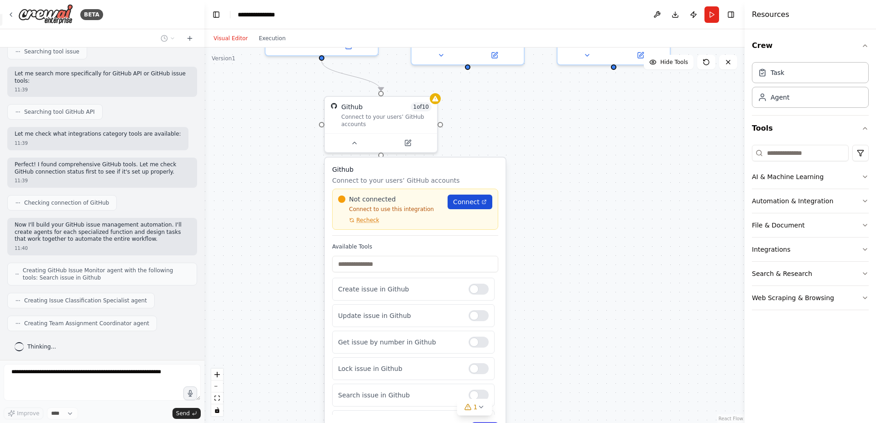
click at [455, 203] on span "Connect" at bounding box center [466, 201] width 26 height 9
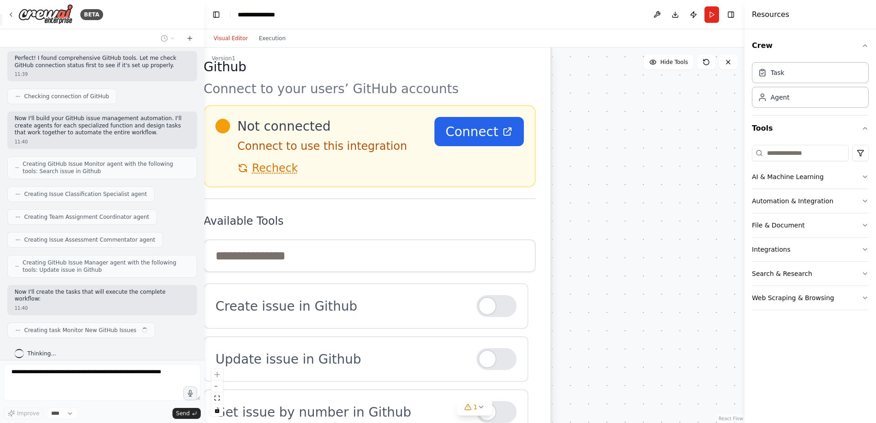
scroll to position [365, 0]
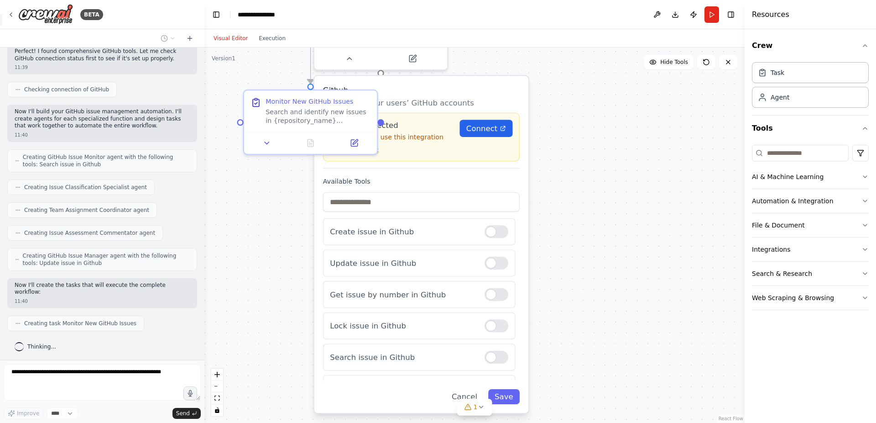
drag, startPoint x: 580, startPoint y: 225, endPoint x: 597, endPoint y: 131, distance: 95.4
click at [597, 131] on div ".deletable-edge-delete-btn { width: 20px; height: 20px; border: 0px solid #ffff…" at bounding box center [474, 234] width 540 height 375
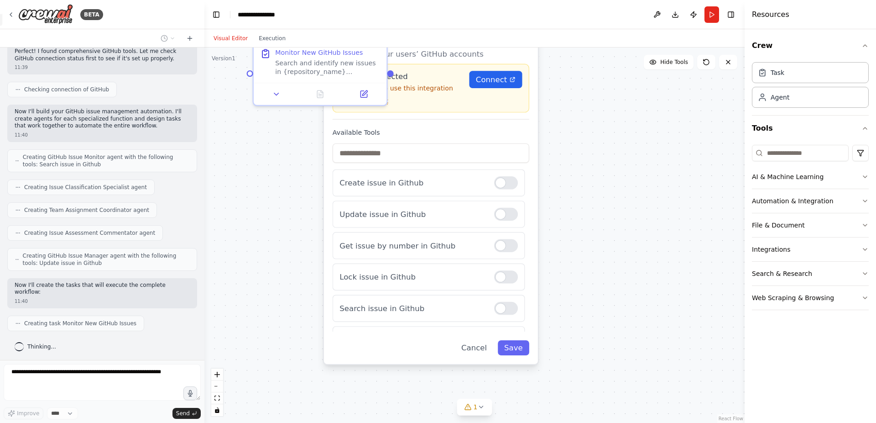
click at [606, 131] on div ".deletable-edge-delete-btn { width: 20px; height: 20px; border: 0px solid #ffff…" at bounding box center [474, 234] width 540 height 375
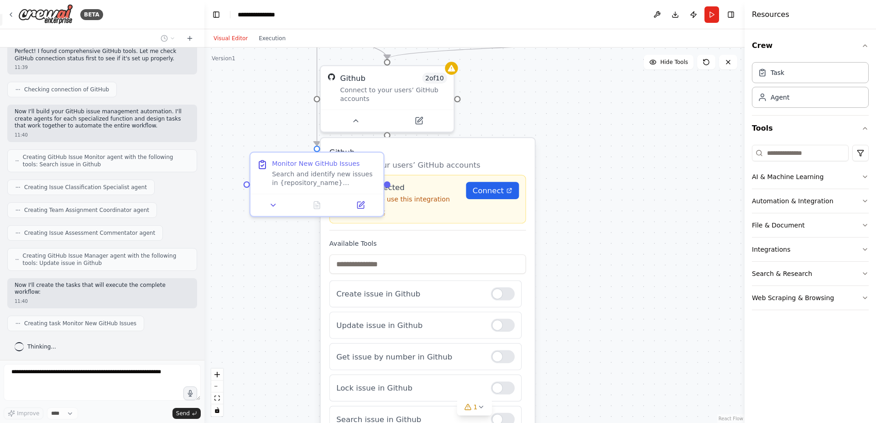
drag, startPoint x: 623, startPoint y: 100, endPoint x: 626, endPoint y: 267, distance: 167.0
click at [626, 267] on div ".deletable-edge-delete-btn { width: 20px; height: 20px; border: 0px solid #ffff…" at bounding box center [474, 234] width 540 height 375
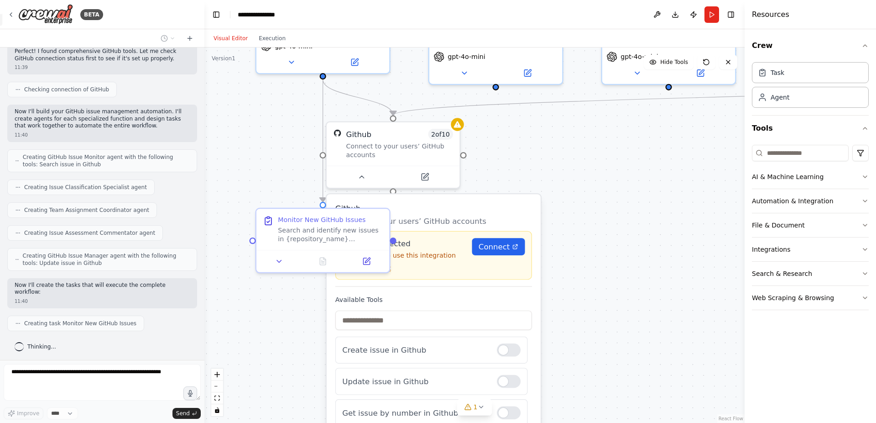
click at [613, 179] on div ".deletable-edge-delete-btn { width: 20px; height: 20px; border: 0px solid #ffff…" at bounding box center [474, 234] width 540 height 375
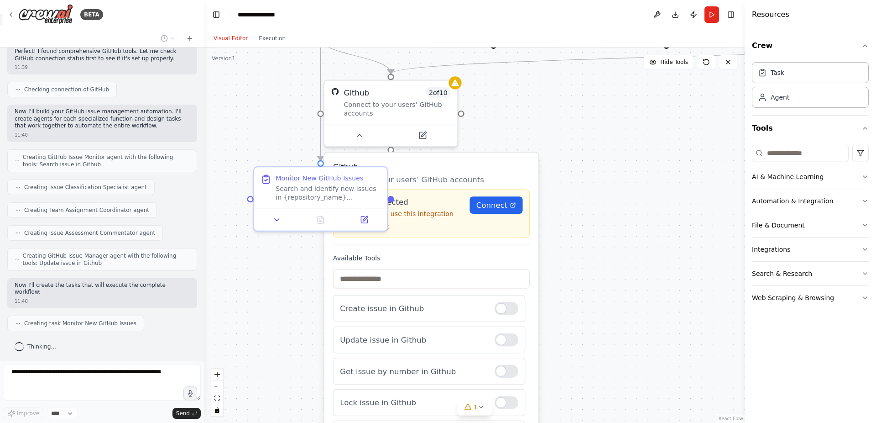
drag, startPoint x: 626, startPoint y: 199, endPoint x: 623, endPoint y: 96, distance: 102.7
click at [623, 96] on div ".deletable-edge-delete-btn { width: 20px; height: 20px; border: 0px solid #ffff…" at bounding box center [474, 234] width 540 height 375
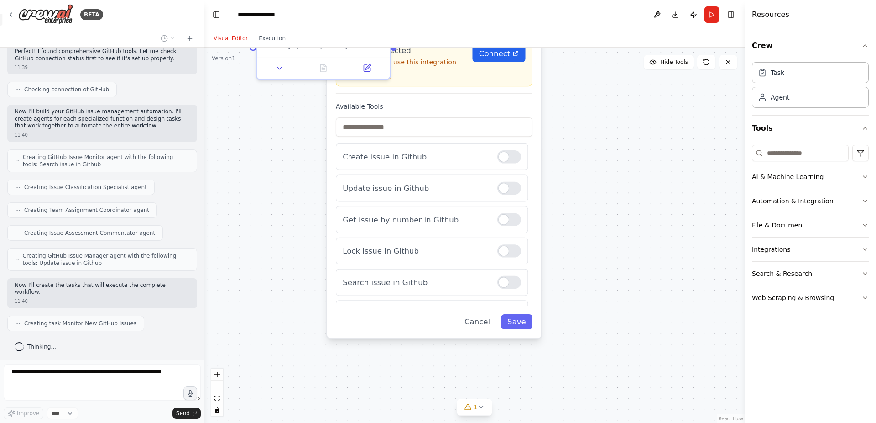
drag, startPoint x: 622, startPoint y: 164, endPoint x: 625, endPoint y: 73, distance: 90.9
click at [624, 73] on div ".deletable-edge-delete-btn { width: 20px; height: 20px; border: 0px solid #ffff…" at bounding box center [474, 234] width 540 height 375
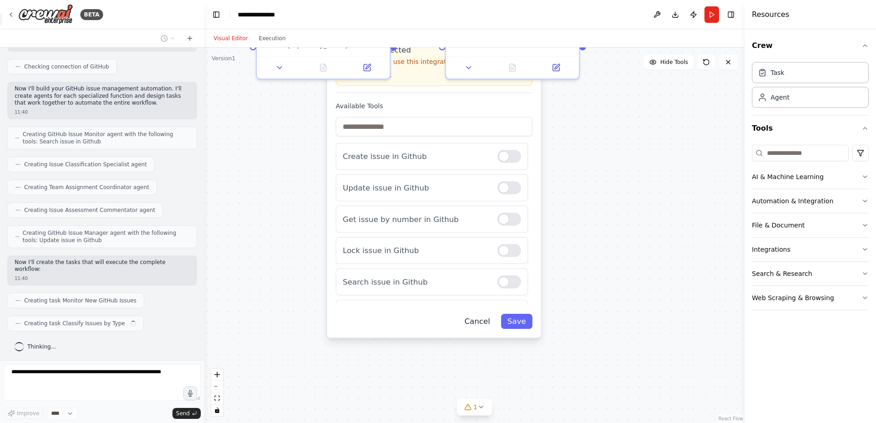
click at [482, 325] on button "Cancel" at bounding box center [477, 321] width 39 height 15
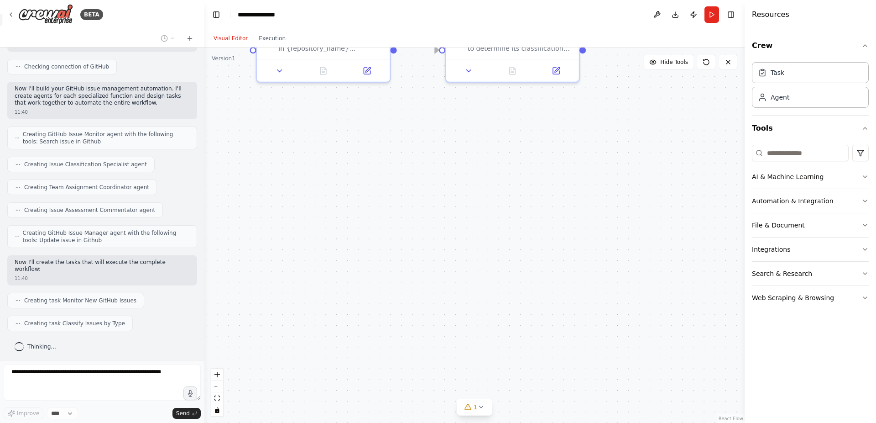
drag, startPoint x: 501, startPoint y: 216, endPoint x: 499, endPoint y: 364, distance: 148.3
click at [502, 367] on div ".deletable-edge-delete-btn { width: 20px; height: 20px; border: 0px solid #ffff…" at bounding box center [474, 234] width 540 height 375
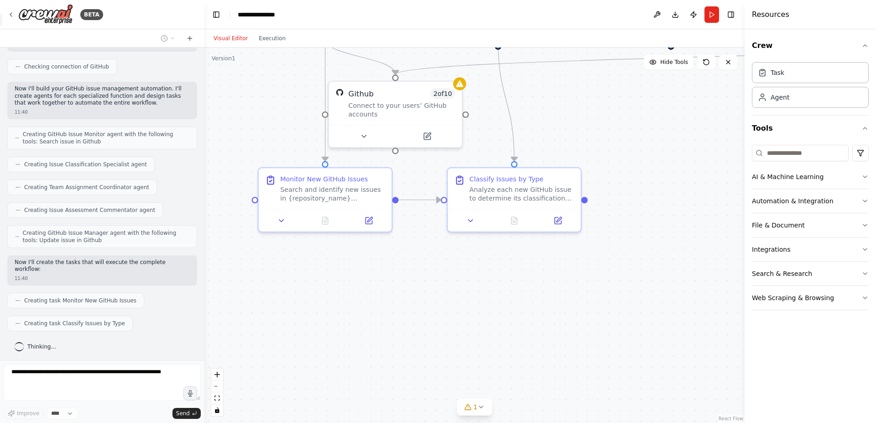
drag, startPoint x: 434, startPoint y: 272, endPoint x: 474, endPoint y: 361, distance: 97.4
click at [477, 370] on div ".deletable-edge-delete-btn { width: 20px; height: 20px; border: 0px solid #ffff…" at bounding box center [474, 234] width 540 height 375
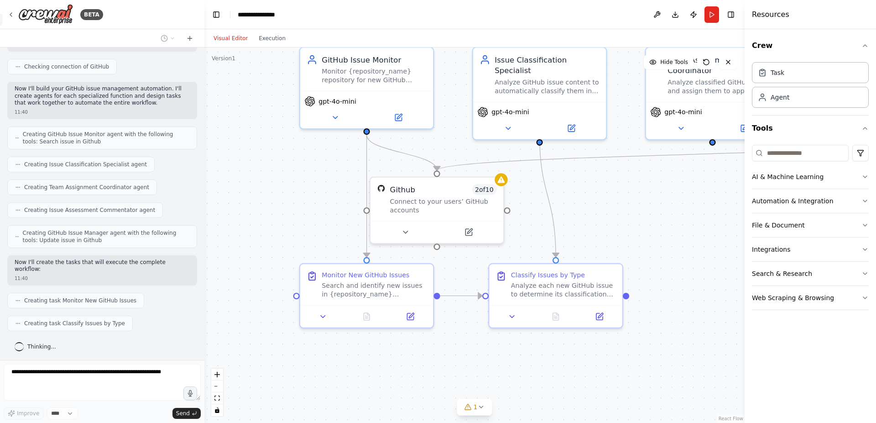
scroll to position [410, 0]
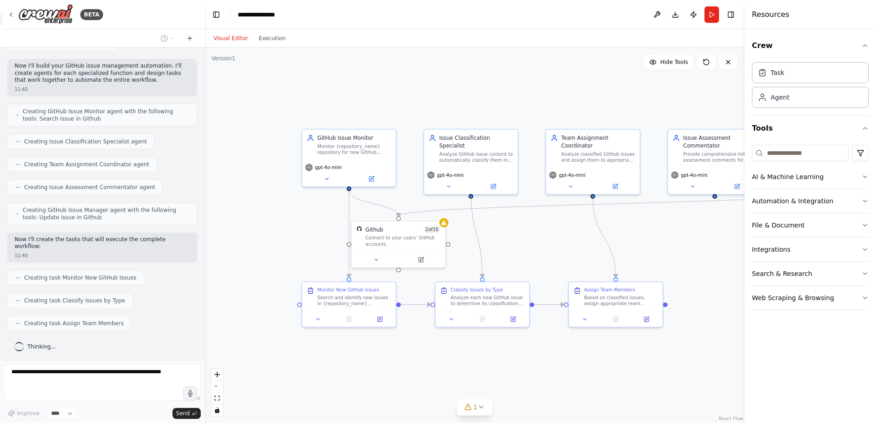
drag, startPoint x: 570, startPoint y: 242, endPoint x: 530, endPoint y: 250, distance: 40.0
click at [530, 250] on div ".deletable-edge-delete-btn { width: 20px; height: 20px; border: 0px solid #ffff…" at bounding box center [474, 234] width 540 height 375
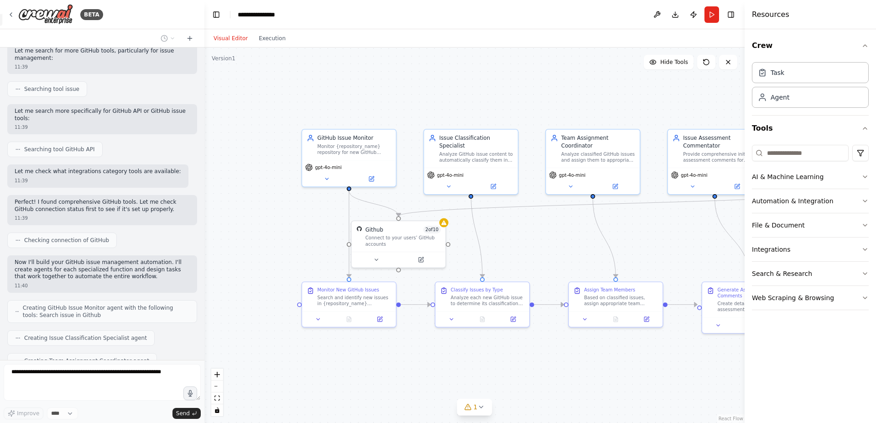
scroll to position [0, 0]
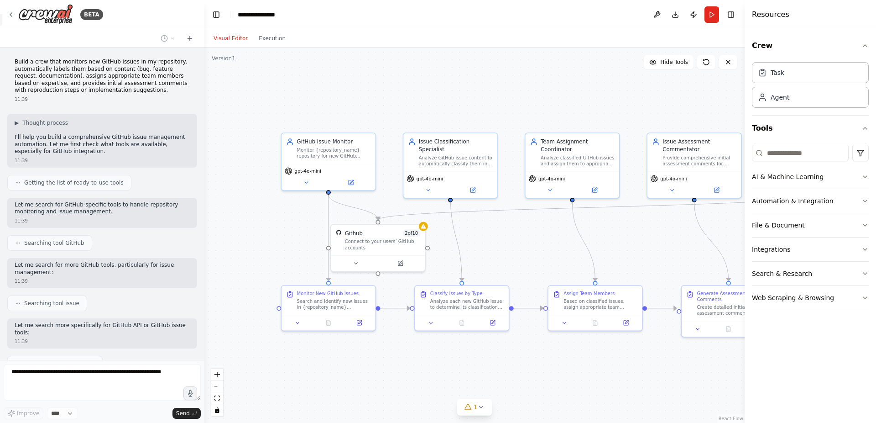
drag, startPoint x: 493, startPoint y: 108, endPoint x: 473, endPoint y: 111, distance: 20.9
click at [473, 111] on div ".deletable-edge-delete-btn { width: 20px; height: 20px; border: 0px solid #ffff…" at bounding box center [474, 234] width 540 height 375
click at [13, 58] on div "Build a crew that monitors new GitHub issues in my repository, automatically la…" at bounding box center [102, 81] width 190 height 52
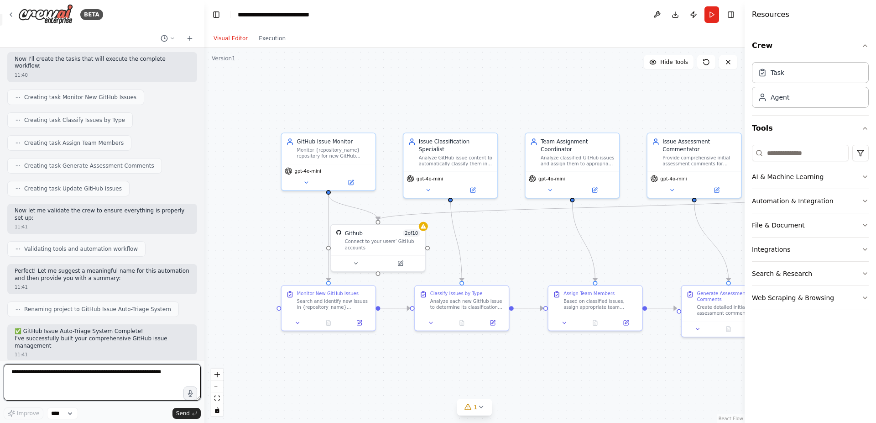
drag, startPoint x: 15, startPoint y: 59, endPoint x: 165, endPoint y: 89, distance: 153.1
click at [165, 89] on div "Build a crew that monitors new GitHub issues in my repository, automatically la…" at bounding box center [102, 203] width 204 height 312
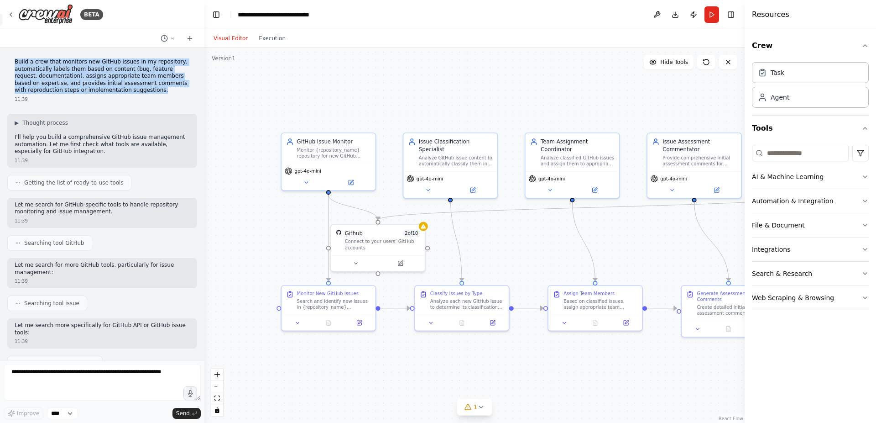
drag, startPoint x: 15, startPoint y: 59, endPoint x: 164, endPoint y: 89, distance: 151.8
click at [164, 89] on p "Build a crew that monitors new GitHub issues in my repository, automatically la…" at bounding box center [102, 76] width 175 height 36
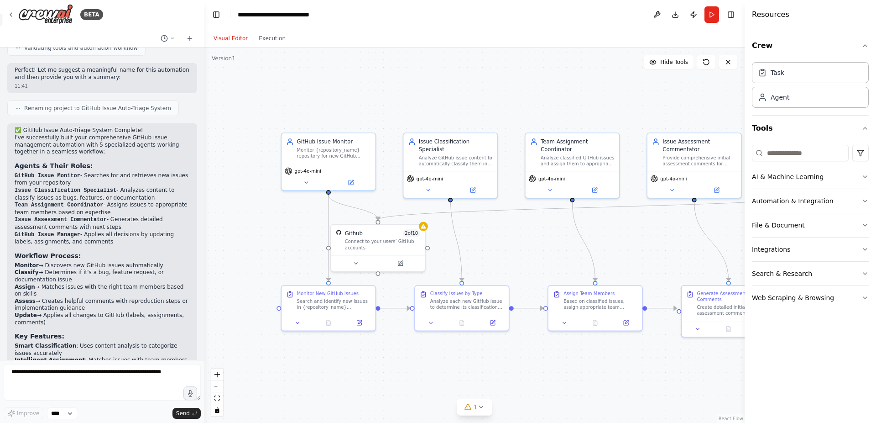
scroll to position [762, 0]
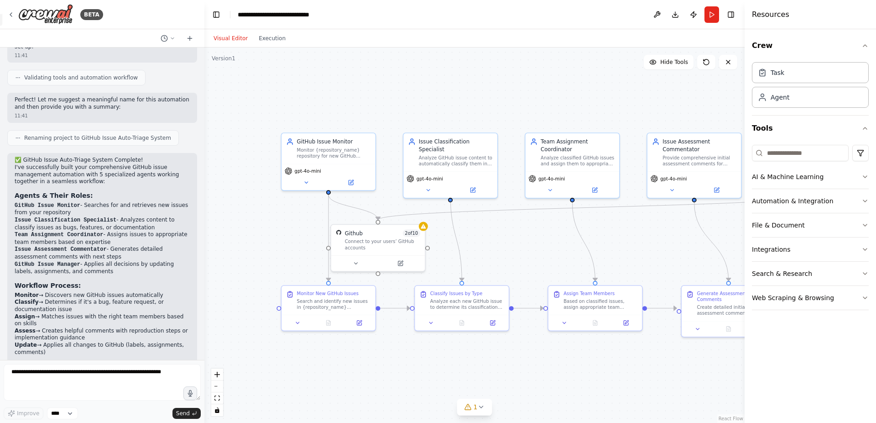
drag, startPoint x: 35, startPoint y: 167, endPoint x: 31, endPoint y: 176, distance: 9.8
click at [35, 167] on p "I've successfully built your comprehensive GitHub issue management automation w…" at bounding box center [102, 174] width 175 height 21
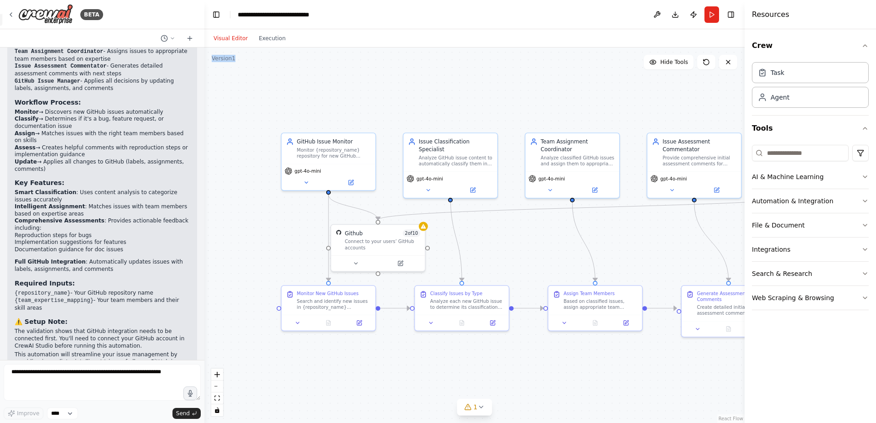
scroll to position [981, 0]
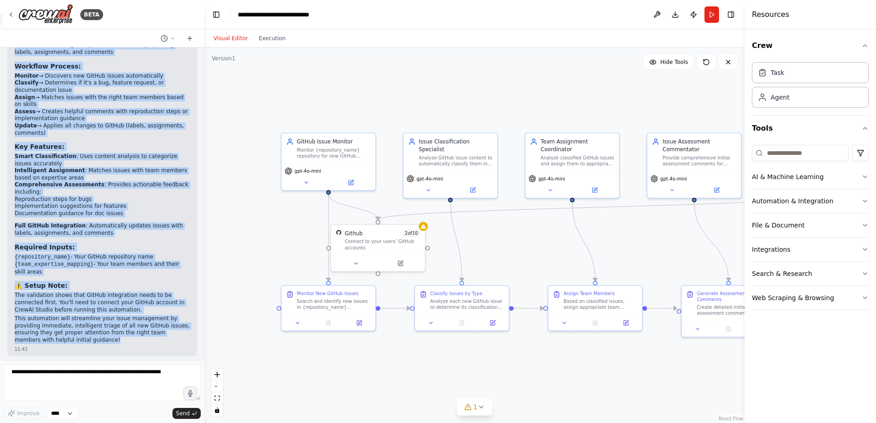
drag, startPoint x: 16, startPoint y: 161, endPoint x: 139, endPoint y: 341, distance: 218.2
click at [139, 341] on div "✅ GitHub Issue Auto-Triage System Complete! I've successfully built your compre…" at bounding box center [102, 140] width 175 height 406
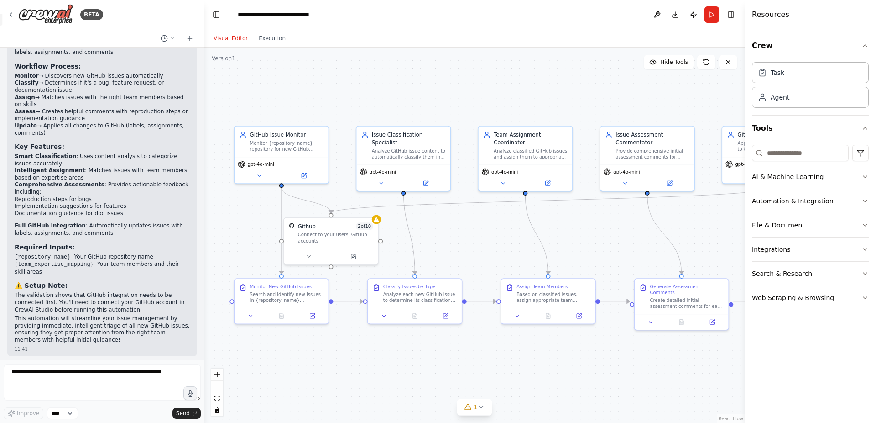
drag, startPoint x: 645, startPoint y: 243, endPoint x: 598, endPoint y: 236, distance: 47.5
click at [598, 236] on div ".deletable-edge-delete-btn { width: 20px; height: 20px; border: 0px solid #ffff…" at bounding box center [474, 234] width 540 height 375
click at [213, 16] on button "Toggle Left Sidebar" at bounding box center [216, 14] width 13 height 13
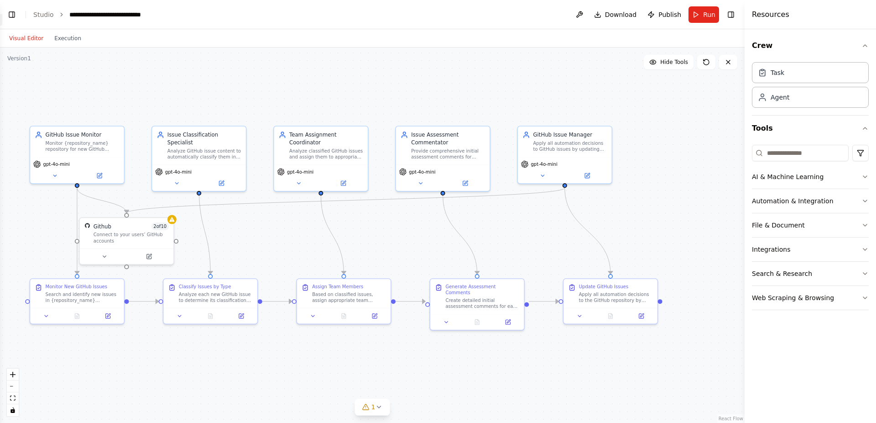
scroll to position [534, 0]
click at [449, 317] on icon at bounding box center [447, 320] width 6 height 6
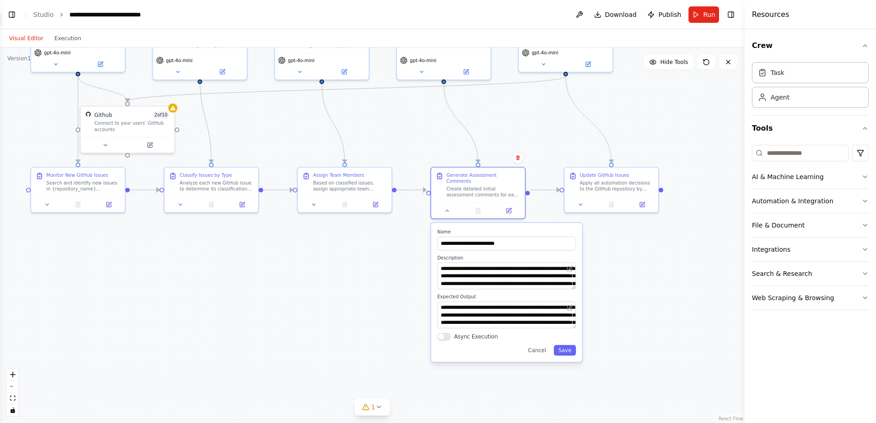
drag, startPoint x: 640, startPoint y: 376, endPoint x: 641, endPoint y: 265, distance: 111.4
click at [641, 265] on div ".deletable-edge-delete-btn { width: 20px; height: 20px; border: 0px solid #ffff…" at bounding box center [372, 234] width 745 height 375
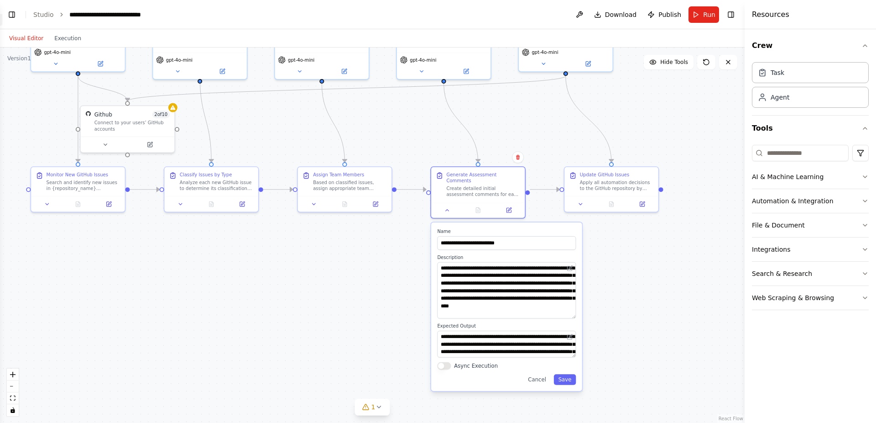
drag, startPoint x: 572, startPoint y: 281, endPoint x: 577, endPoint y: 311, distance: 30.0
click at [576, 311] on textarea "**********" at bounding box center [506, 290] width 139 height 57
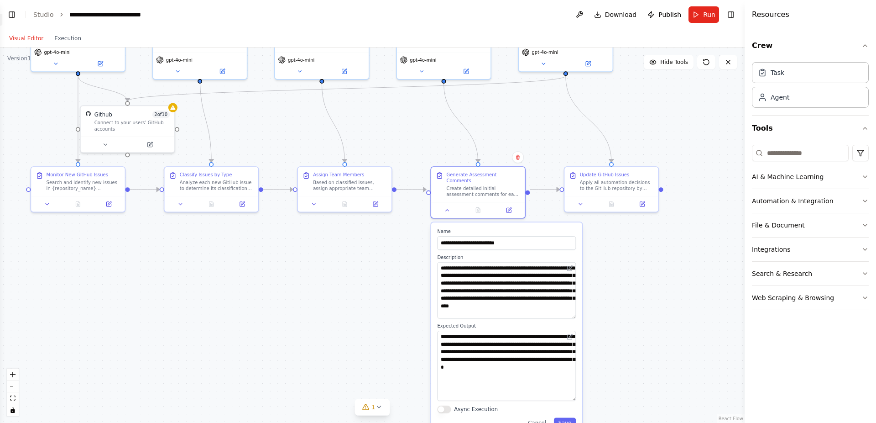
drag, startPoint x: 573, startPoint y: 347, endPoint x: 573, endPoint y: 390, distance: 43.4
click at [573, 390] on textarea "**********" at bounding box center [506, 365] width 139 height 70
click at [628, 269] on div ".deletable-edge-delete-btn { width: 20px; height: 20px; border: 0px solid #ffff…" at bounding box center [372, 234] width 745 height 375
click at [449, 205] on icon at bounding box center [447, 208] width 6 height 6
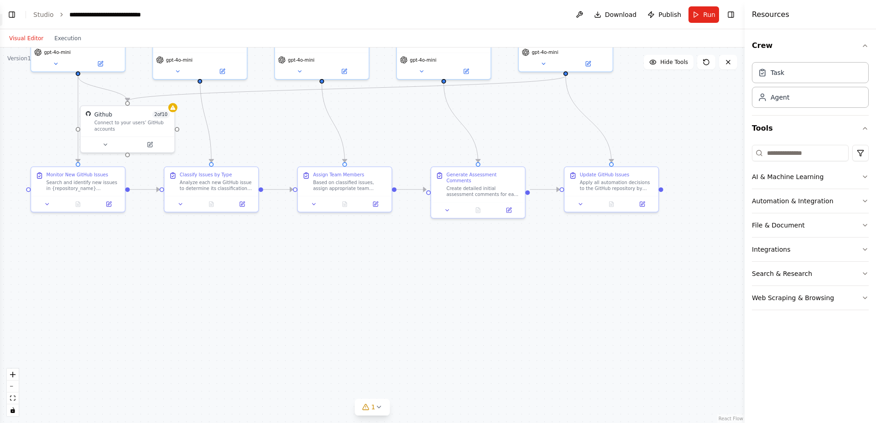
scroll to position [274, 0]
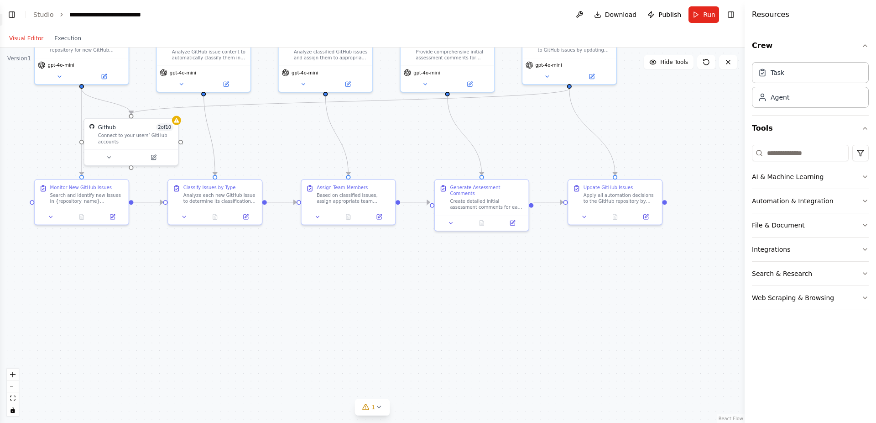
drag, startPoint x: 545, startPoint y: 285, endPoint x: 570, endPoint y: 330, distance: 50.8
click at [557, 331] on div ".deletable-edge-delete-btn { width: 20px; height: 20px; border: 0px solid #ffff…" at bounding box center [372, 234] width 745 height 375
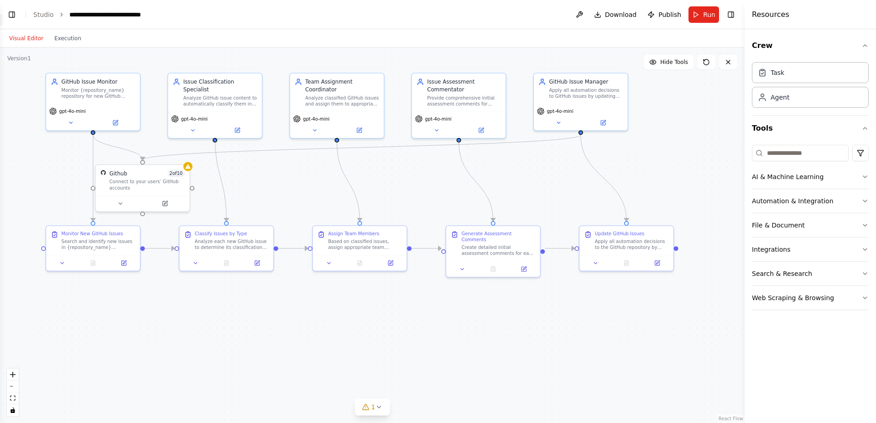
scroll to position [482, 0]
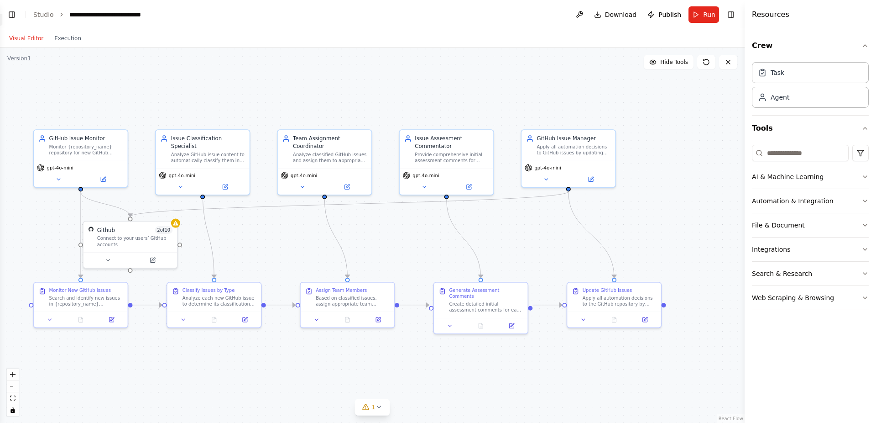
drag, startPoint x: 628, startPoint y: 292, endPoint x: 616, endPoint y: 349, distance: 57.9
click at [616, 349] on div ".deletable-edge-delete-btn { width: 20px; height: 20px; border: 0px solid #ffff…" at bounding box center [372, 234] width 745 height 375
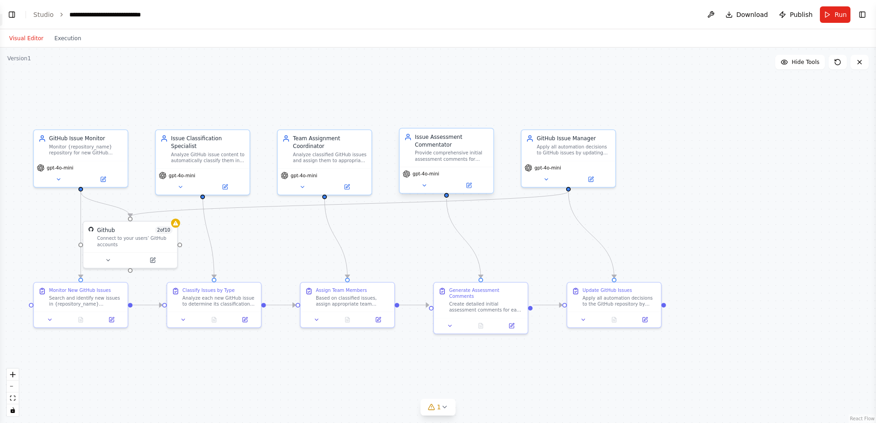
scroll to position [980, 0]
